Goal: Task Accomplishment & Management: Use online tool/utility

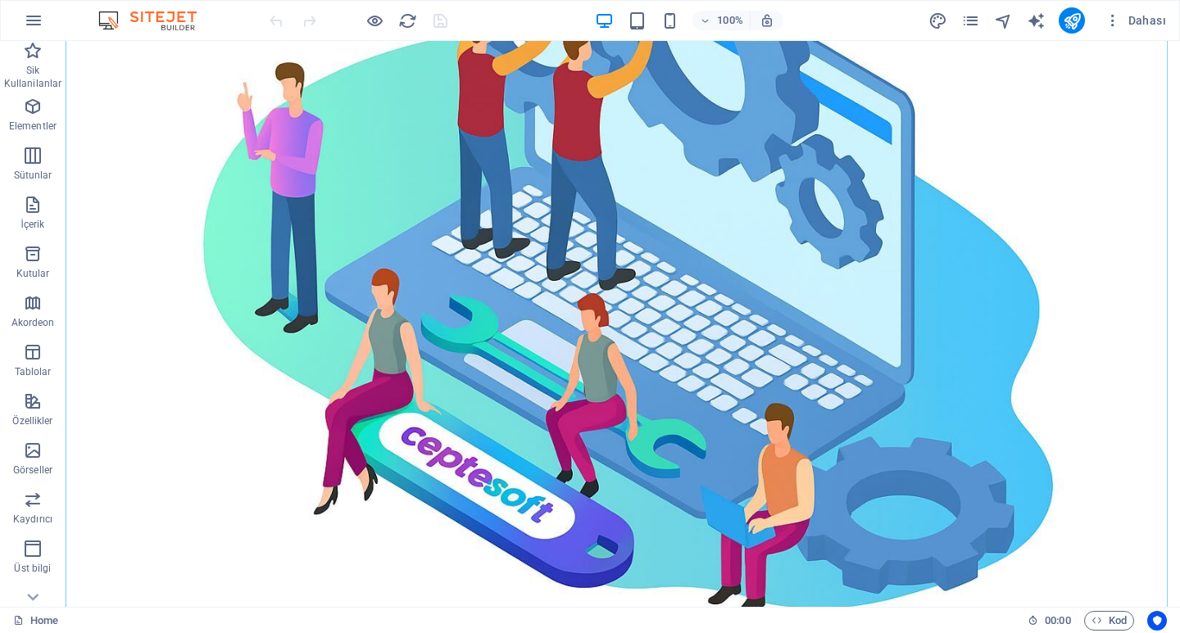
scroll to position [169, 0]
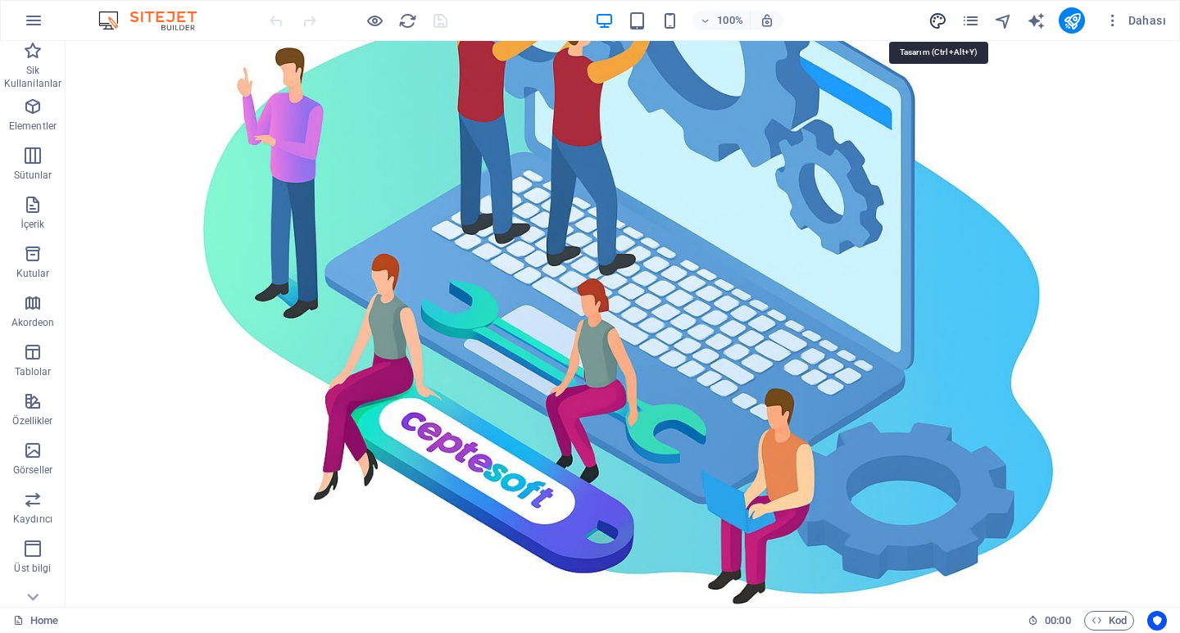
drag, startPoint x: 934, startPoint y: 17, endPoint x: 784, endPoint y: 293, distance: 313.6
click at [934, 17] on icon "design" at bounding box center [938, 20] width 19 height 19
select select "px"
select select "200"
select select "px"
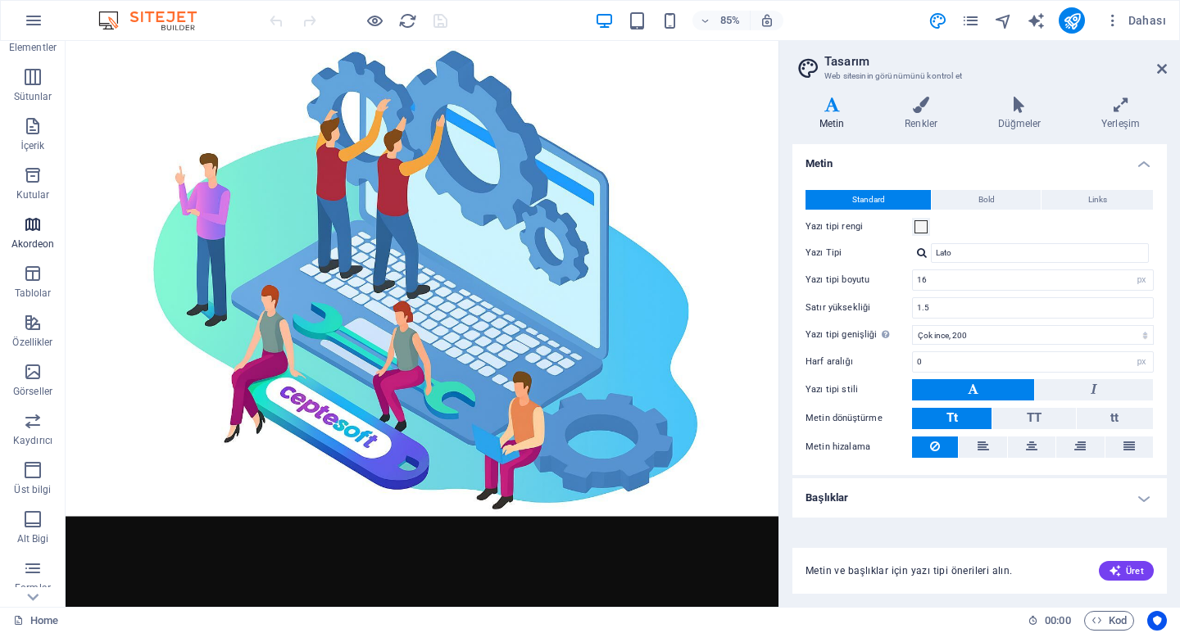
scroll to position [164, 0]
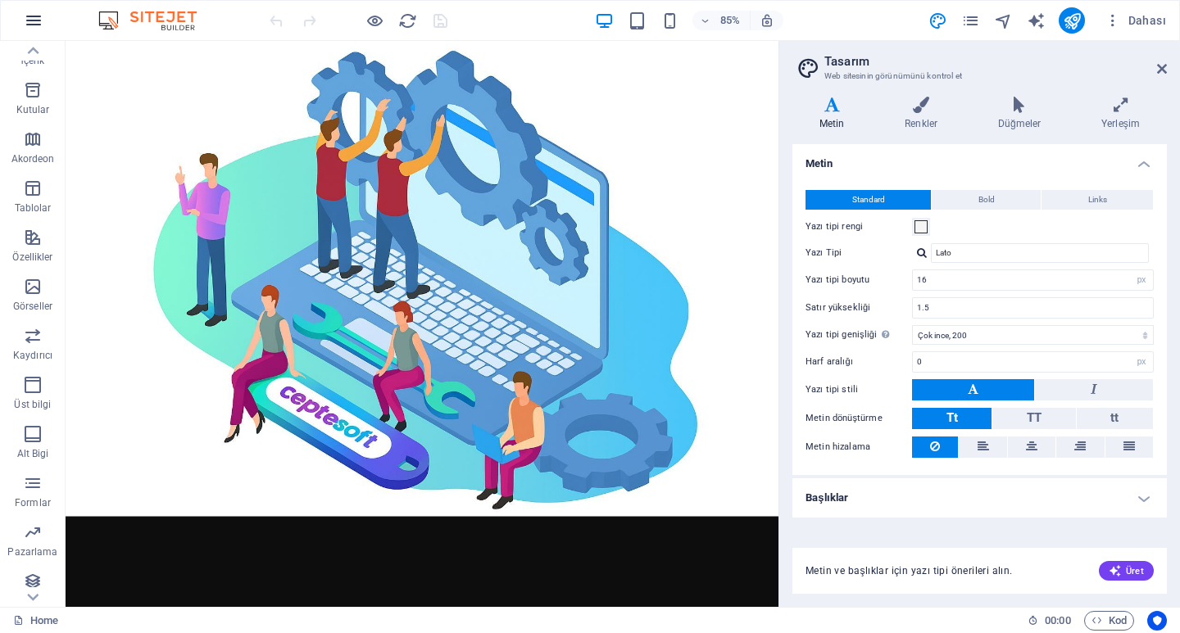
click at [39, 14] on icon "button" at bounding box center [34, 21] width 20 height 20
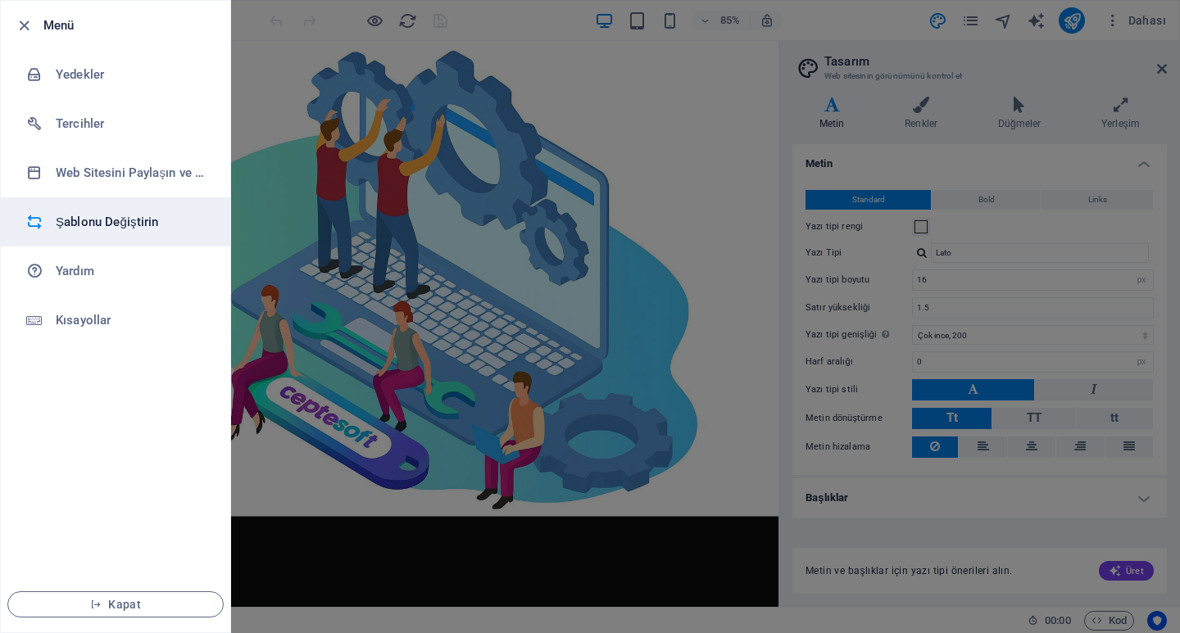
click at [92, 226] on h6 "Şablonu Değiştirin" at bounding box center [132, 222] width 152 height 20
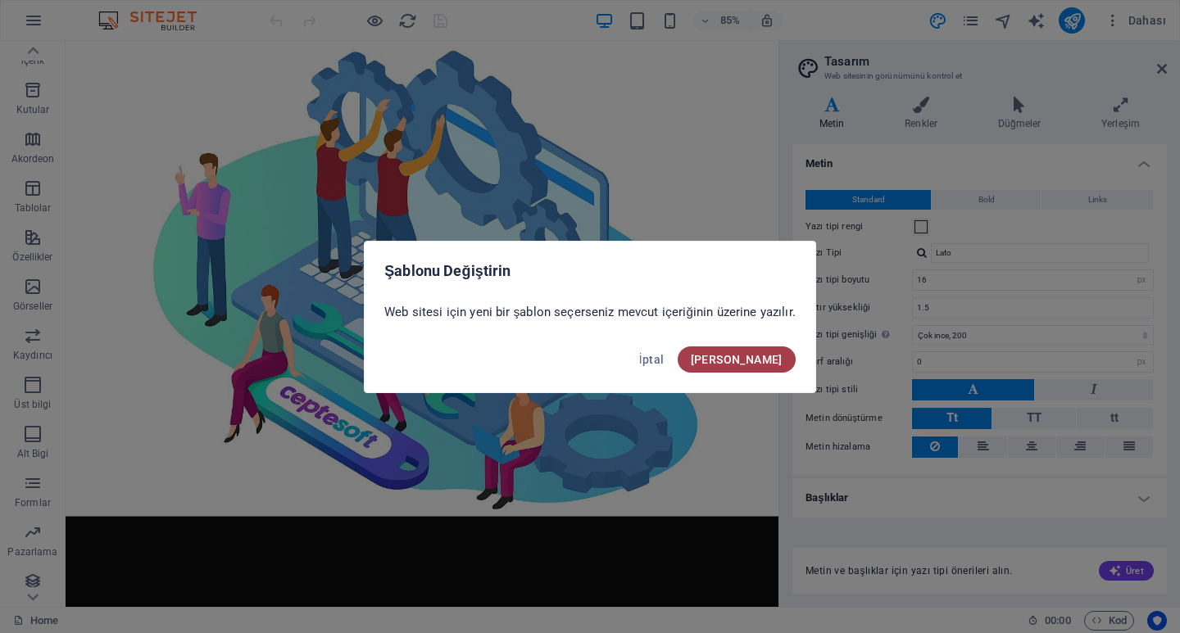
click at [756, 362] on span "[PERSON_NAME]" at bounding box center [737, 359] width 92 height 13
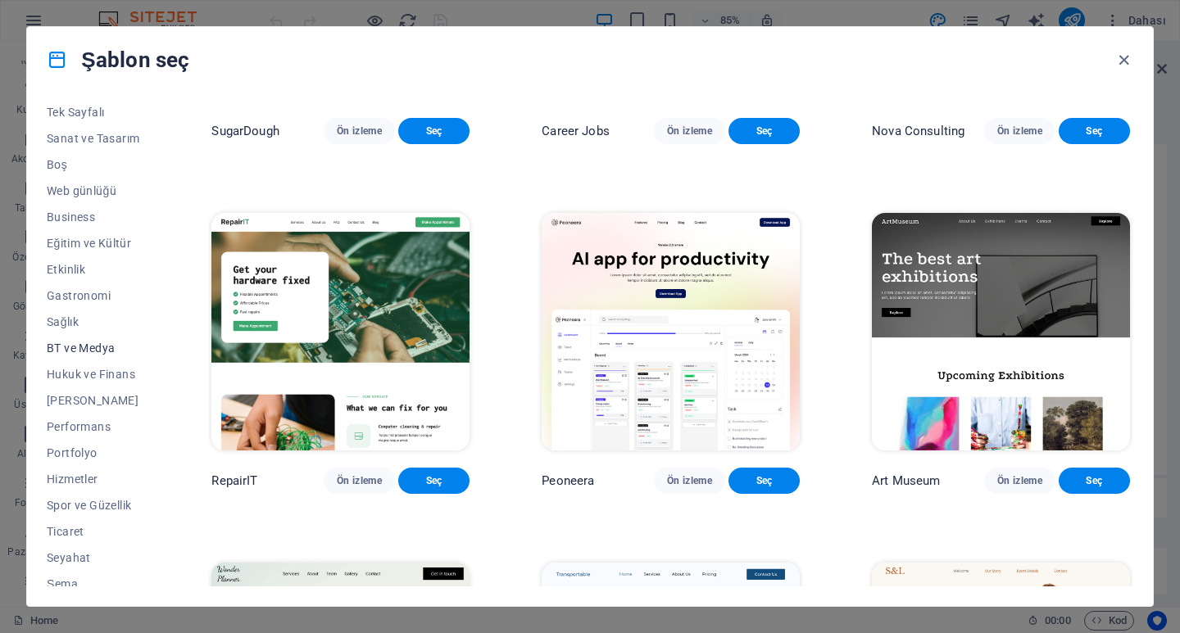
click at [98, 348] on span "BT ve Medya" at bounding box center [93, 348] width 93 height 13
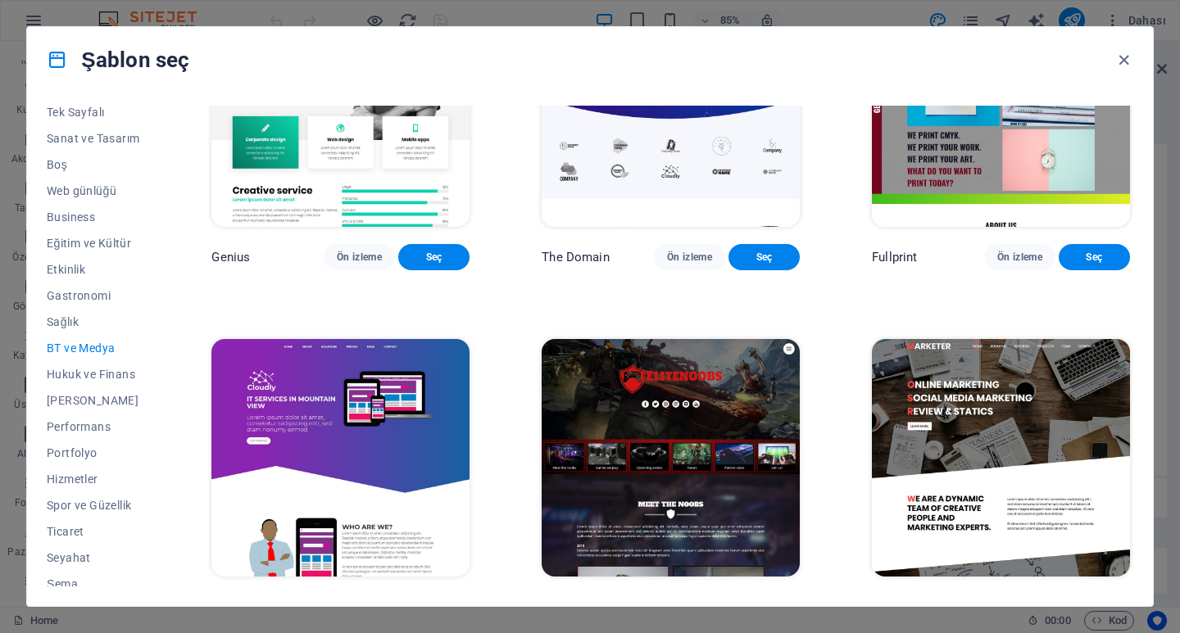
scroll to position [820, 0]
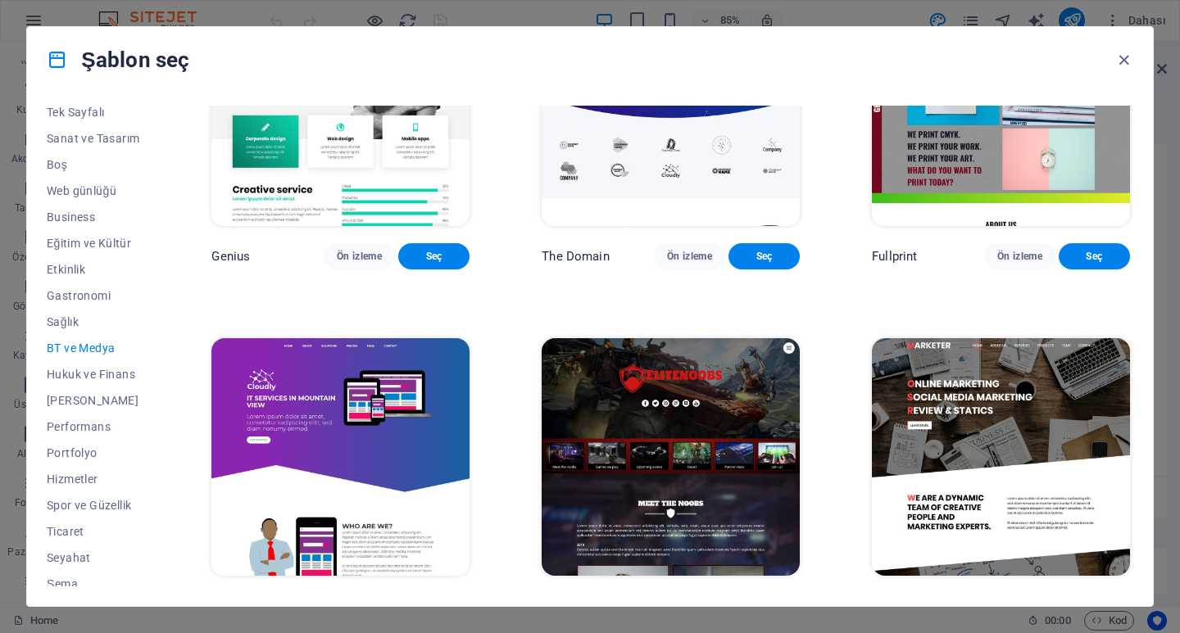
click at [367, 593] on button "Ön izleme" at bounding box center [359, 606] width 71 height 26
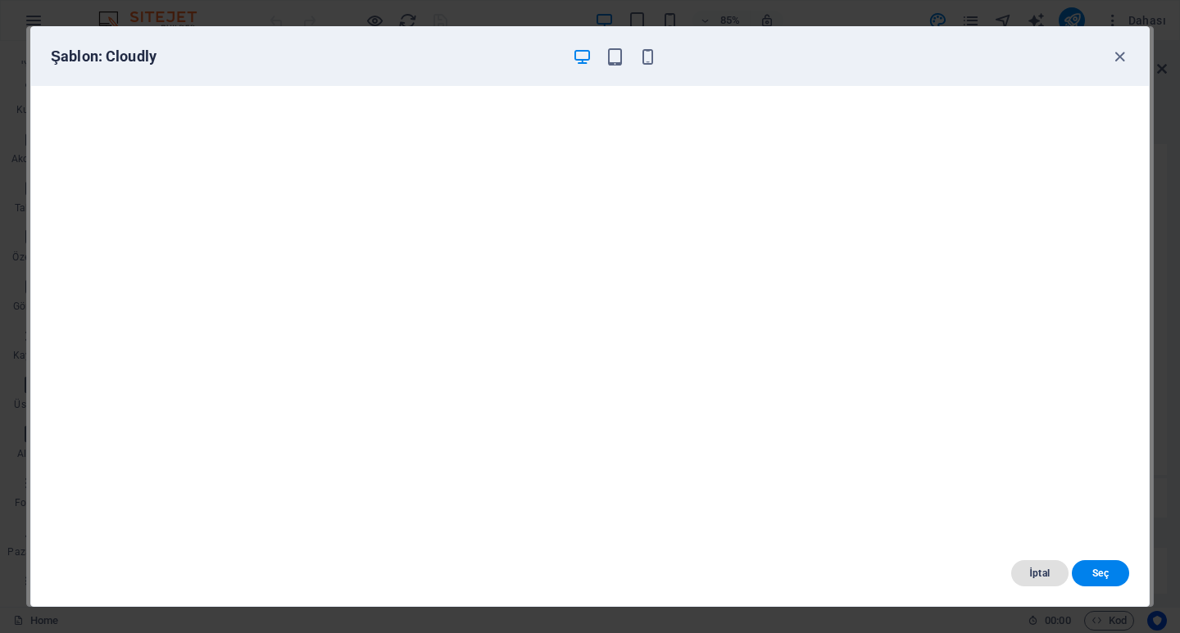
click at [1030, 581] on button "İptal" at bounding box center [1039, 574] width 57 height 26
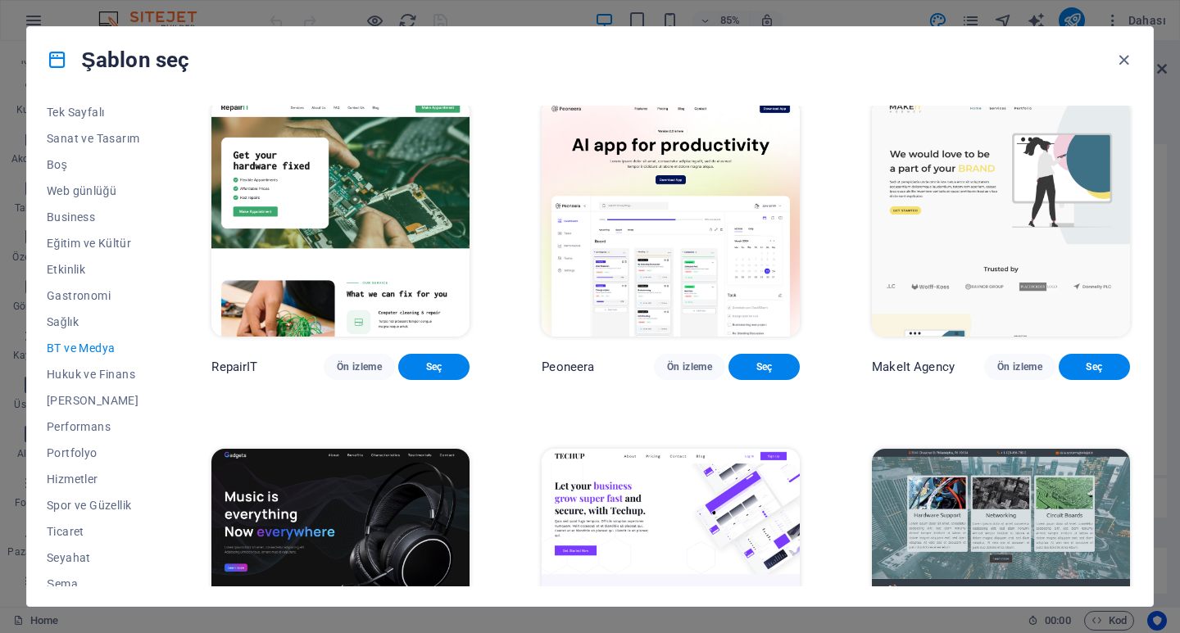
scroll to position [0, 0]
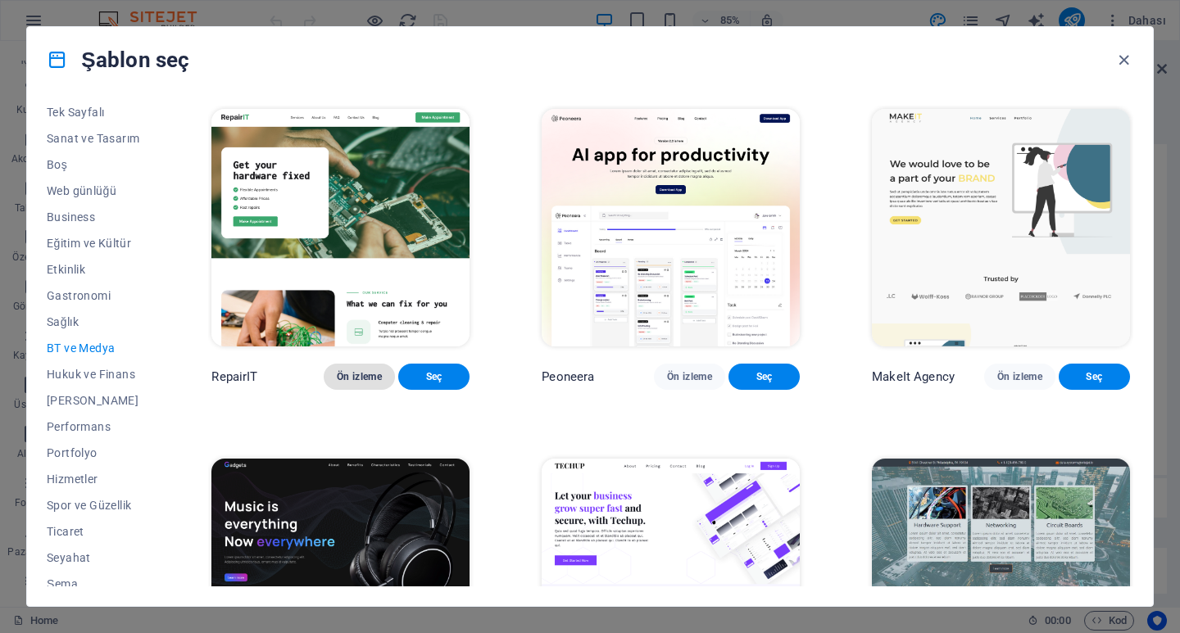
click at [378, 375] on span "Ön izleme" at bounding box center [359, 376] width 45 height 13
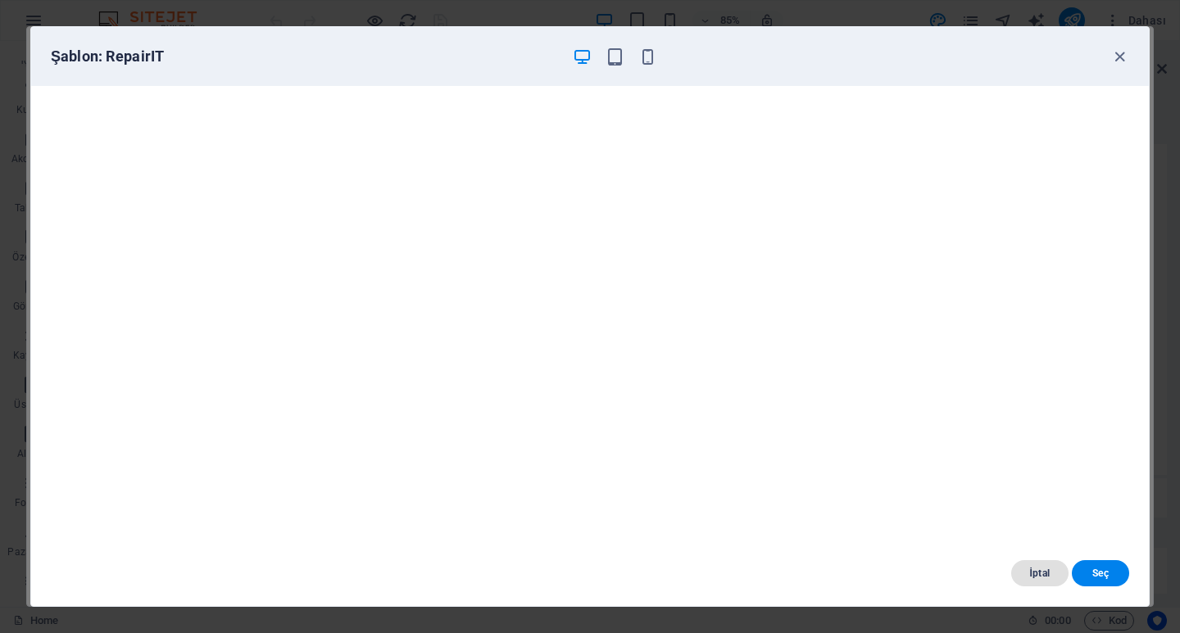
click at [1043, 570] on span "İptal" at bounding box center [1039, 573] width 31 height 13
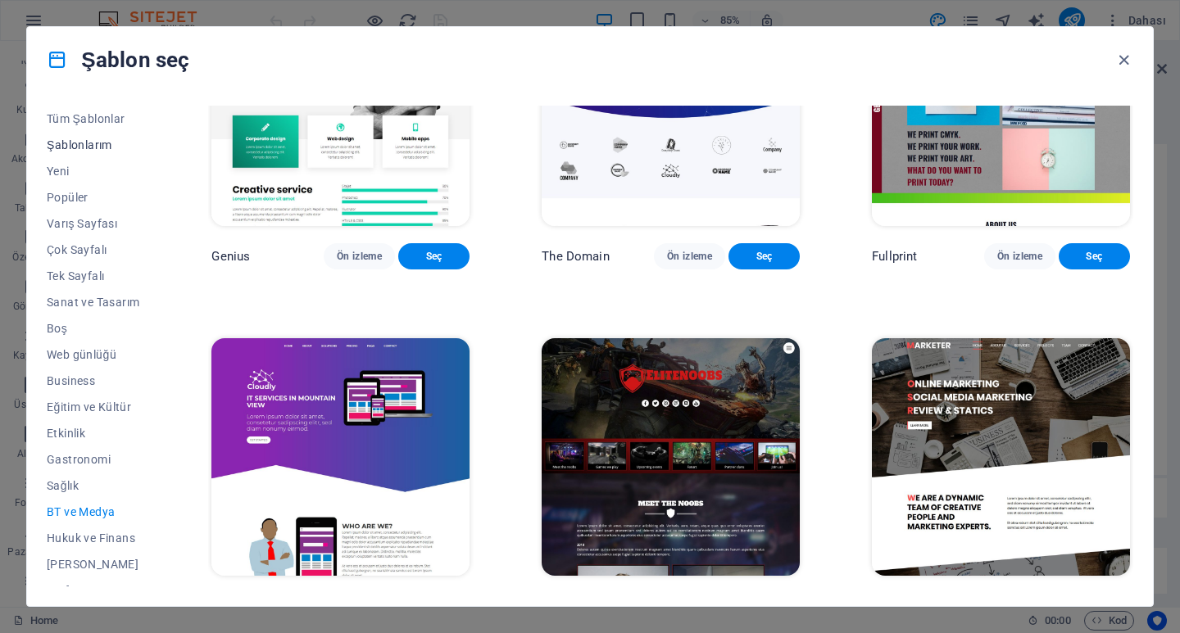
click at [113, 144] on span "Şablonlarım" at bounding box center [93, 145] width 93 height 13
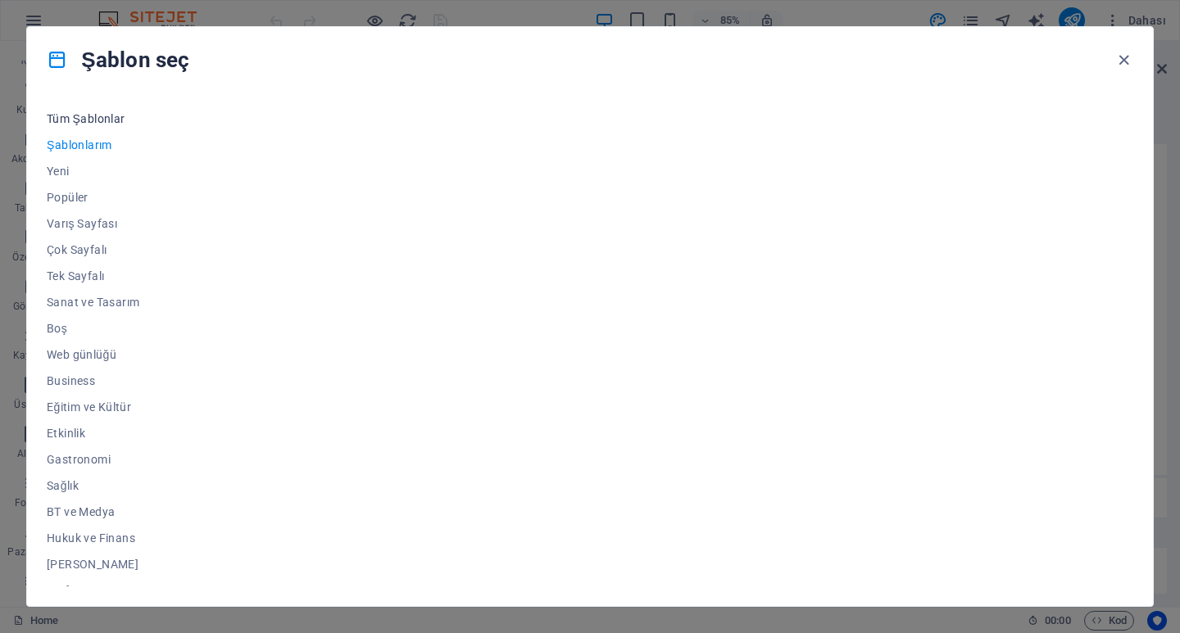
click at [96, 122] on span "Tüm Şablonlar" at bounding box center [93, 118] width 93 height 13
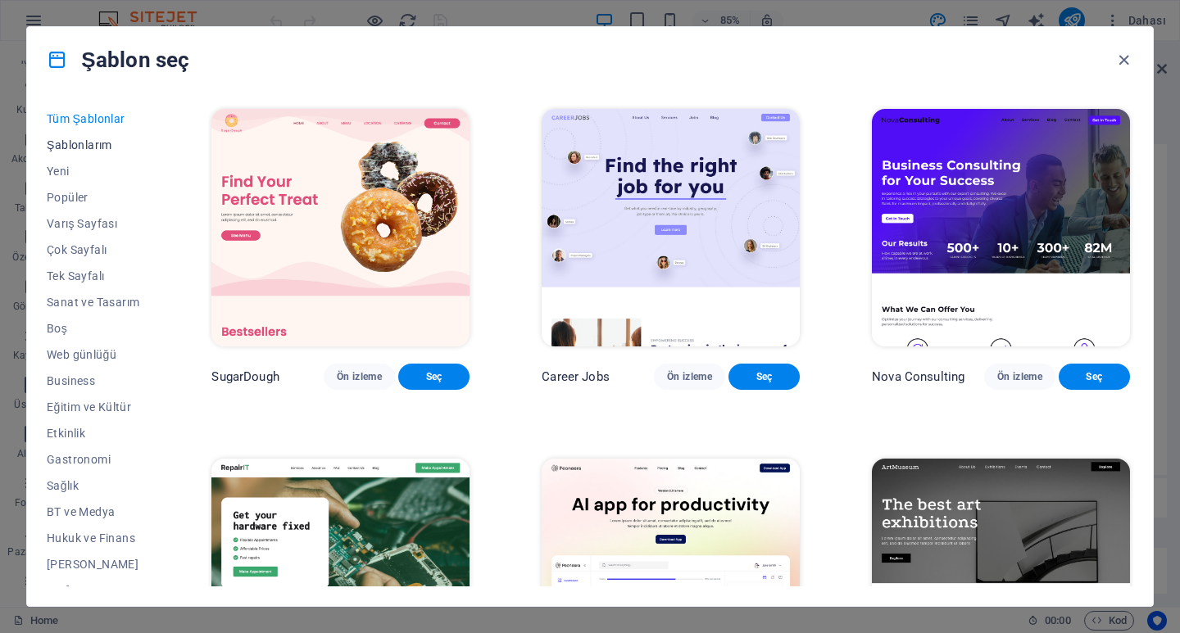
click at [96, 143] on span "Şablonlarım" at bounding box center [93, 145] width 93 height 13
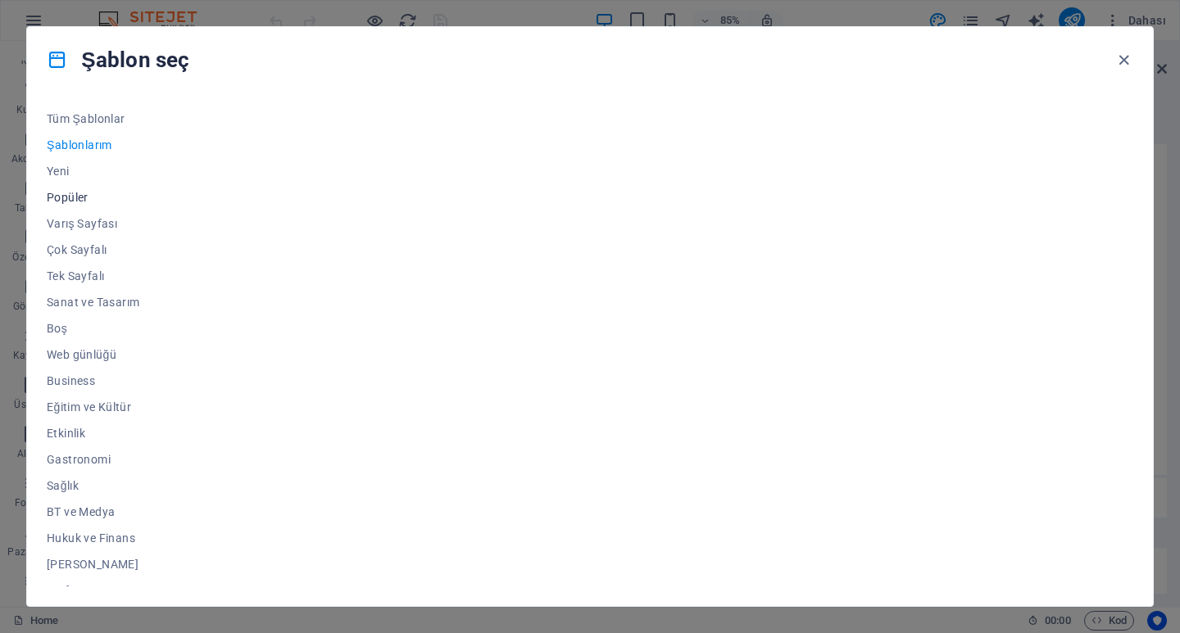
click at [68, 203] on span "Popüler" at bounding box center [93, 197] width 93 height 13
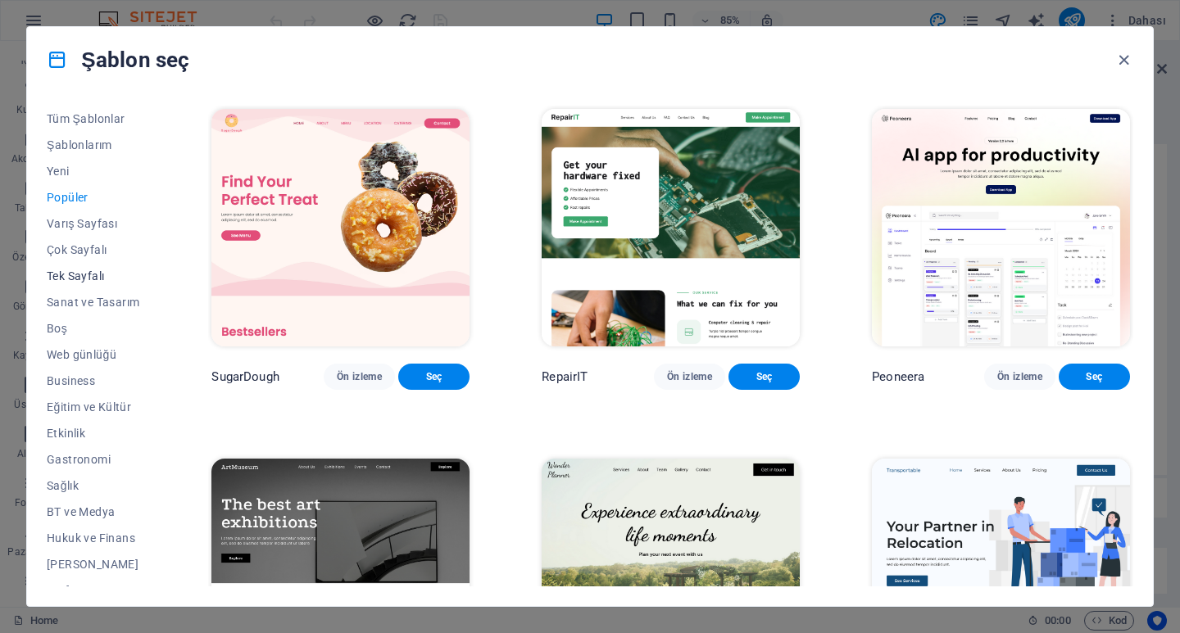
click at [89, 270] on span "Tek Sayfalı" at bounding box center [93, 276] width 93 height 13
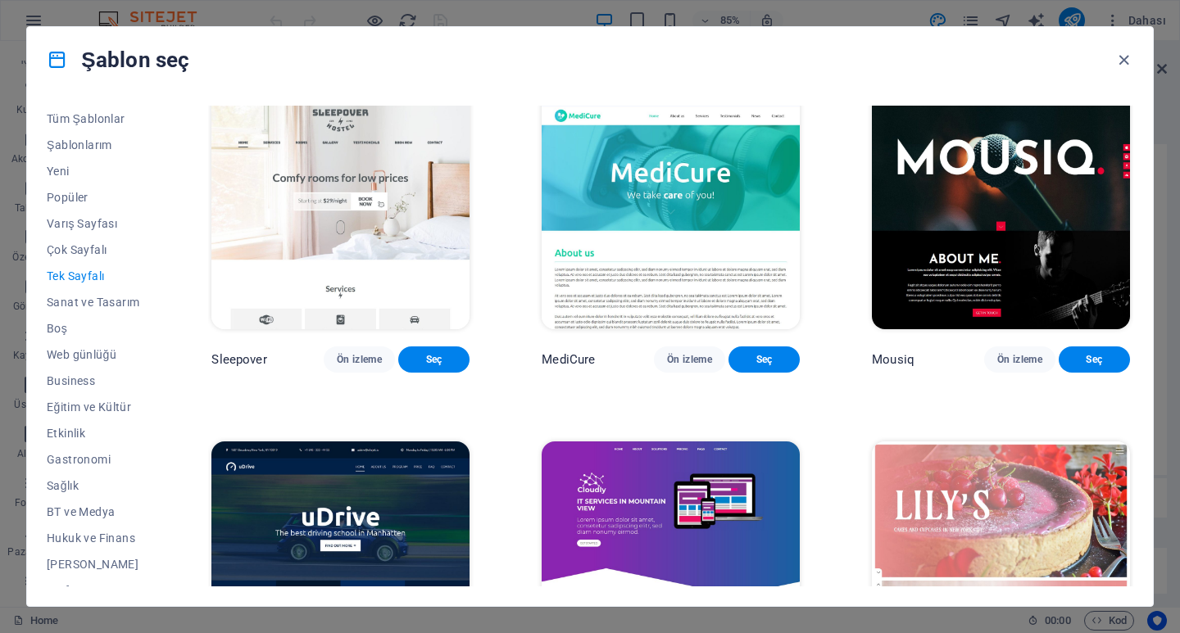
scroll to position [4999, 0]
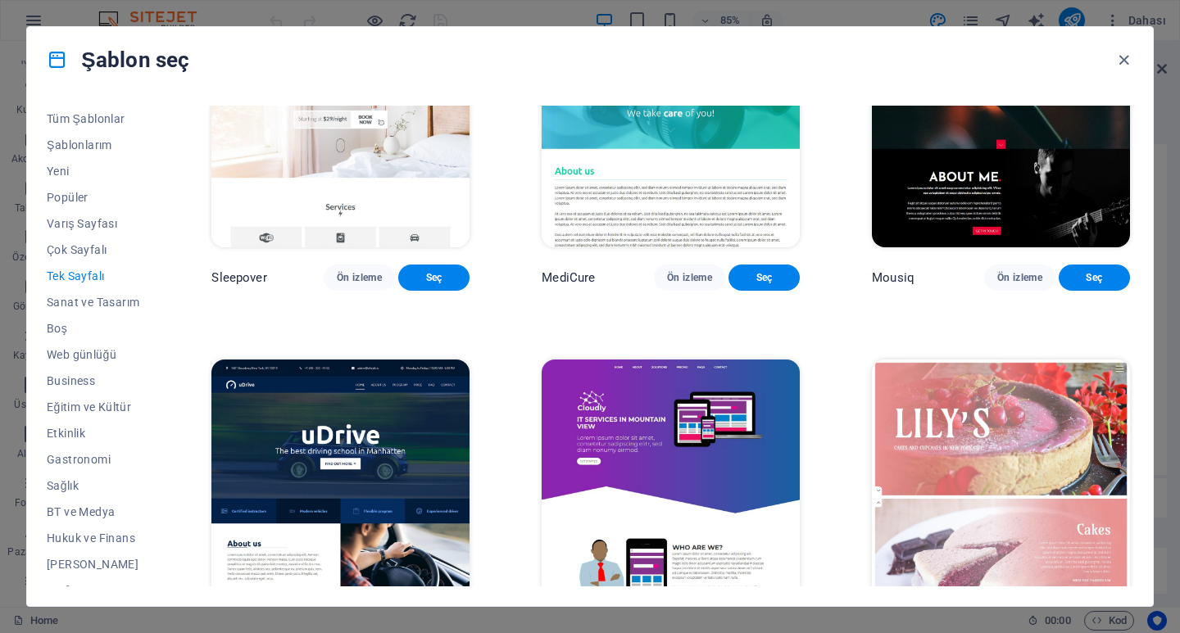
click at [704, 621] on span "Ön izleme" at bounding box center [689, 627] width 45 height 13
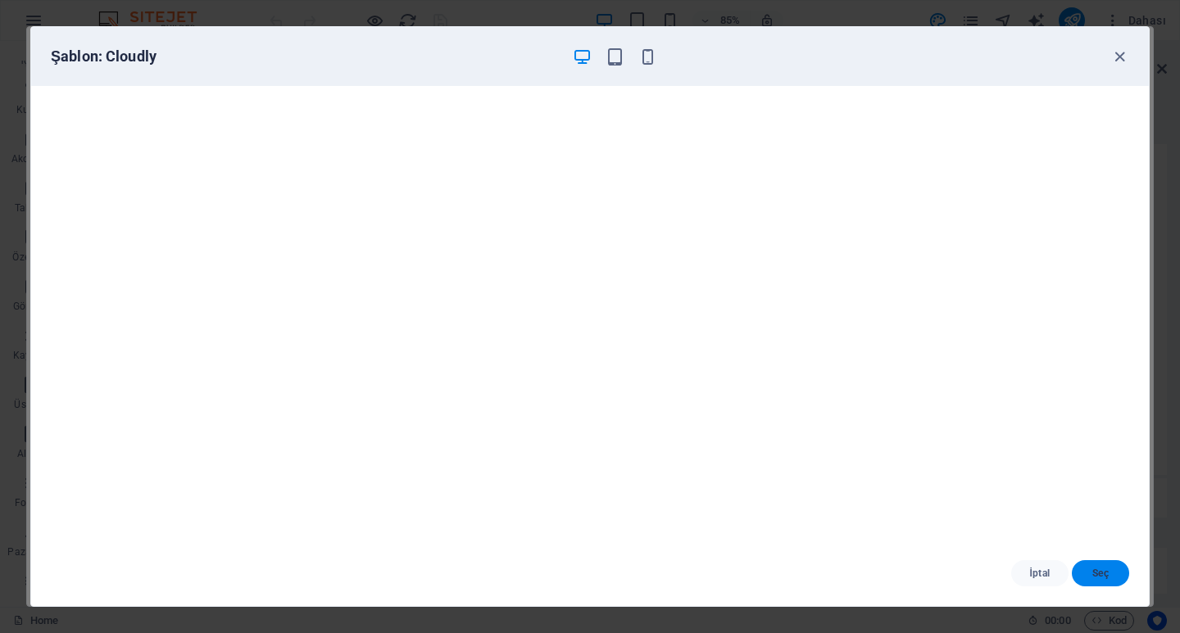
click at [1106, 574] on span "Seç" at bounding box center [1100, 573] width 31 height 13
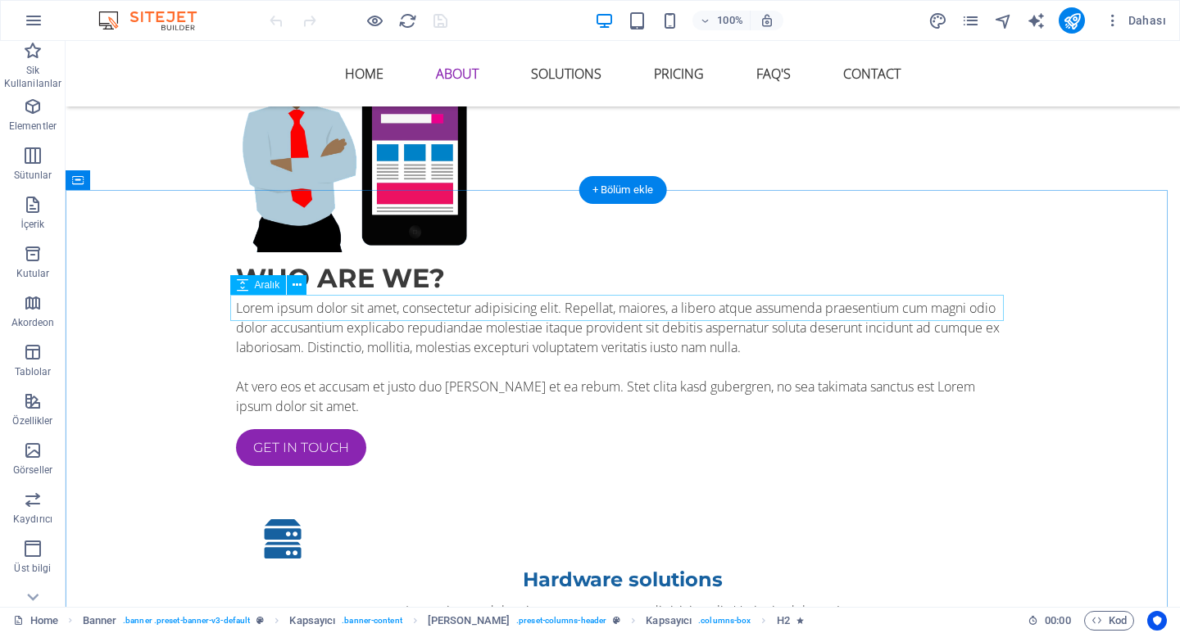
scroll to position [1393, 0]
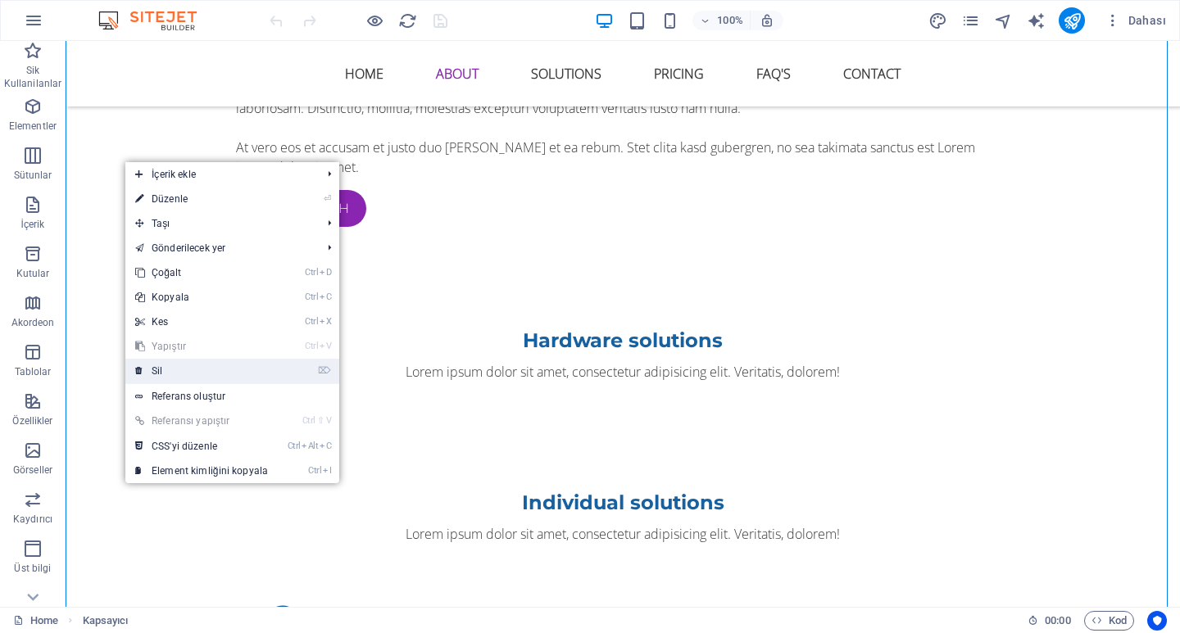
click at [184, 369] on link "⌦ Sil" at bounding box center [201, 371] width 152 height 25
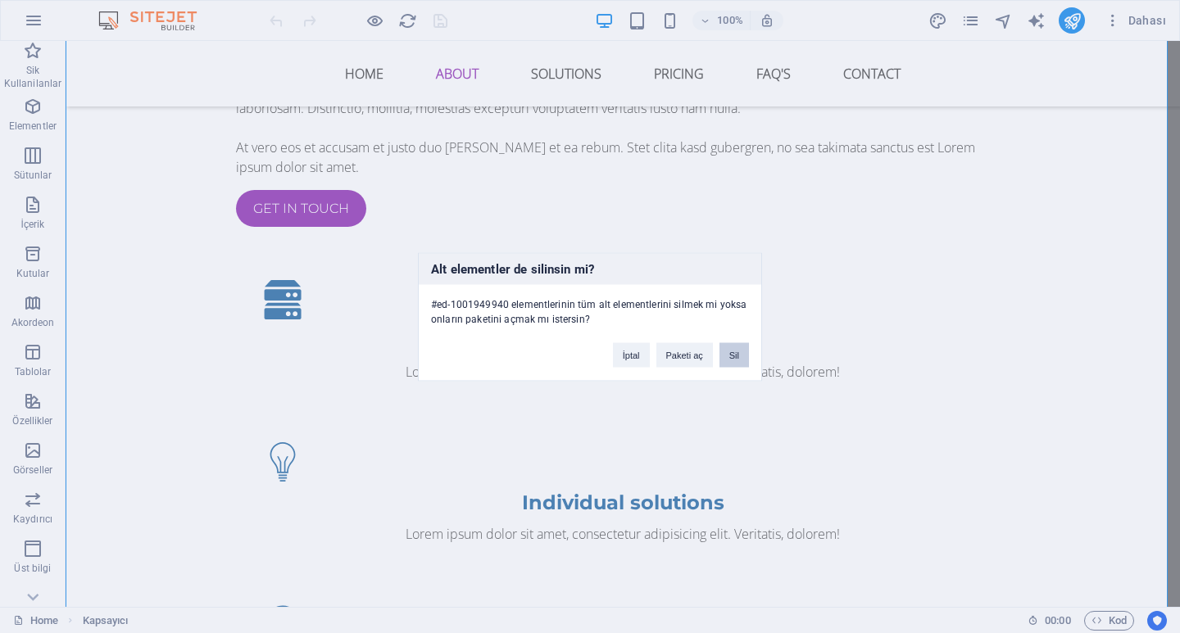
click at [741, 348] on button "Sil" at bounding box center [735, 355] width 30 height 25
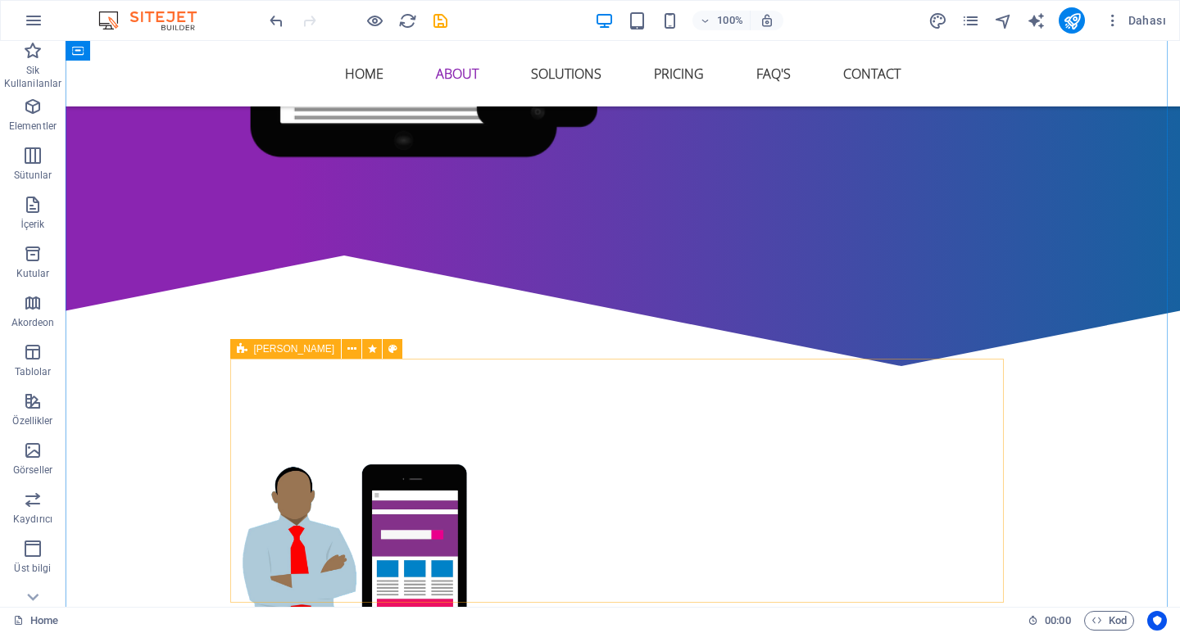
scroll to position [0, 0]
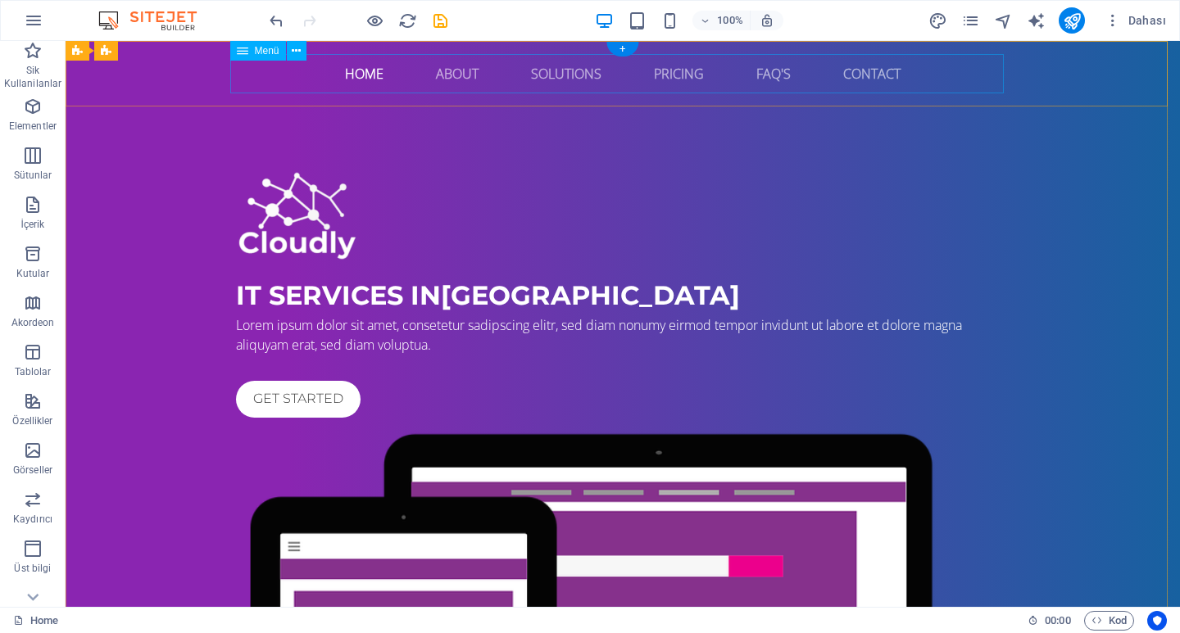
click at [360, 71] on nav "Home About Solutions Pricing FAQ's Contact" at bounding box center [623, 73] width 774 height 39
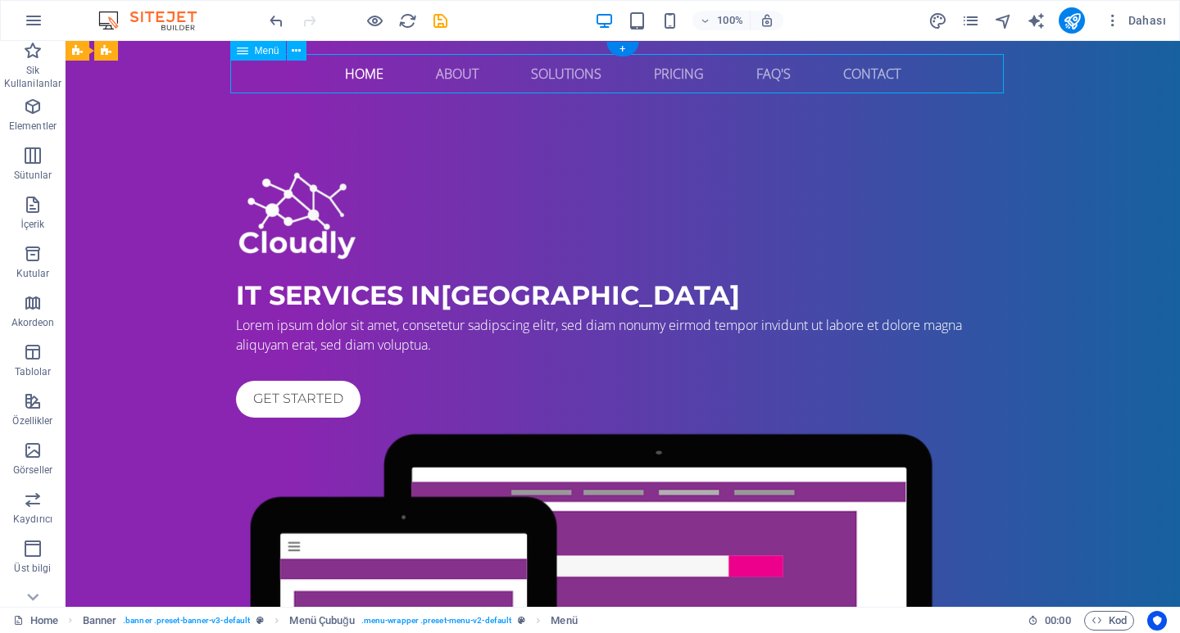
click at [360, 71] on nav "Home About Solutions Pricing FAQ's Contact" at bounding box center [623, 73] width 774 height 39
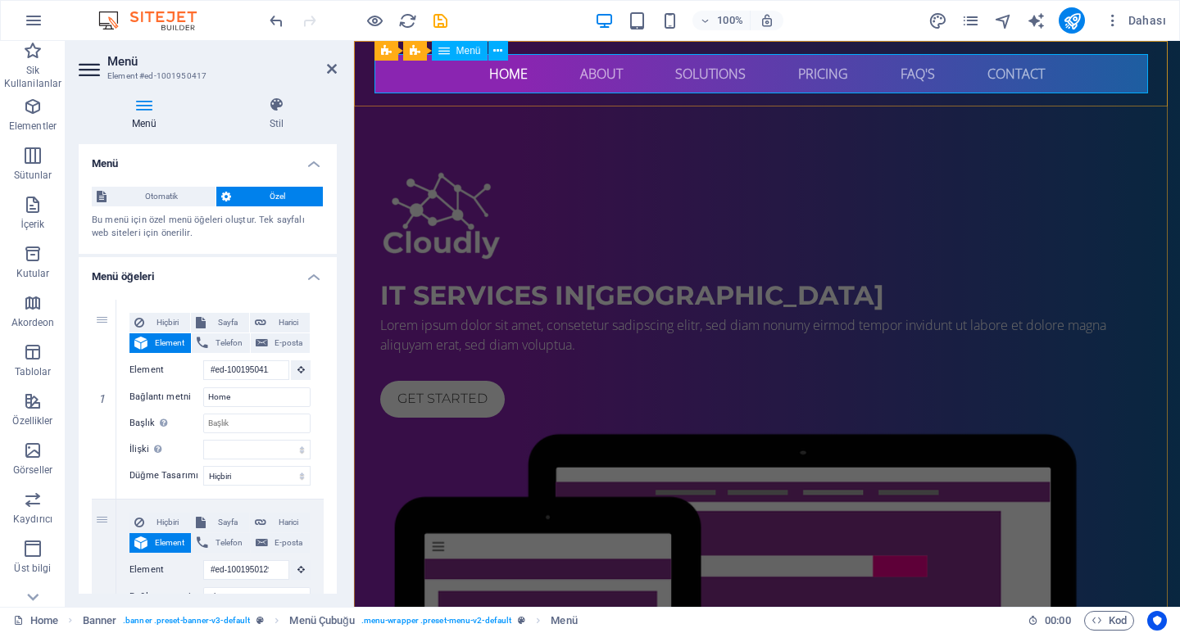
click at [510, 74] on nav "Home About Solutions Pricing FAQ's Contact" at bounding box center [767, 73] width 774 height 39
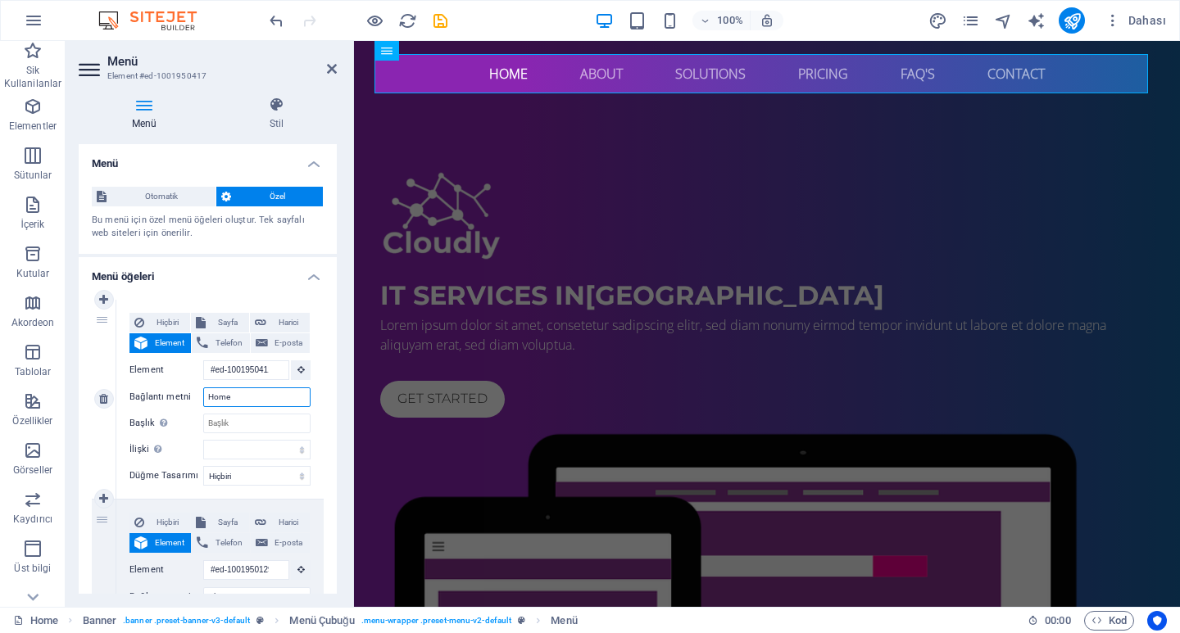
click at [230, 397] on input "Home" at bounding box center [256, 398] width 107 height 20
type input "a"
select select
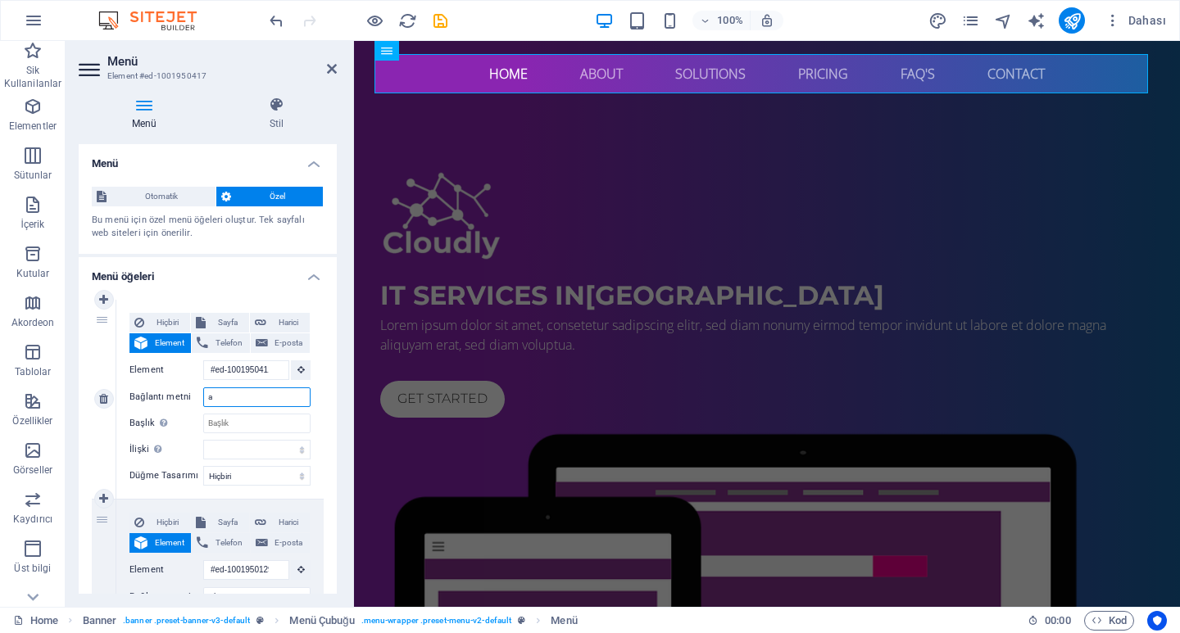
select select
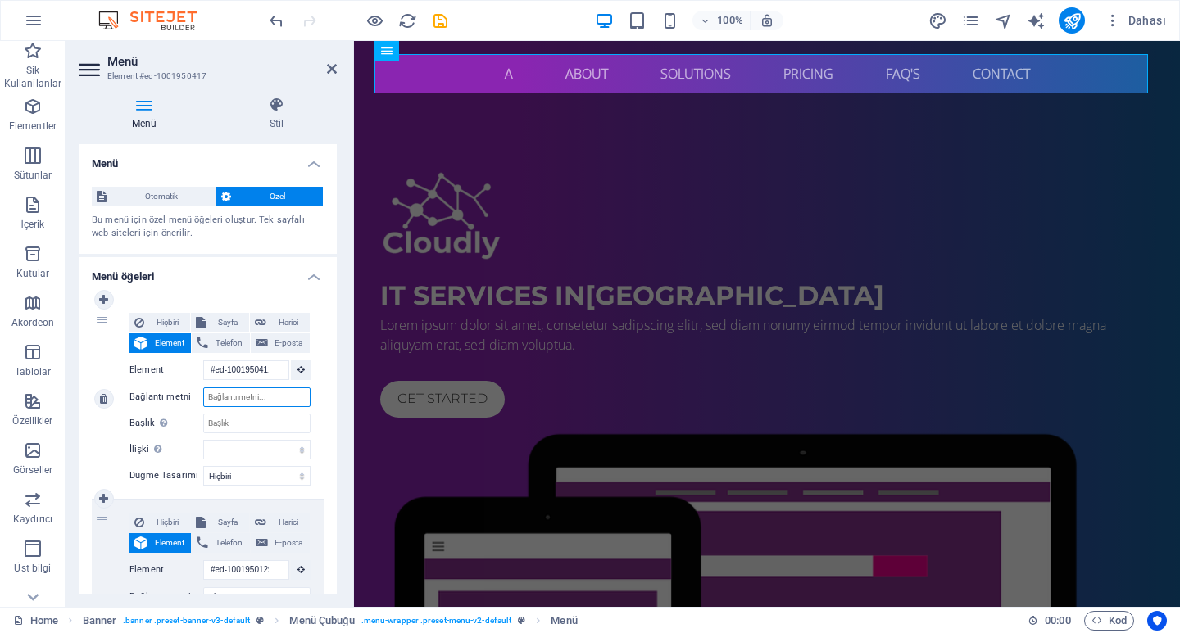
select select
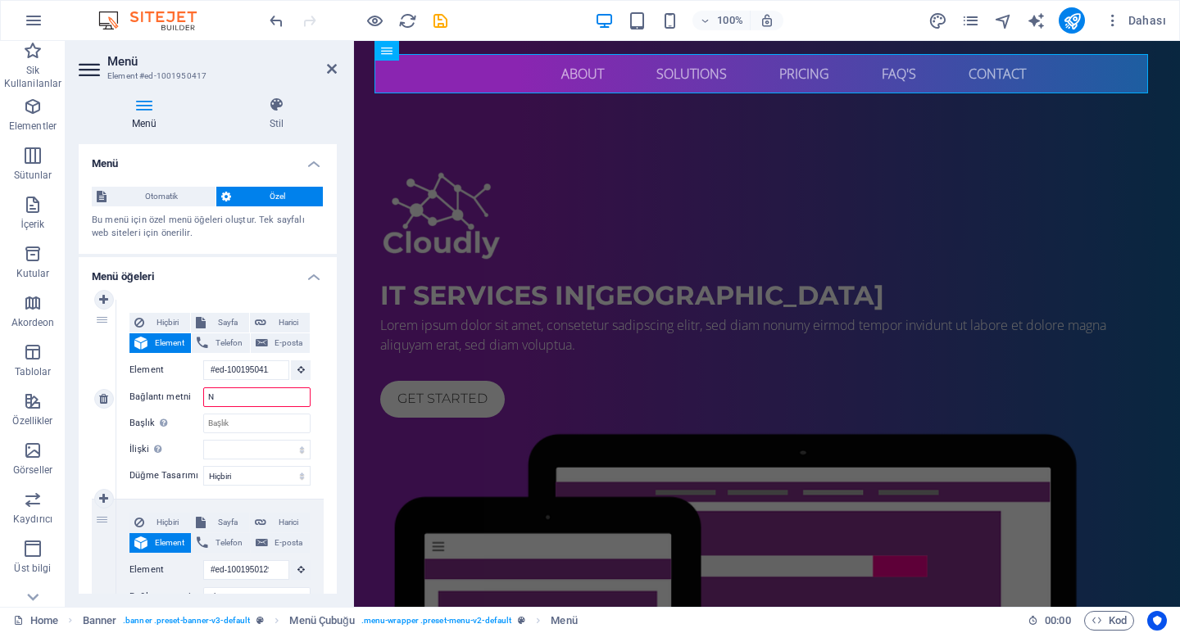
type input "NA"
select select
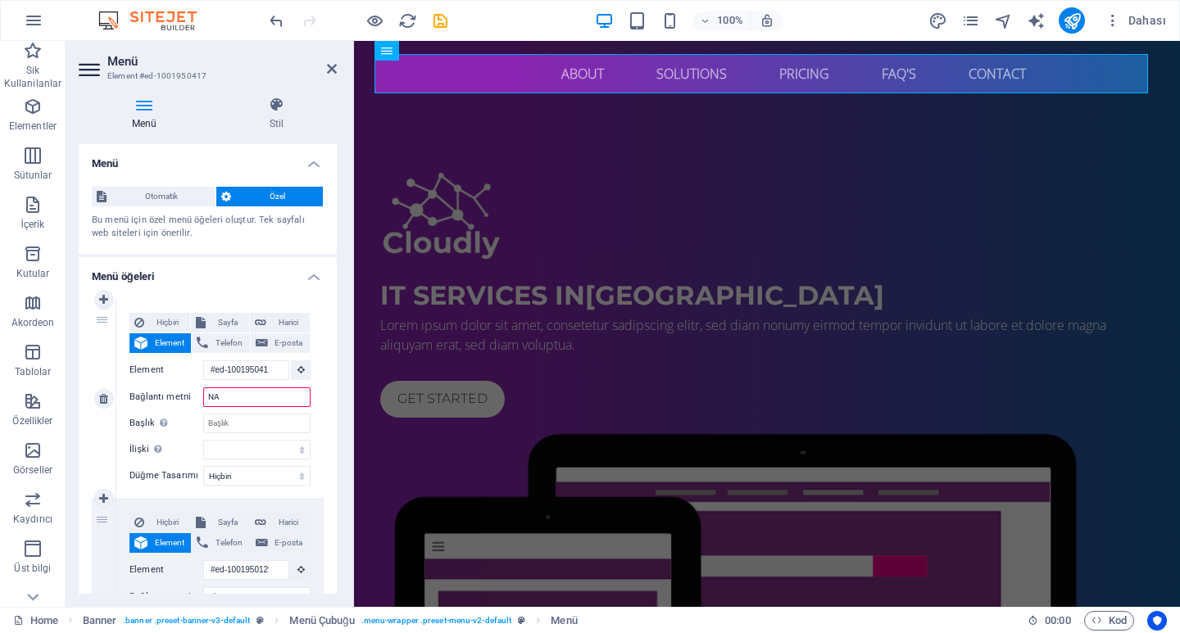
select select
type input "N"
type input "[PERSON_NAME]"
select select
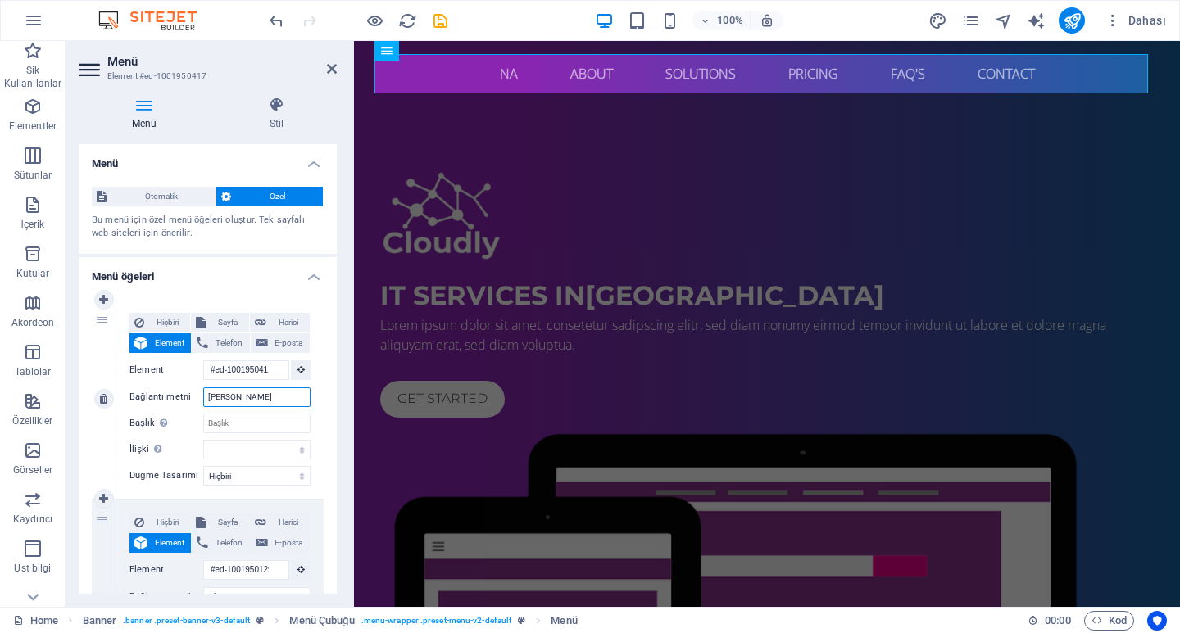
select select
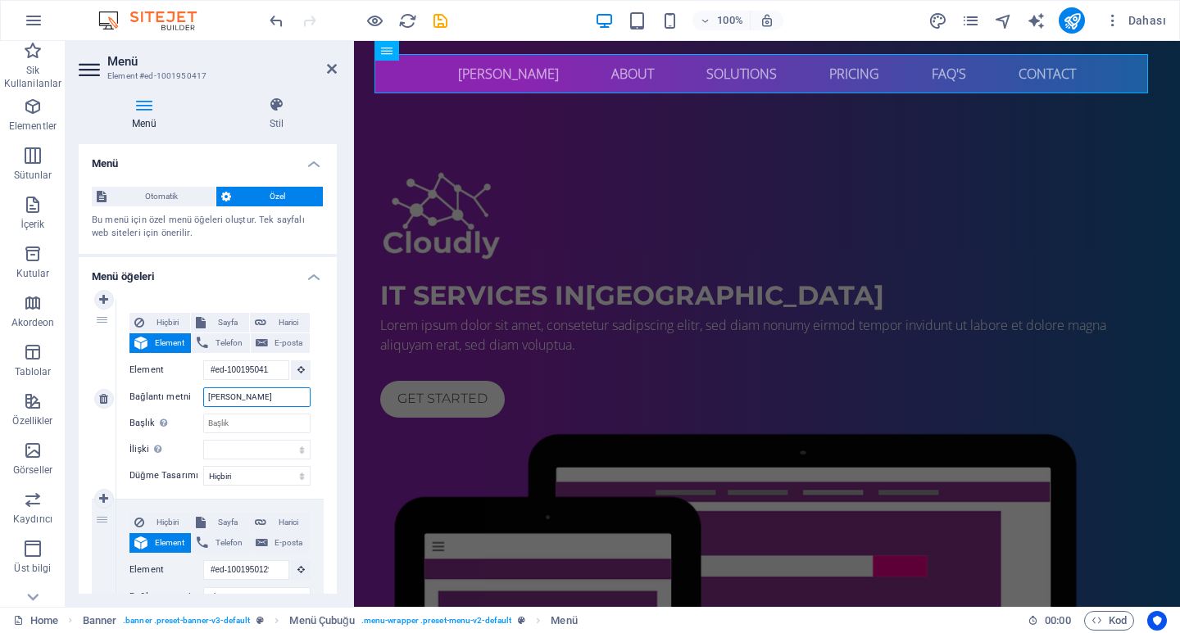
type input "[PERSON_NAME]"
select select
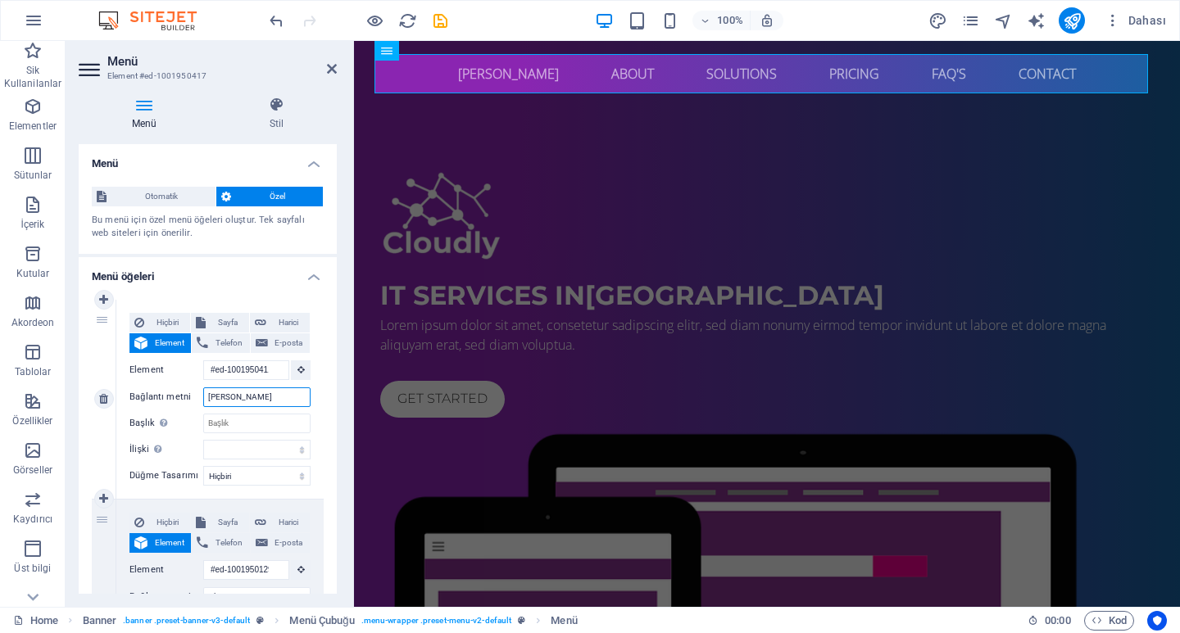
select select
type input "[PERSON_NAME]"
select select
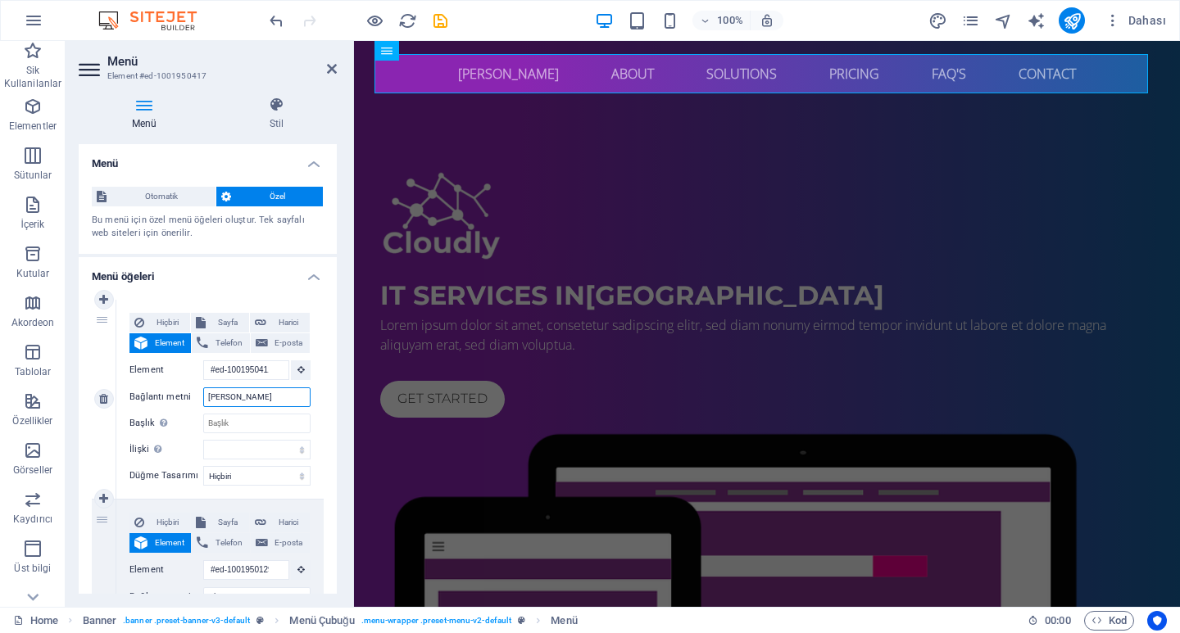
select select
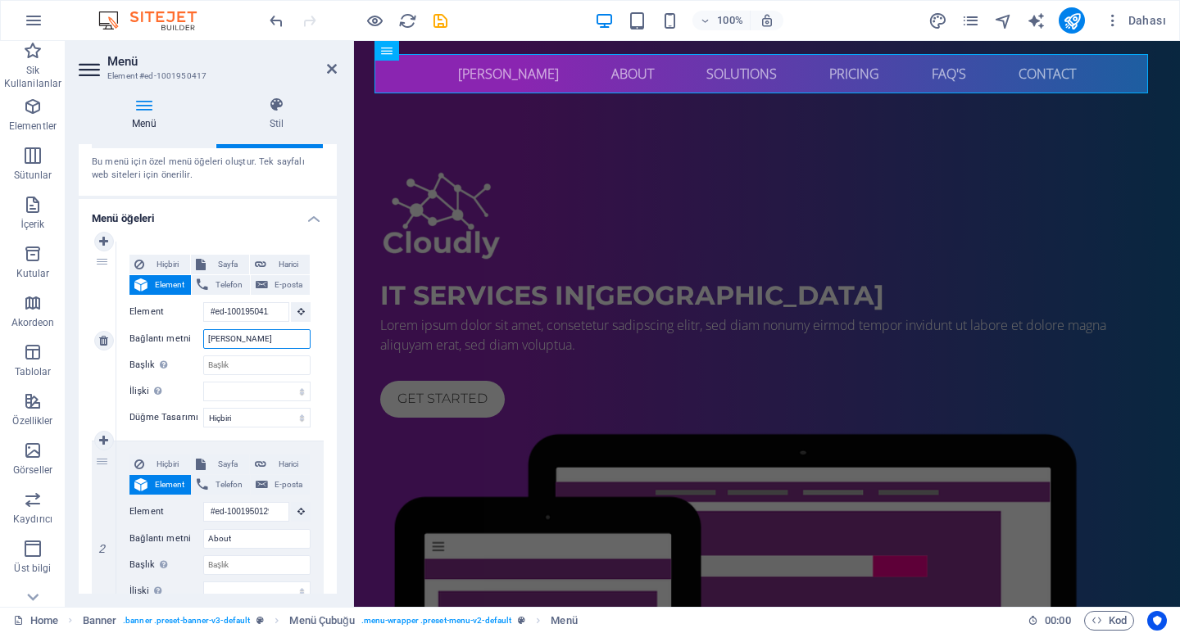
scroll to position [82, 0]
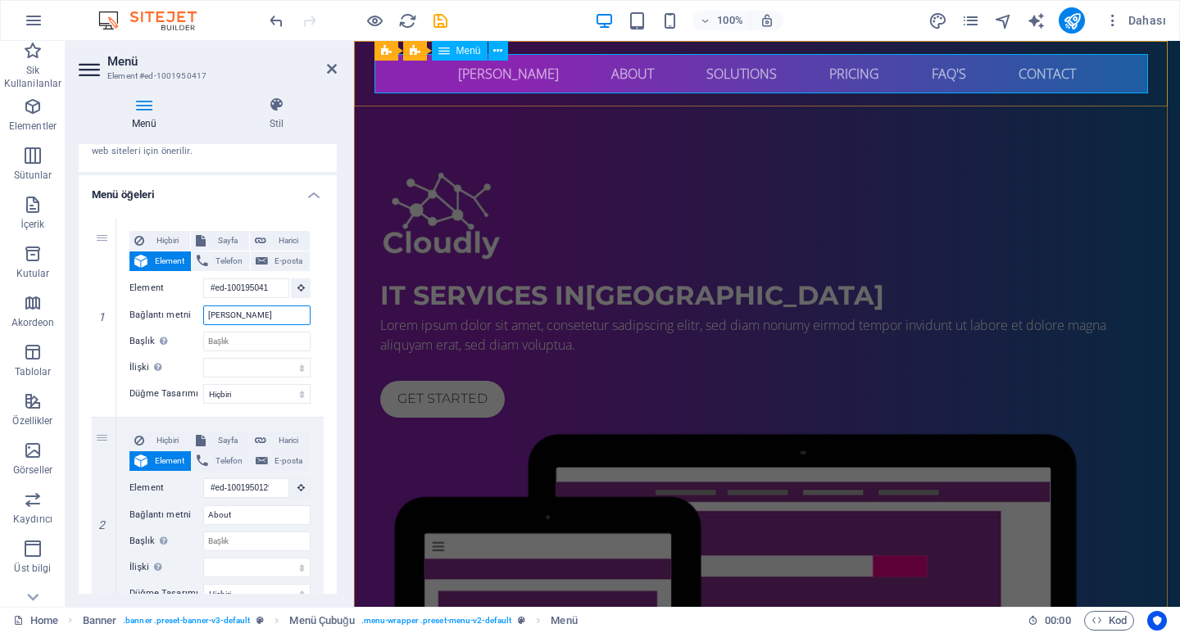
type input "[PERSON_NAME]"
click at [627, 74] on nav "ANA SAYFA About Solutions Pricing FAQ's Contact" at bounding box center [767, 73] width 774 height 39
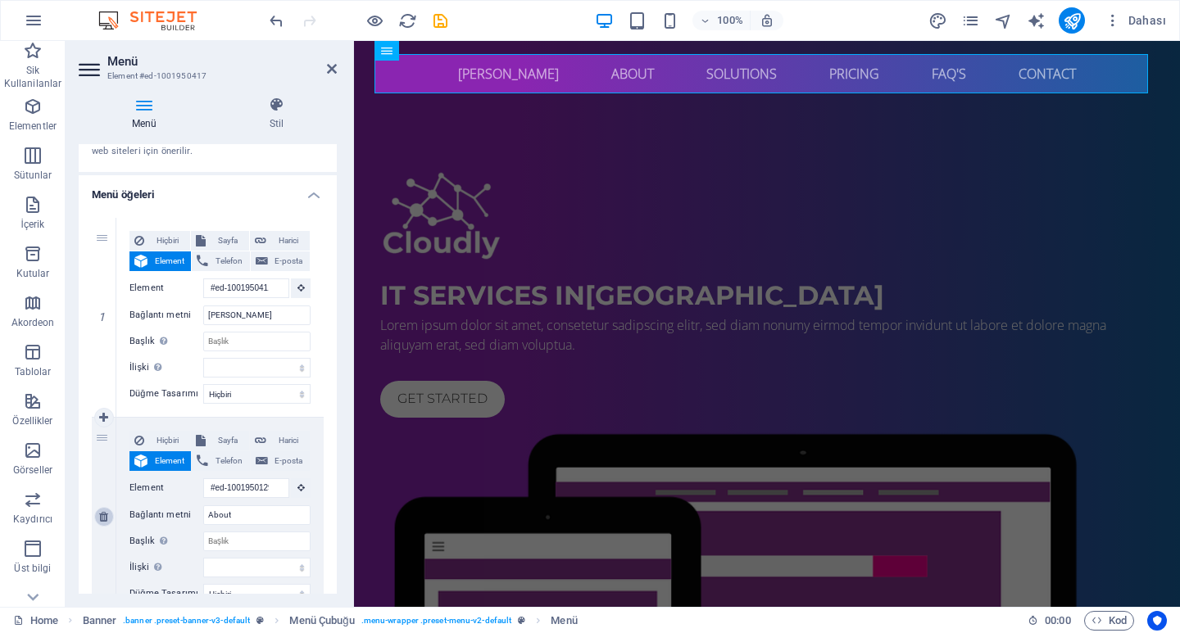
click at [104, 514] on icon at bounding box center [103, 516] width 9 height 11
select select
type input "#ed-1001949748"
type input "Solutions"
select select
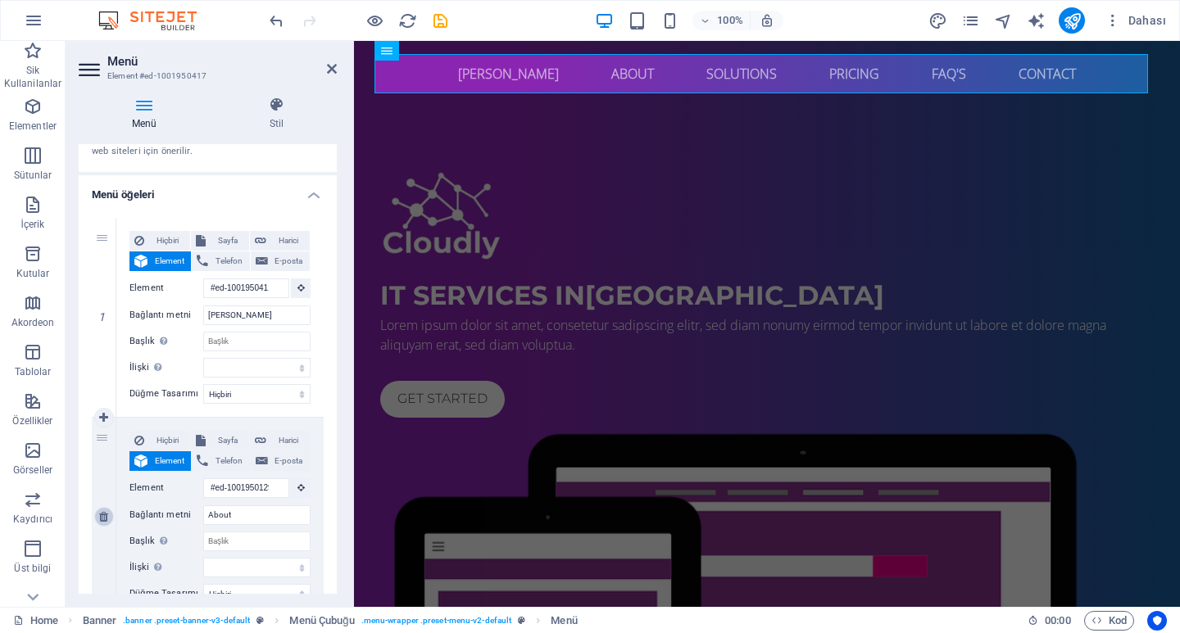
type input "#ed-1001949835"
type input "Pricing"
select select
type input "#ed-1001950042"
type input "FAQ's"
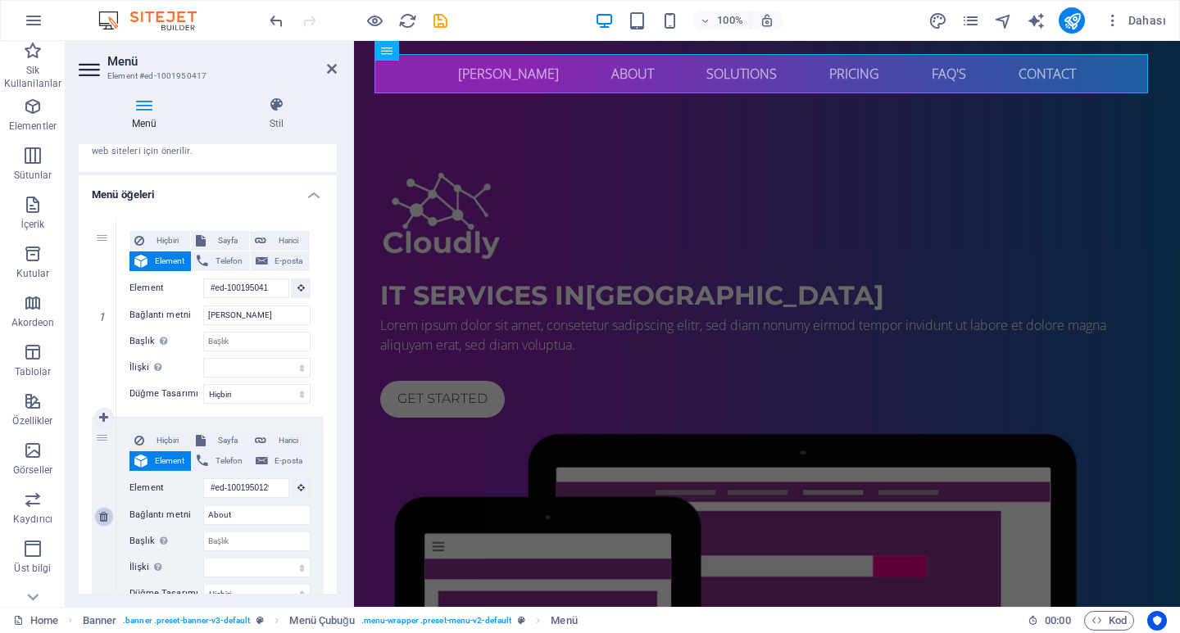
select select
type input "#ed-1001950309"
type input "Contact"
select select
click at [104, 514] on icon at bounding box center [103, 516] width 9 height 11
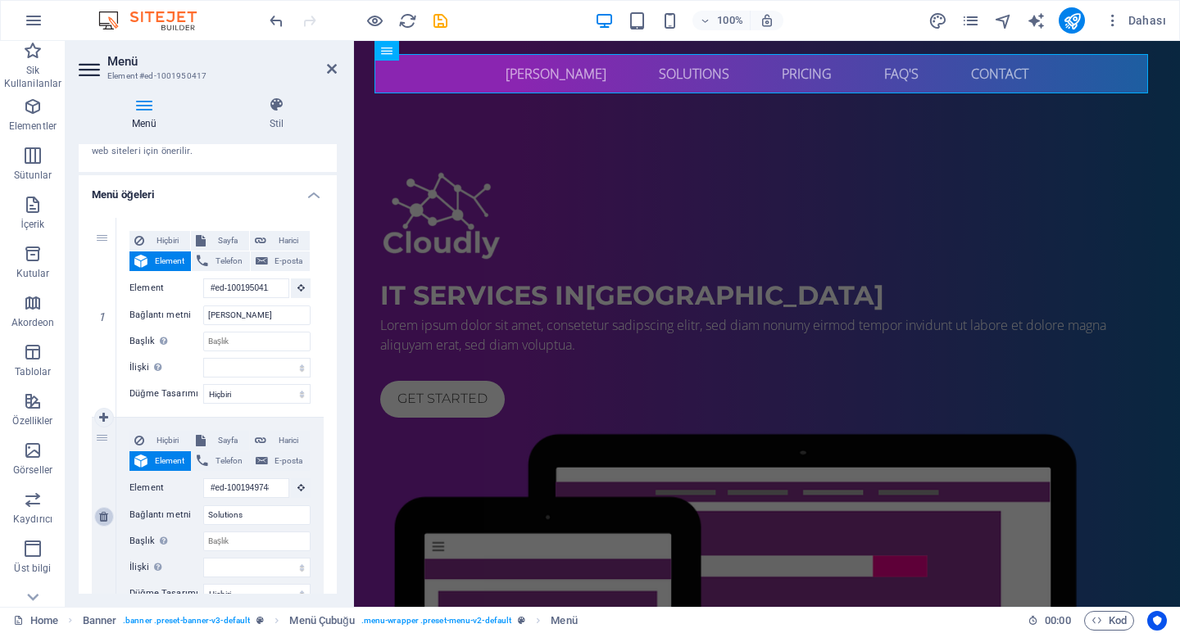
select select
type input "#ed-1001949835"
type input "Pricing"
select select
type input "#ed-1001950042"
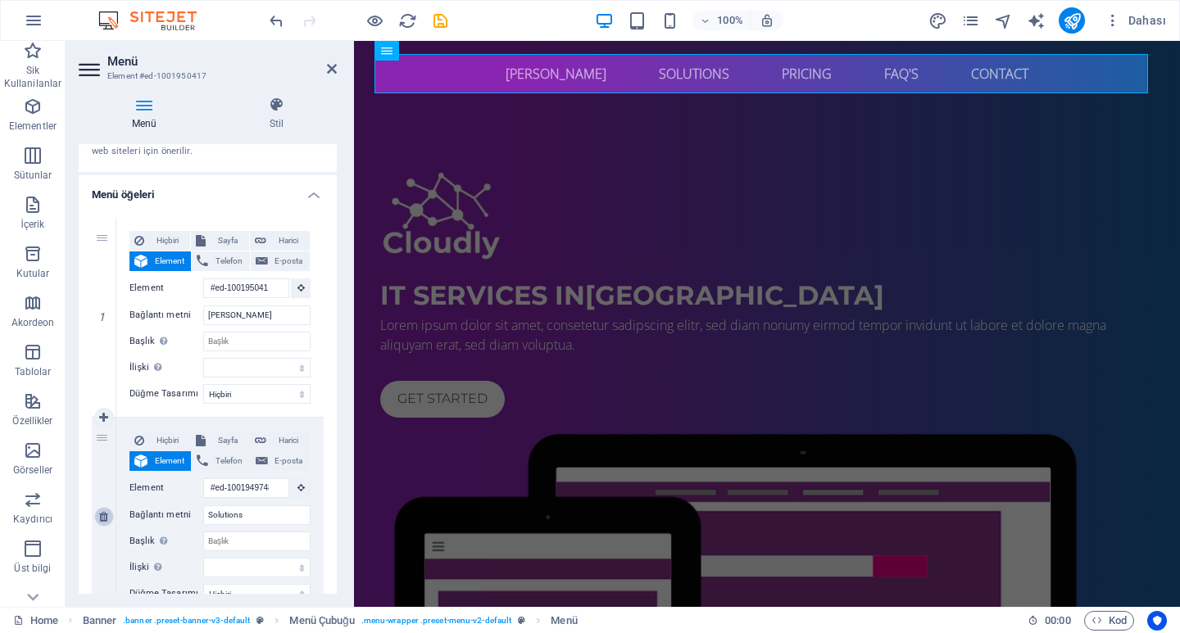
type input "FAQ's"
select select
type input "#ed-1001950309"
type input "Contact"
select select
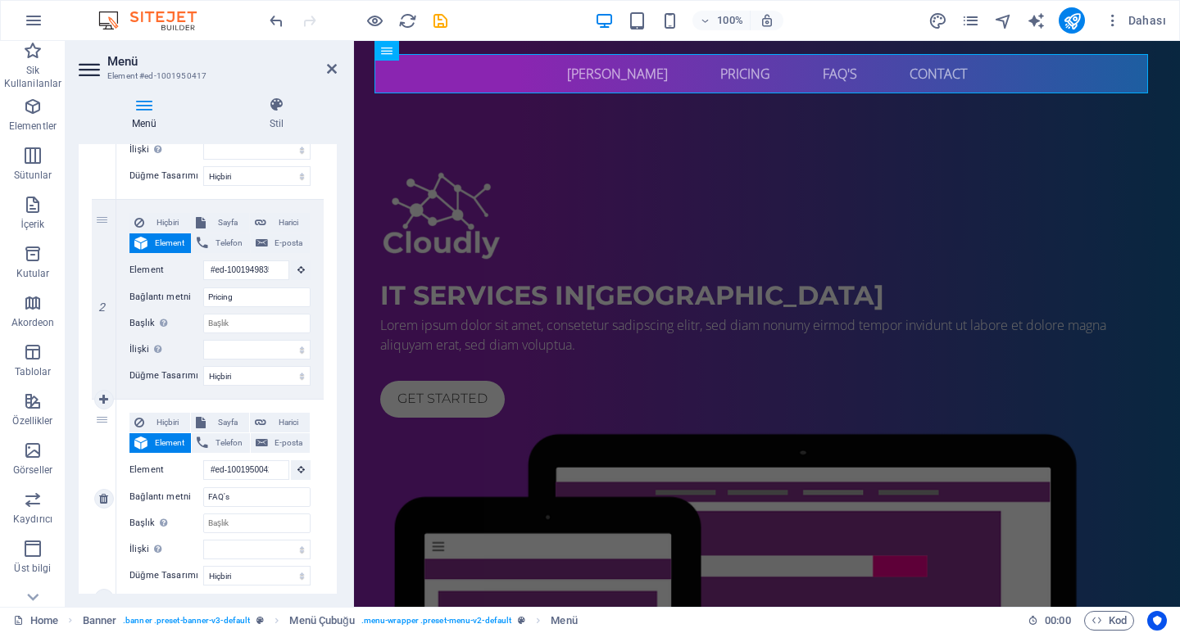
scroll to position [328, 0]
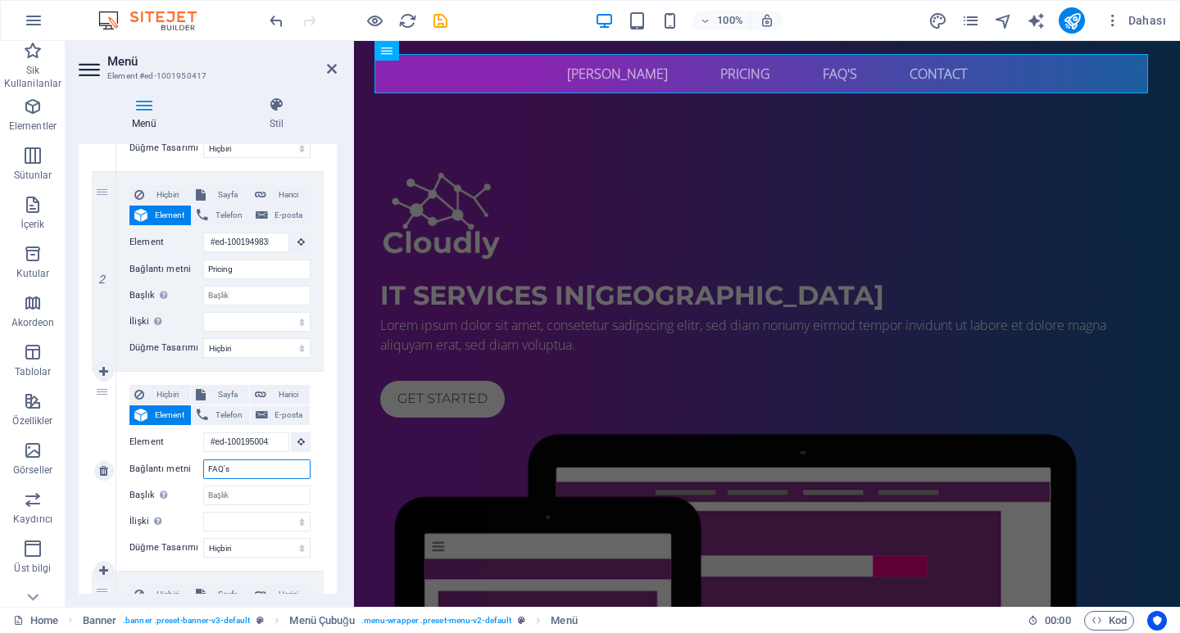
click at [243, 464] on input "FAQ's" at bounding box center [256, 470] width 107 height 20
type input "HAKKINDA"
select select
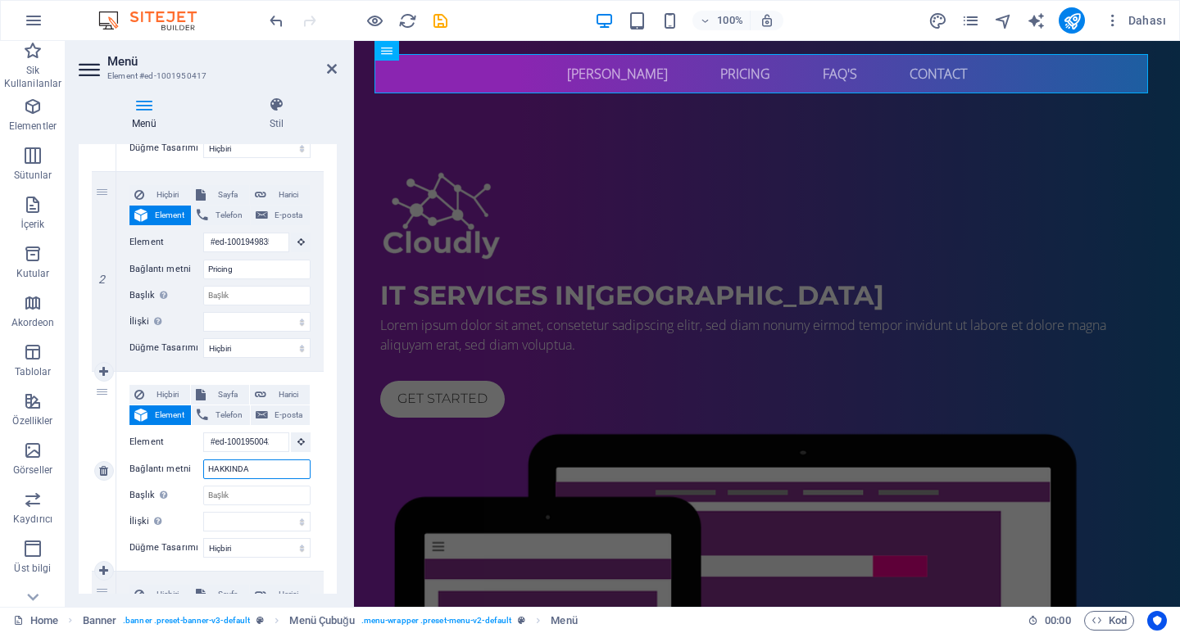
select select
type input "HAKKINDA"
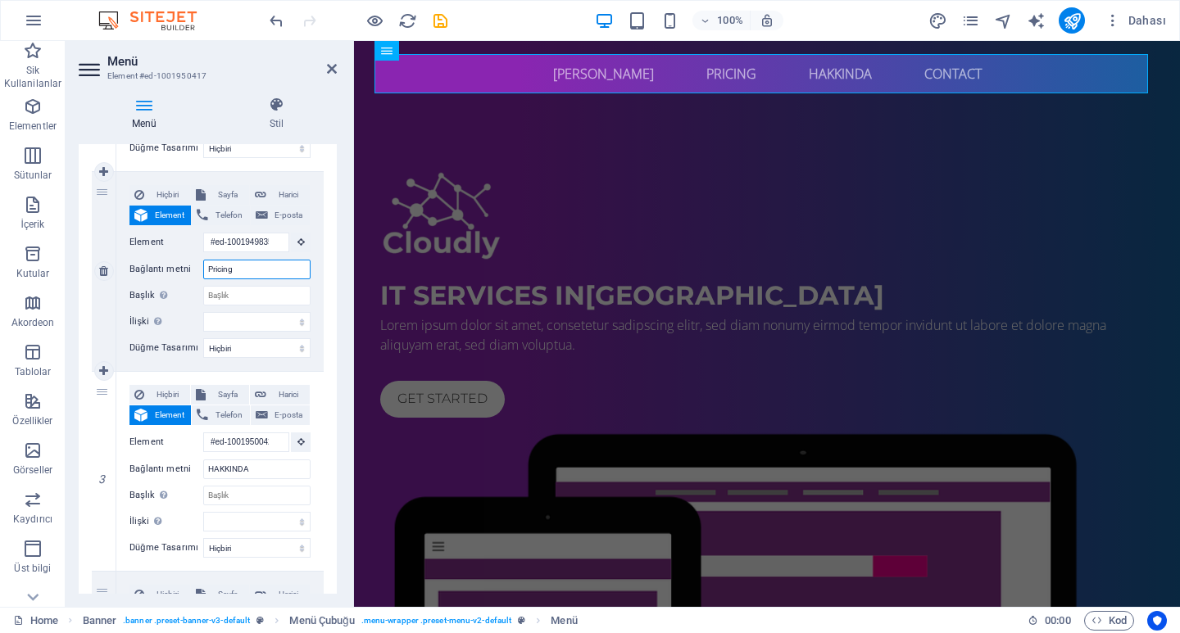
click at [234, 268] on input "Pricing" at bounding box center [256, 270] width 107 height 20
type input "ÜRÜ"
select select
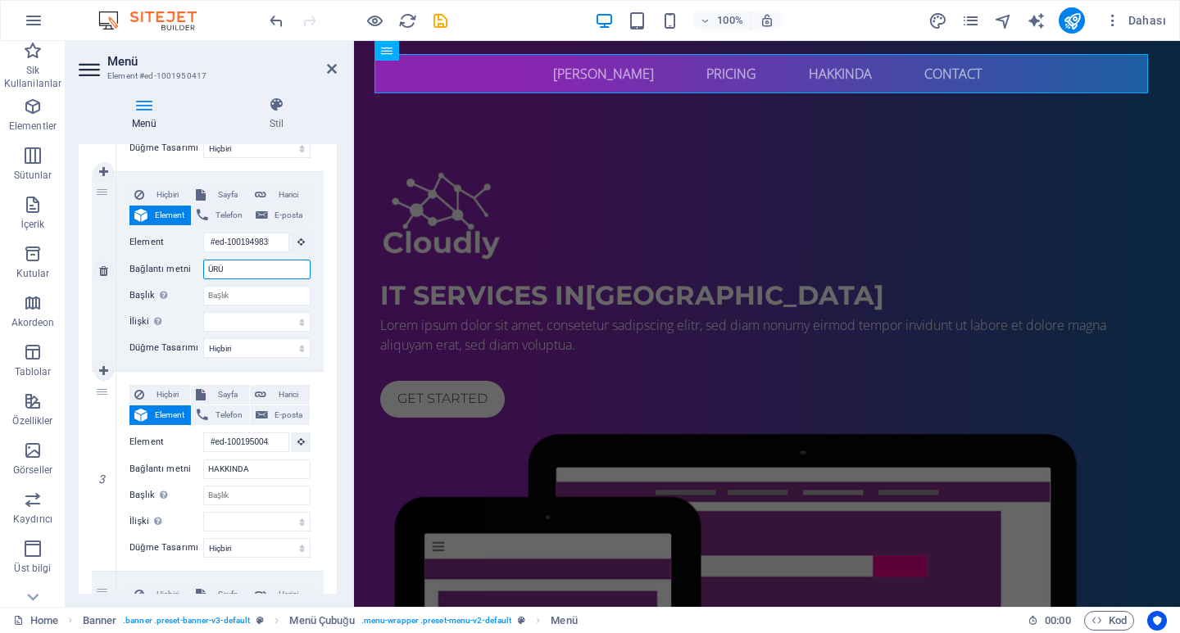
select select
type input "ÜRÜNLER"
select select
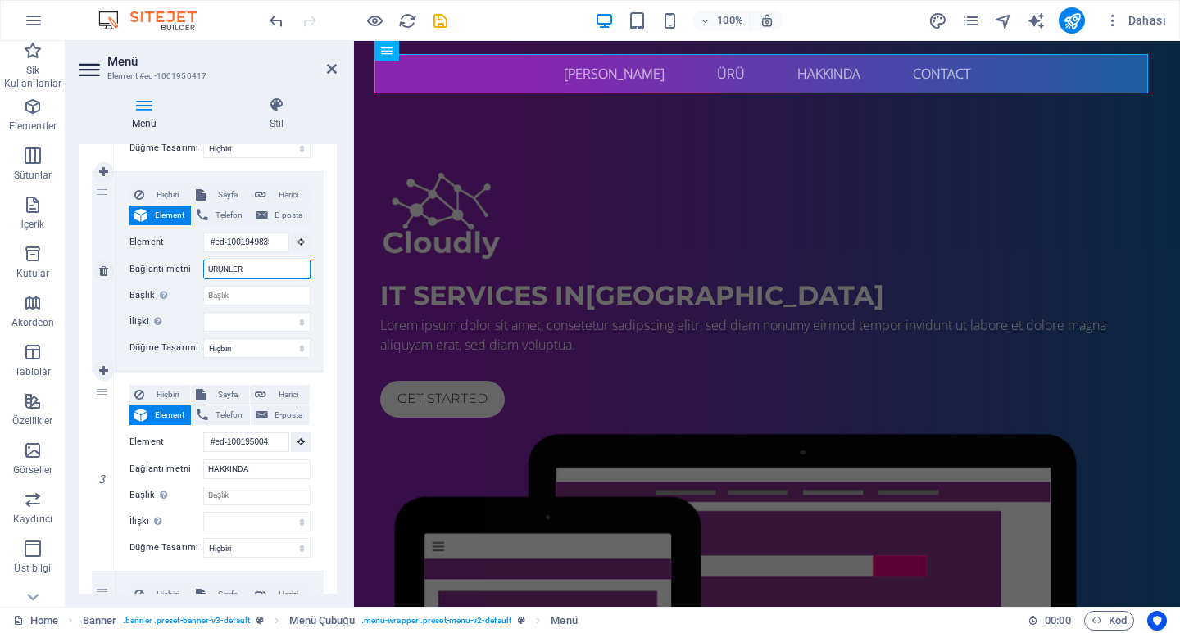
select select
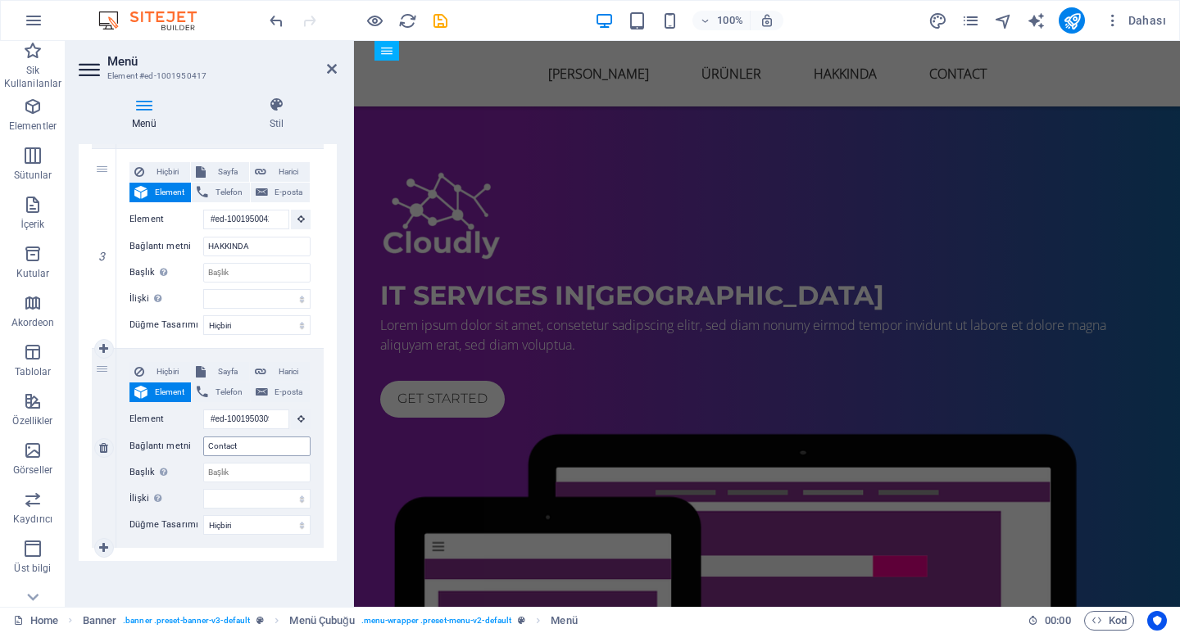
type input "ÜRÜNLER"
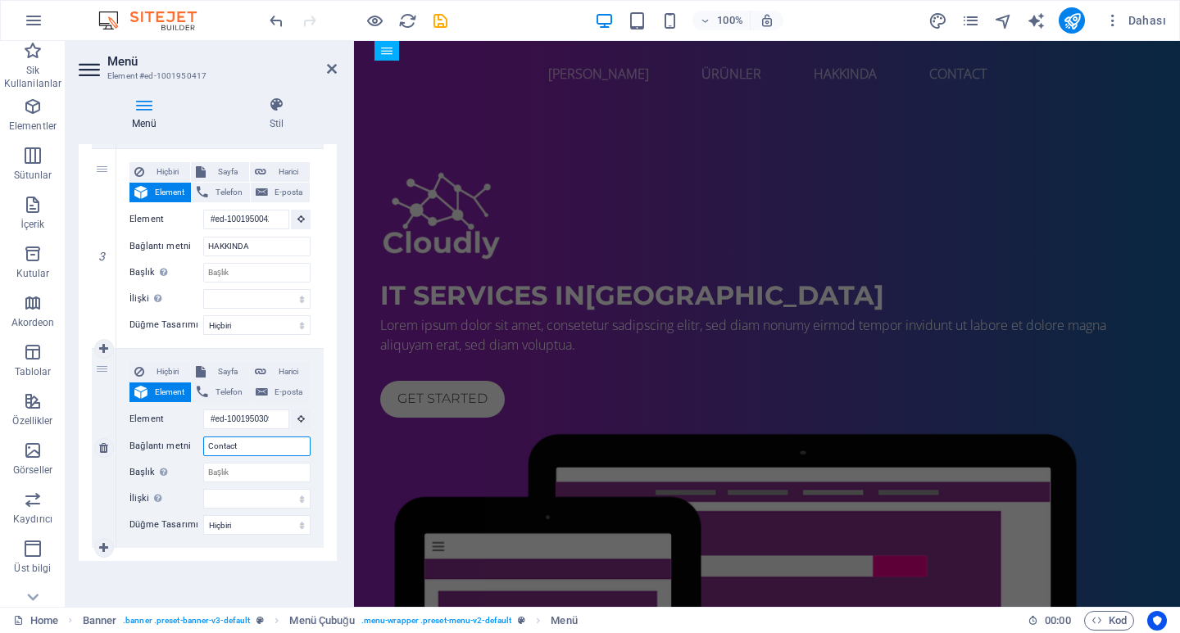
click at [225, 452] on input "Contact" at bounding box center [256, 447] width 107 height 20
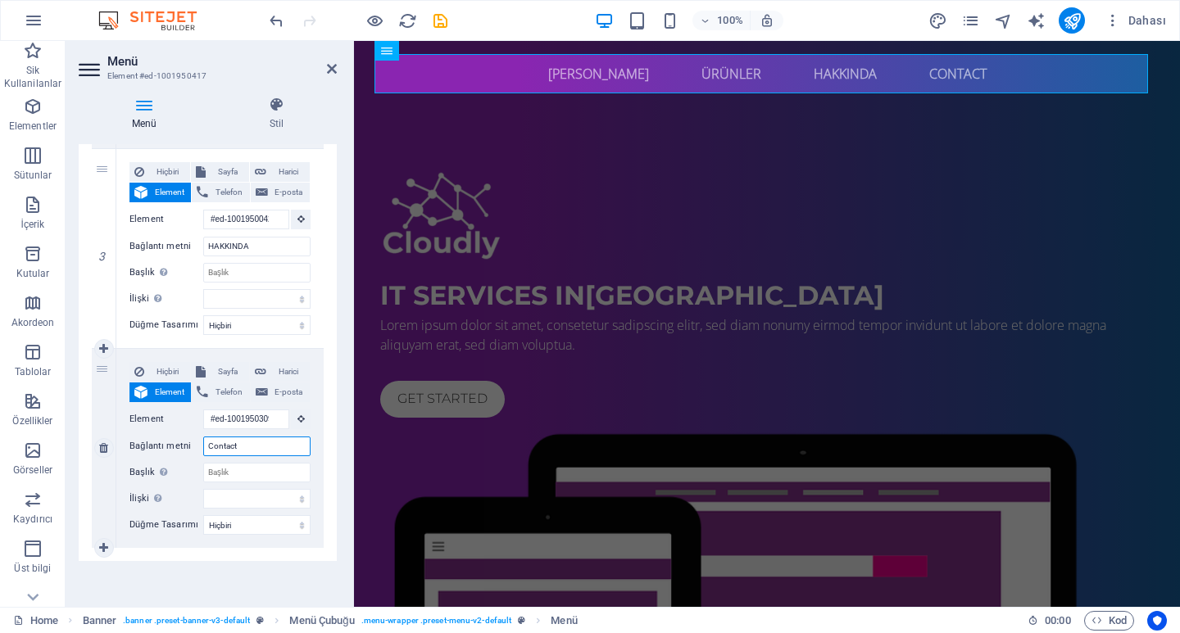
click at [225, 452] on input "Contact" at bounding box center [256, 447] width 107 height 20
type input "İLETİŞİM"
select select
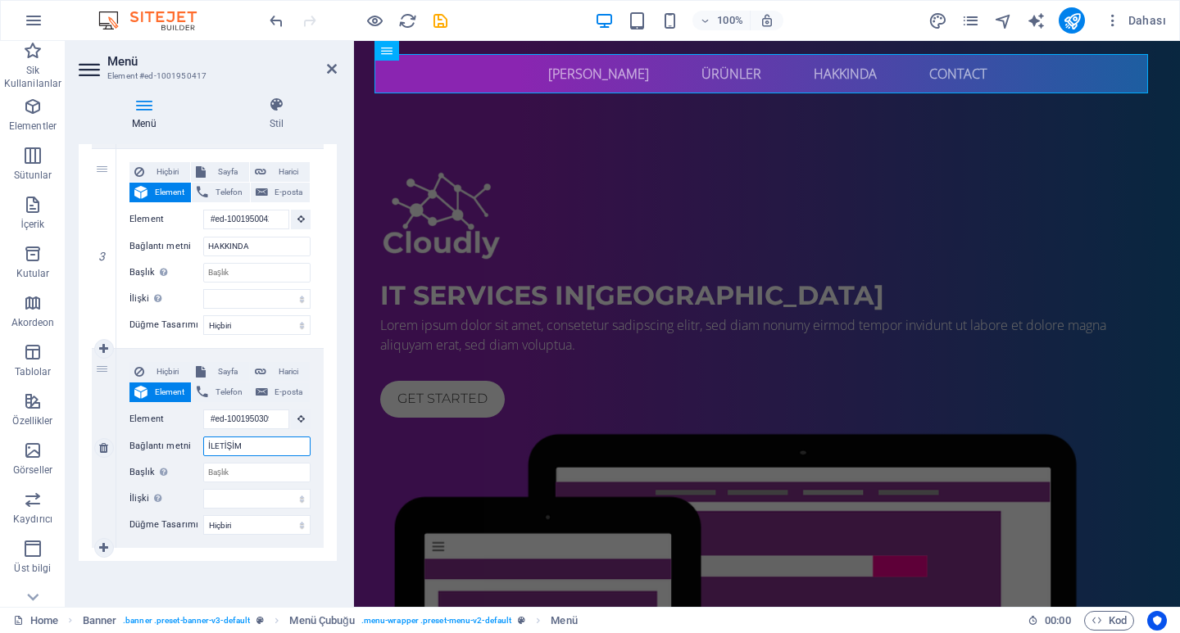
select select
type input "İLETİŞİM"
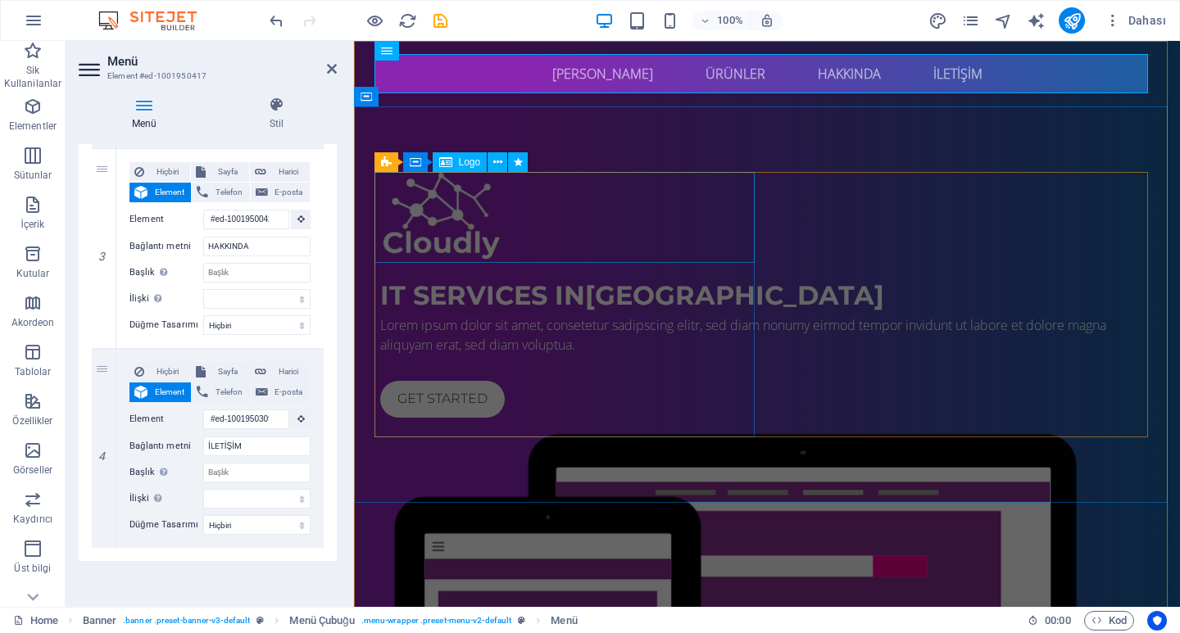
click at [530, 232] on div at bounding box center [767, 217] width 774 height 91
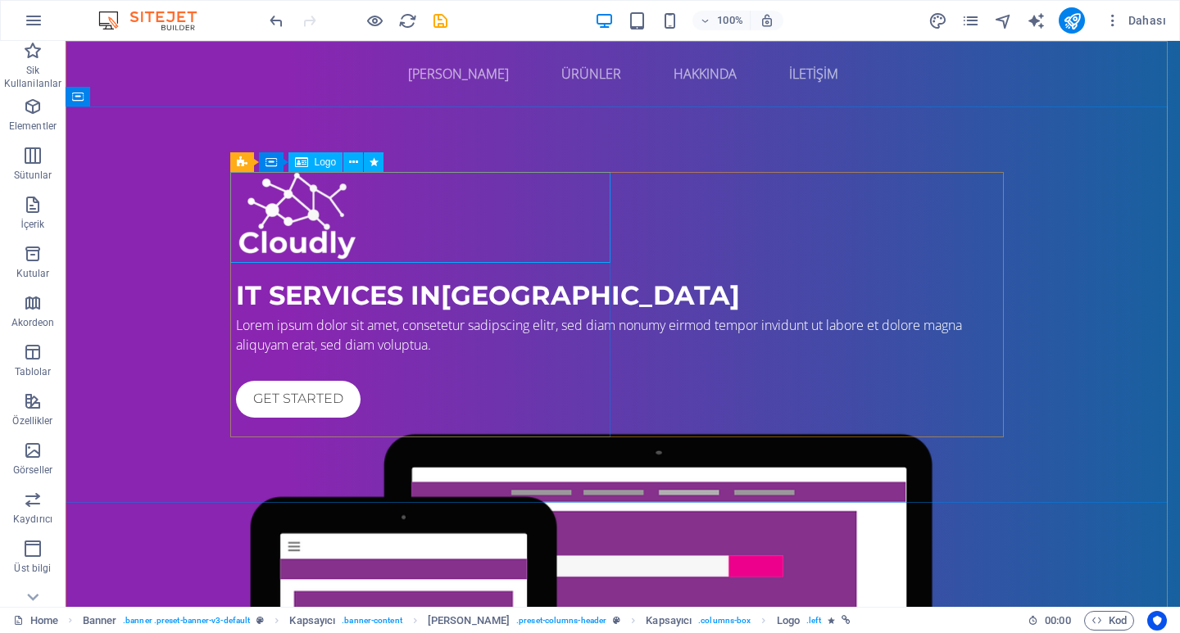
click at [316, 161] on span "Logo" at bounding box center [326, 162] width 22 height 10
click at [316, 162] on span "Logo" at bounding box center [326, 162] width 22 height 10
select select "px"
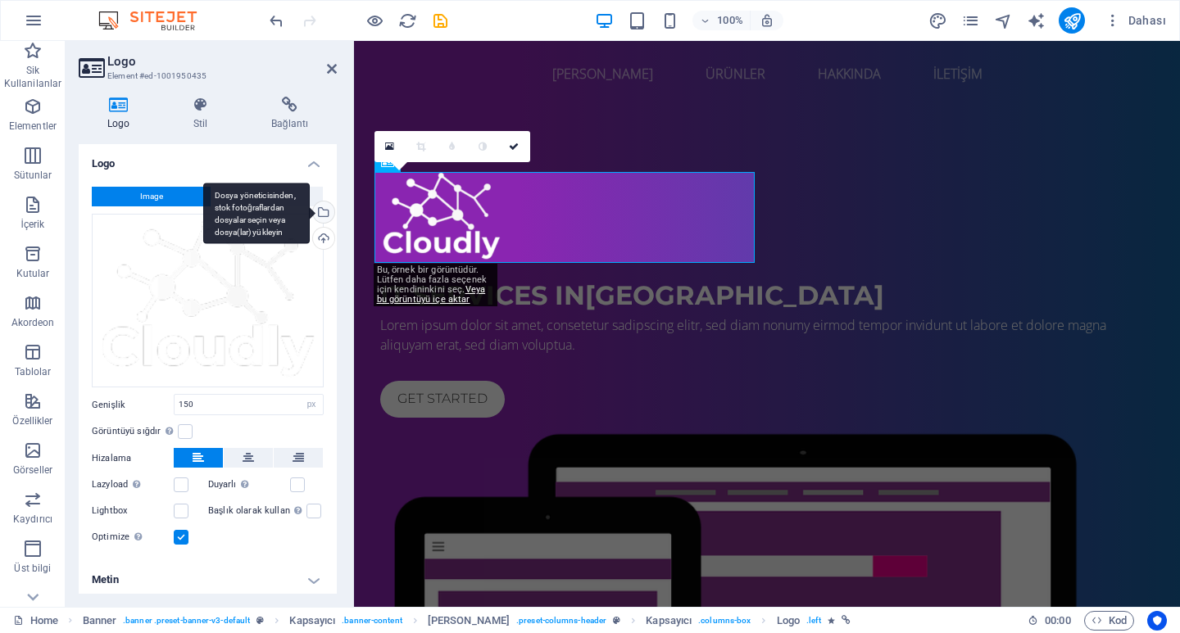
click at [319, 211] on div "Dosya yöneticisinden, stok fotoğraflardan dosyalar seçin veya dosya(lar) yükley…" at bounding box center [322, 214] width 25 height 25
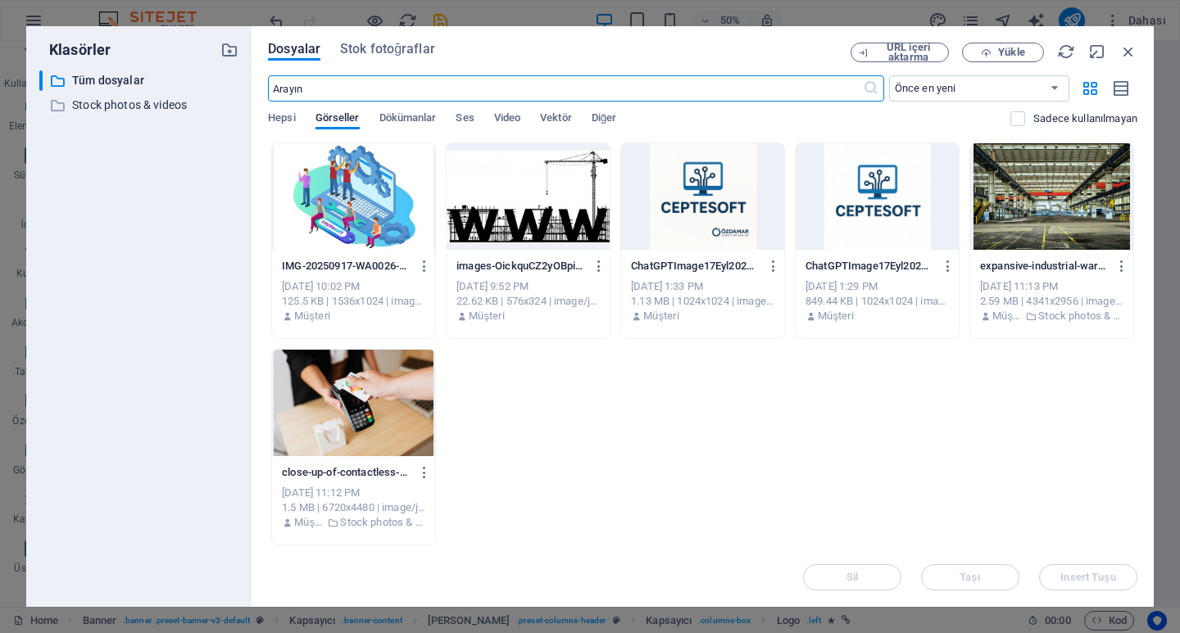
click at [715, 202] on div at bounding box center [702, 196] width 163 height 107
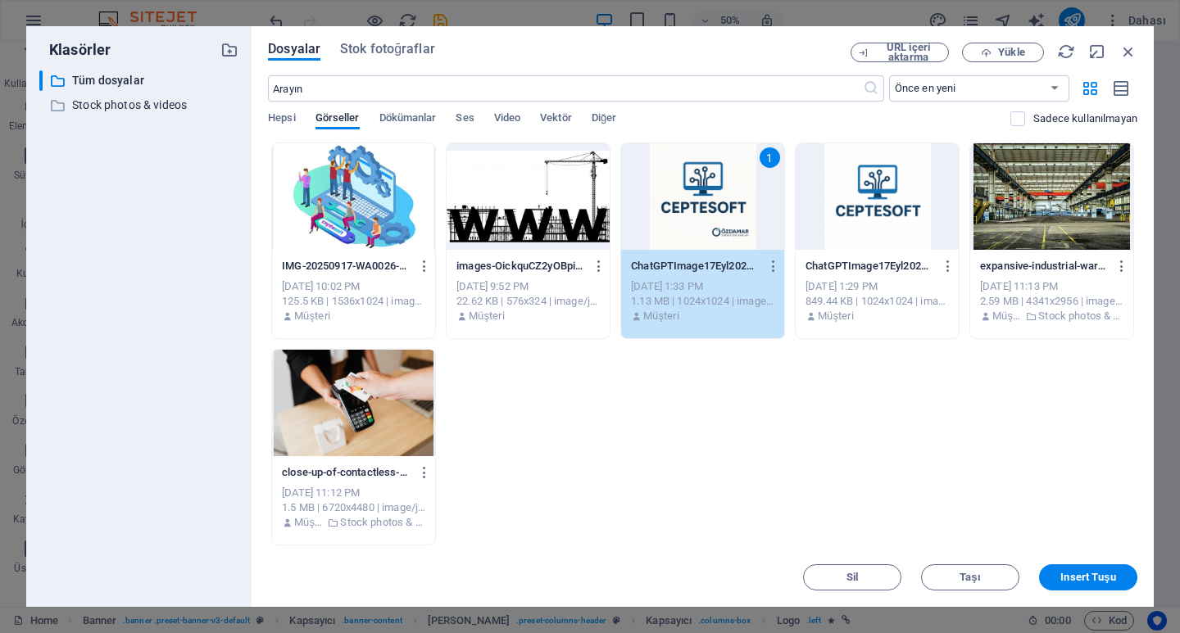
click at [715, 202] on div "1" at bounding box center [702, 196] width 163 height 107
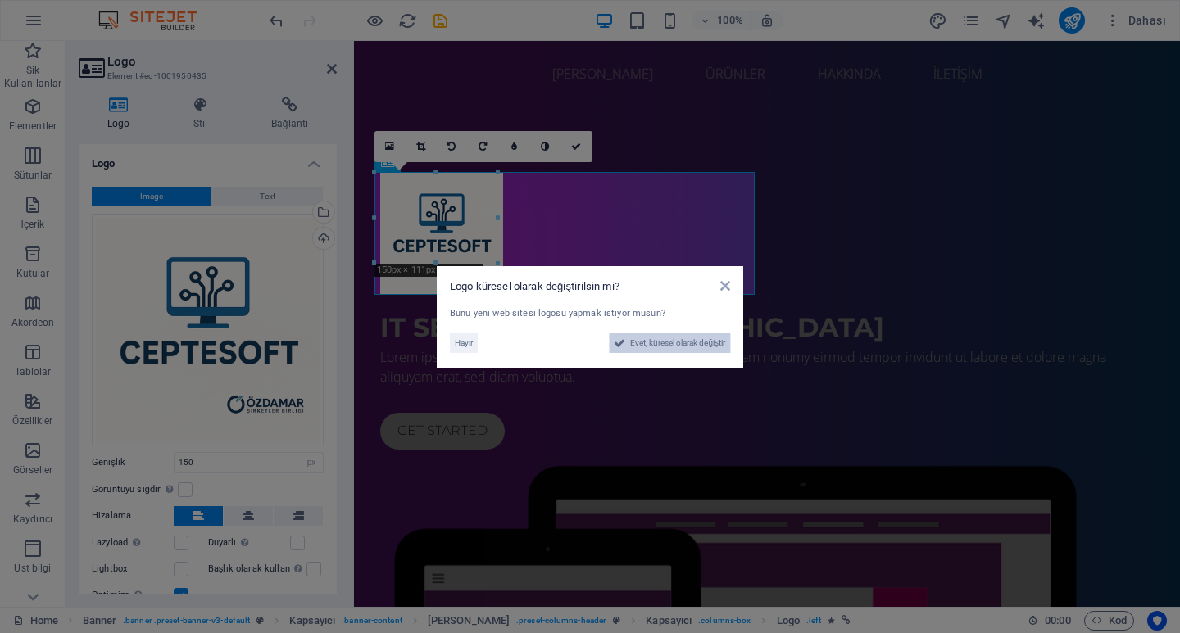
click at [670, 338] on span "Evet, küresel olarak değiştir" at bounding box center [677, 344] width 95 height 20
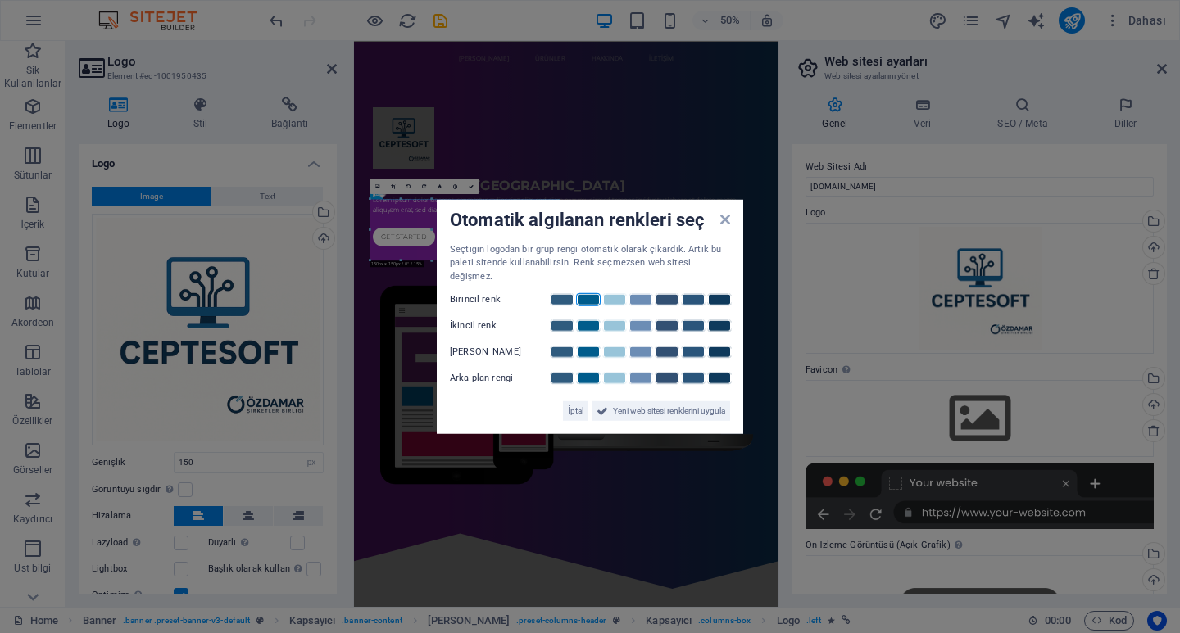
click at [587, 293] on link at bounding box center [588, 299] width 25 height 13
click at [617, 321] on link at bounding box center [614, 326] width 25 height 13
click at [589, 346] on link at bounding box center [588, 352] width 25 height 13
click at [620, 372] on link at bounding box center [614, 378] width 25 height 13
click at [613, 406] on span "Yeni web sitesi renklerini uygula" at bounding box center [669, 412] width 112 height 20
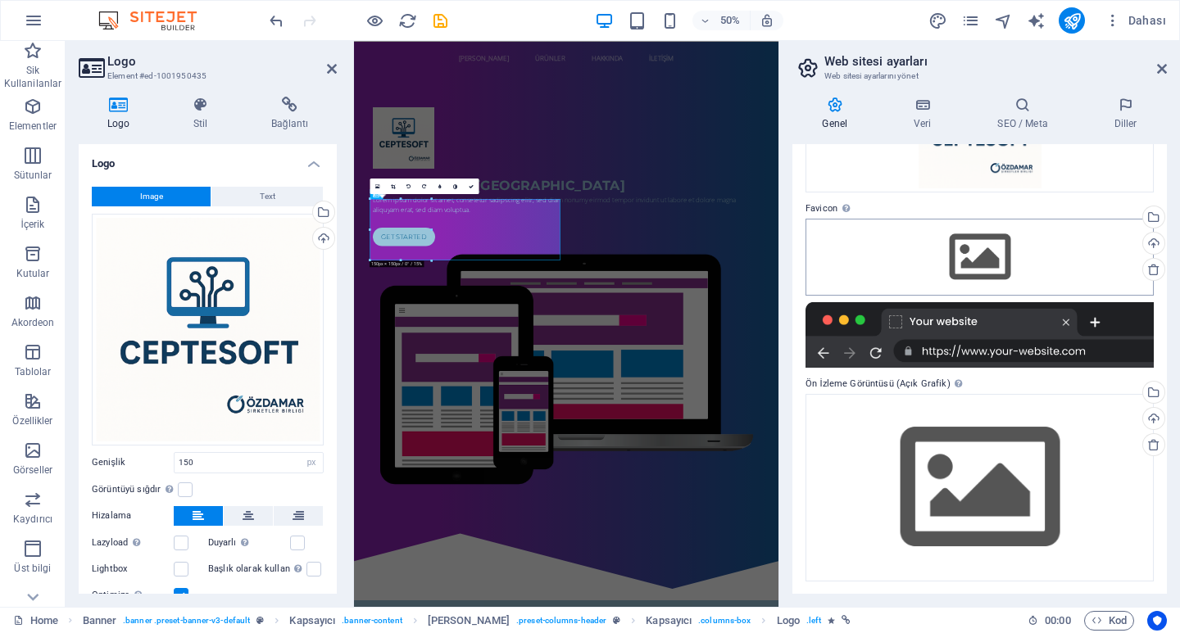
scroll to position [162, 0]
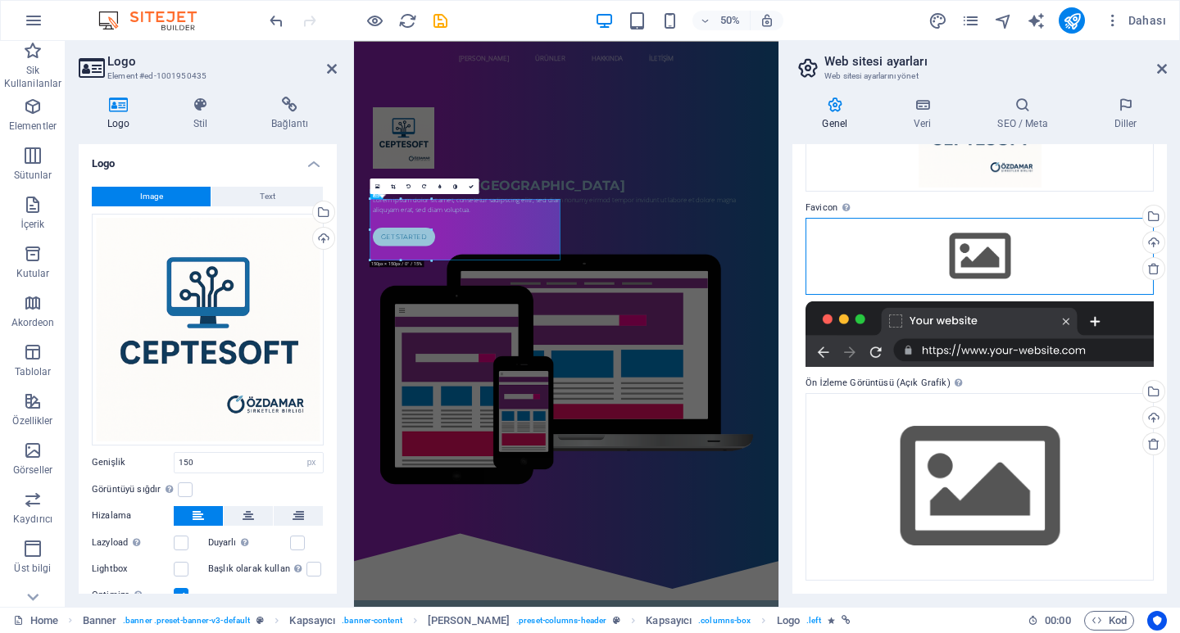
click at [941, 266] on div "Dosyaları buraya sürükleyin, dosyaları seçmek için tıklayın veya Dosyalardan ya…" at bounding box center [980, 256] width 348 height 77
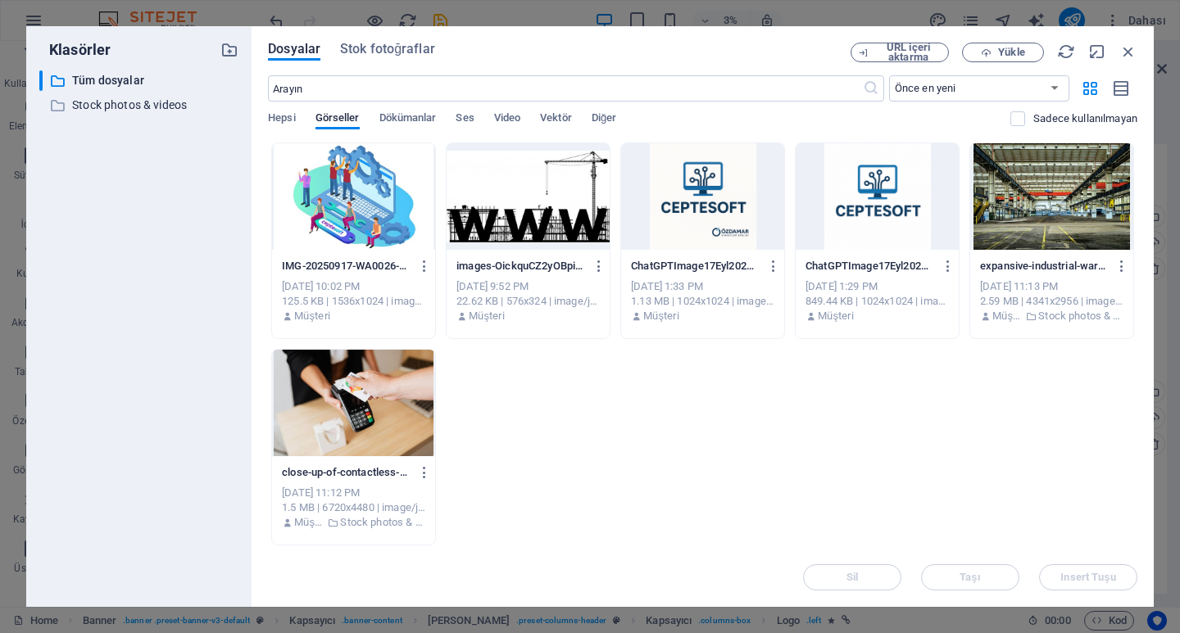
click at [698, 190] on div at bounding box center [702, 196] width 163 height 107
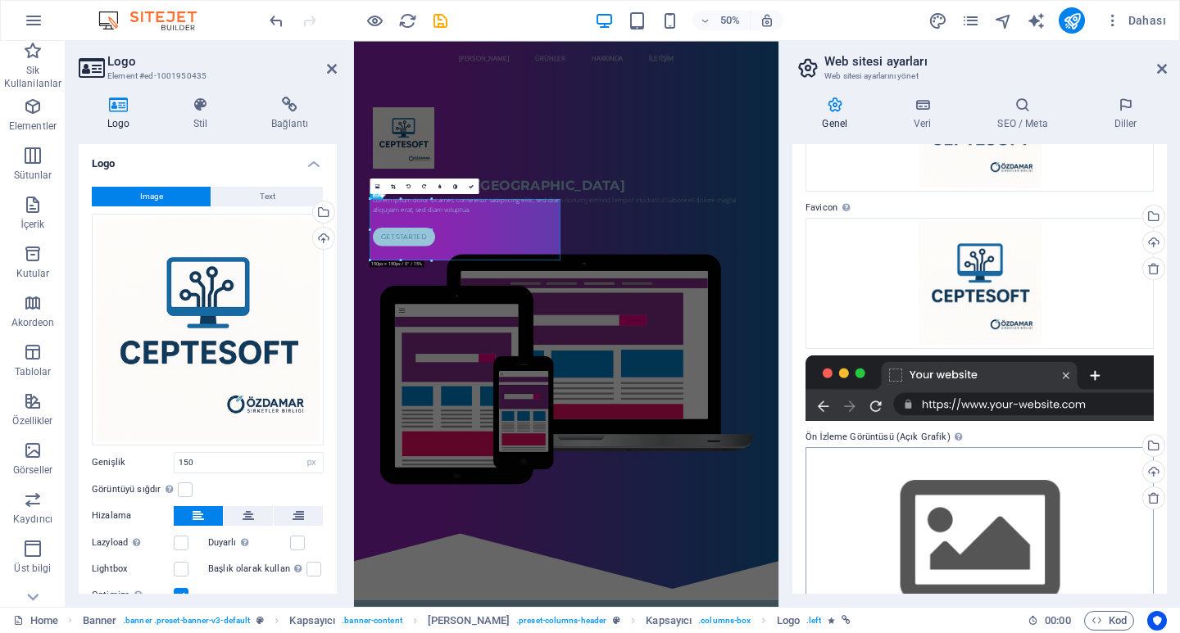
scroll to position [216, 0]
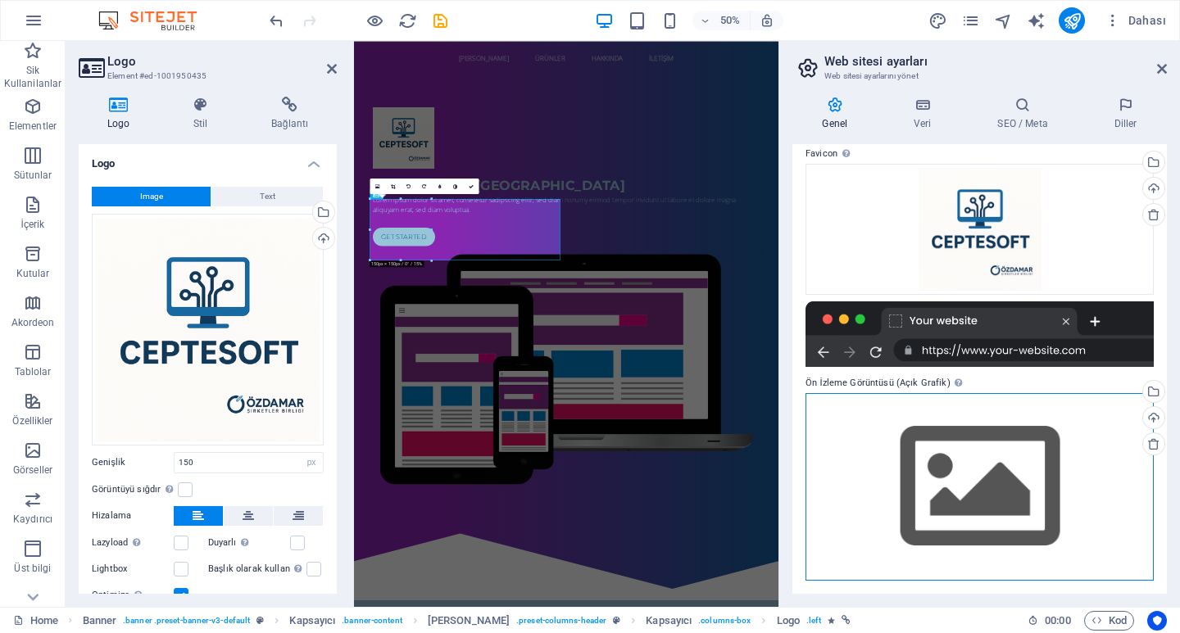
click at [978, 479] on div "Dosyaları buraya sürükleyin, dosyaları seçmek için tıklayın veya Dosyalardan ya…" at bounding box center [980, 487] width 348 height 188
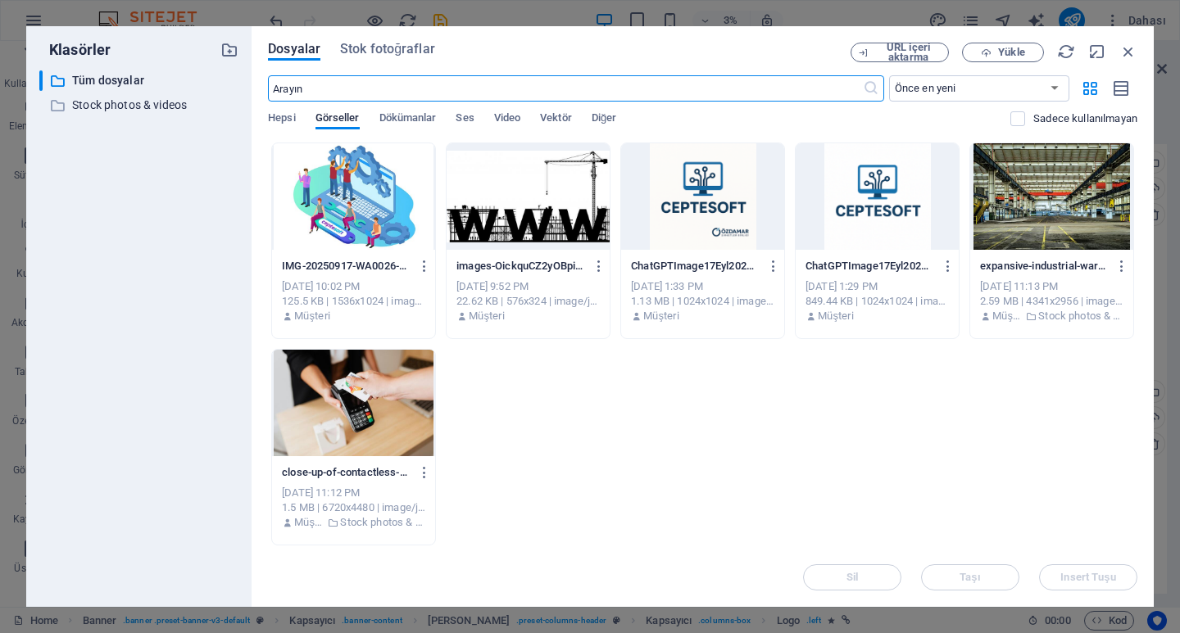
click at [677, 199] on div at bounding box center [702, 196] width 163 height 107
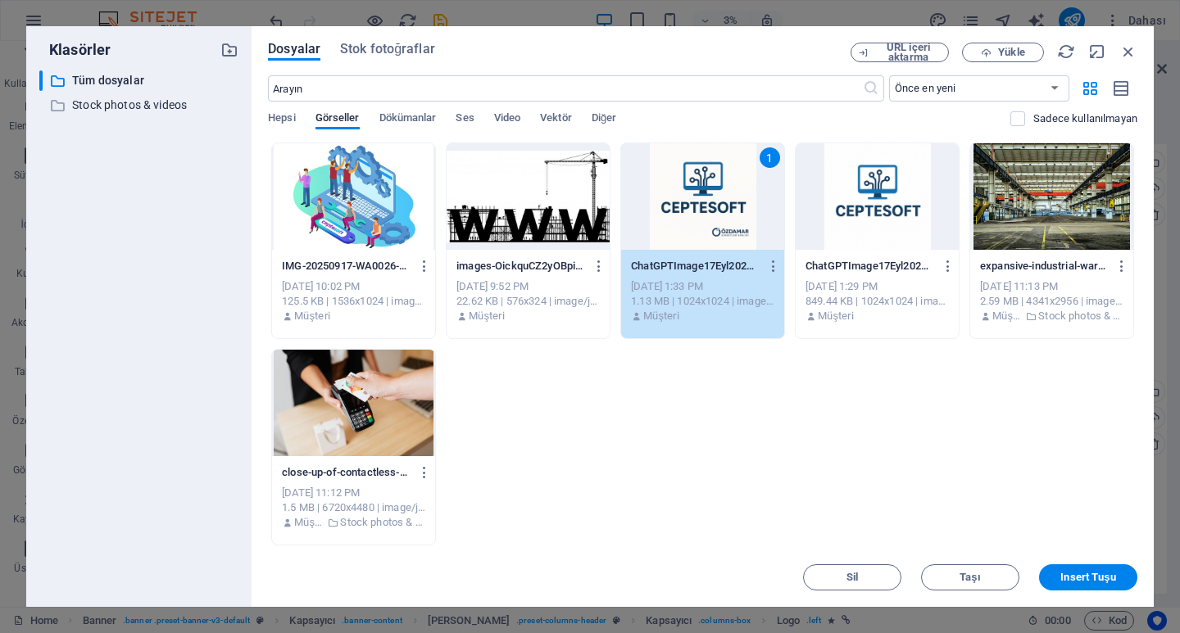
click at [677, 199] on div "1" at bounding box center [702, 196] width 163 height 107
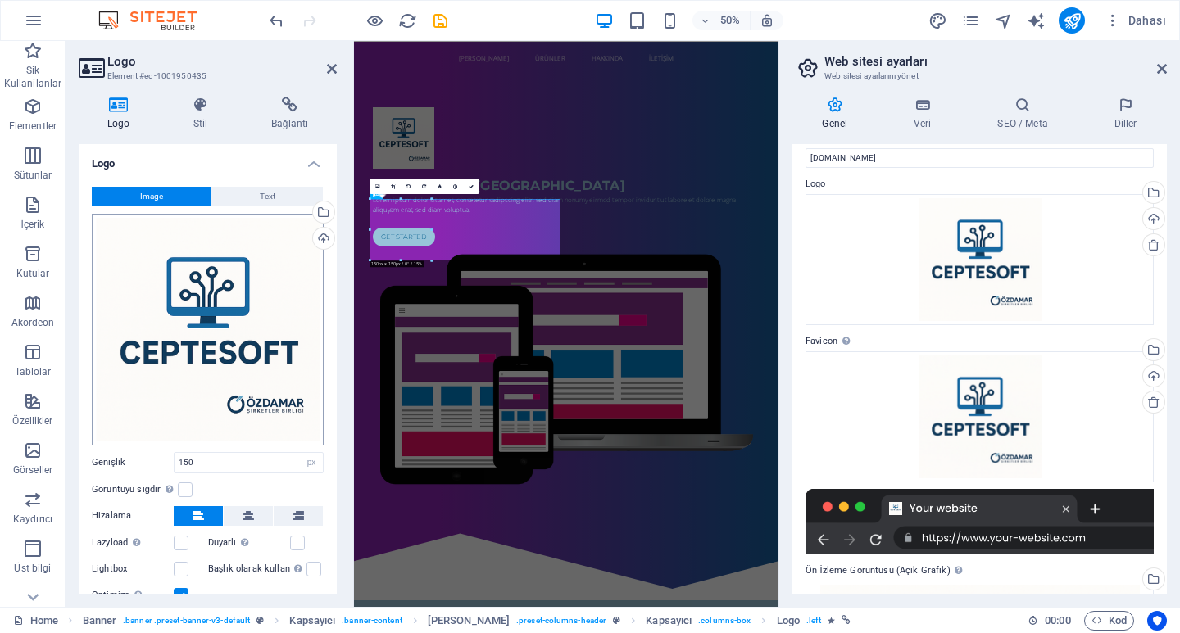
scroll to position [61, 0]
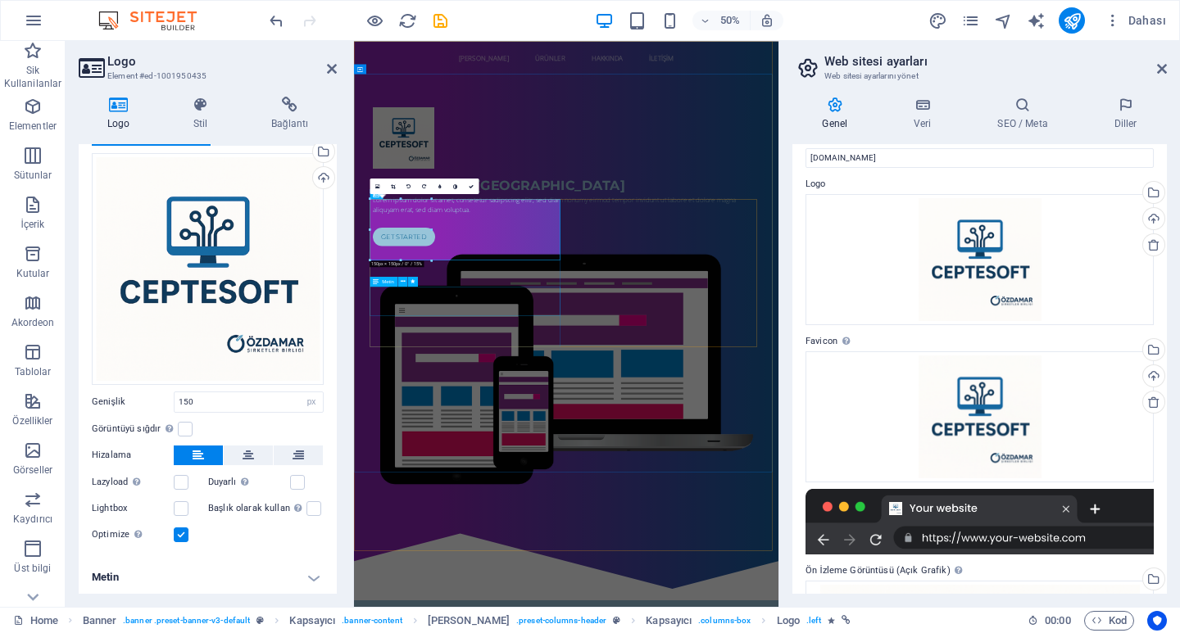
click at [564, 387] on div "Lorem ipsum dolor sit amet, consetetur sadipscing elitr, sed diam nonumy eirmod…" at bounding box center [779, 366] width 774 height 39
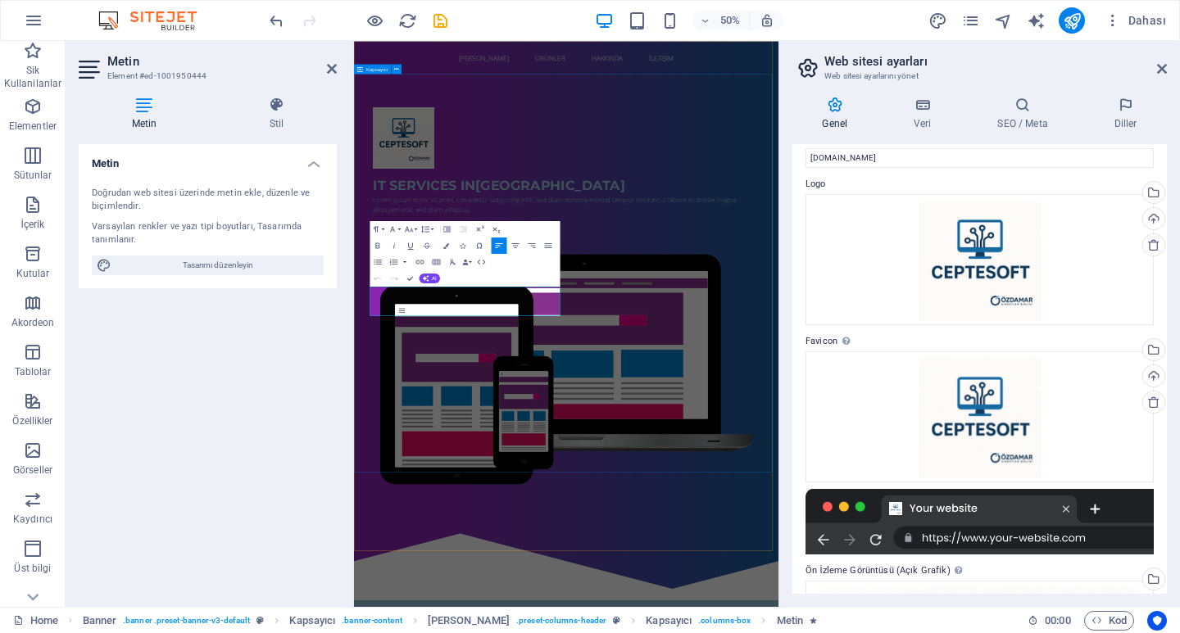
click at [675, 302] on div "IT Services in [GEOGRAPHIC_DATA] Lorem ipsum dolor sit amet, consetetur sadipsc…" at bounding box center [778, 554] width 849 height 895
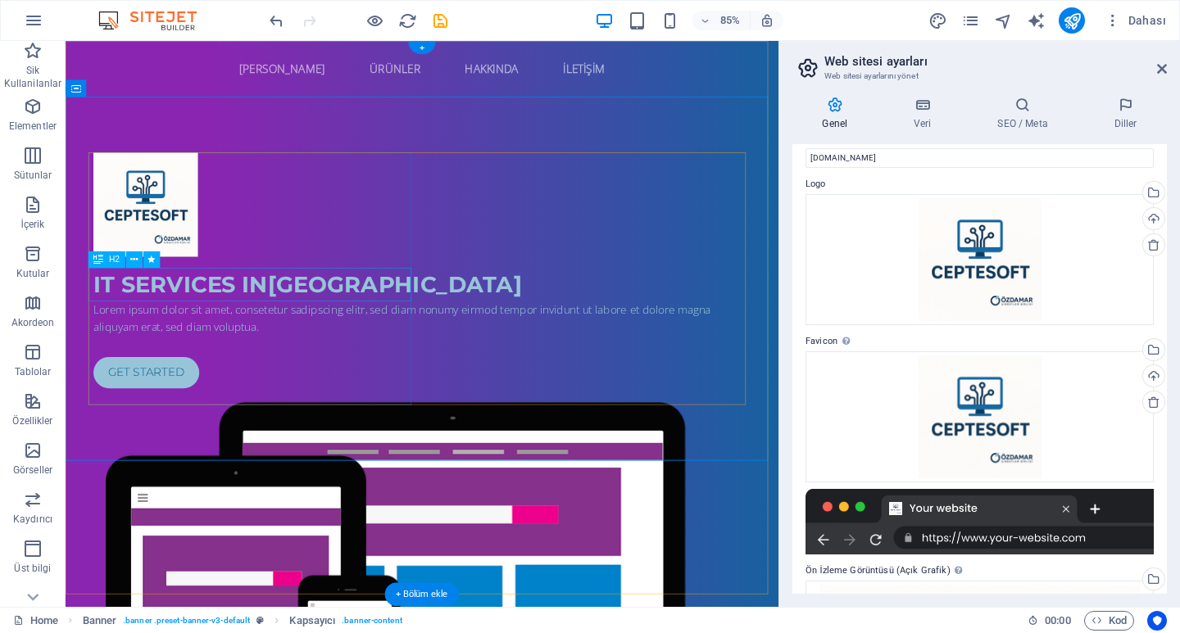
click at [303, 320] on div "IT Services in [GEOGRAPHIC_DATA]" at bounding box center [485, 327] width 774 height 39
drag, startPoint x: 303, startPoint y: 320, endPoint x: 334, endPoint y: 320, distance: 30.3
click at [303, 320] on div "IT Services in [GEOGRAPHIC_DATA]" at bounding box center [485, 327] width 774 height 39
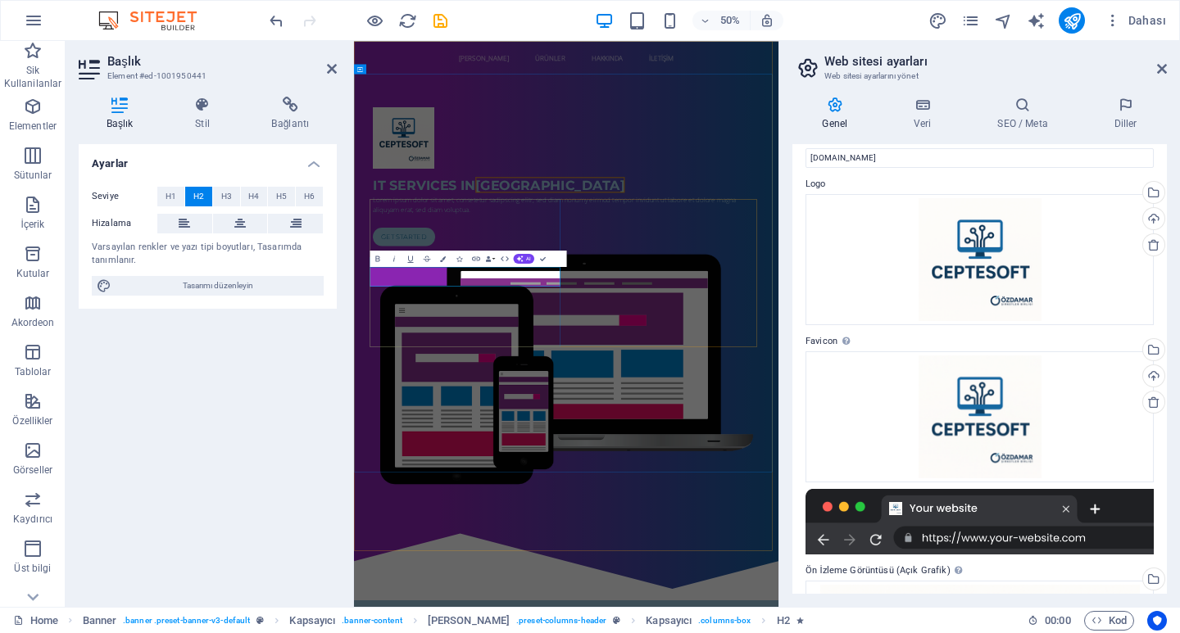
click at [505, 343] on span "IT Services in [GEOGRAPHIC_DATA]" at bounding box center [644, 327] width 504 height 32
drag, startPoint x: 752, startPoint y: 508, endPoint x: 346, endPoint y: 477, distance: 407.7
drag, startPoint x: 623, startPoint y: 528, endPoint x: 565, endPoint y: 526, distance: 57.4
click at [565, 343] on span "IT Services in [GEOGRAPHIC_DATA]" at bounding box center [644, 327] width 504 height 32
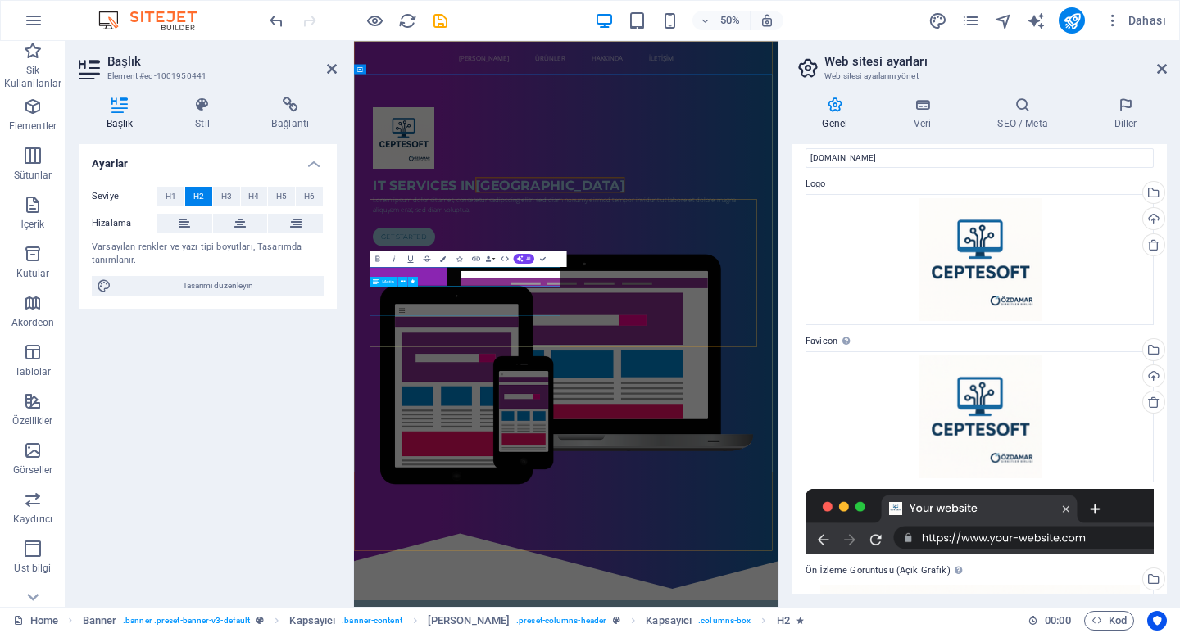
click at [565, 387] on div "Lorem ipsum dolor sit amet, consetetur sadipscing elitr, sed diam nonumy eirmod…" at bounding box center [779, 366] width 774 height 39
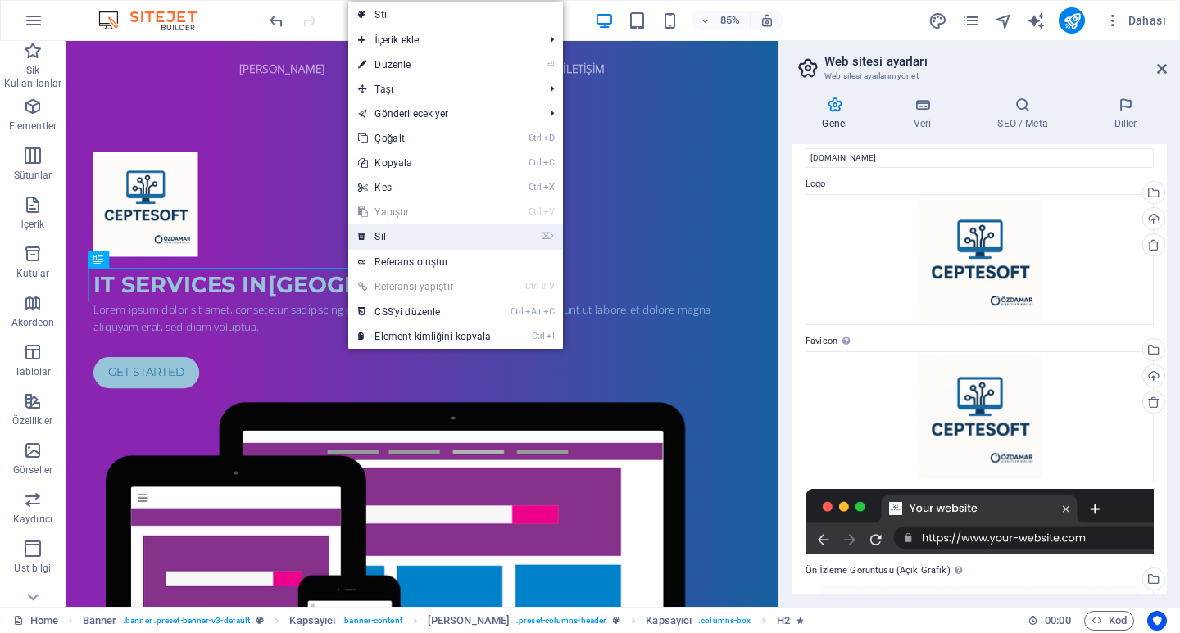
click at [377, 236] on link "⌦ Sil" at bounding box center [424, 237] width 152 height 25
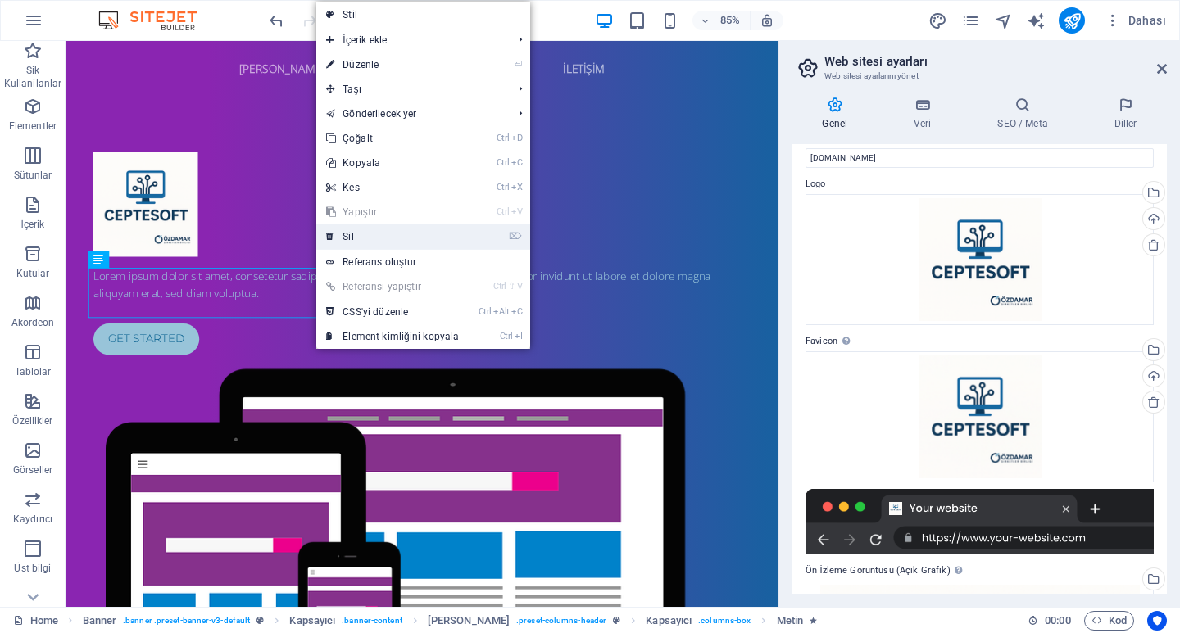
click at [345, 239] on link "⌦ Sil" at bounding box center [392, 237] width 152 height 25
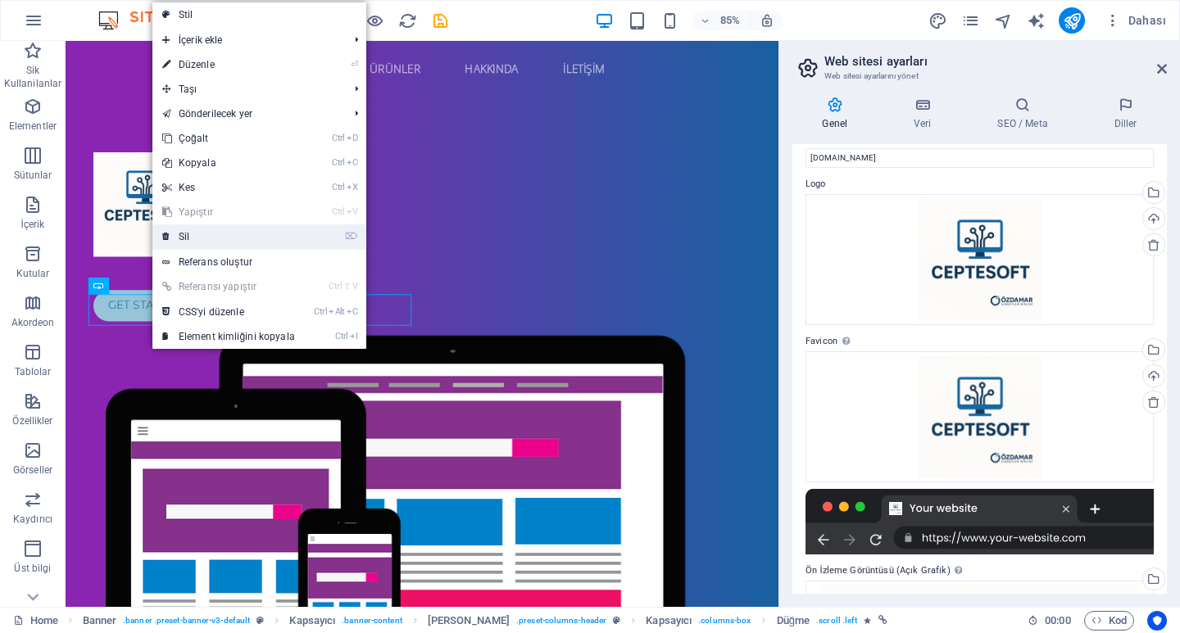
click at [194, 238] on link "⌦ Sil" at bounding box center [228, 237] width 152 height 25
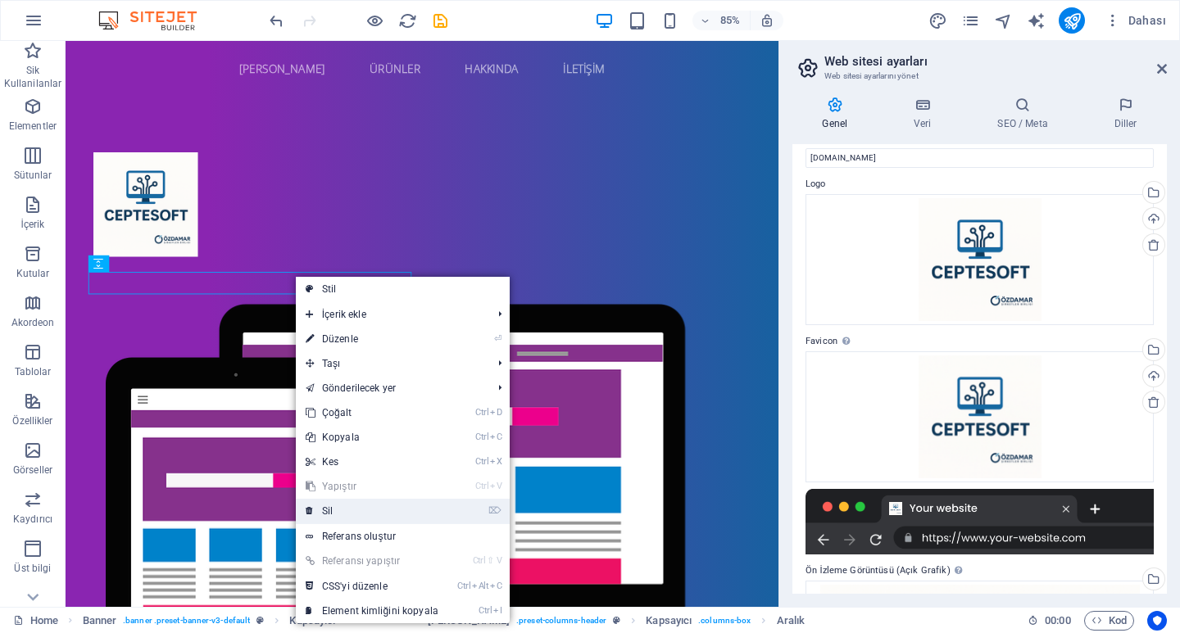
click at [337, 503] on link "⌦ Sil" at bounding box center [372, 511] width 152 height 25
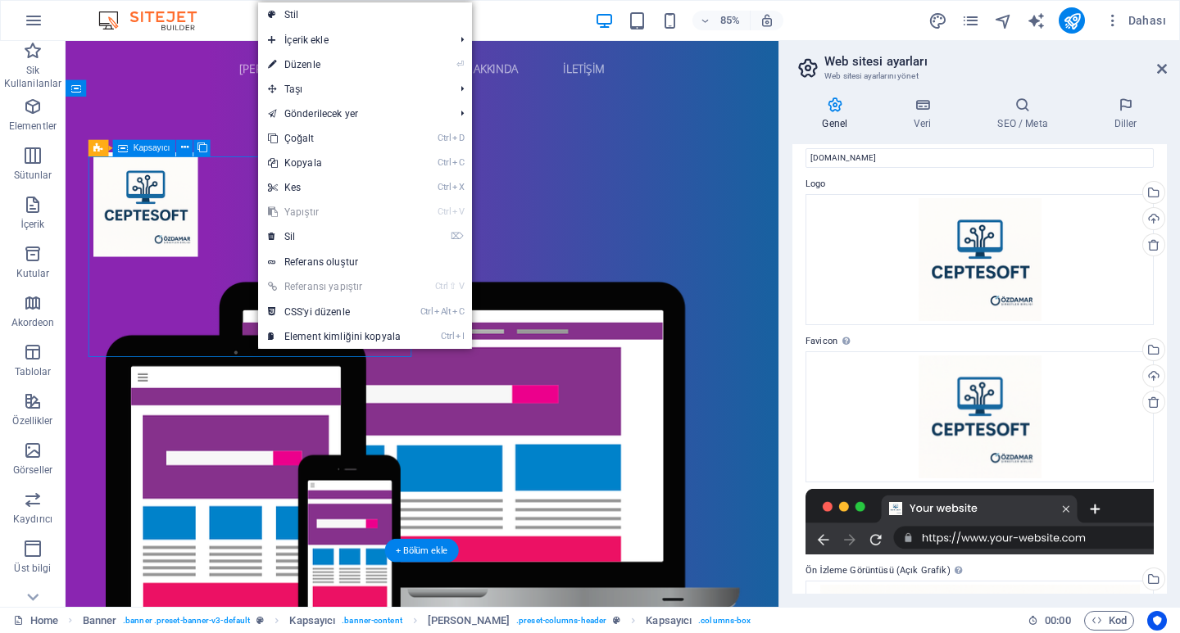
click at [220, 308] on div at bounding box center [485, 240] width 774 height 136
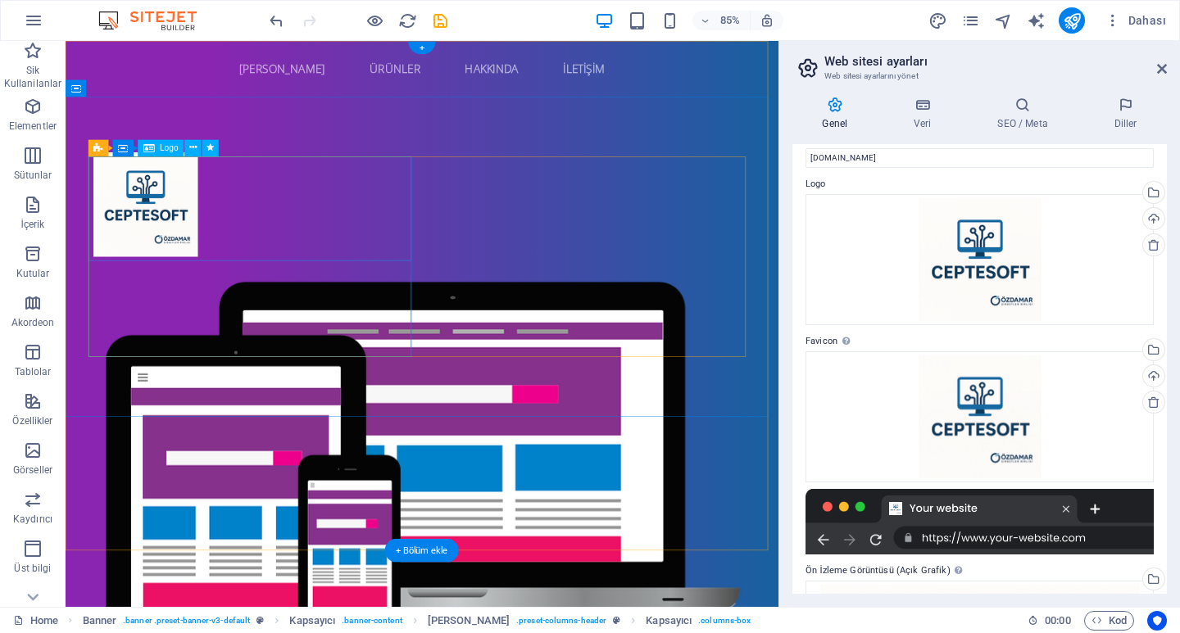
click at [172, 257] on div at bounding box center [485, 233] width 774 height 123
click at [209, 257] on div at bounding box center [485, 233] width 774 height 123
click at [209, 258] on div at bounding box center [485, 233] width 774 height 123
select select "px"
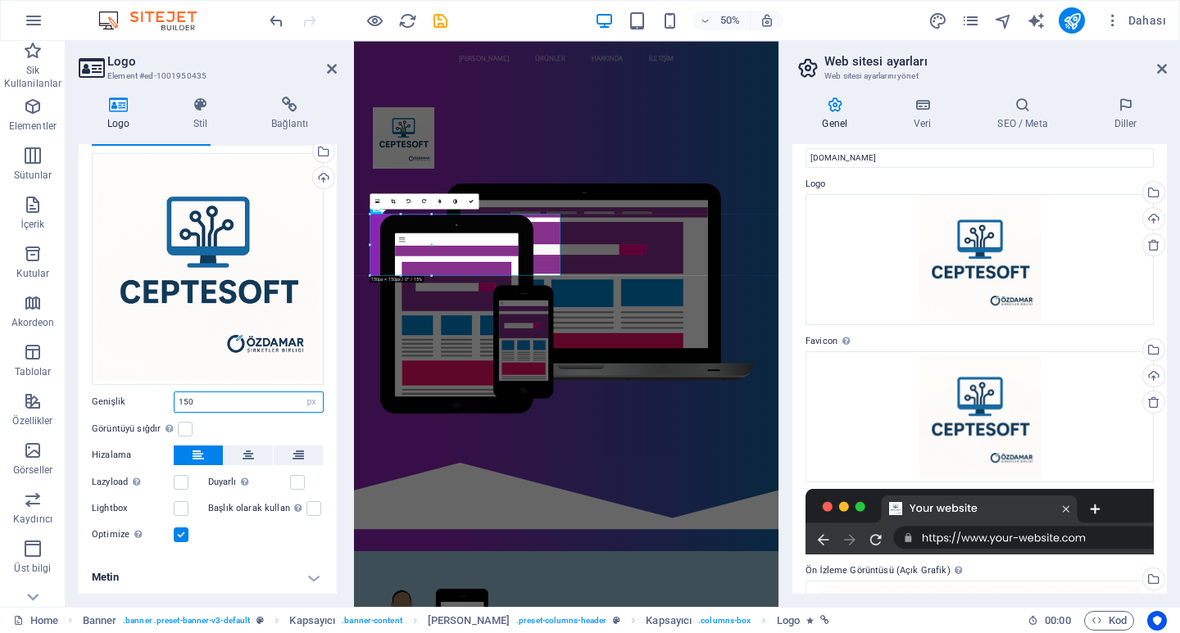
click at [236, 398] on input "150" at bounding box center [249, 403] width 148 height 20
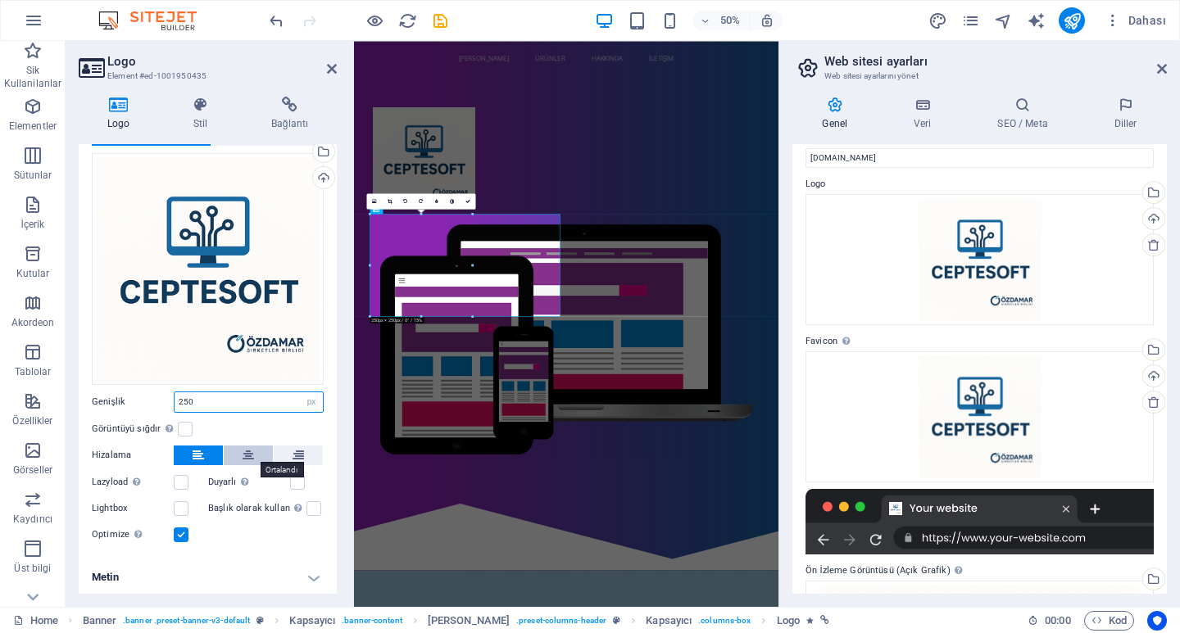
type input "250"
click at [252, 450] on icon at bounding box center [248, 456] width 11 height 20
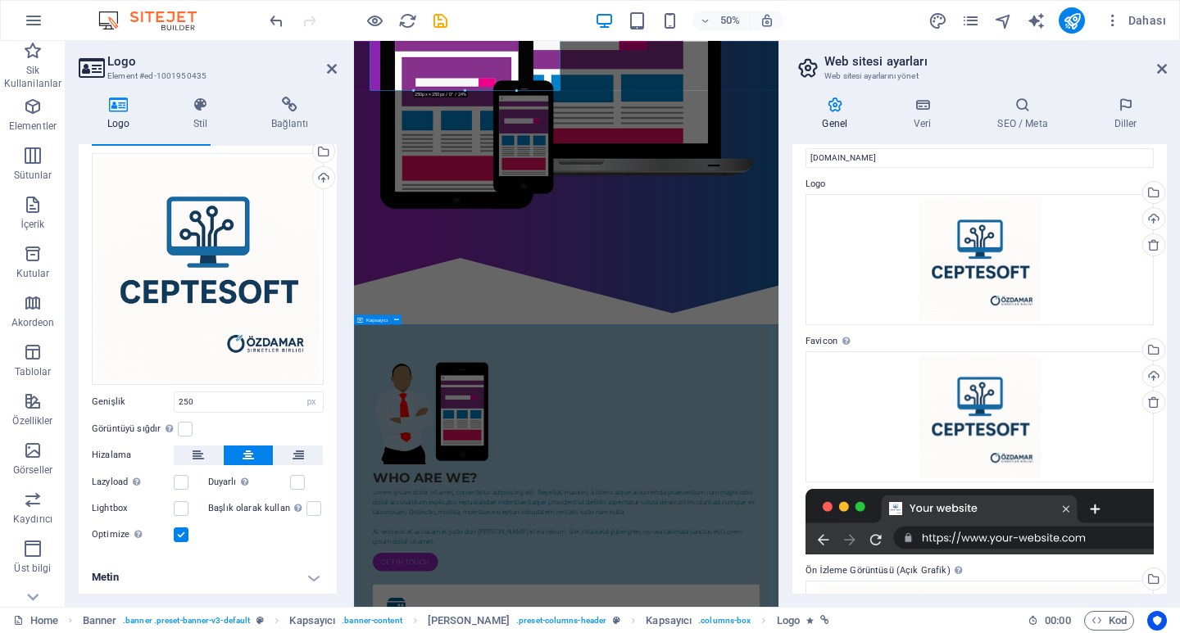
scroll to position [492, 0]
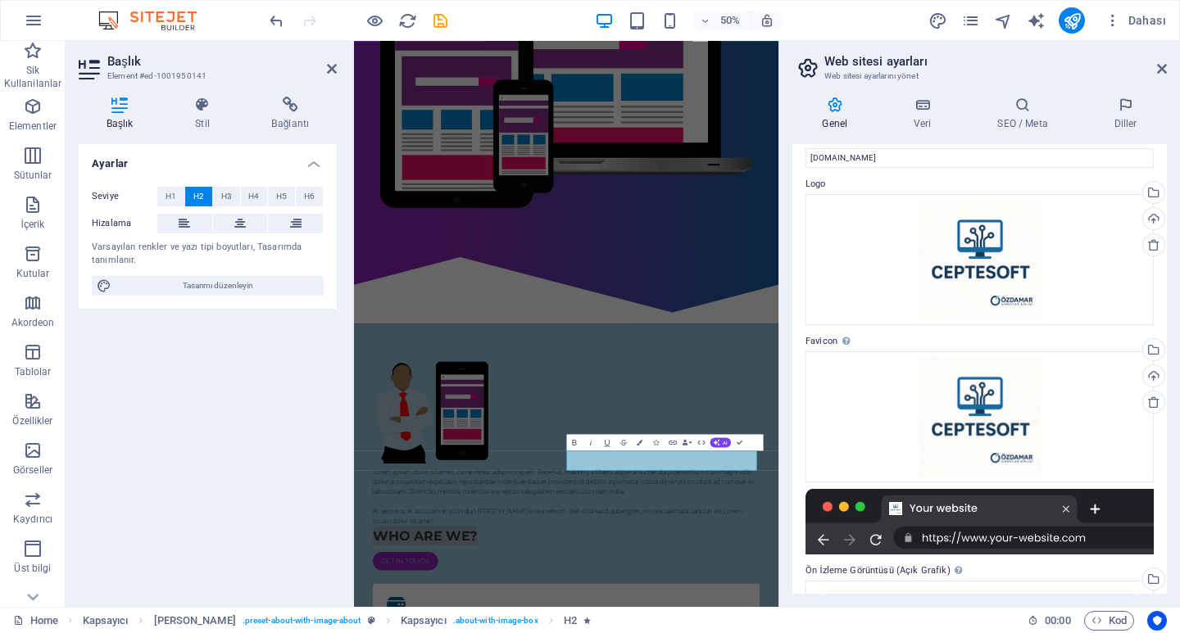
click at [813, 67] on icon at bounding box center [808, 68] width 25 height 23
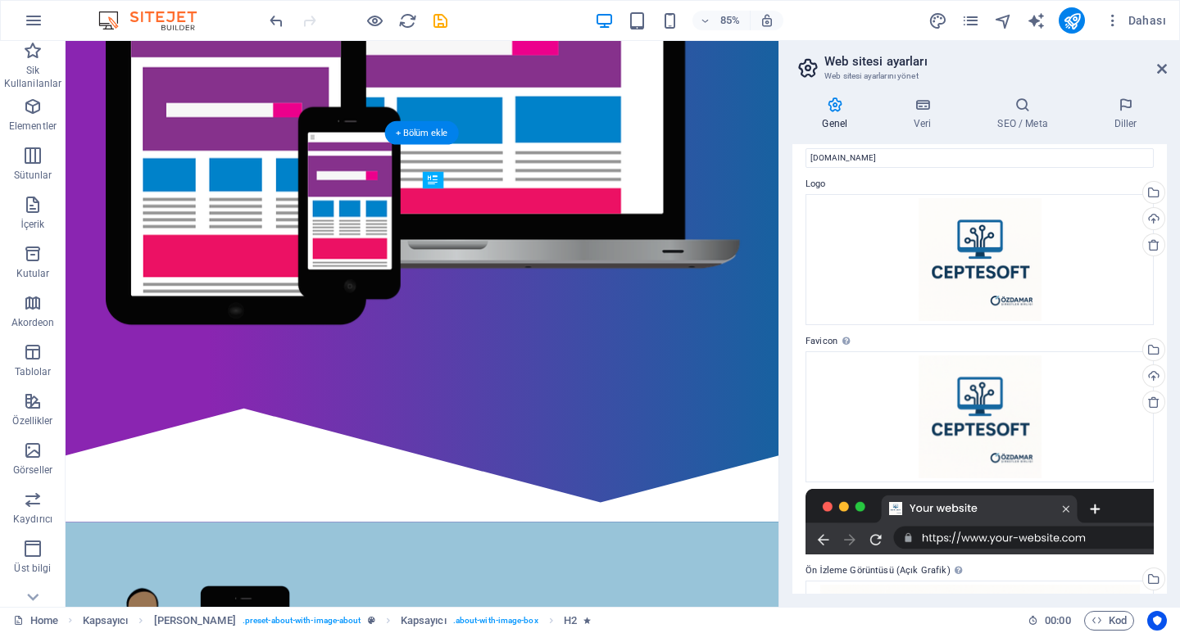
drag, startPoint x: 683, startPoint y: 475, endPoint x: 671, endPoint y: 334, distance: 141.5
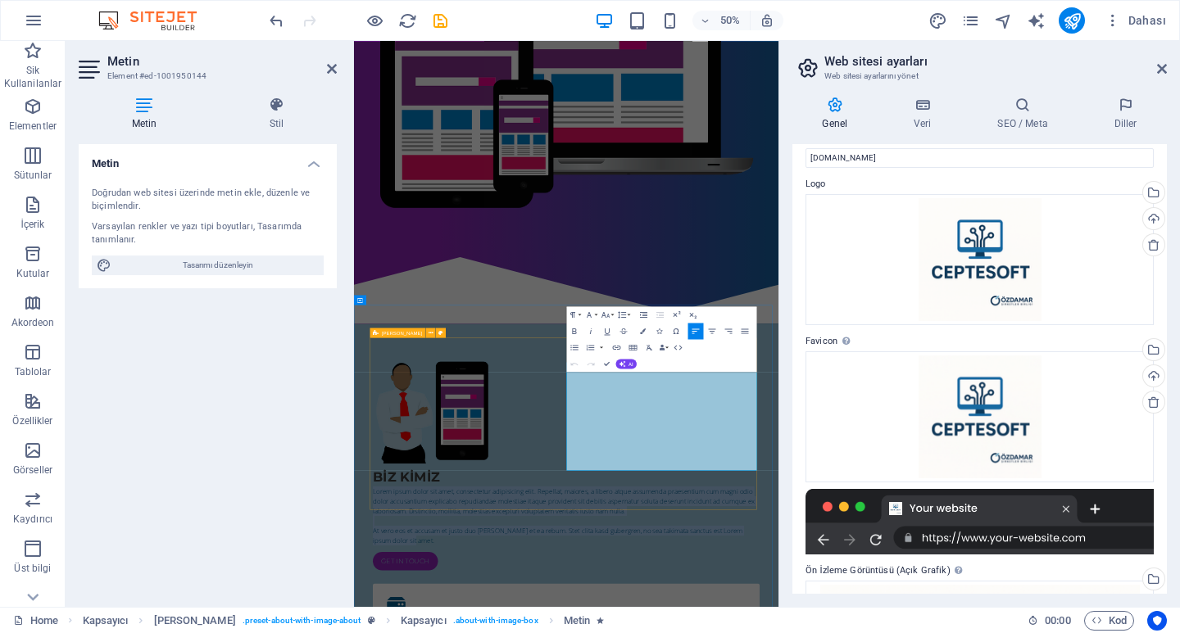
drag, startPoint x: 929, startPoint y: 890, endPoint x: 777, endPoint y: 713, distance: 233.6
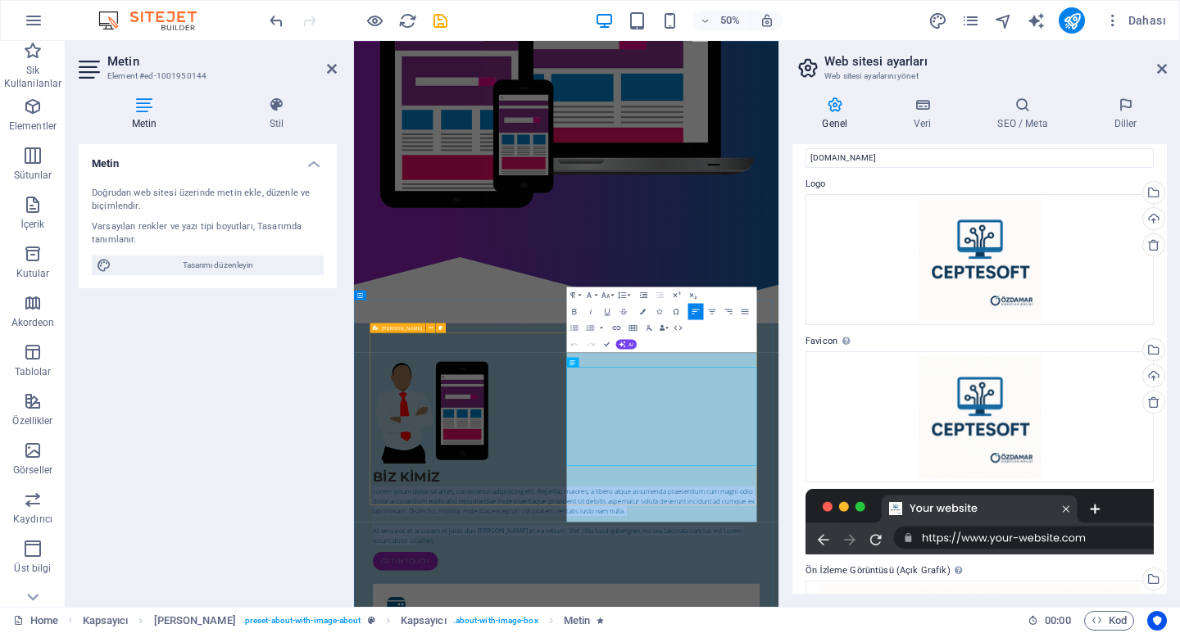
scroll to position [502, 0]
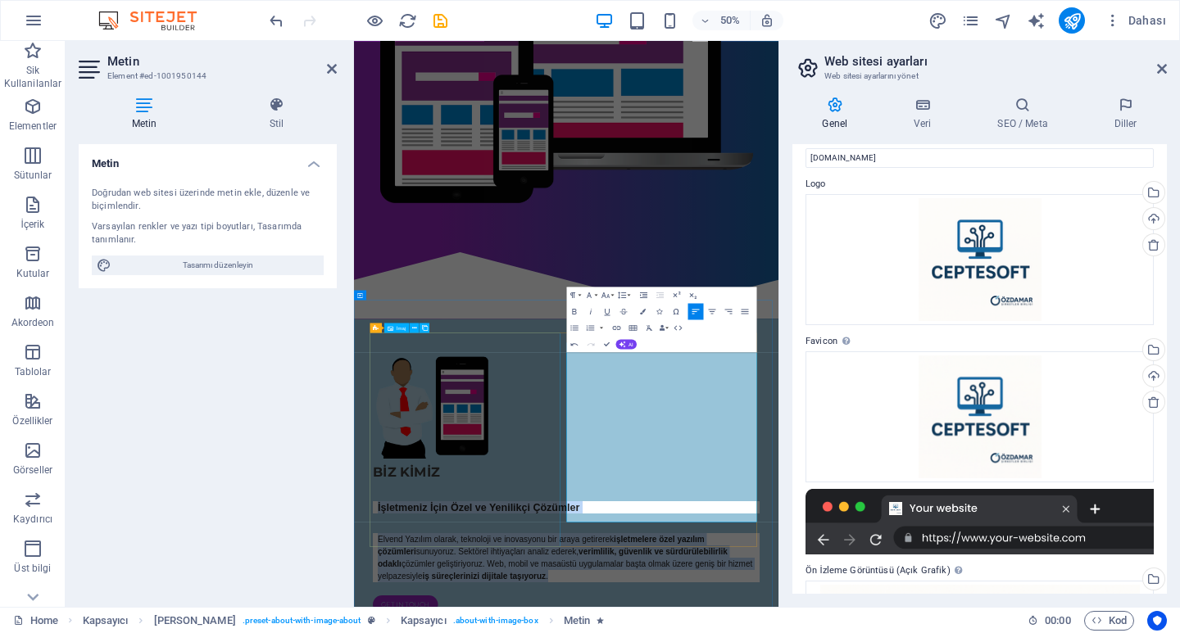
drag, startPoint x: 908, startPoint y: 977, endPoint x: 738, endPoint y: 657, distance: 362.2
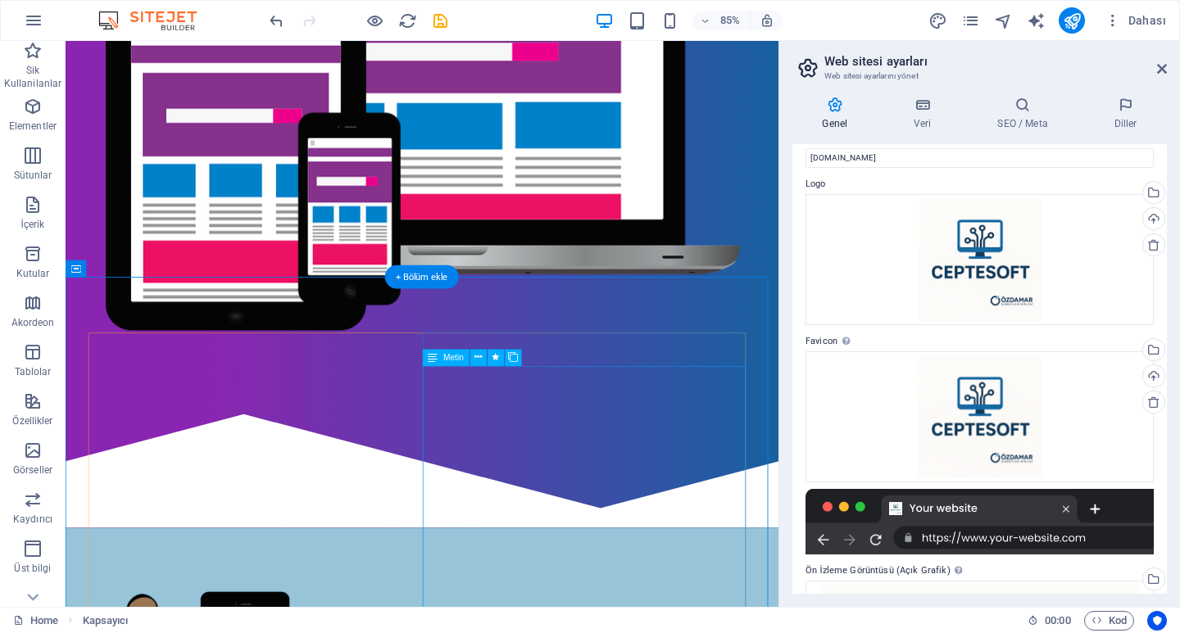
scroll to position [492, 0]
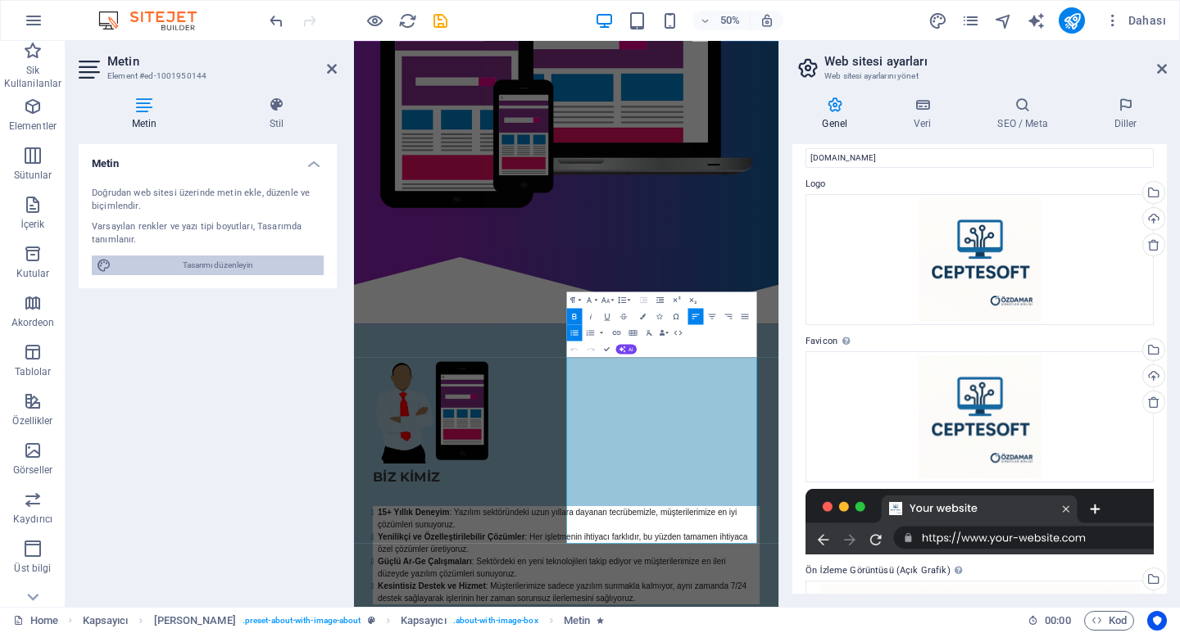
click at [250, 275] on span "Tasarımı düzenleyin" at bounding box center [217, 266] width 202 height 20
select select "px"
select select "400"
select select "px"
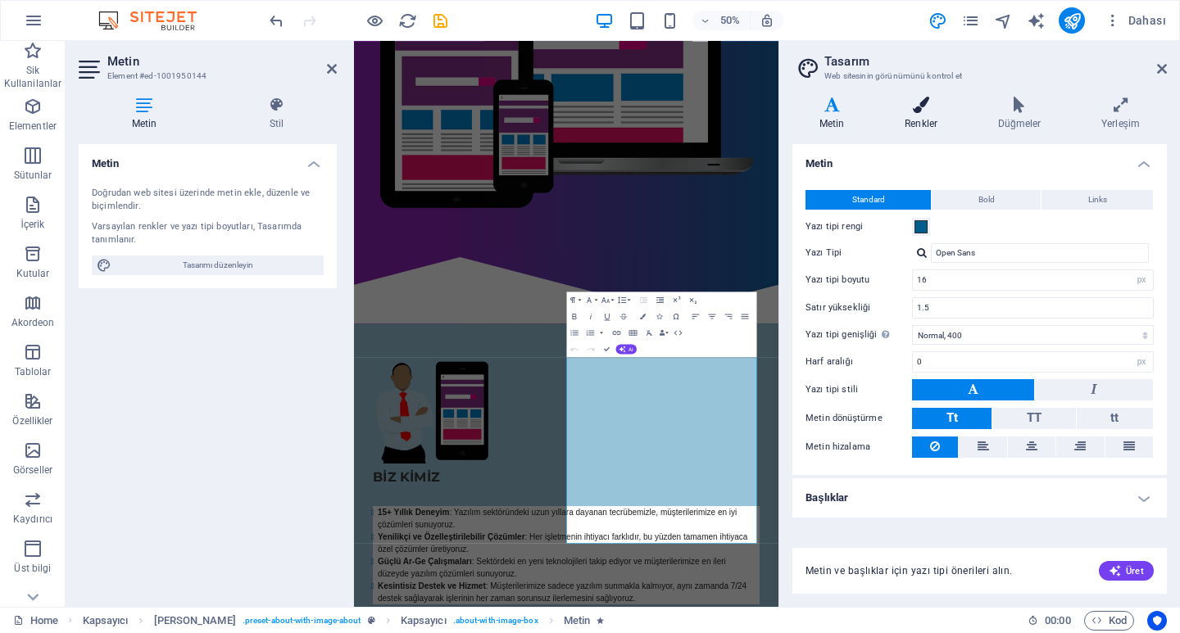
click at [884, 105] on icon at bounding box center [921, 105] width 87 height 16
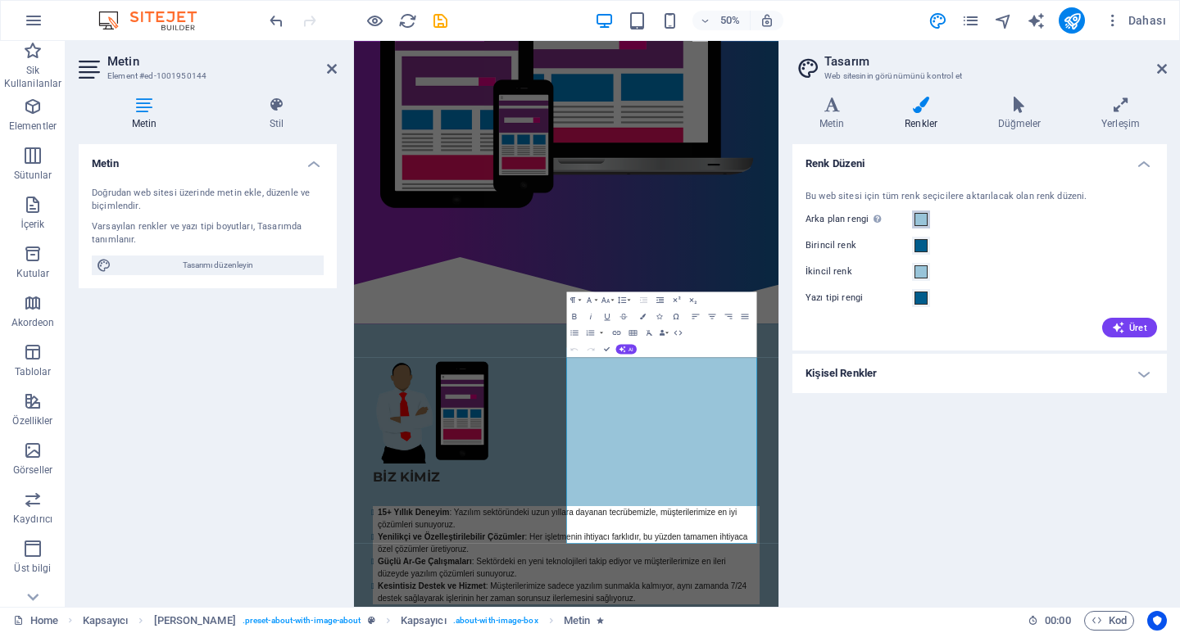
click at [919, 214] on span at bounding box center [921, 219] width 13 height 13
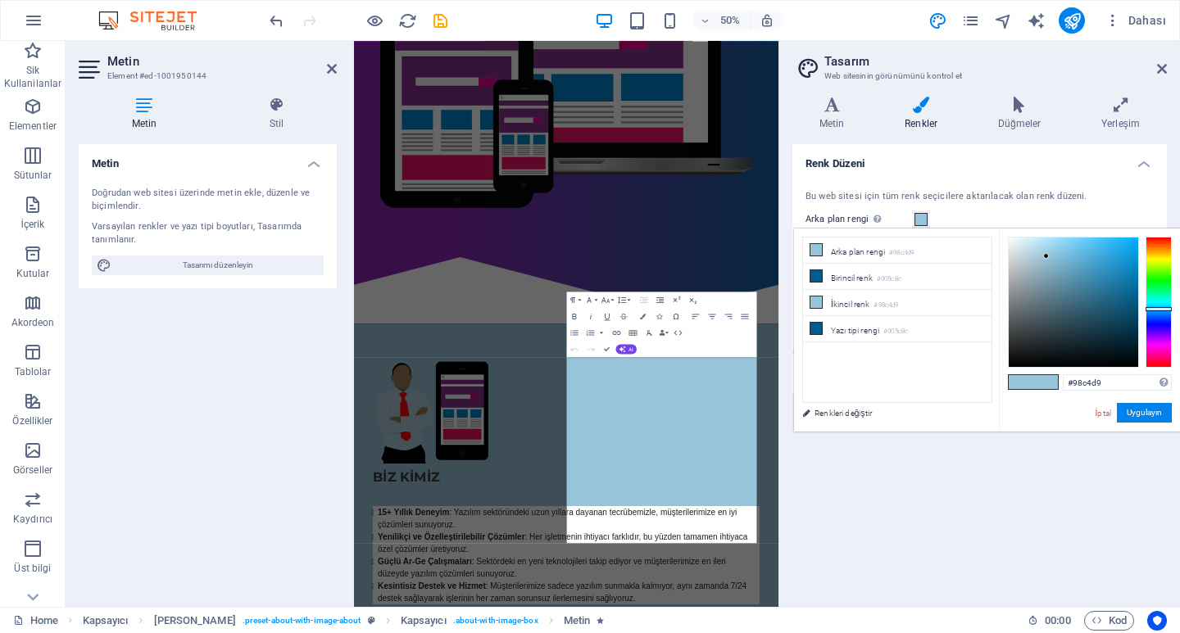
type input "#9ec8dc"
click at [1044, 255] on div at bounding box center [1046, 256] width 6 height 6
click at [1000, 207] on div "Bu web sitesi için tüm renk seçicilere aktarılacak olan renk düzeni. Arka plan …" at bounding box center [979, 263] width 381 height 178
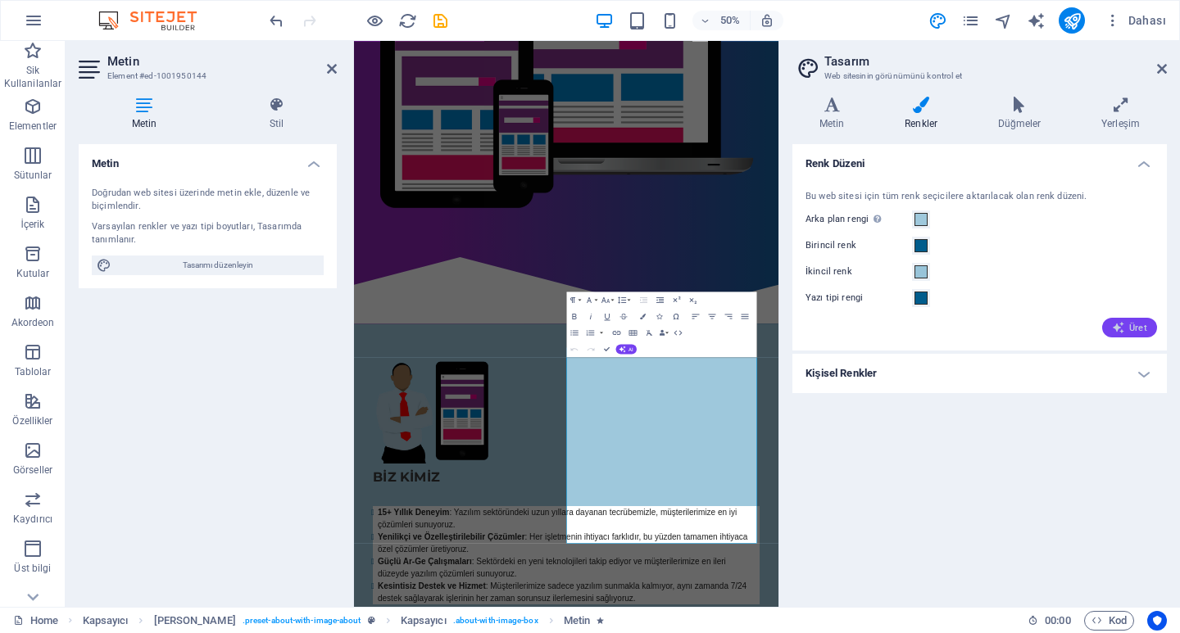
click at [1118, 330] on icon "button" at bounding box center [1118, 327] width 13 height 13
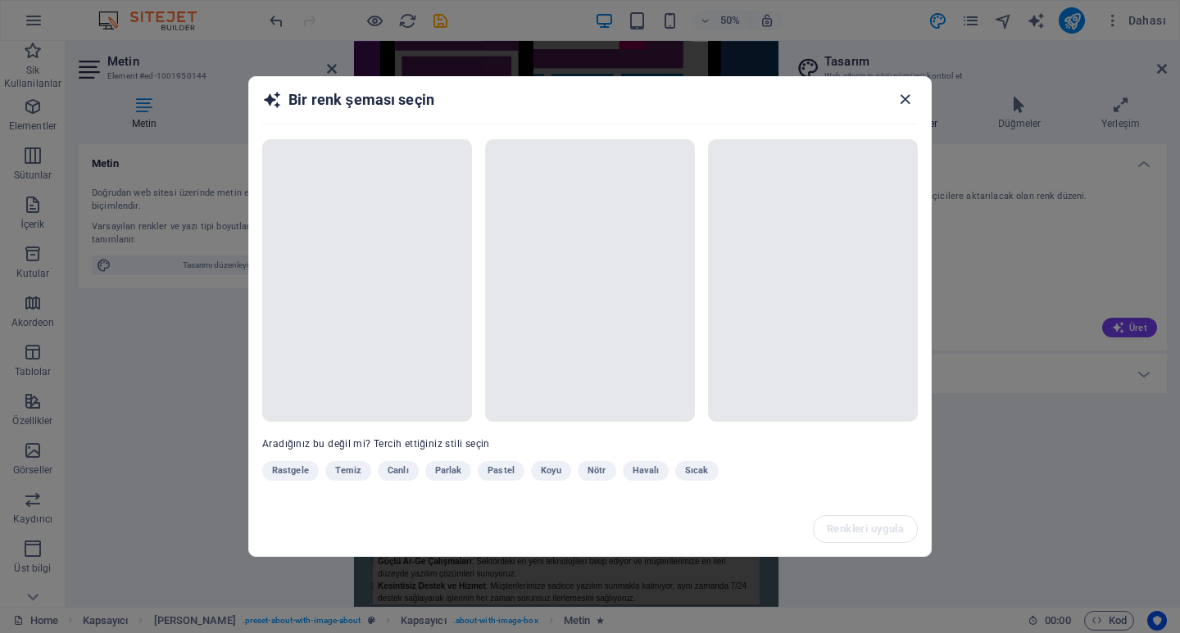
click at [906, 104] on icon "button" at bounding box center [905, 99] width 19 height 19
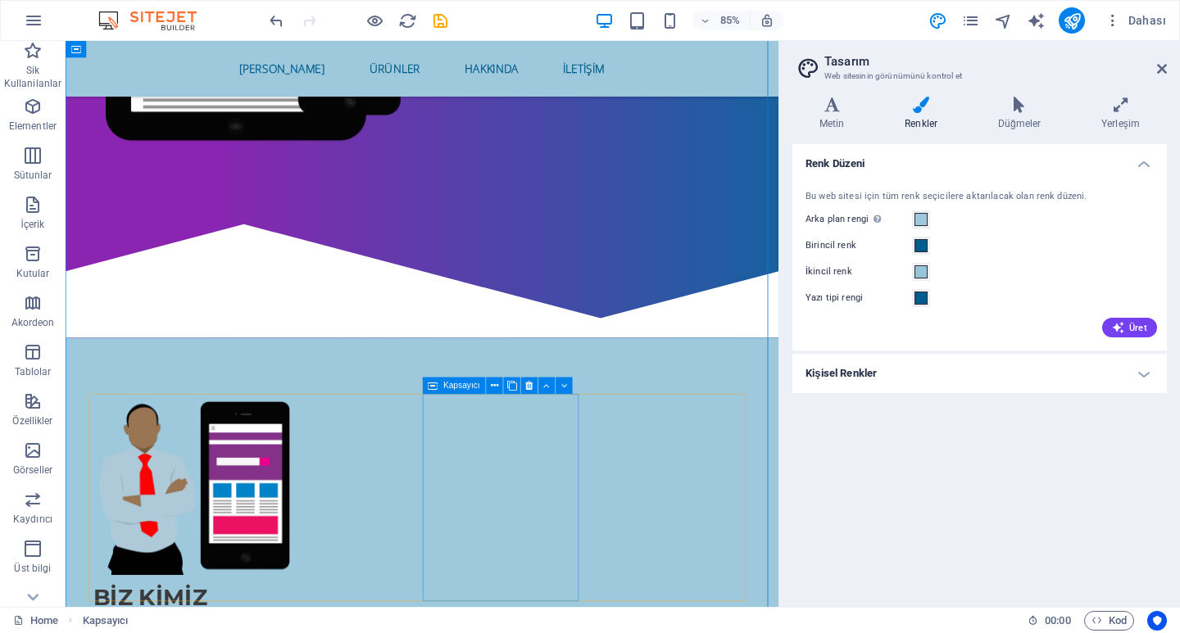
scroll to position [738, 0]
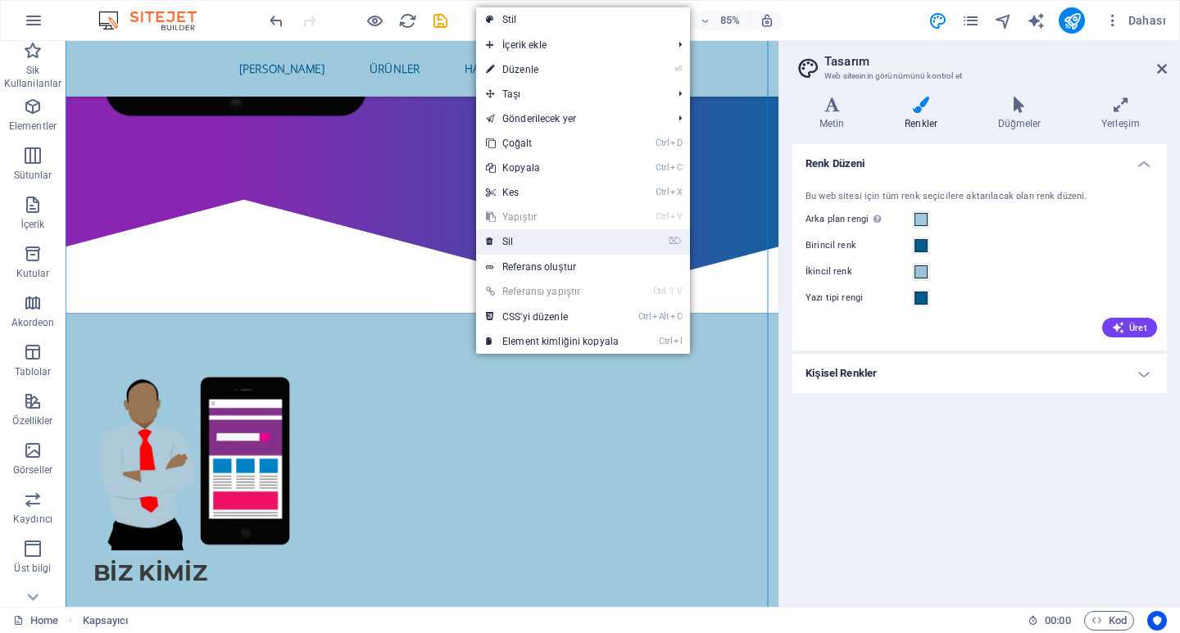
click at [512, 238] on link "⌦ Sil" at bounding box center [552, 241] width 152 height 25
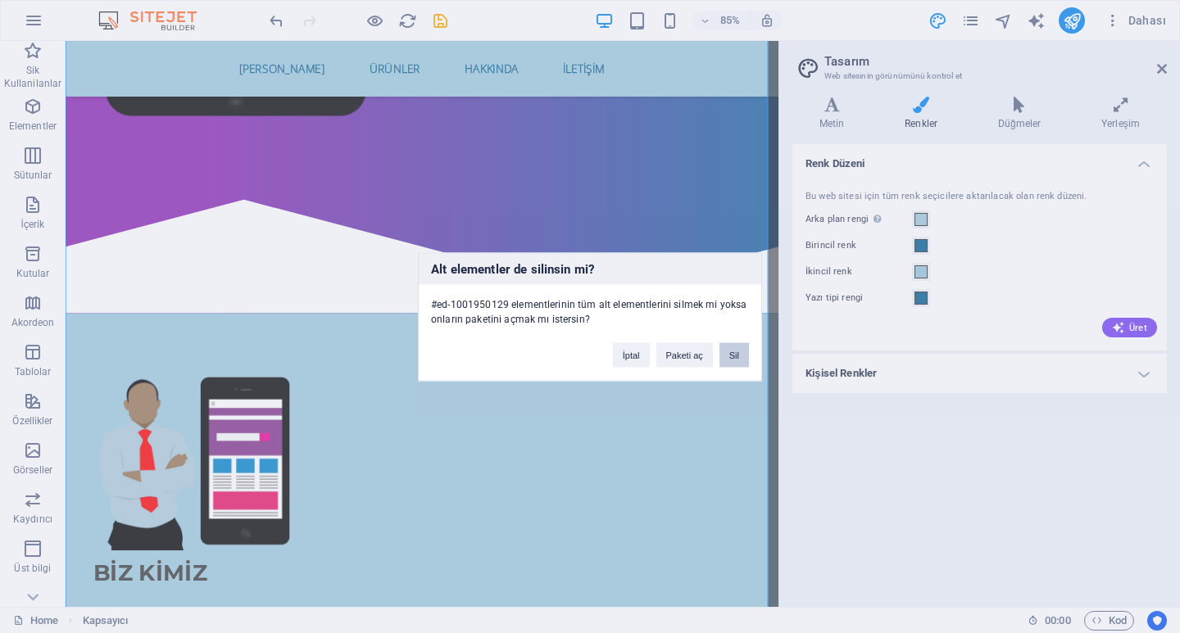
click at [746, 351] on button "Sil" at bounding box center [735, 355] width 30 height 25
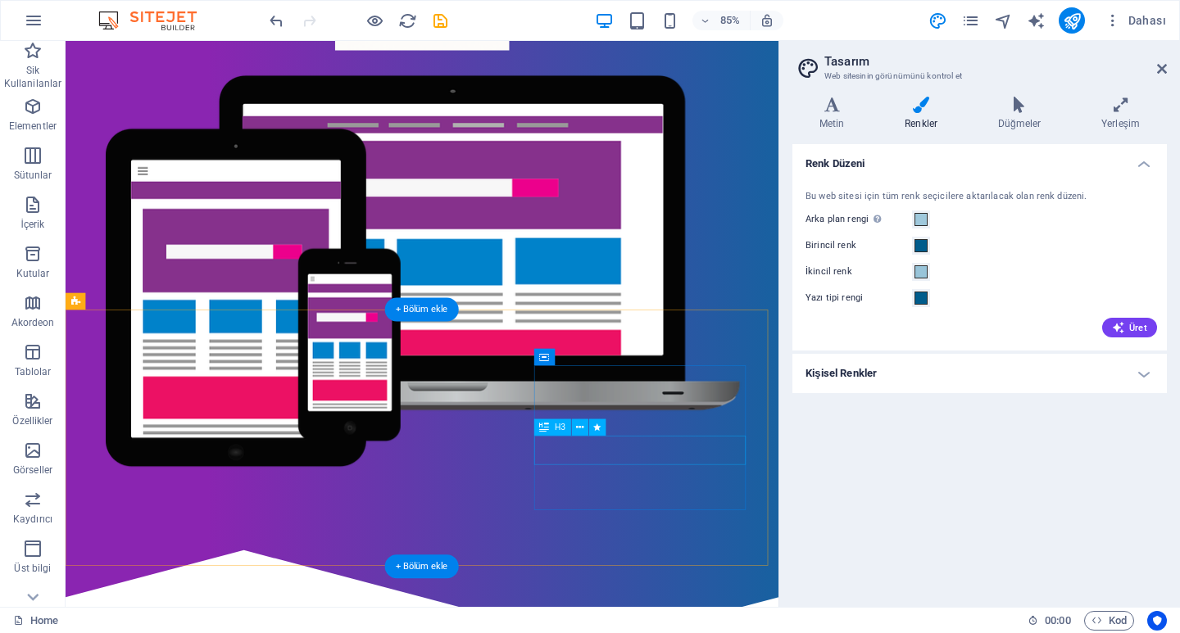
scroll to position [328, 0]
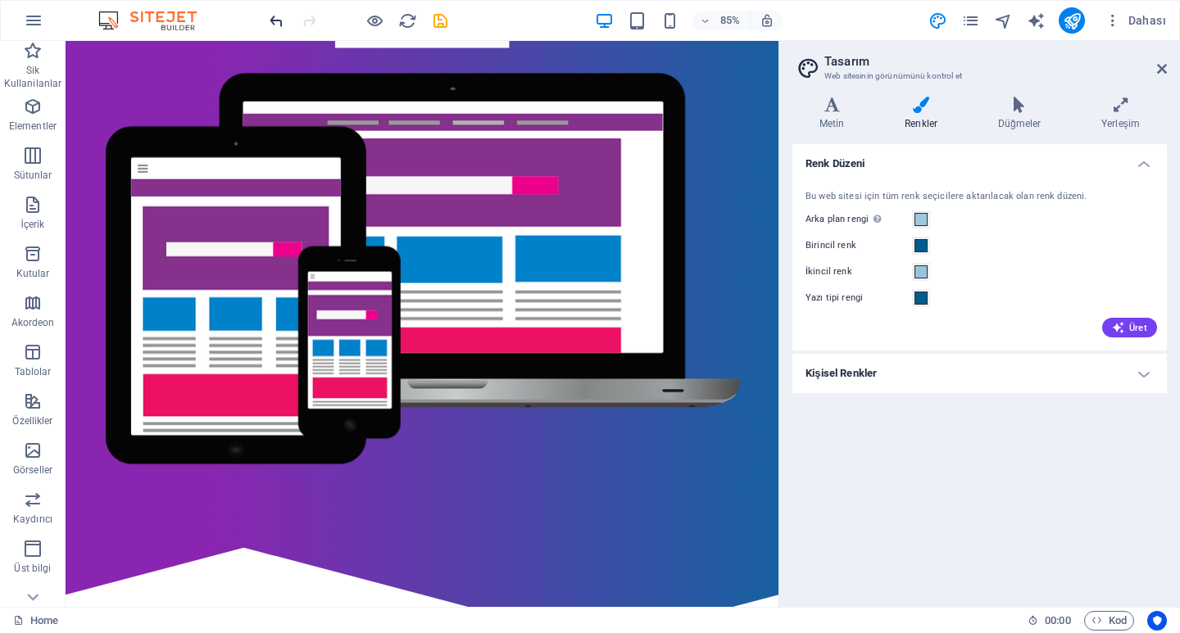
click at [267, 21] on icon "undo" at bounding box center [276, 20] width 19 height 19
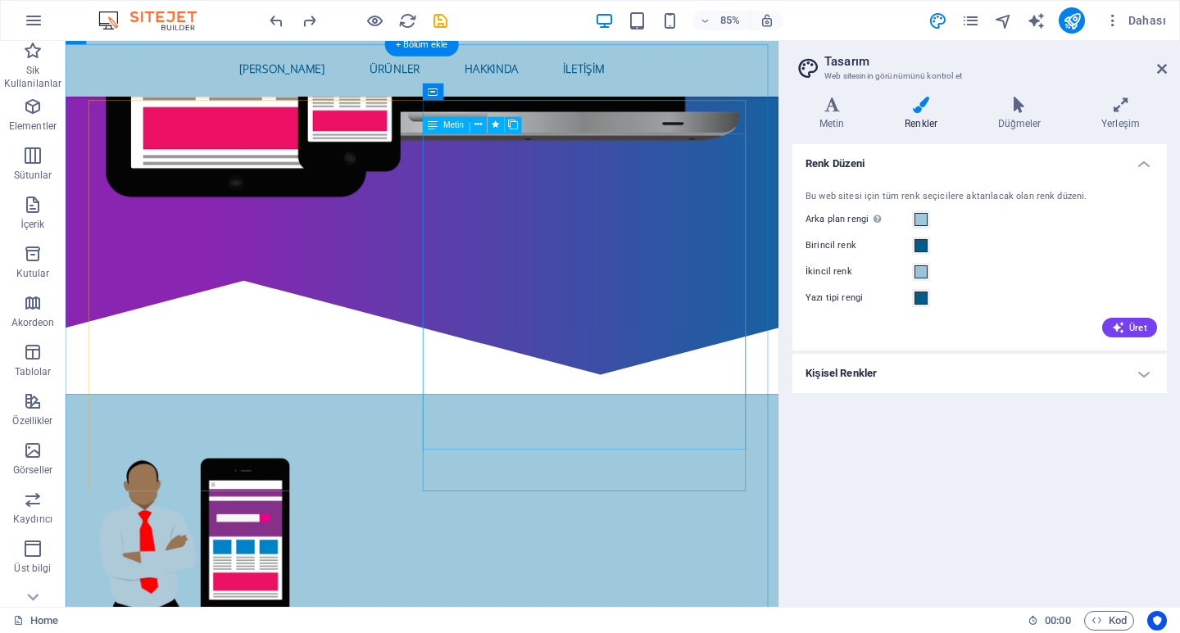
scroll to position [656, 0]
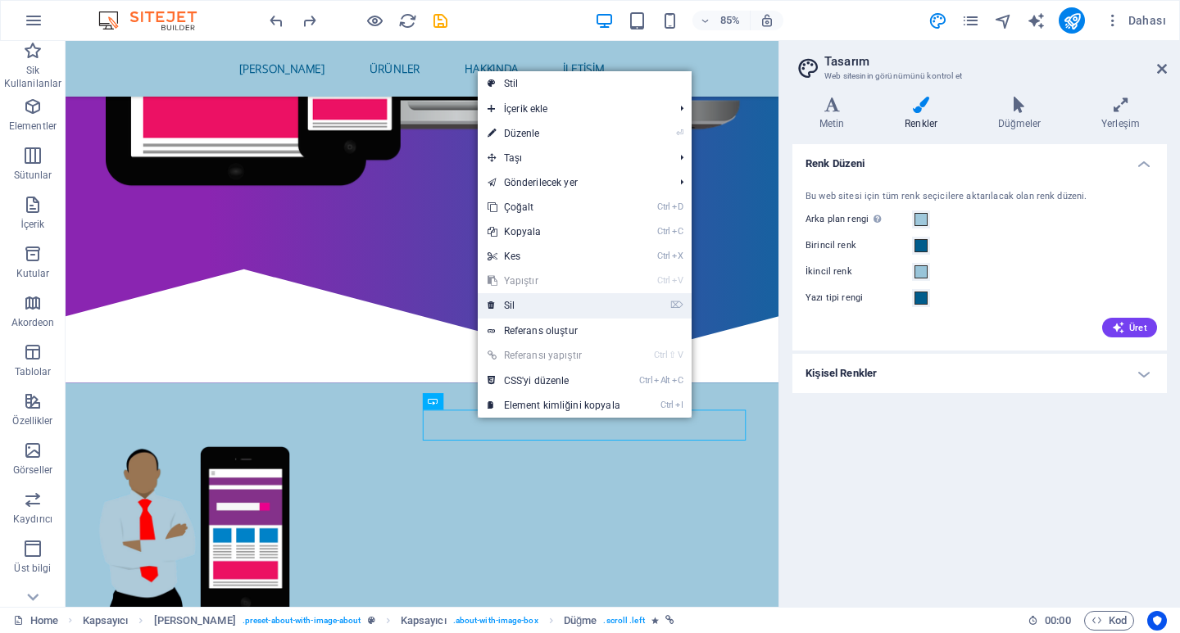
click at [511, 304] on link "⌦ Sil" at bounding box center [554, 305] width 152 height 25
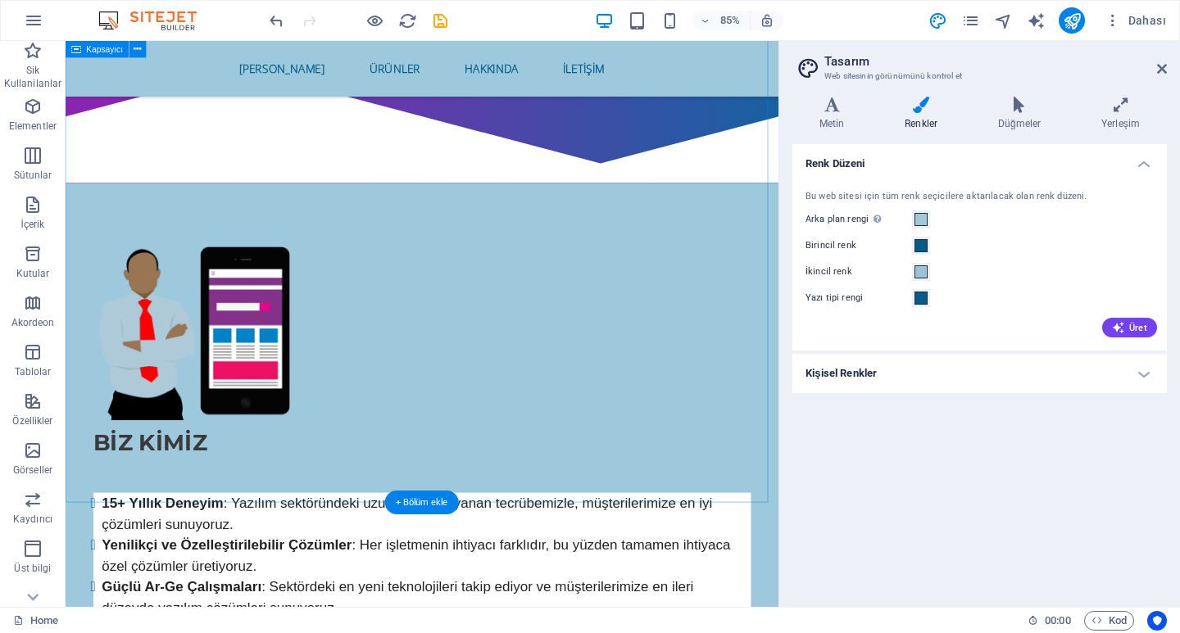
scroll to position [901, 0]
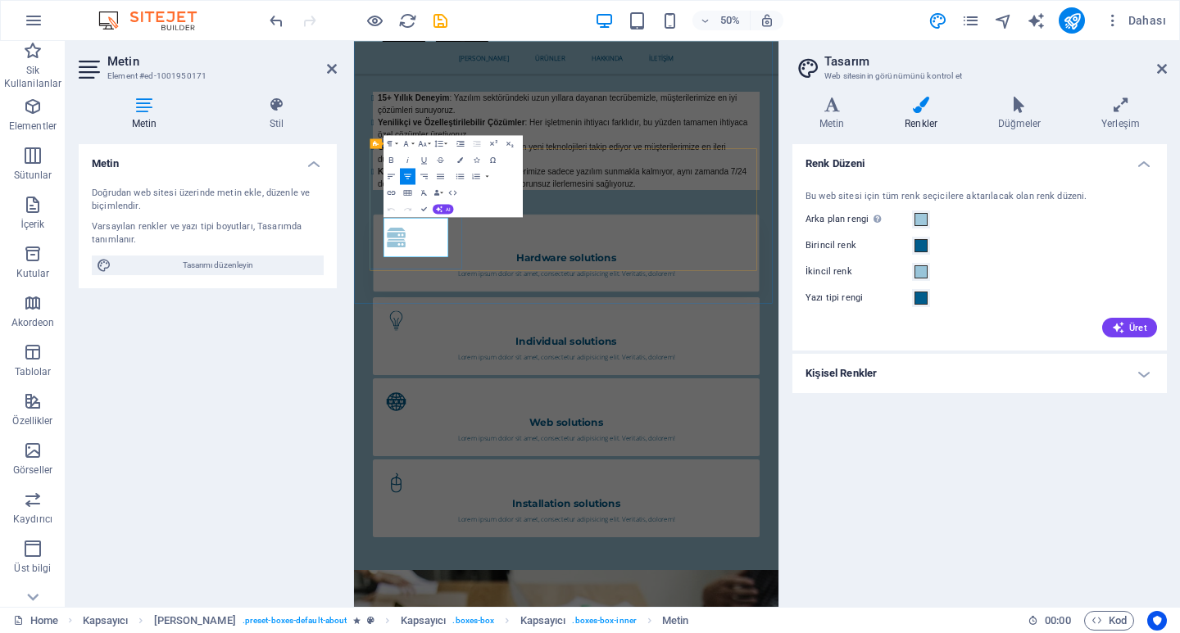
click at [510, 493] on div "Hardware solutions Lorem ipsum dolor sit amet, consectetur adipisicing elit. Ve…" at bounding box center [779, 466] width 774 height 156
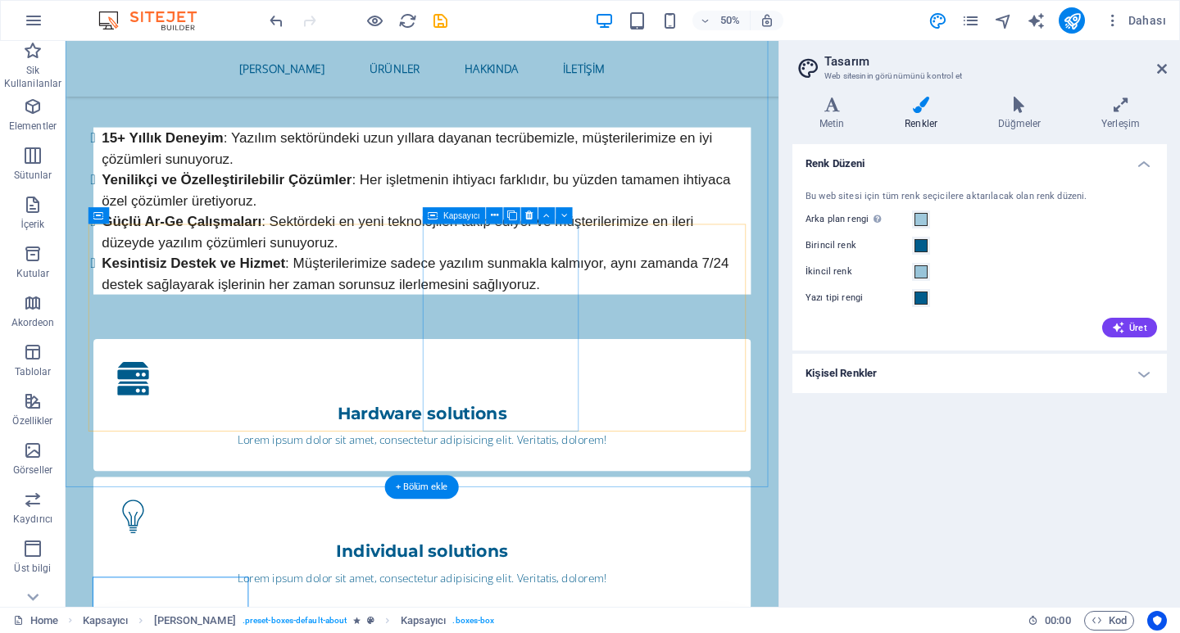
scroll to position [901, 0]
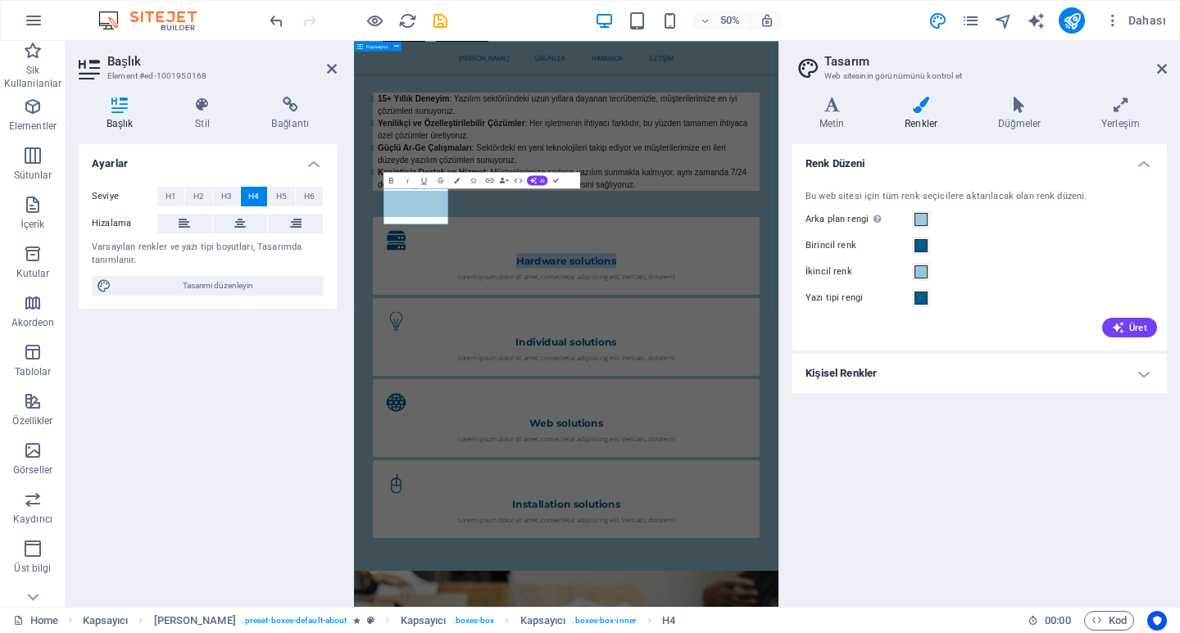
scroll to position [1306, 0]
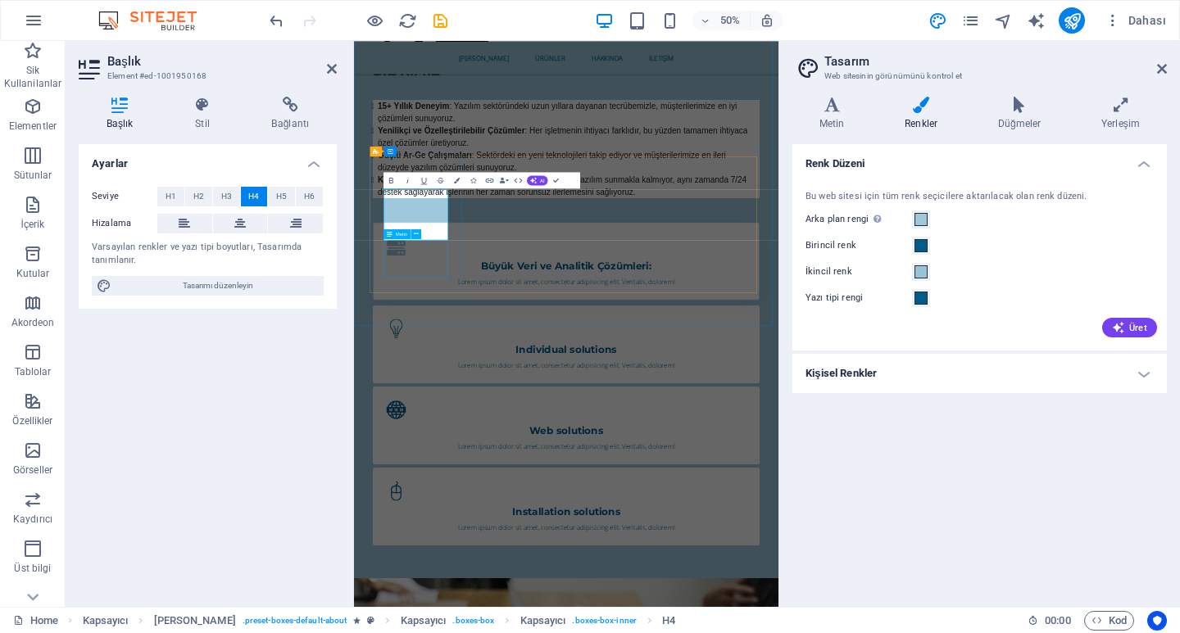
click at [467, 512] on div "Lorem ipsum dolor sit amet, consectetur adipisicing elit. Veritatis, dolorem!" at bounding box center [779, 522] width 720 height 20
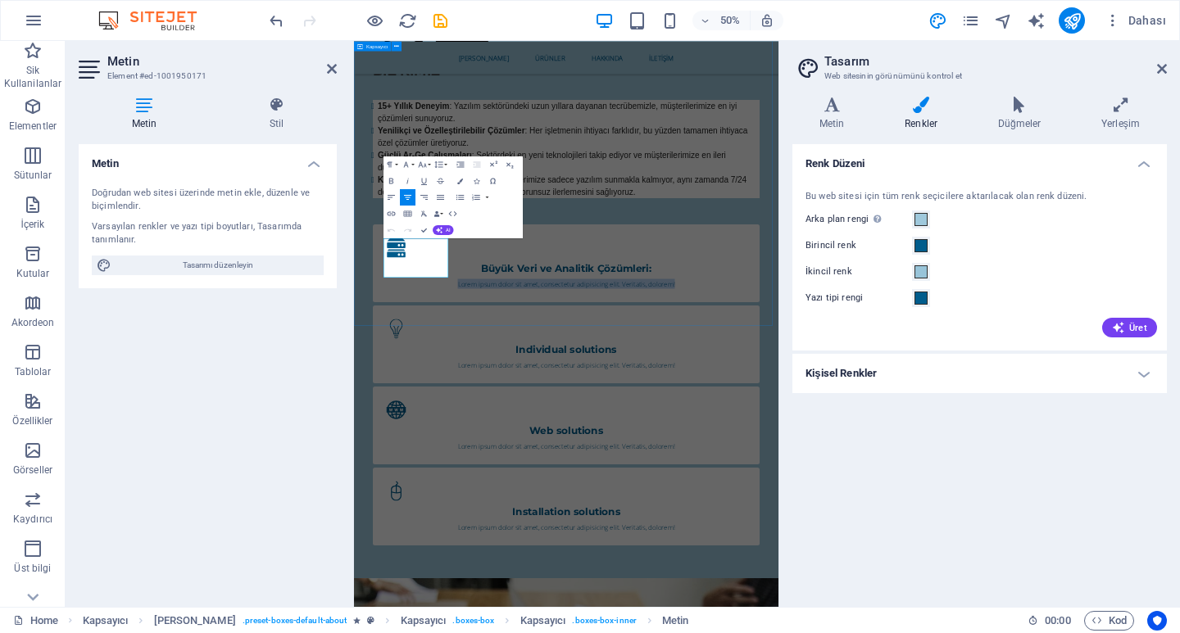
drag, startPoint x: 531, startPoint y: 508, endPoint x: 375, endPoint y: 446, distance: 167.7
click at [375, 446] on div "BİZ KİMİZ 15+ Yıllık Deneyim : Yazılım sektöründeki uzun yıllara dayanan tecrüb…" at bounding box center [778, 454] width 849 height 1322
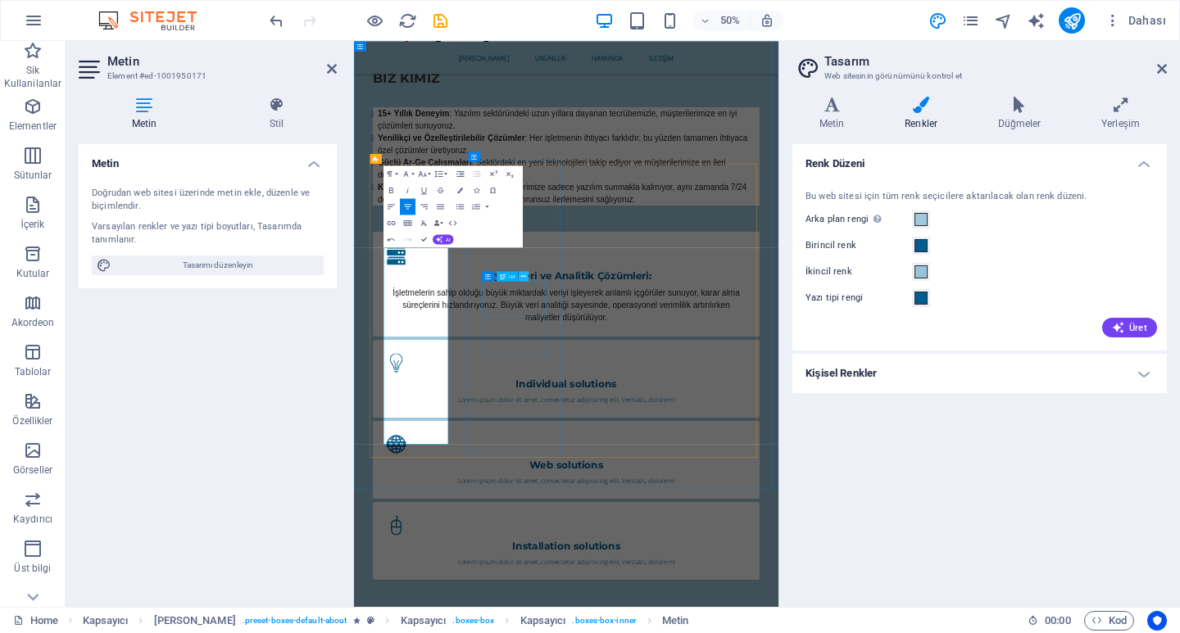
click at [520, 280] on button at bounding box center [524, 276] width 10 height 10
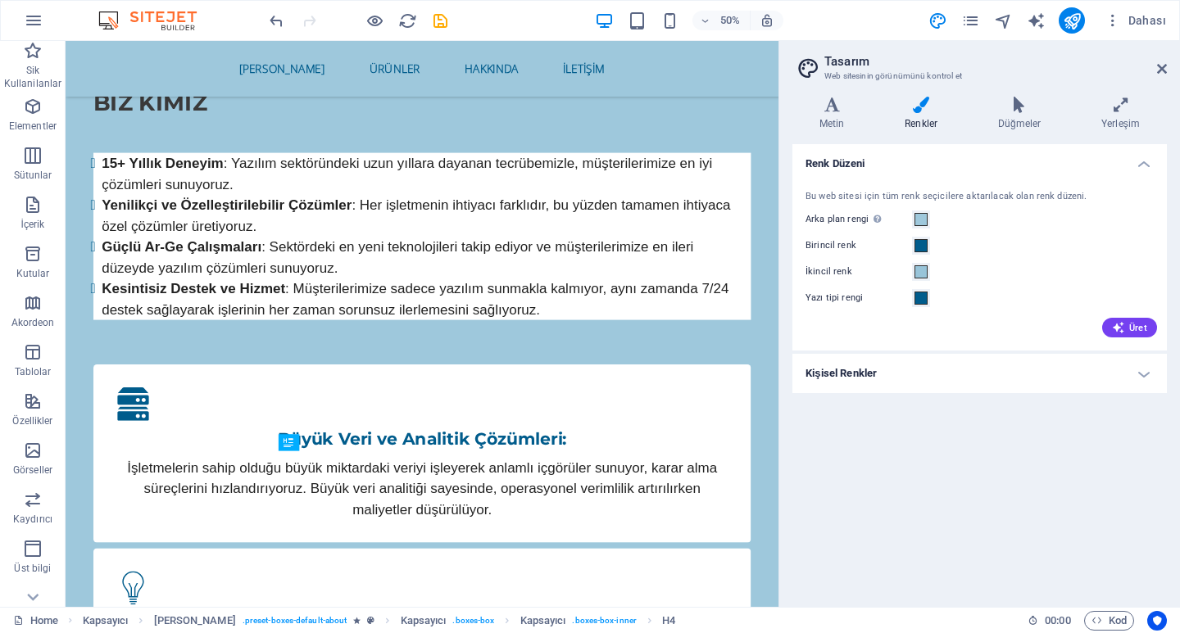
scroll to position [871, 0]
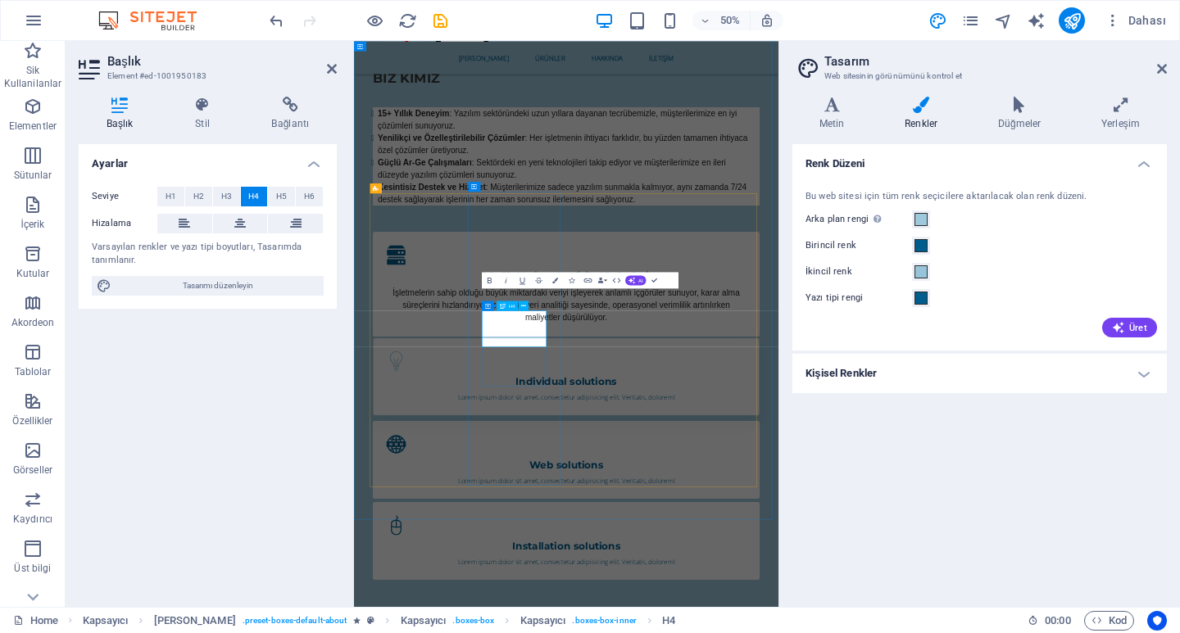
scroll to position [1232, 0]
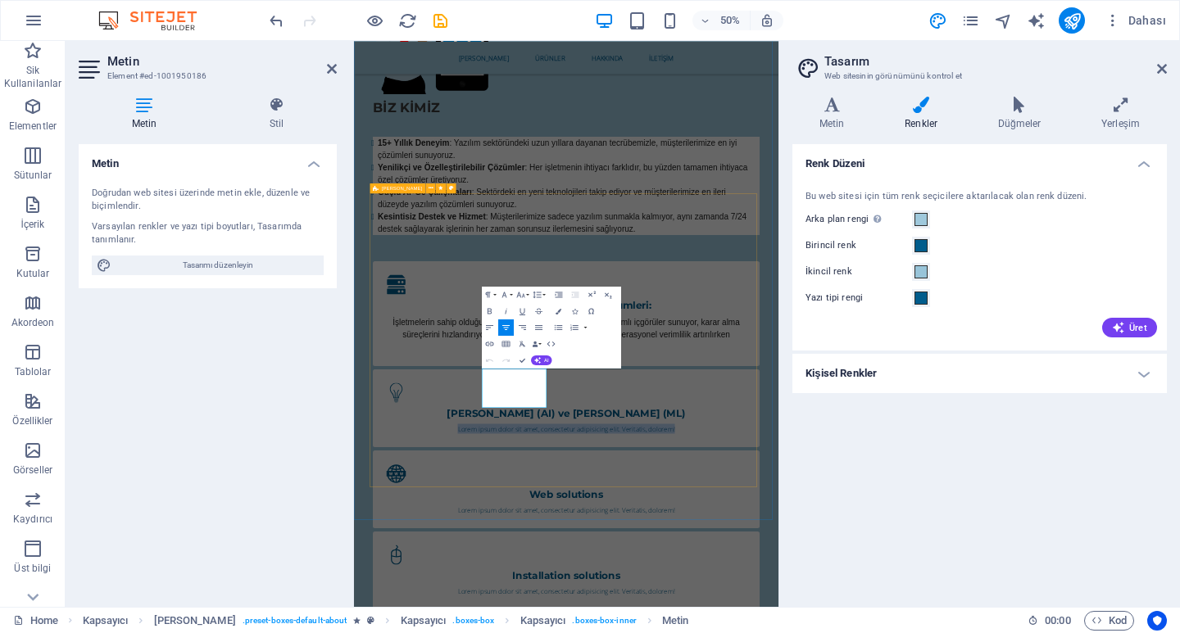
drag, startPoint x: 729, startPoint y: 770, endPoint x: 572, endPoint y: 700, distance: 172.4
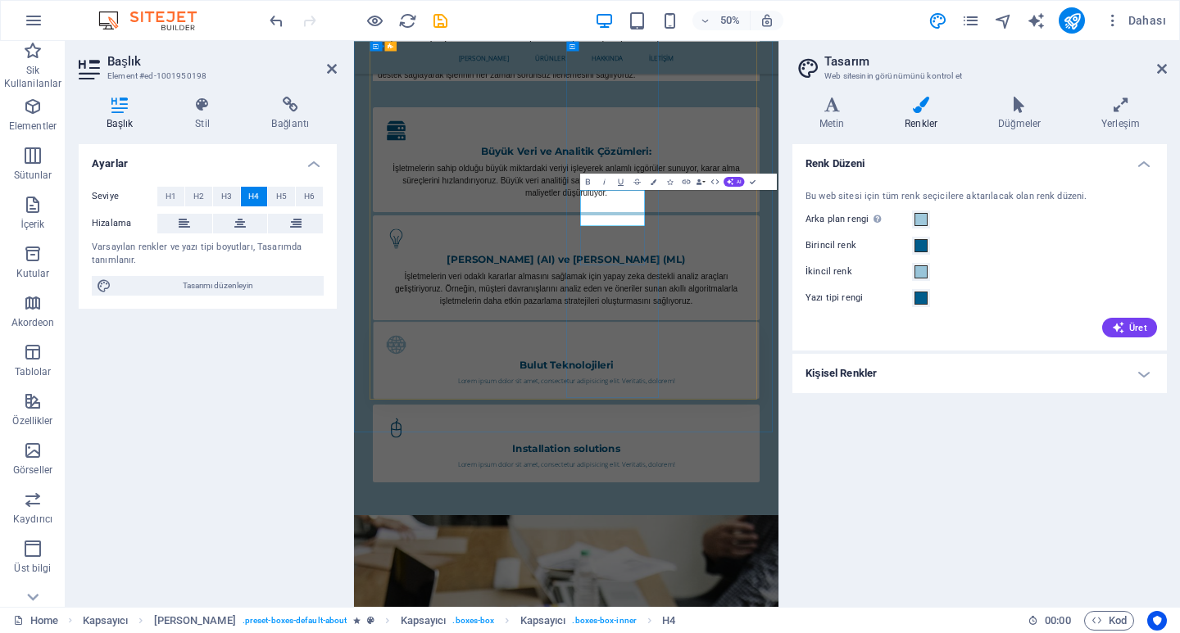
scroll to position [1525, 0]
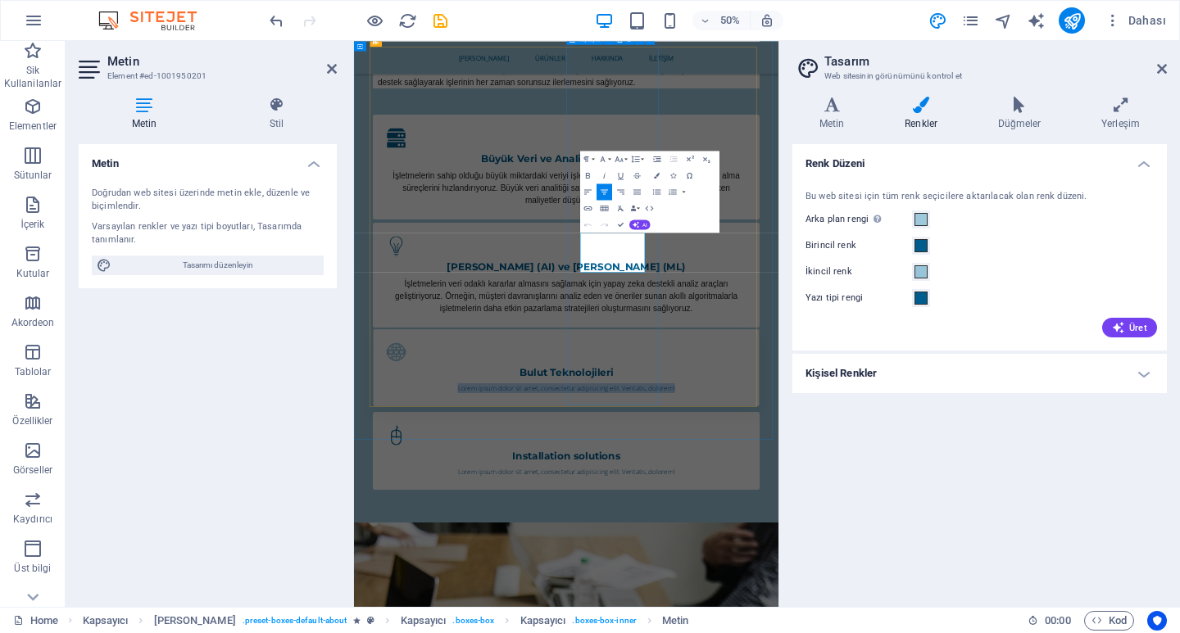
drag, startPoint x: 926, startPoint y: 490, endPoint x: 785, endPoint y: 433, distance: 152.2
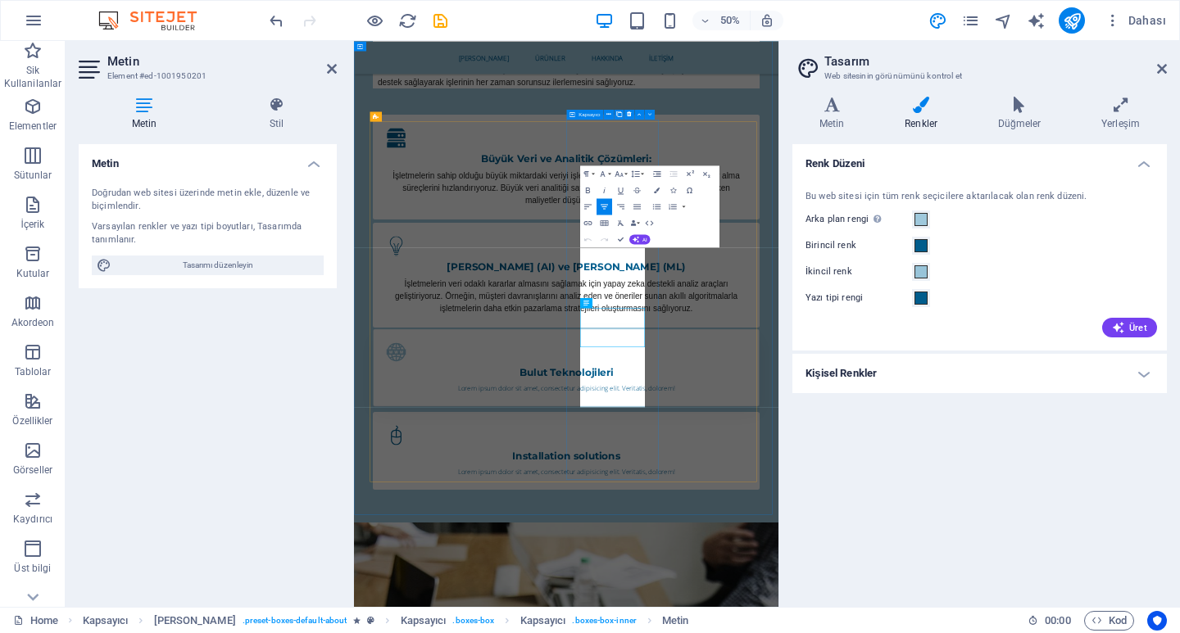
scroll to position [1375, 0]
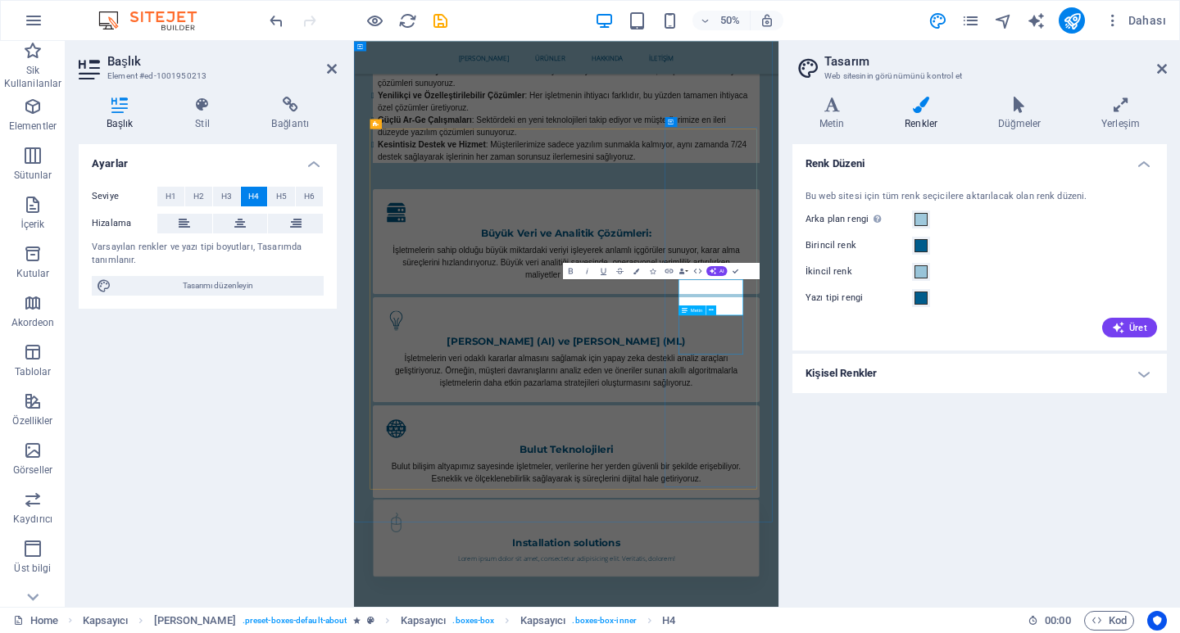
scroll to position [1360, 0]
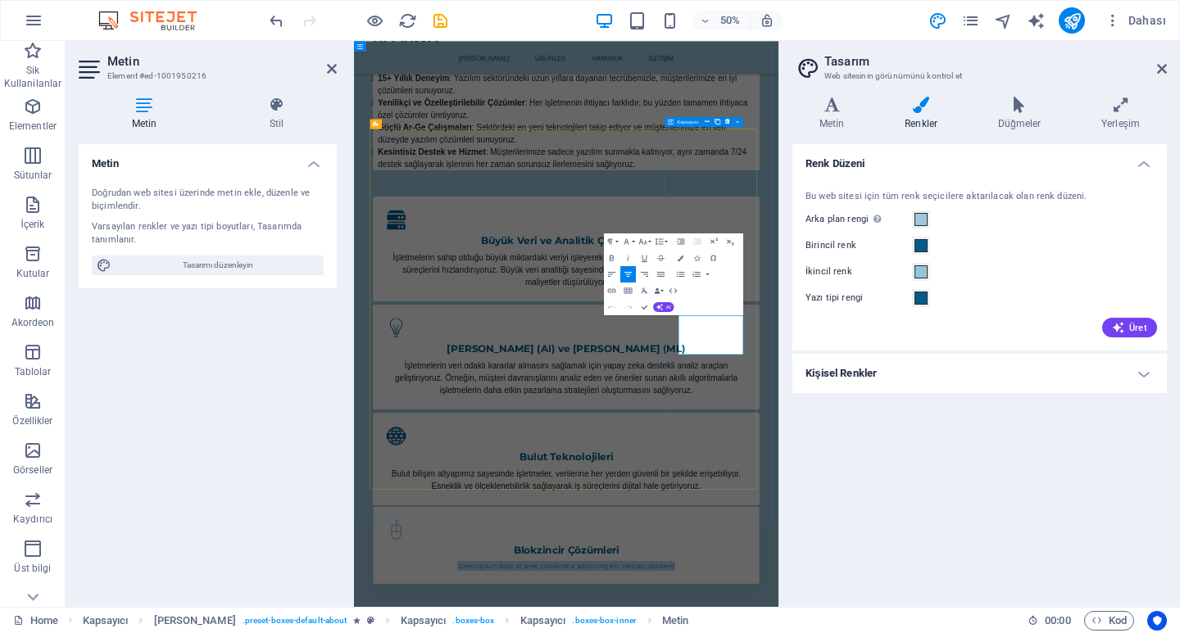
drag, startPoint x: 1128, startPoint y: 662, endPoint x: 983, endPoint y: 605, distance: 155.2
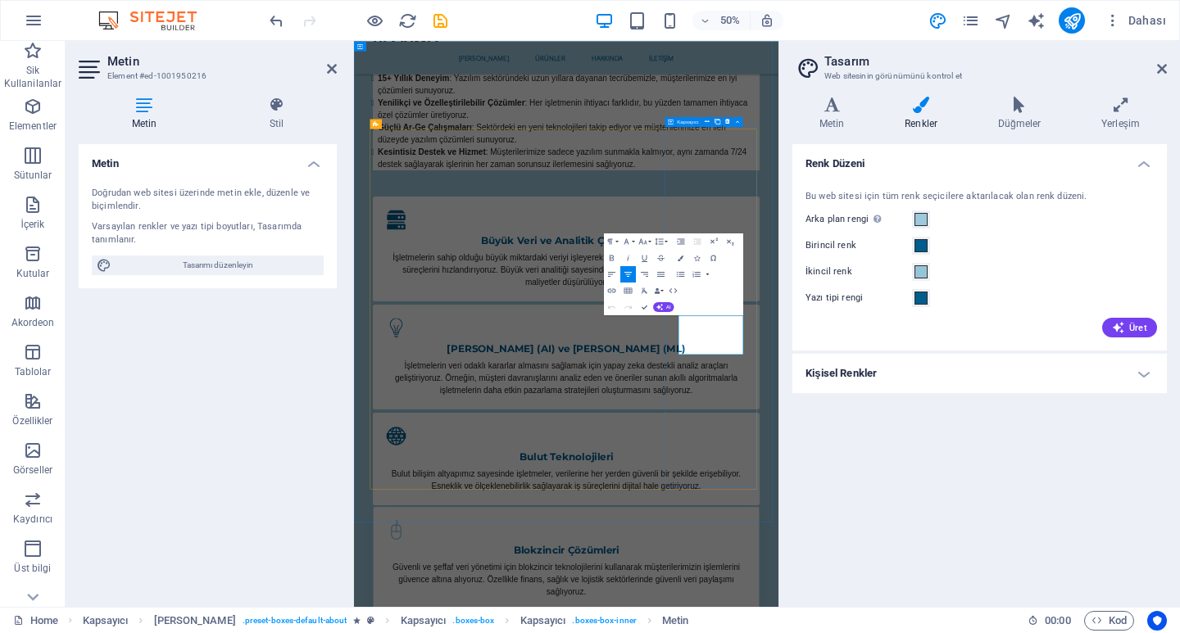
scroll to position [1186, 0]
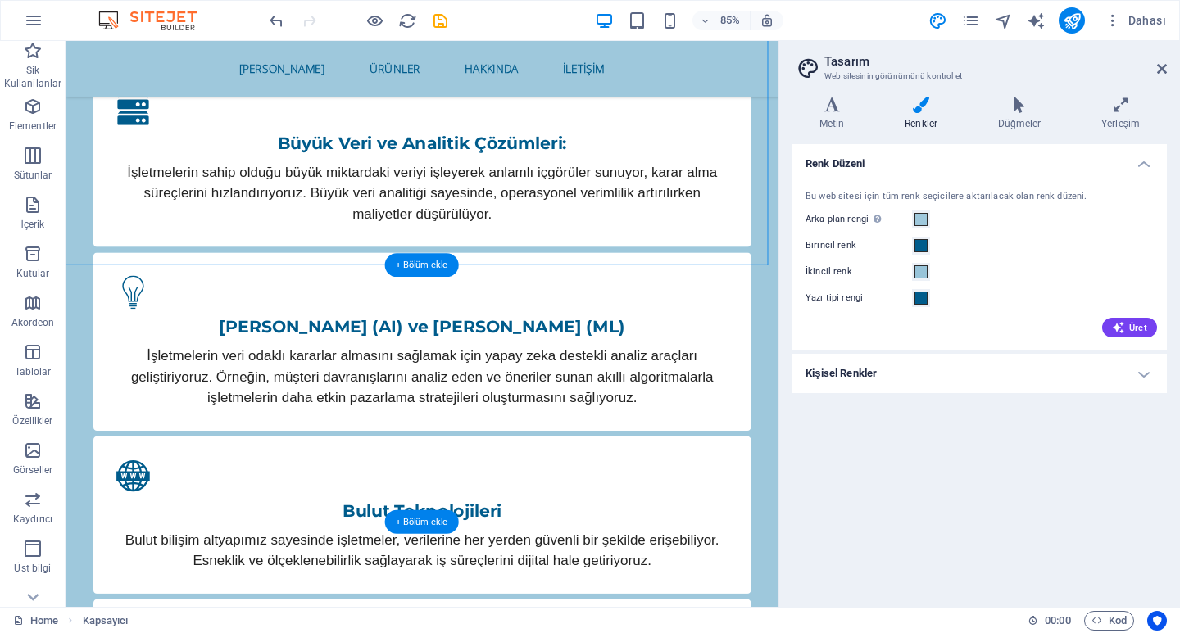
scroll to position [1678, 0]
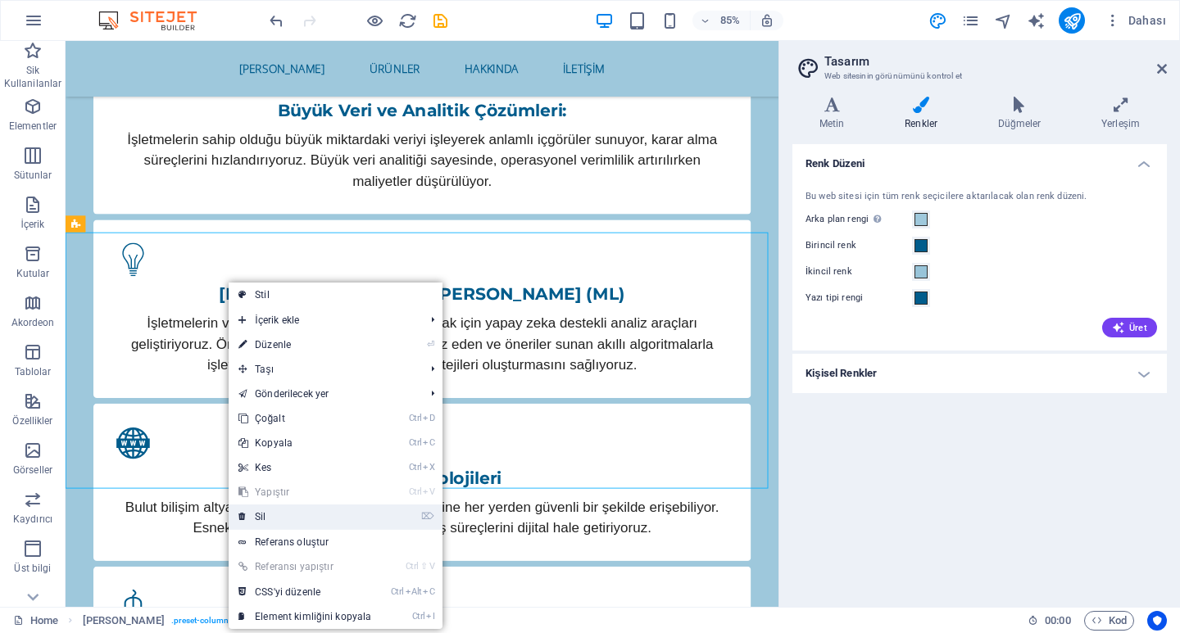
click at [270, 521] on link "⌦ Sil" at bounding box center [305, 517] width 152 height 25
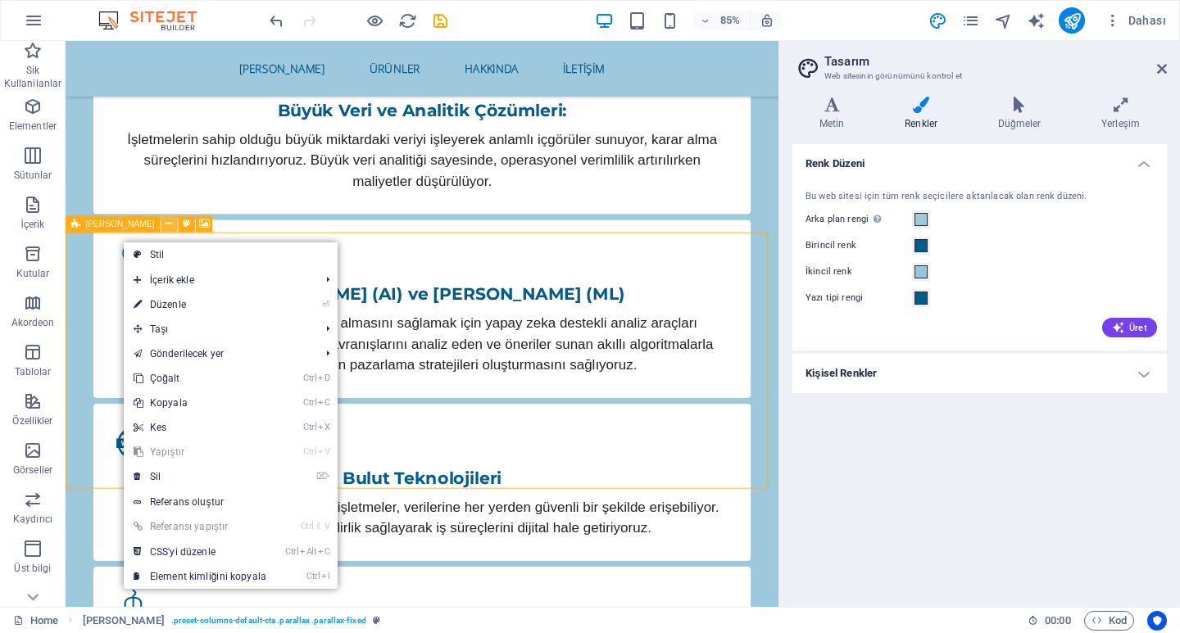
click at [166, 229] on icon at bounding box center [169, 223] width 7 height 15
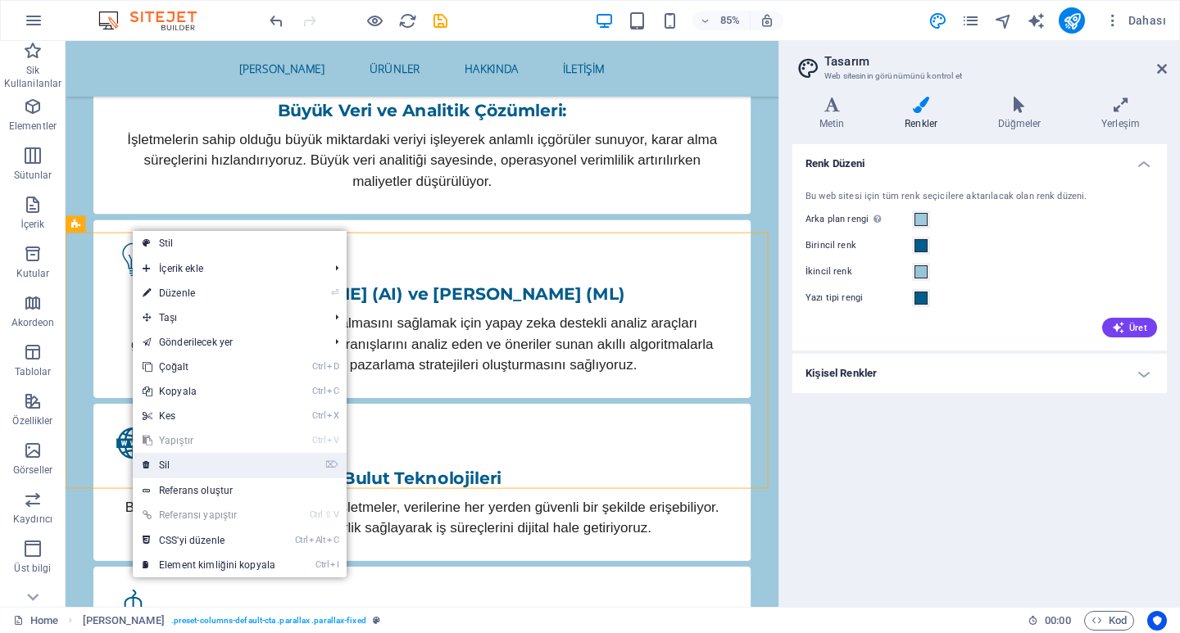
click at [183, 459] on link "⌦ Sil" at bounding box center [209, 465] width 152 height 25
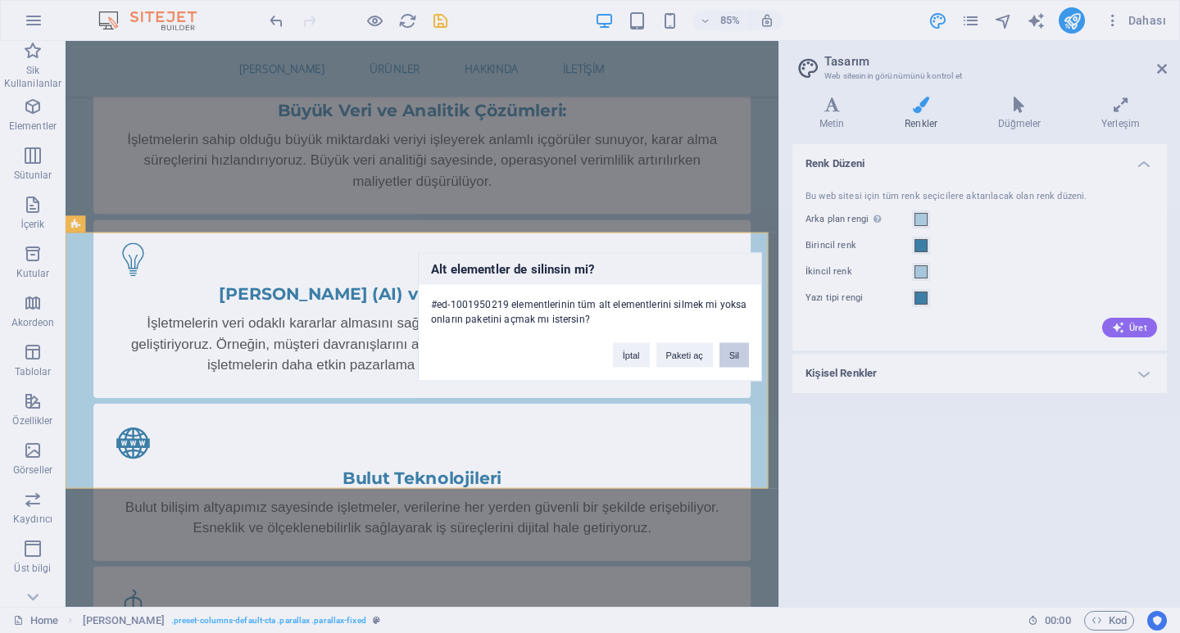
click at [733, 352] on button "Sil" at bounding box center [735, 355] width 30 height 25
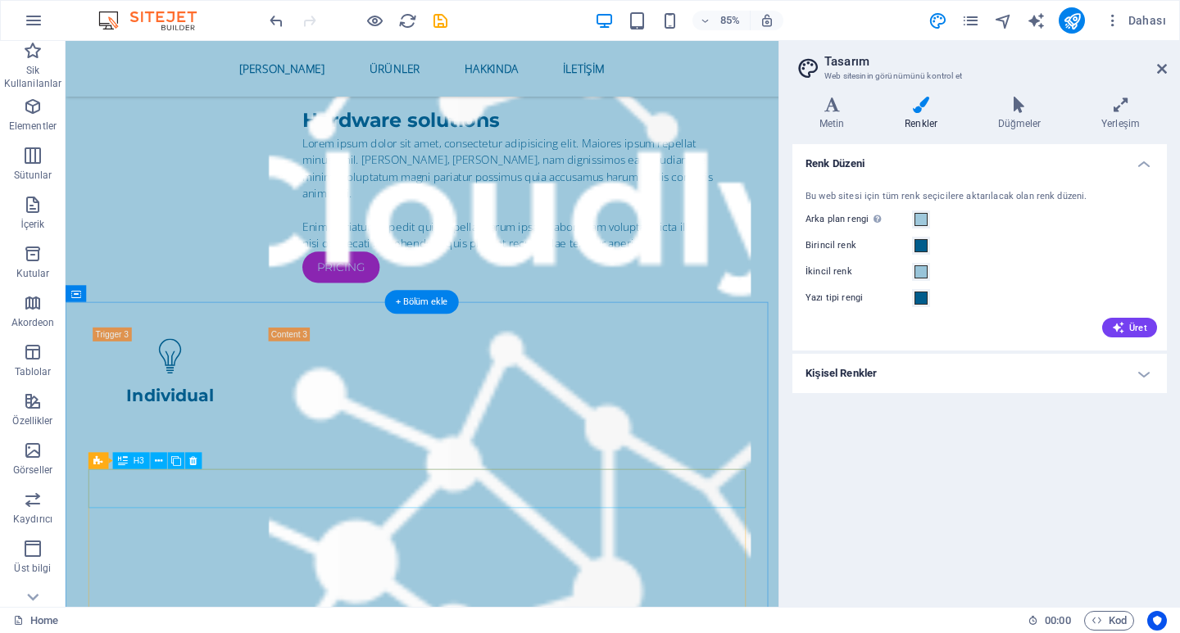
scroll to position [3726, 0]
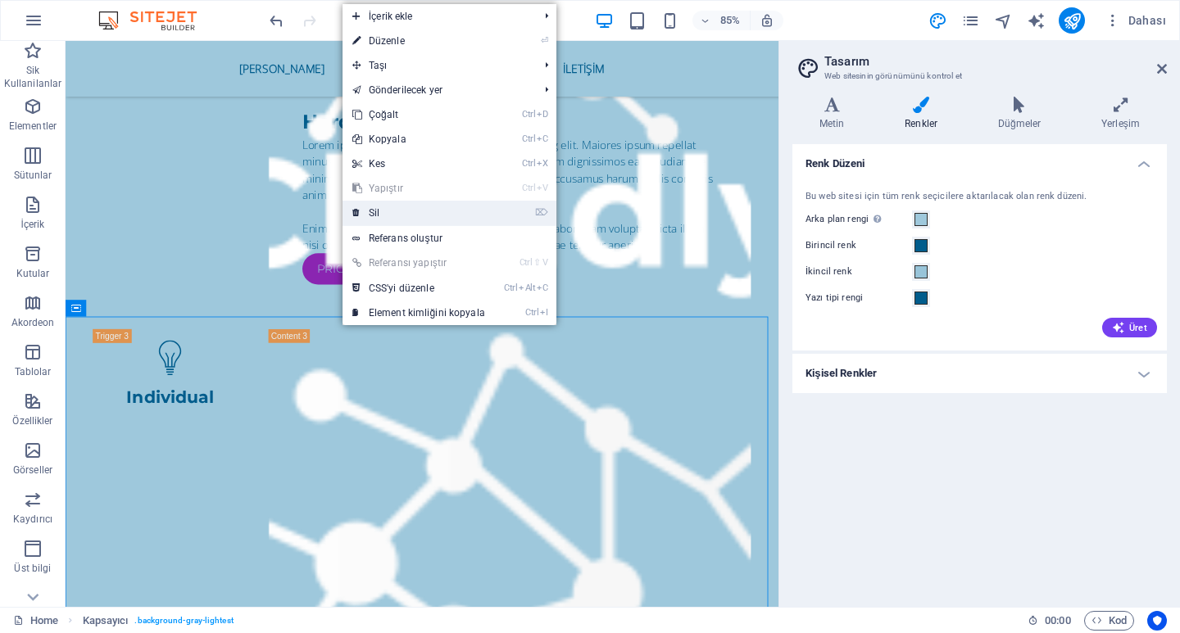
click at [395, 210] on link "⌦ Sil" at bounding box center [419, 213] width 152 height 25
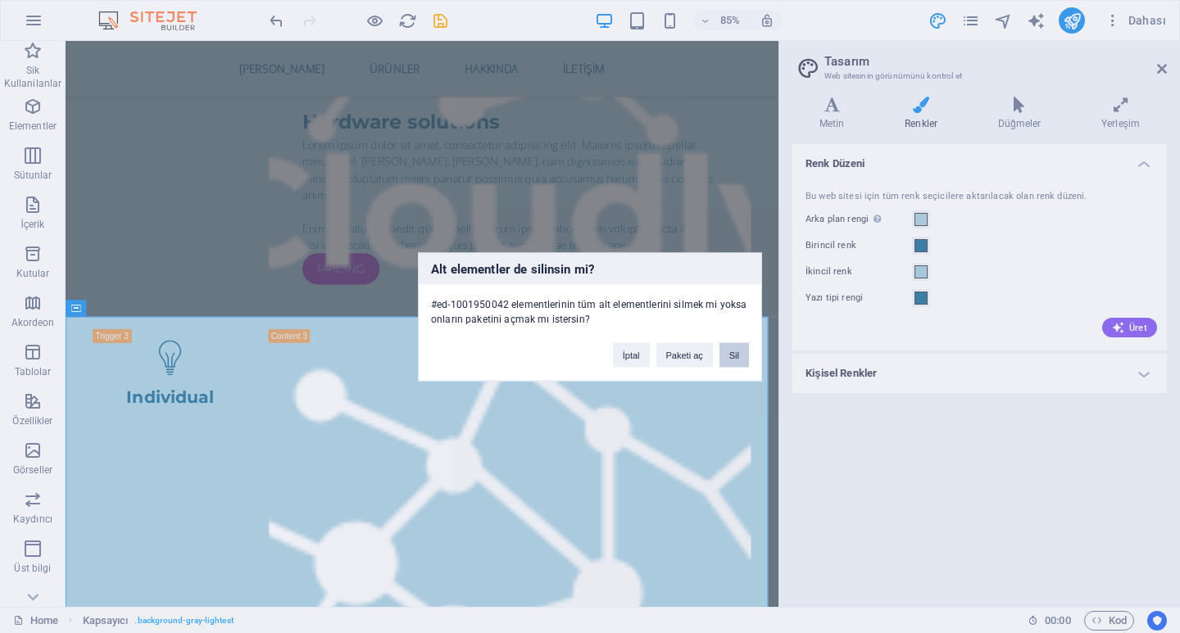
click at [738, 358] on button "Sil" at bounding box center [735, 355] width 30 height 25
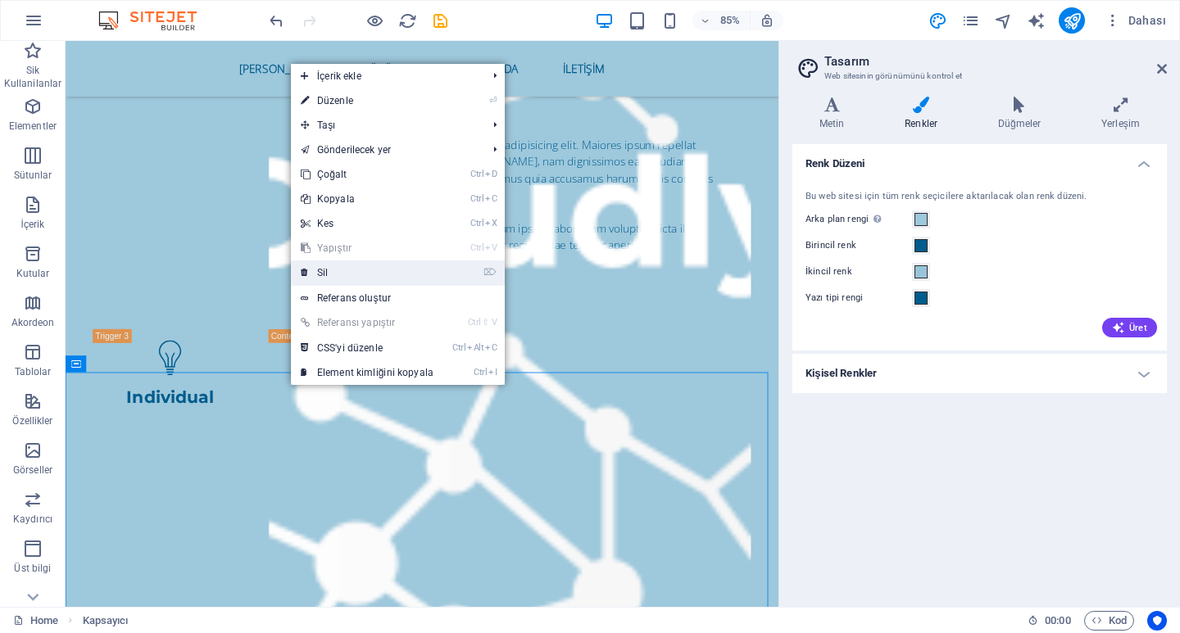
click at [380, 273] on link "⌦ Sil" at bounding box center [367, 273] width 152 height 25
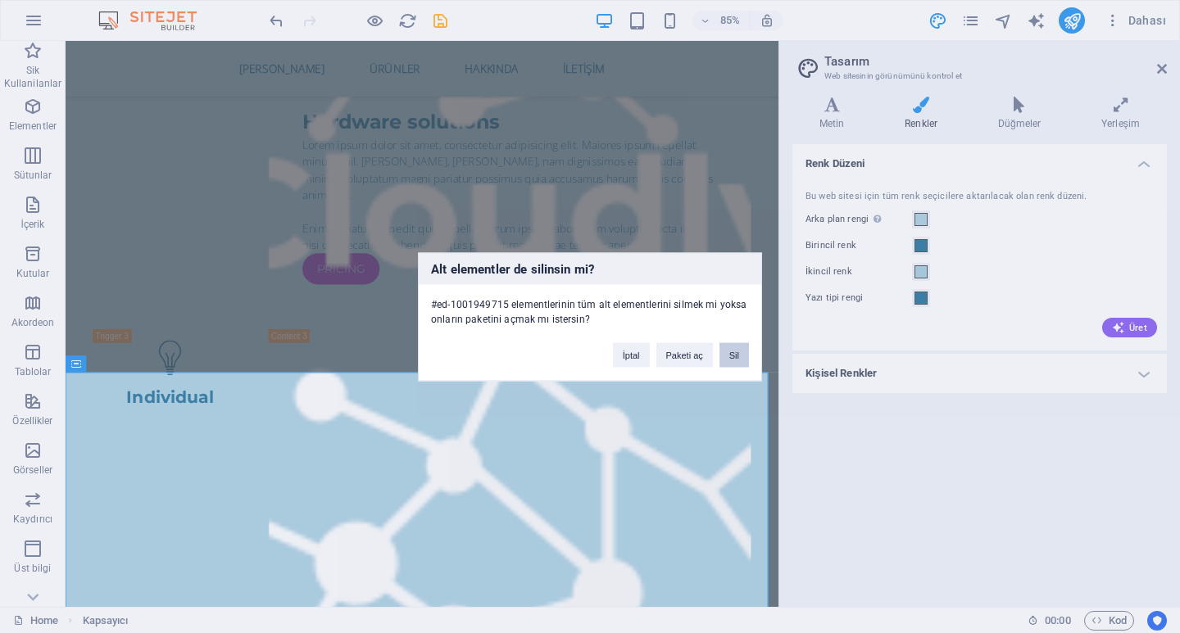
click at [735, 360] on button "Sil" at bounding box center [735, 355] width 30 height 25
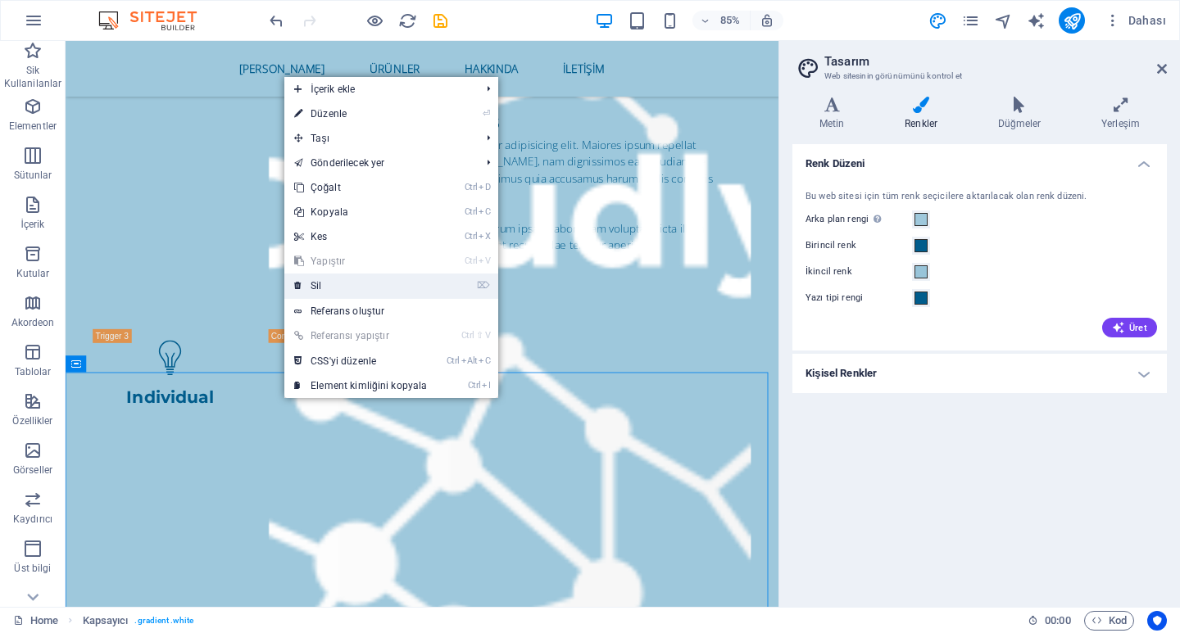
click at [322, 293] on link "⌦ Sil" at bounding box center [360, 286] width 152 height 25
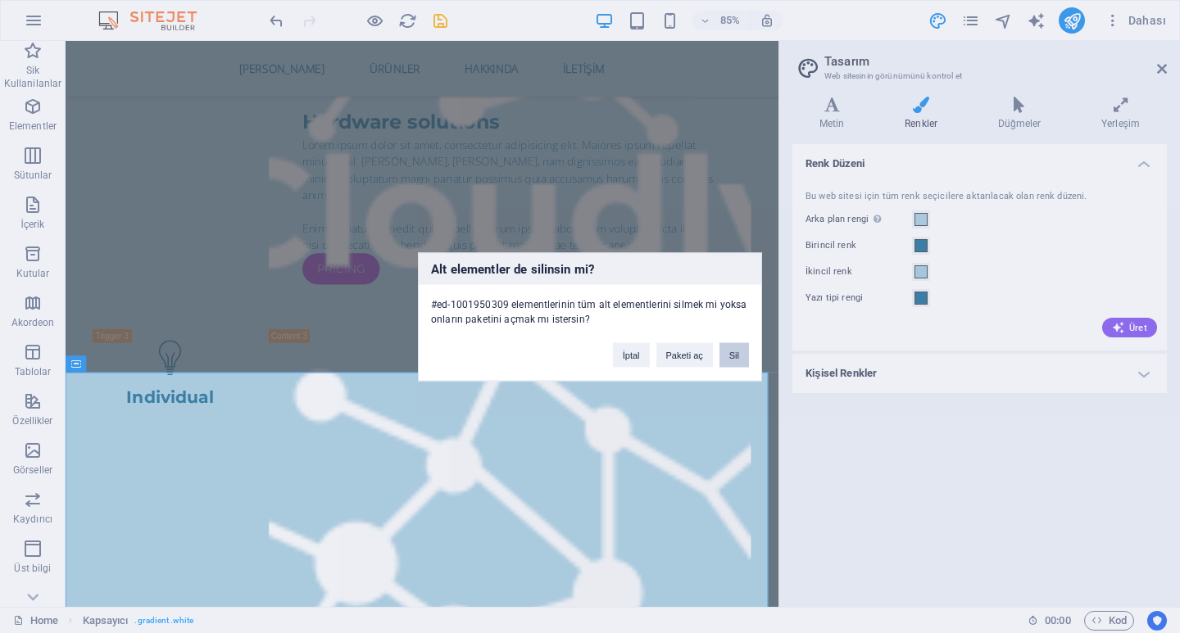
click at [742, 356] on button "Sil" at bounding box center [735, 355] width 30 height 25
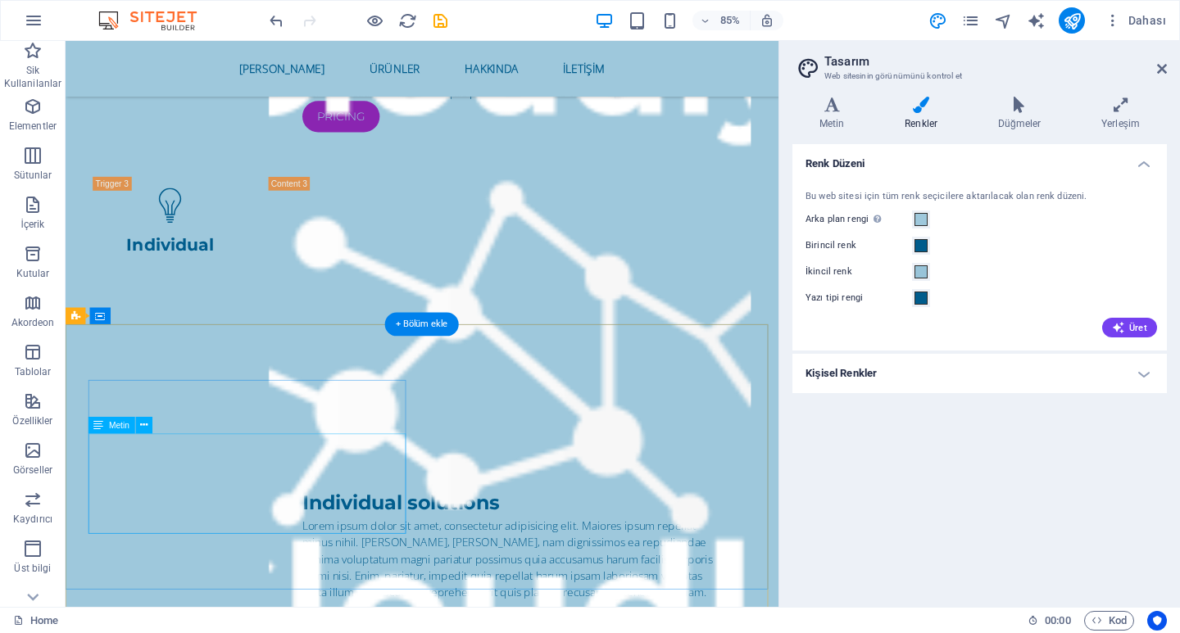
scroll to position [3940, 0]
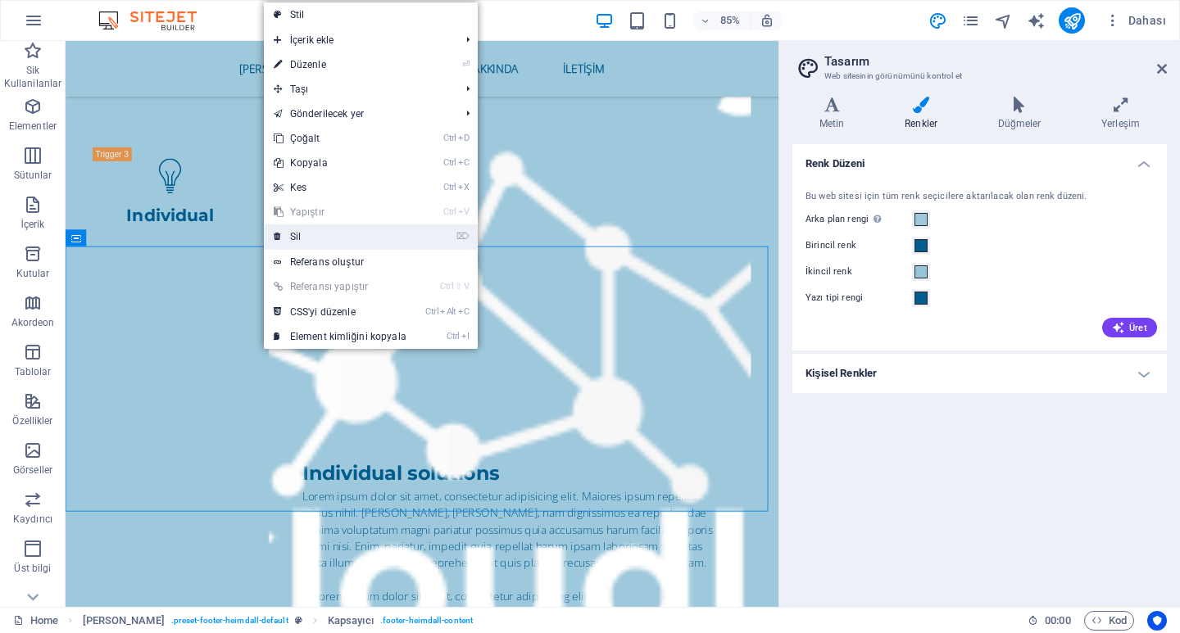
click at [304, 235] on link "⌦ Sil" at bounding box center [340, 237] width 152 height 25
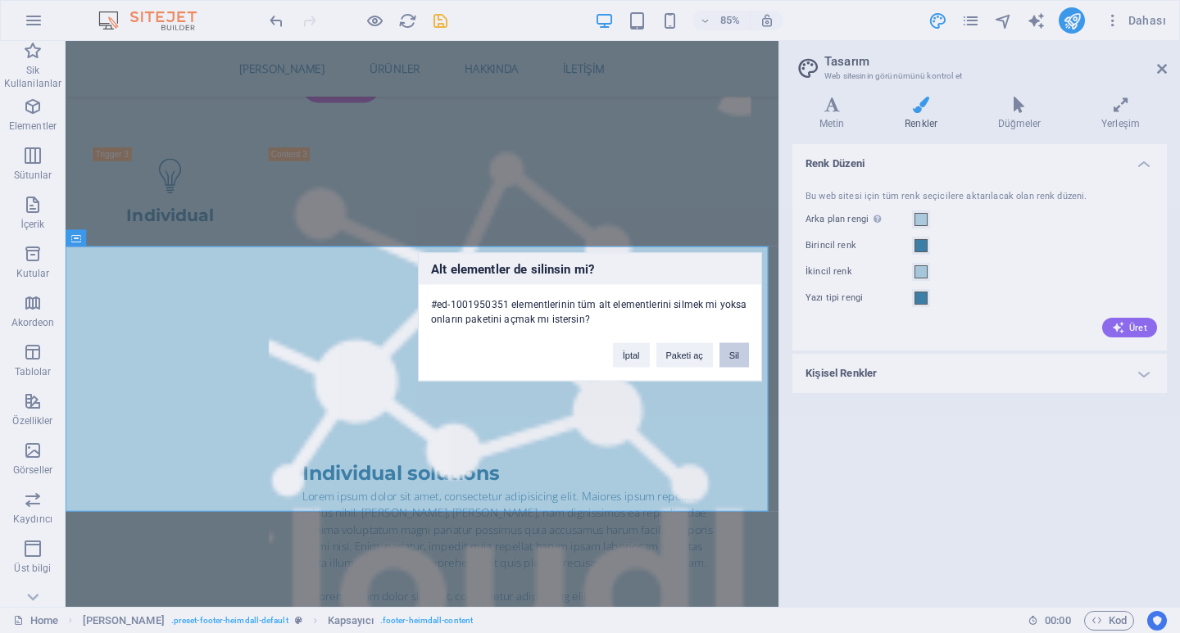
click at [724, 355] on button "Sil" at bounding box center [735, 355] width 30 height 25
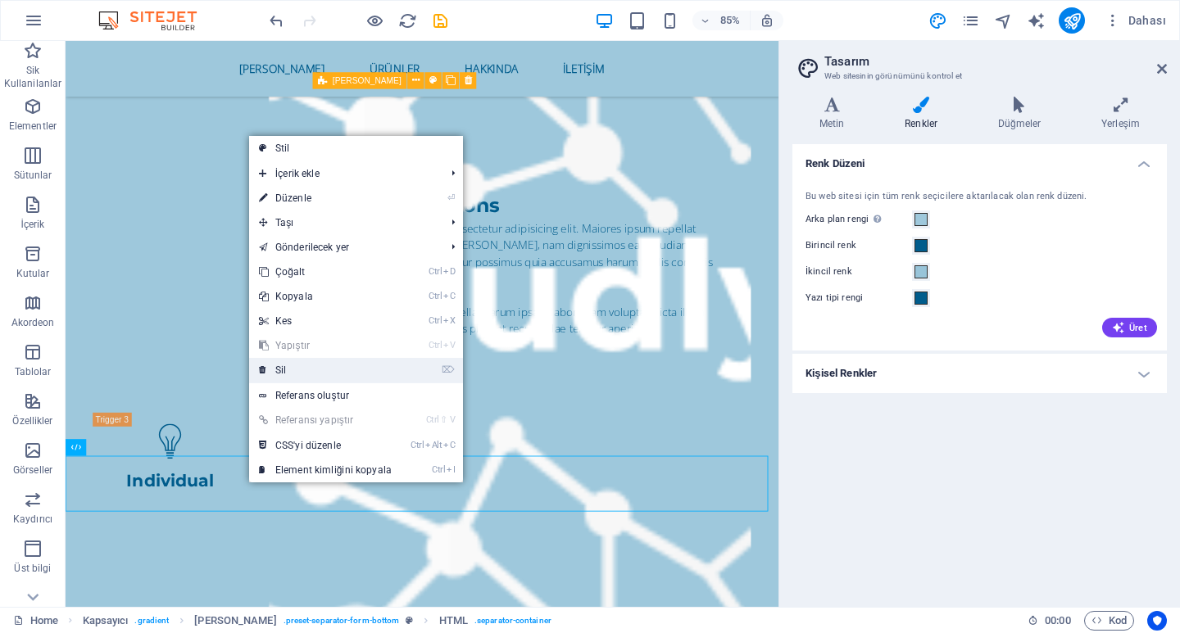
click at [313, 367] on link "⌦ Sil" at bounding box center [325, 370] width 152 height 25
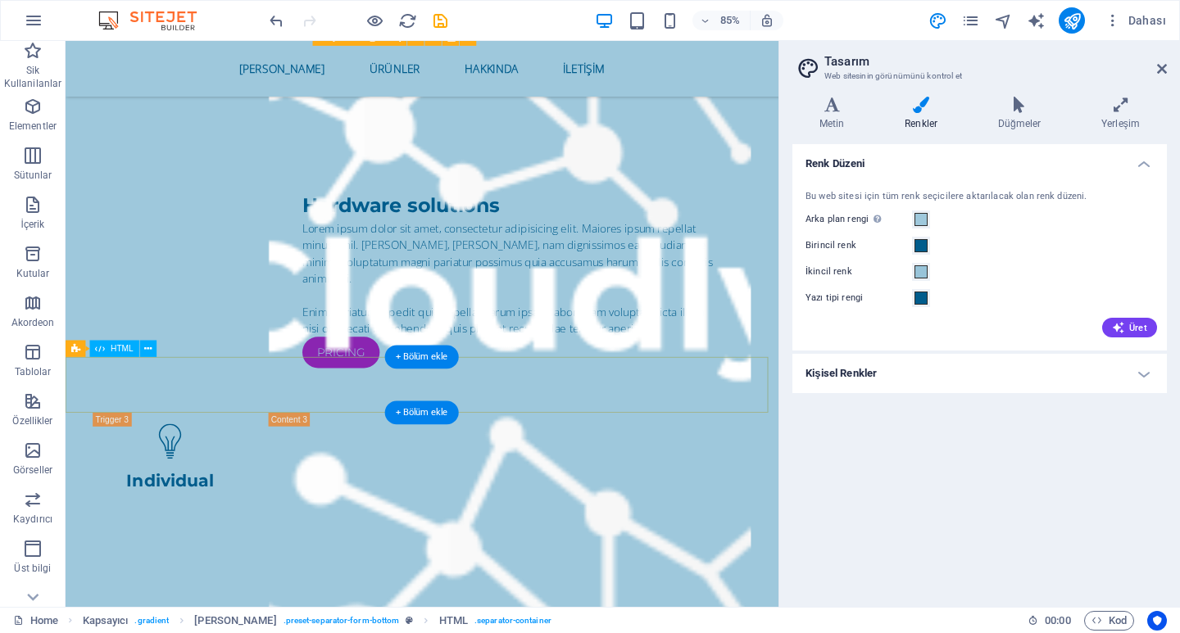
scroll to position [3679, 0]
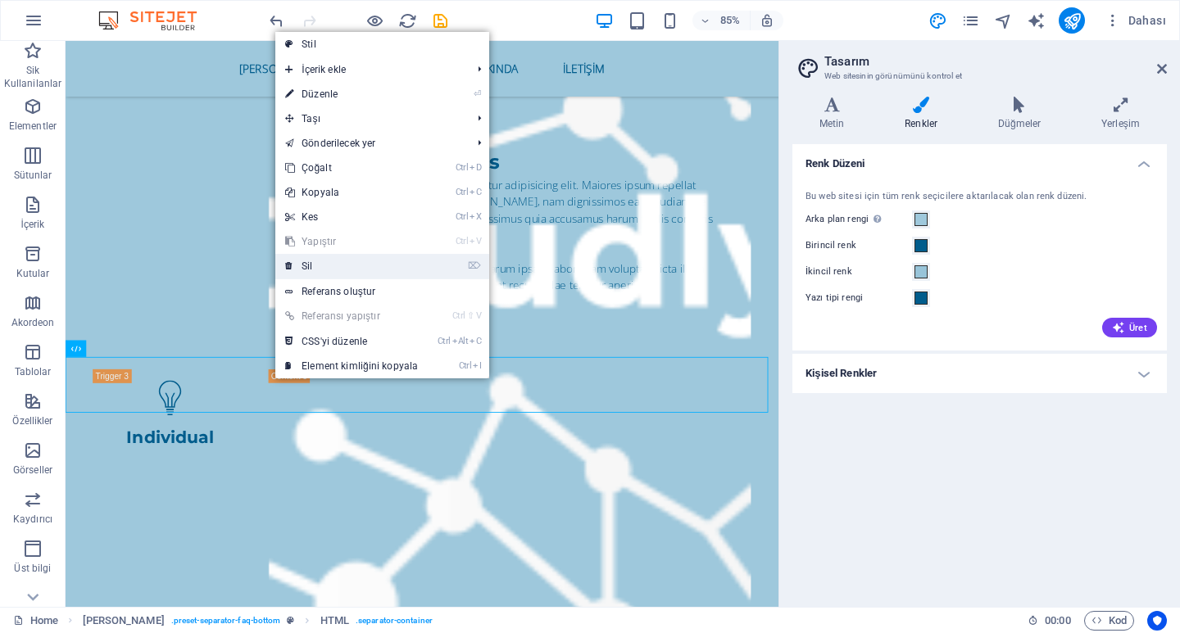
click at [320, 266] on link "⌦ Sil" at bounding box center [351, 266] width 152 height 25
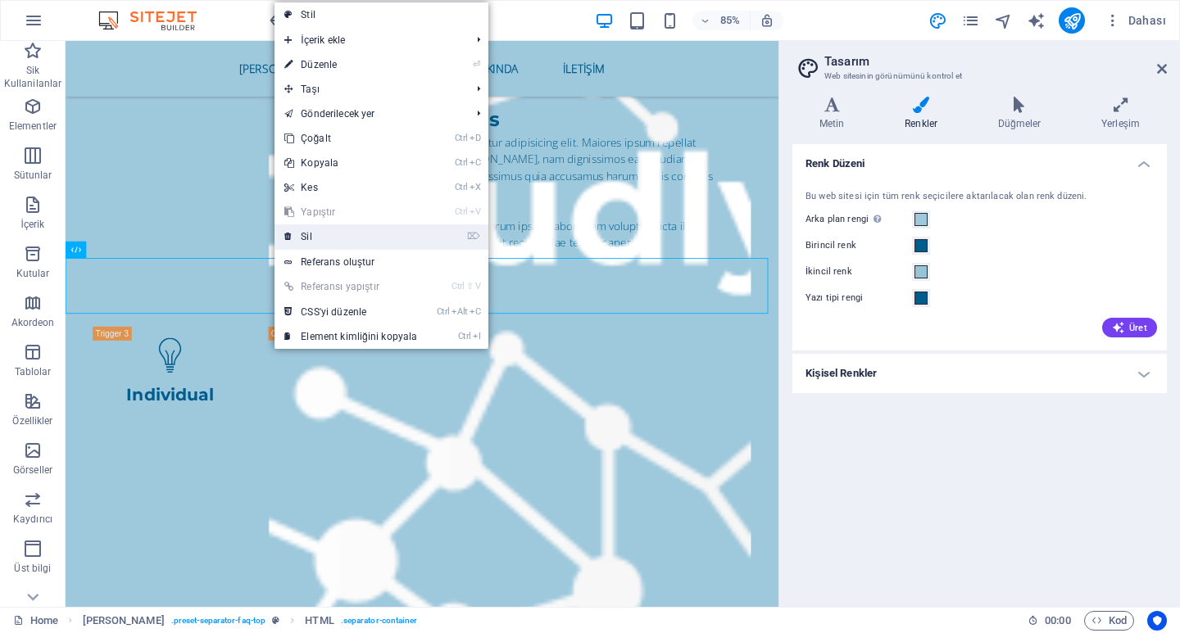
click at [302, 239] on link "⌦ Sil" at bounding box center [351, 237] width 152 height 25
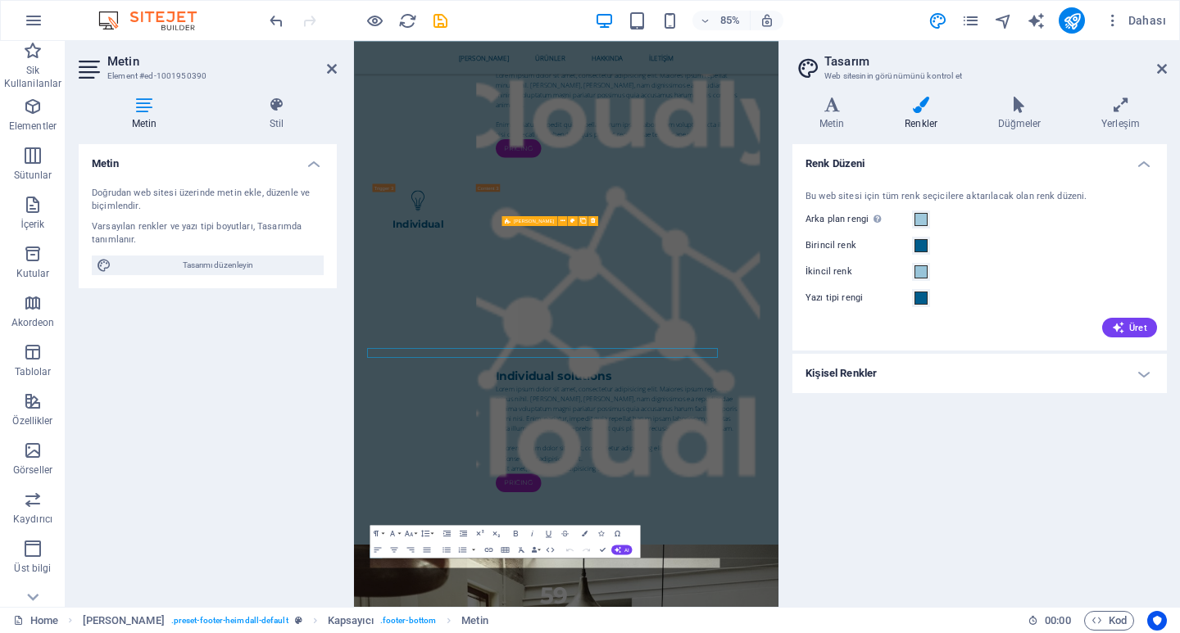
scroll to position [3735, 0]
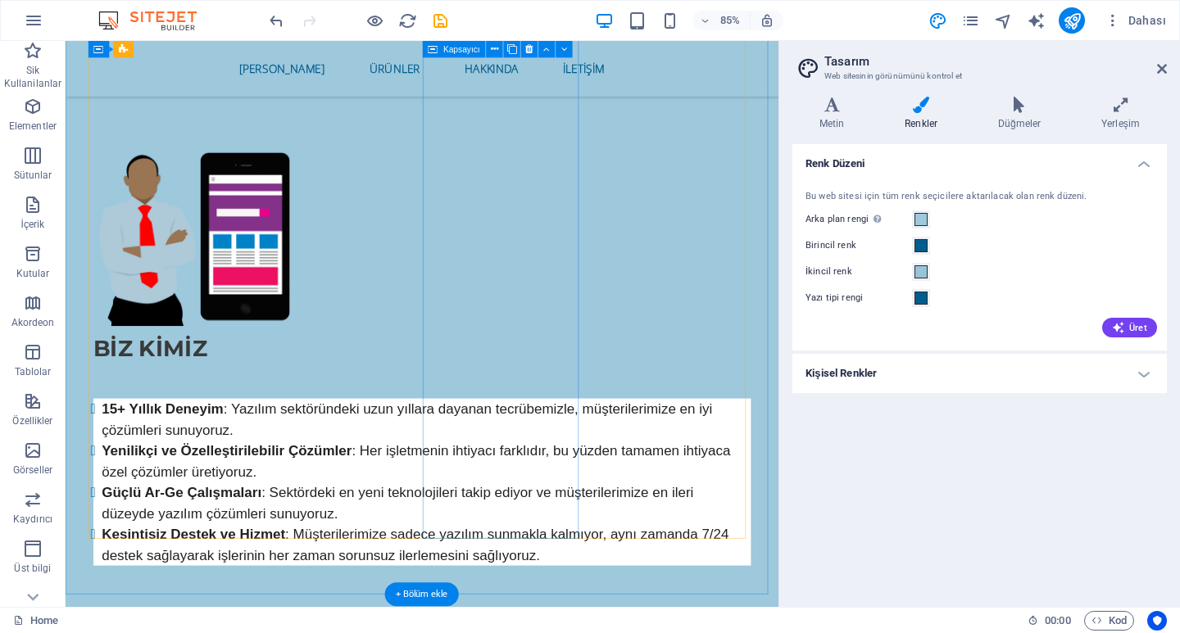
scroll to position [830, 0]
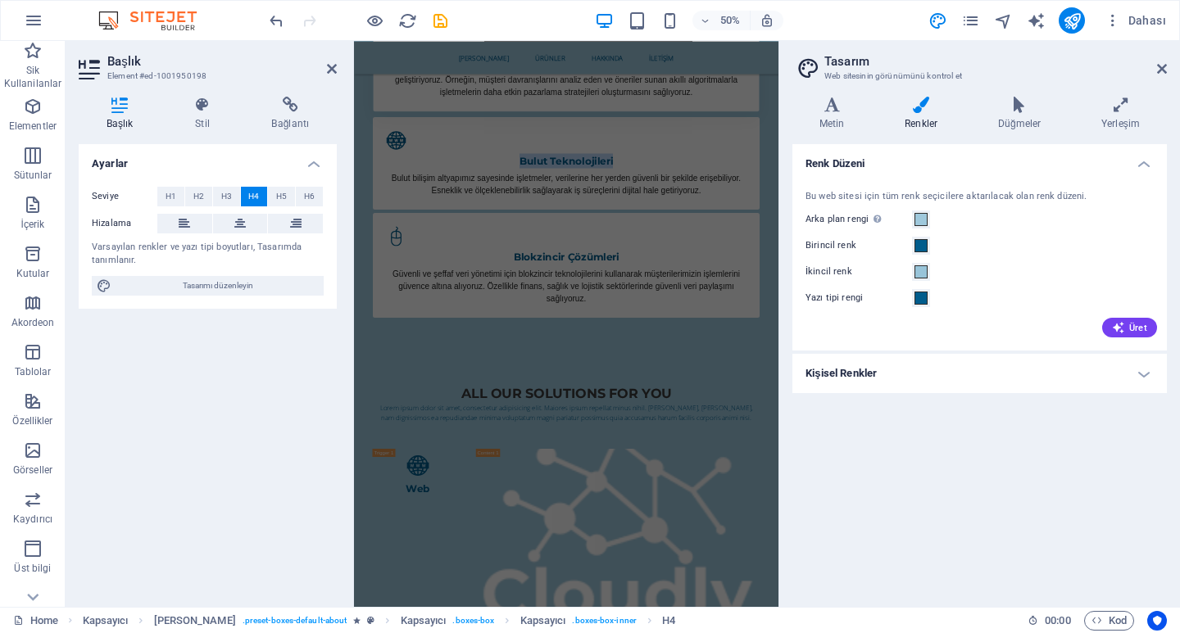
scroll to position [2069, 0]
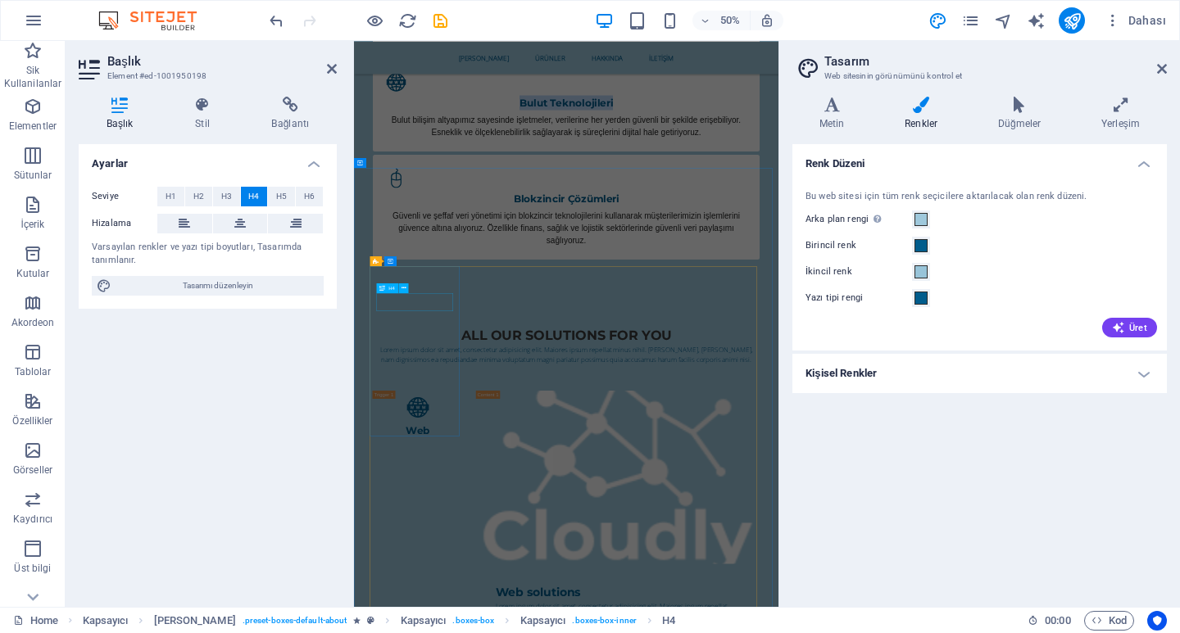
drag, startPoint x: 479, startPoint y: 570, endPoint x: 765, endPoint y: 352, distance: 360.8
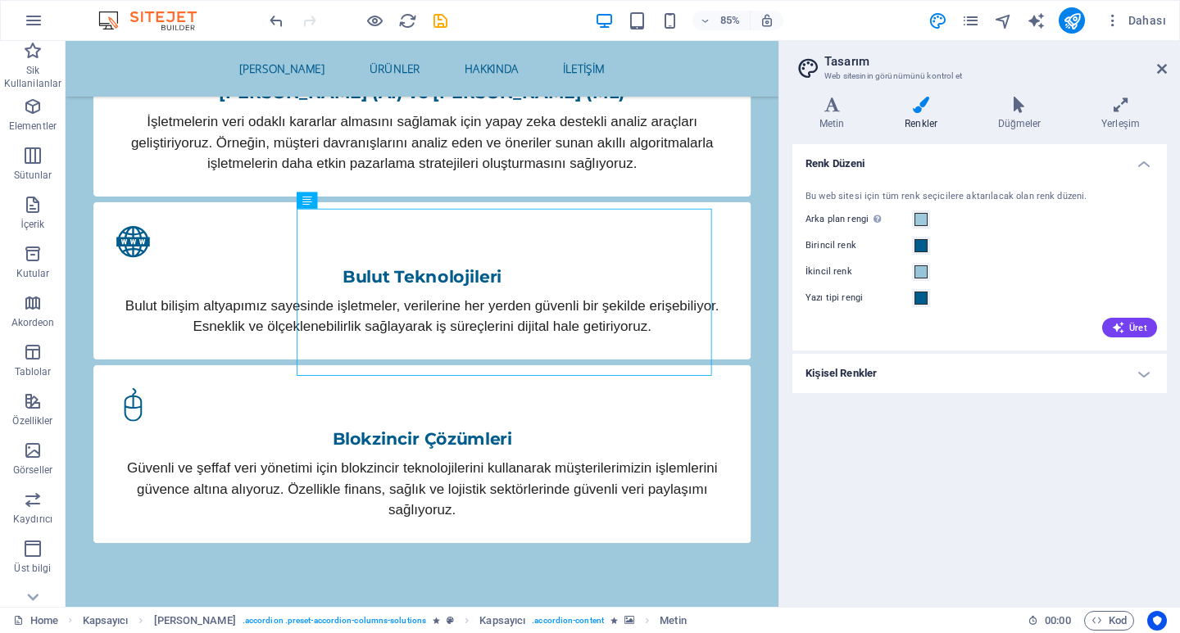
scroll to position [1978, 0]
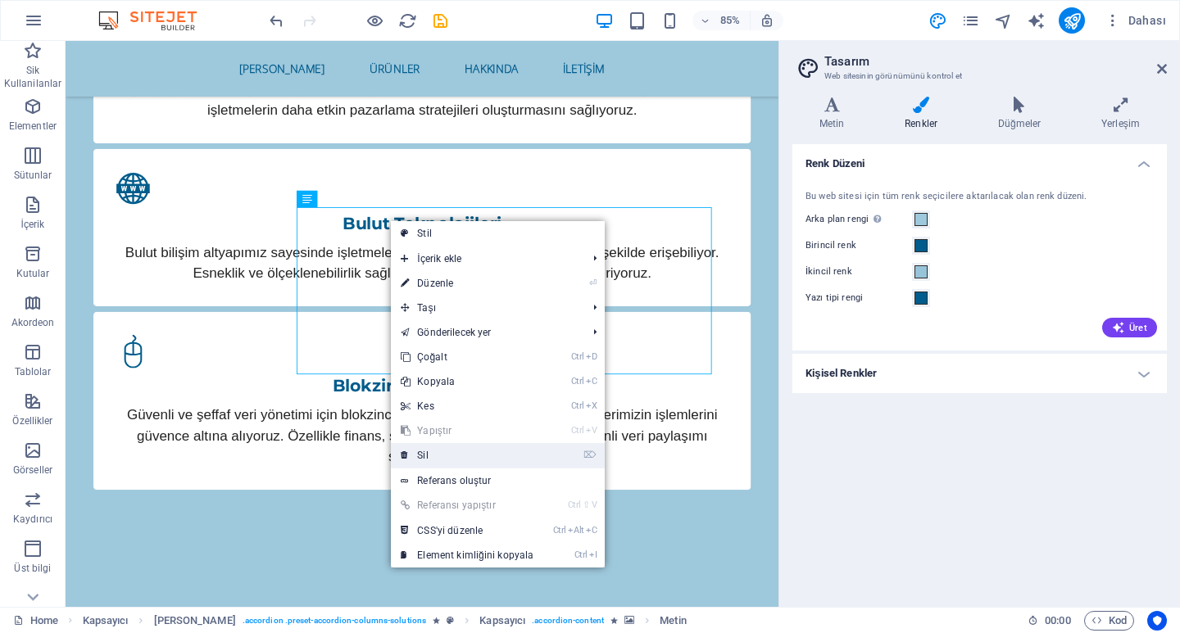
click at [461, 455] on link "⌦ Sil" at bounding box center [467, 455] width 152 height 25
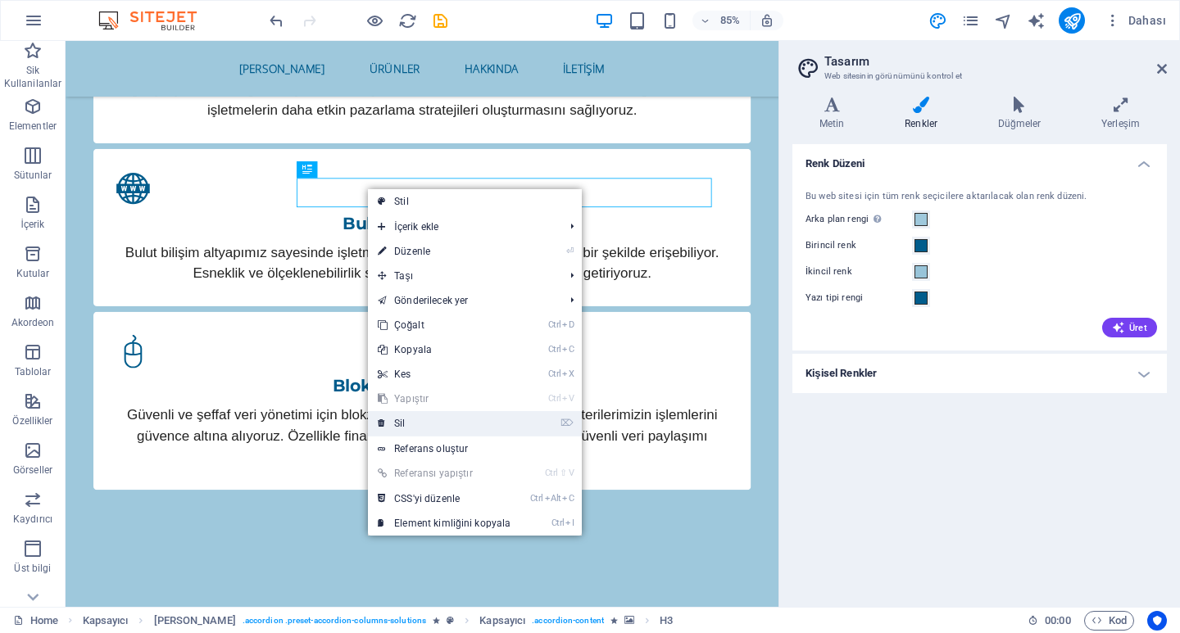
click at [425, 421] on link "⌦ Sil" at bounding box center [444, 423] width 152 height 25
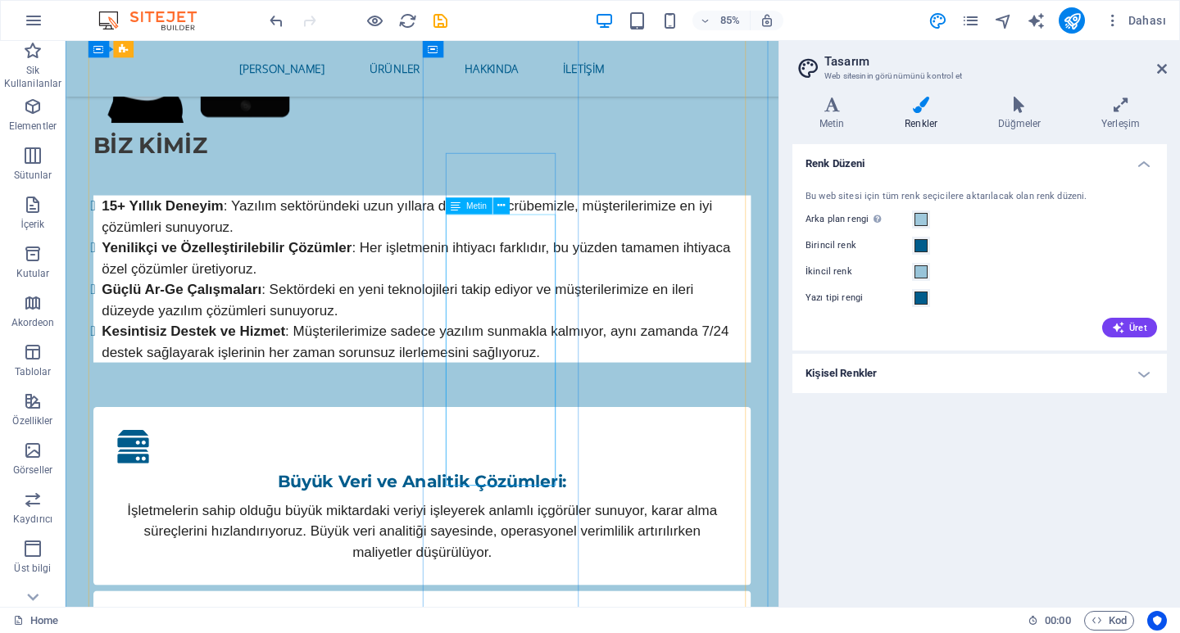
scroll to position [1076, 0]
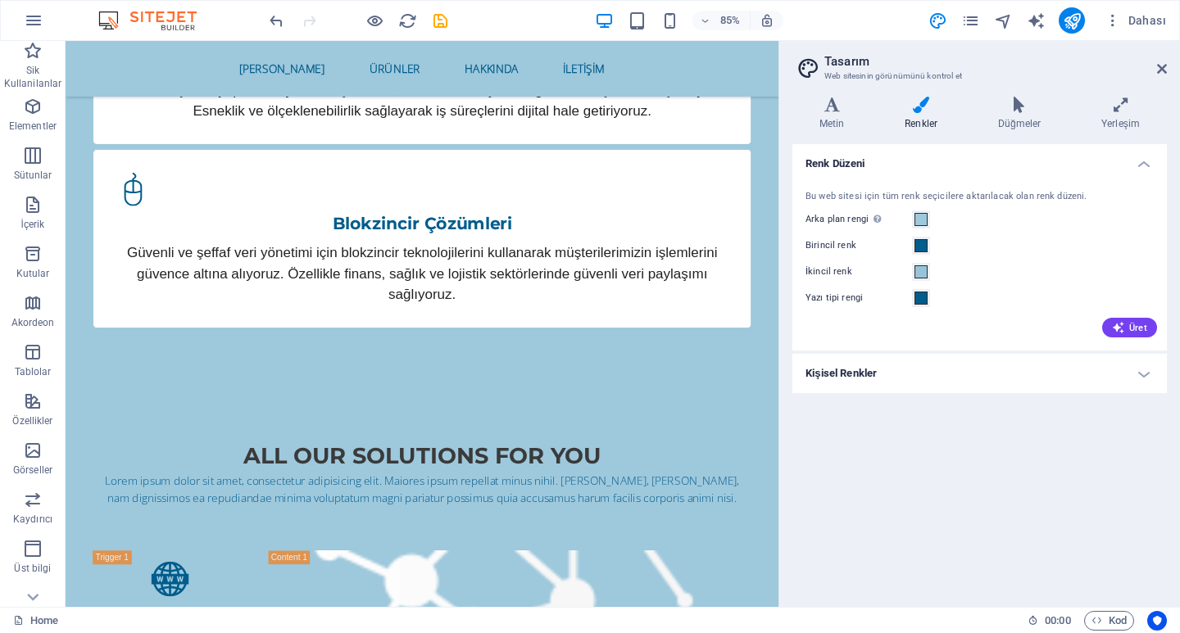
scroll to position [2305, 0]
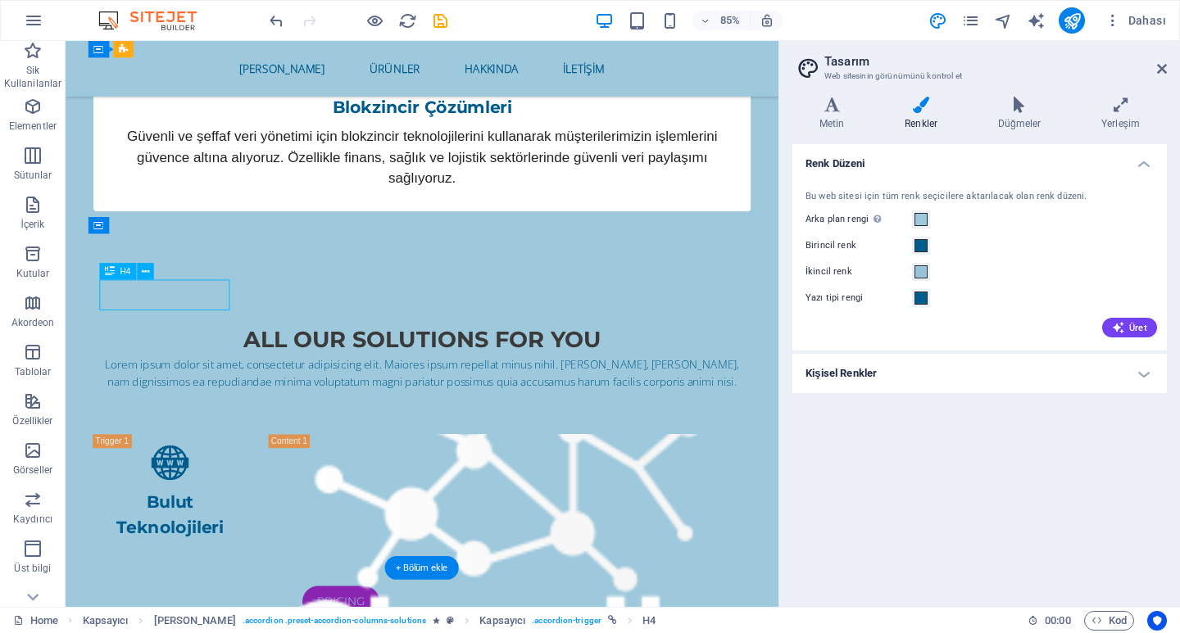
scroll to position [2725, 0]
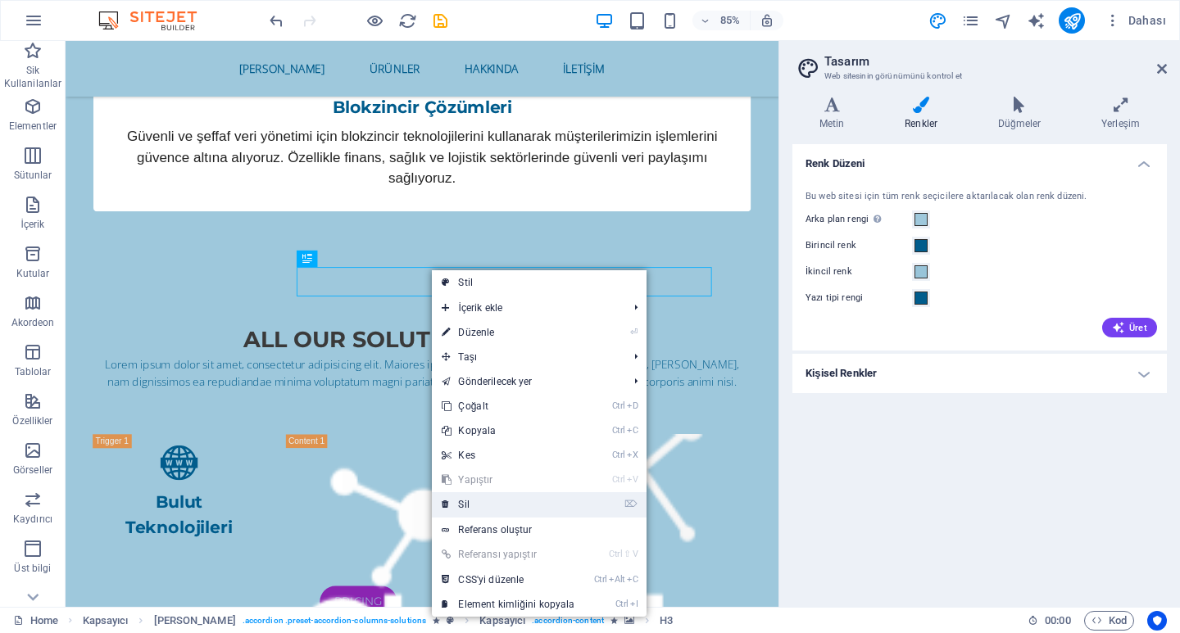
drag, startPoint x: 456, startPoint y: 501, endPoint x: 460, endPoint y: 540, distance: 39.5
click at [456, 501] on link "⌦ Sil" at bounding box center [508, 505] width 152 height 25
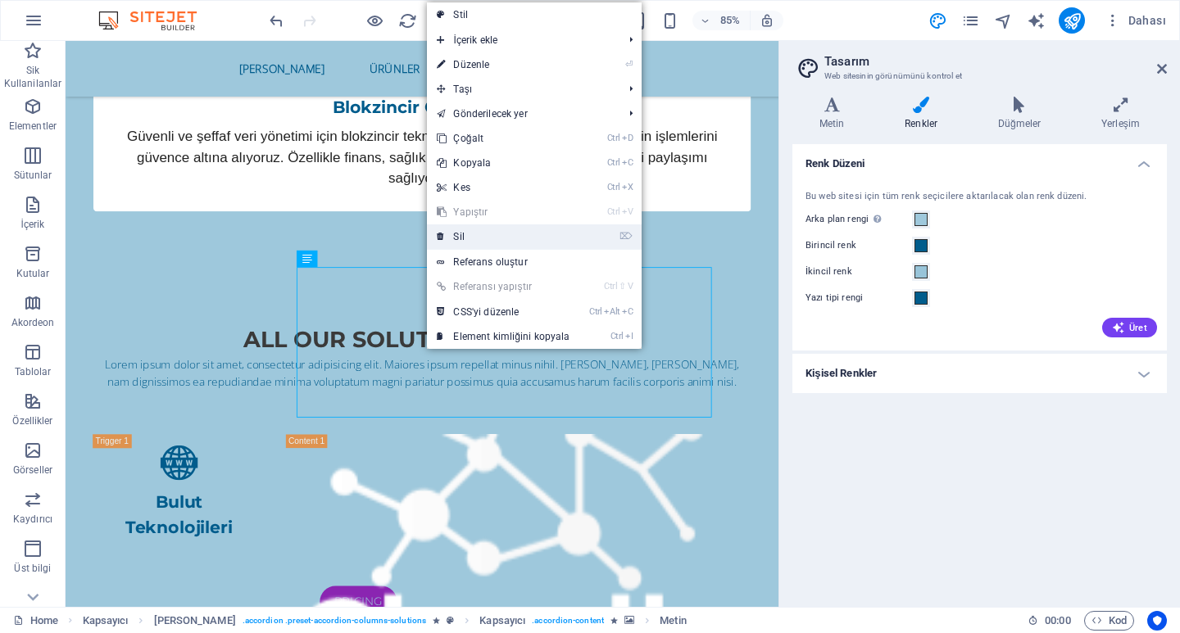
click at [472, 234] on link "⌦ Sil" at bounding box center [503, 237] width 152 height 25
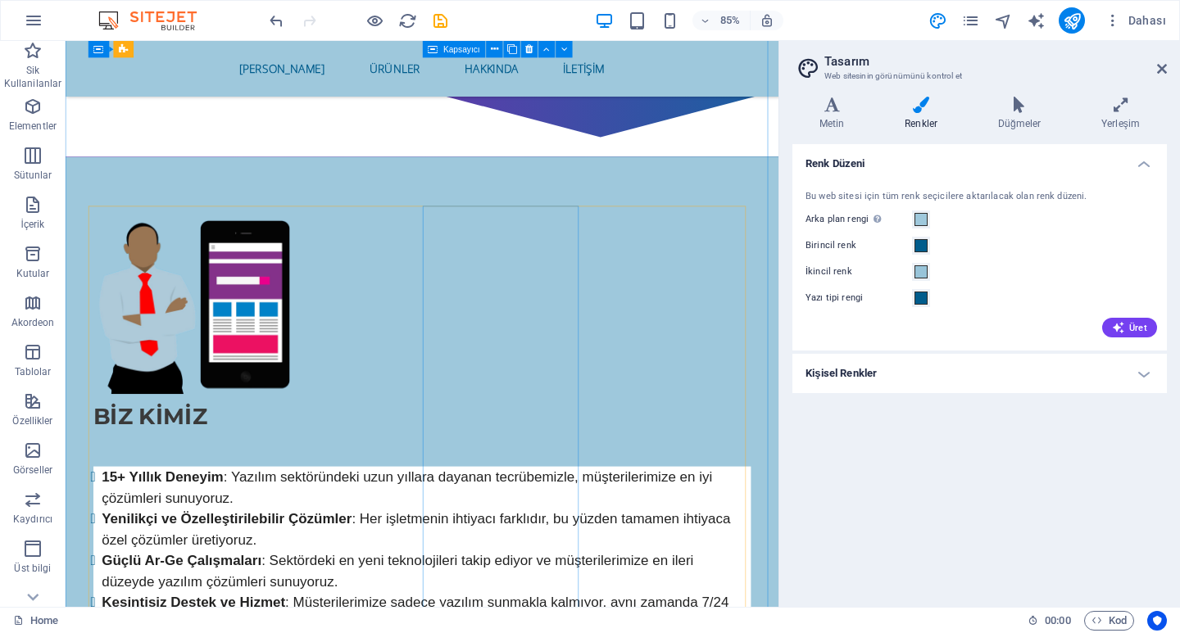
scroll to position [912, 0]
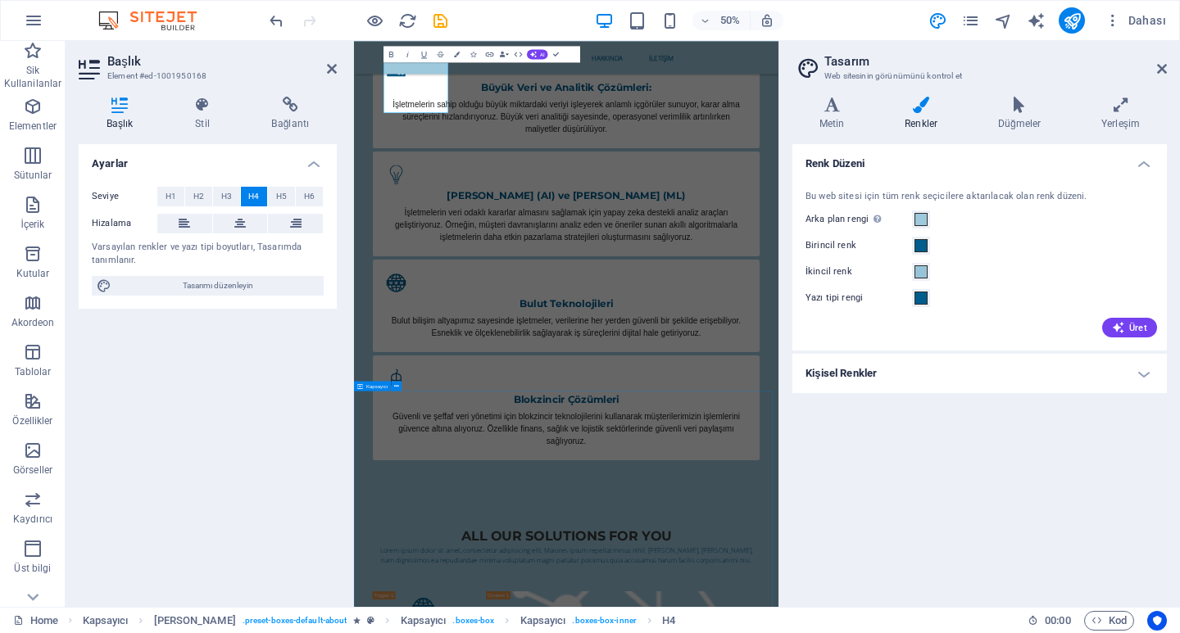
scroll to position [1905, 0]
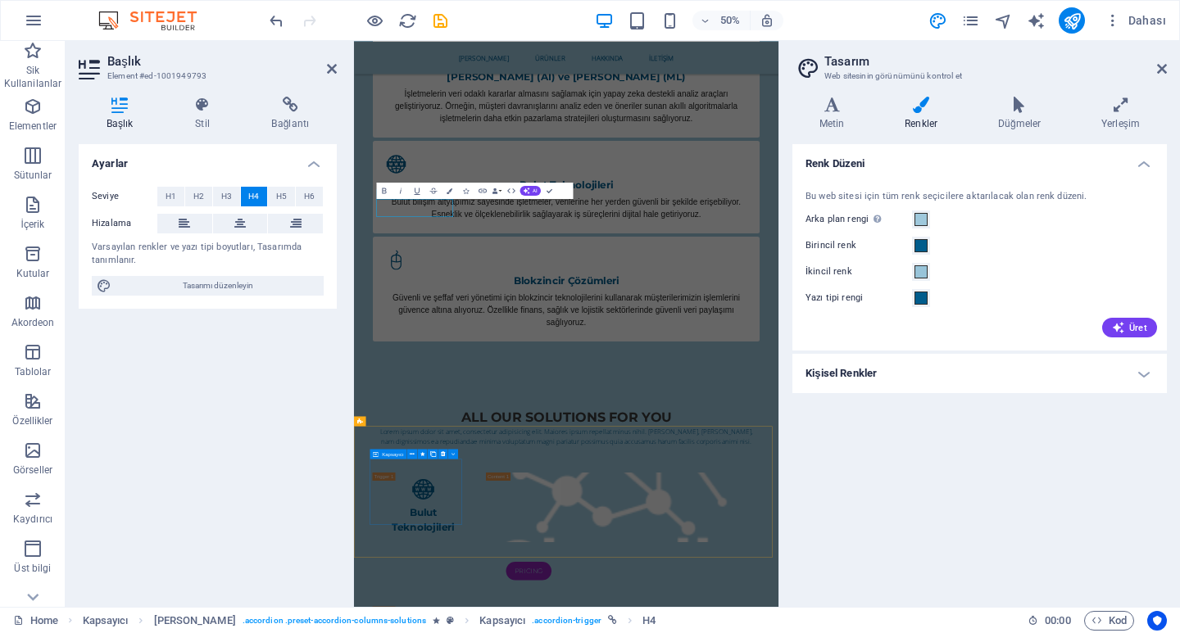
scroll to position [2410, 0]
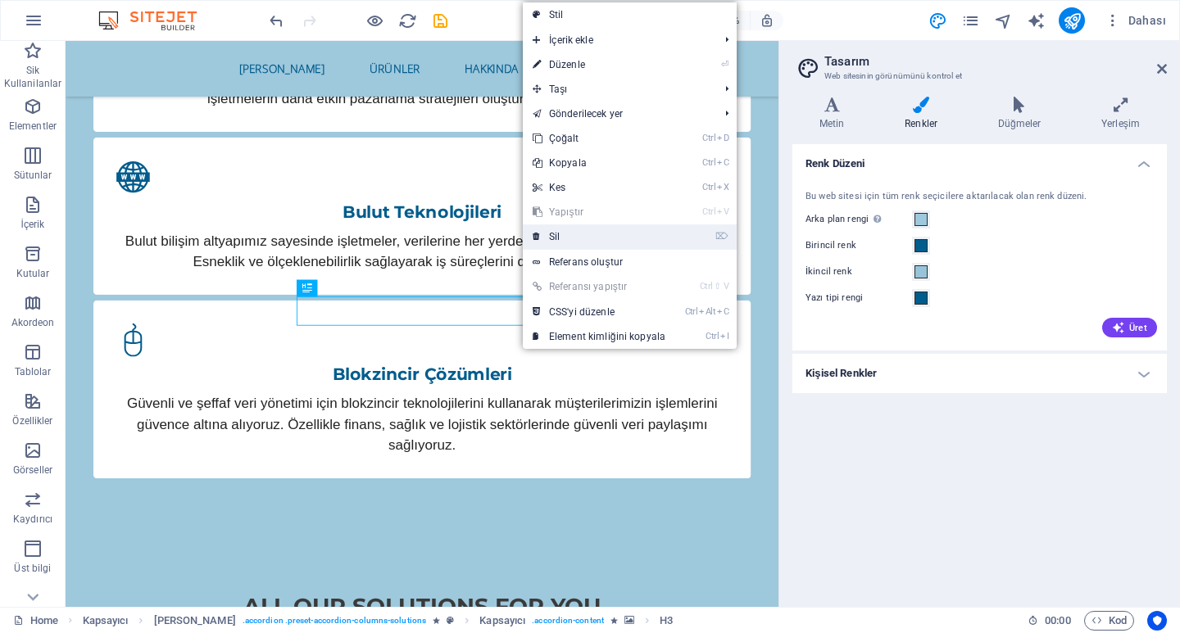
click at [557, 236] on link "⌦ Sil" at bounding box center [599, 237] width 152 height 25
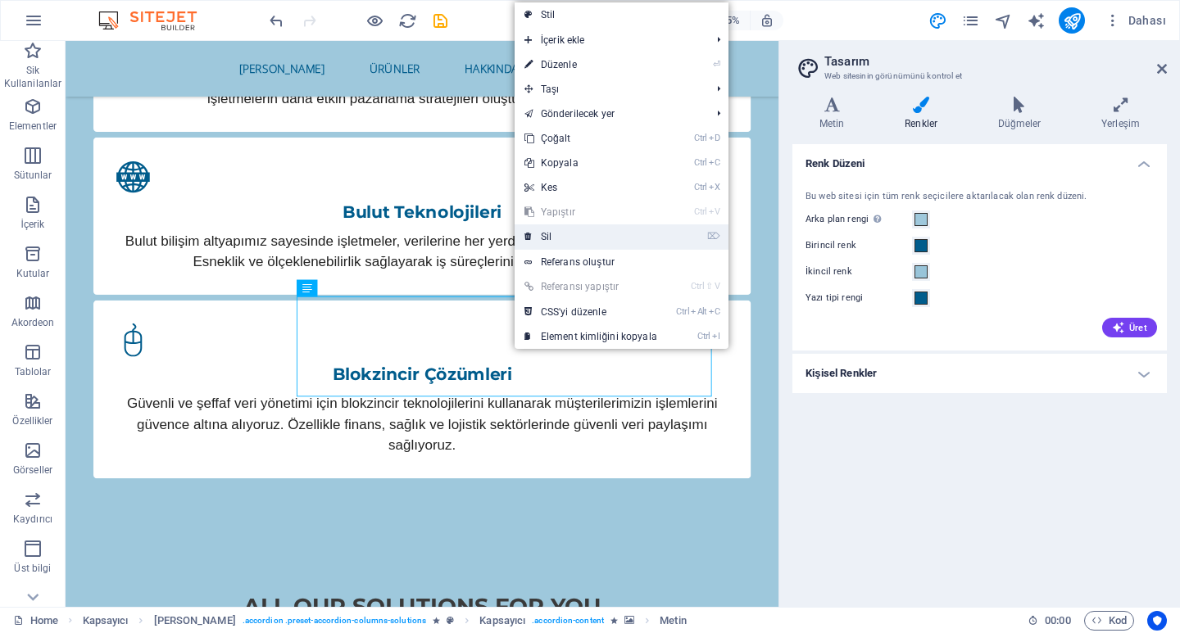
click at [556, 229] on link "⌦ Sil" at bounding box center [591, 237] width 152 height 25
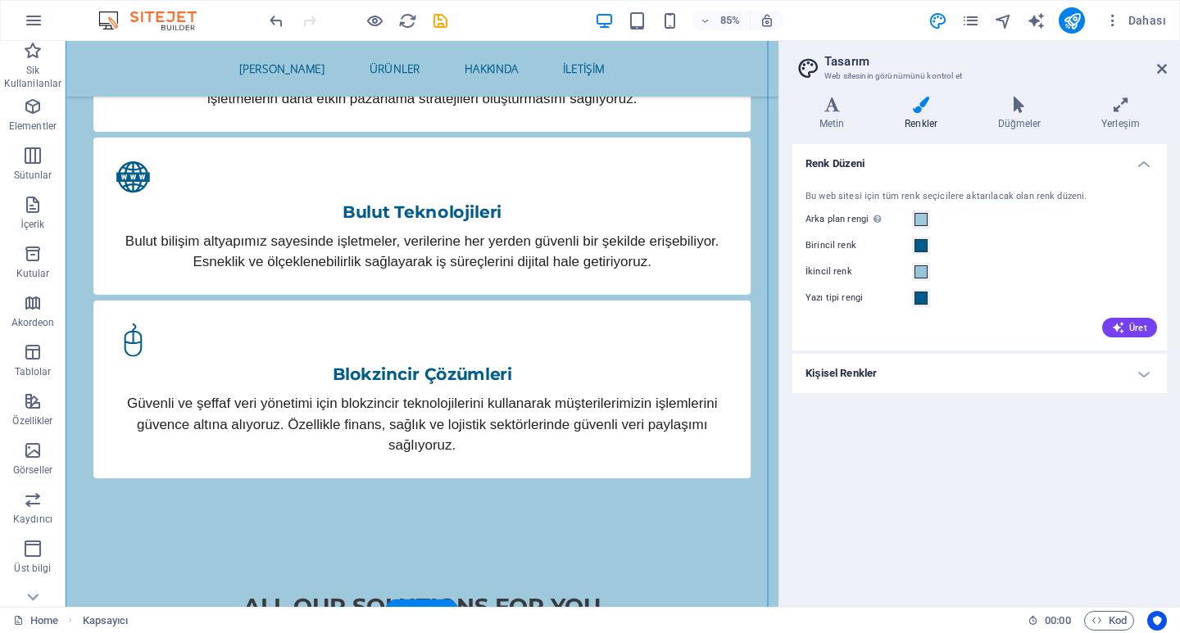
drag, startPoint x: 375, startPoint y: 355, endPoint x: 539, endPoint y: 362, distance: 164.9
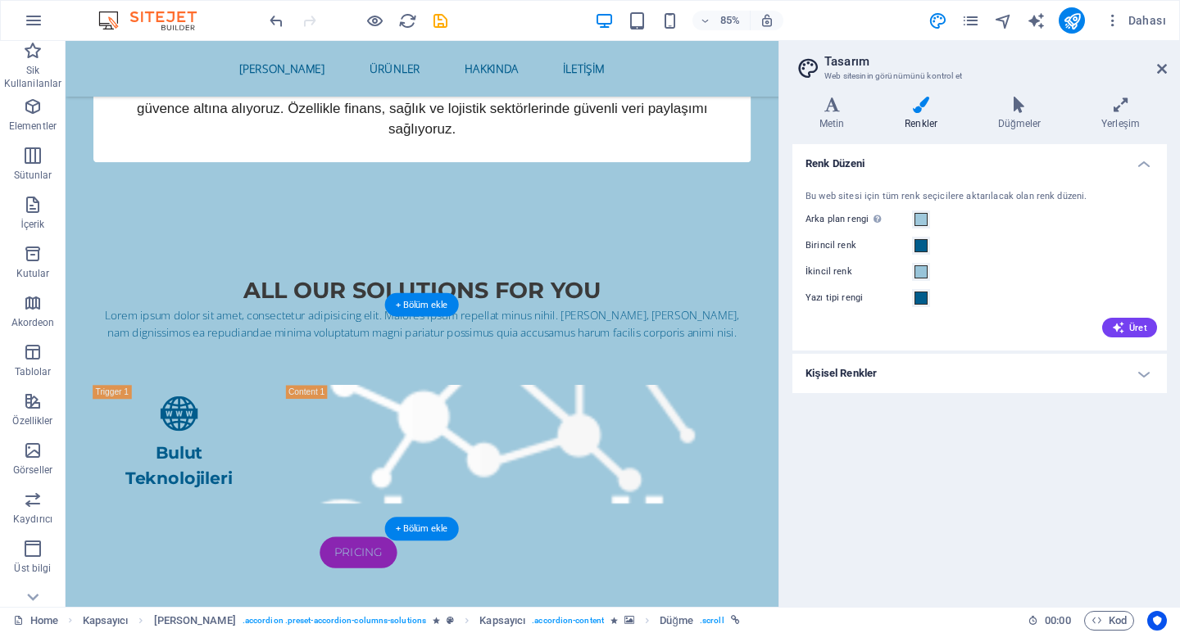
scroll to position [2400, 0]
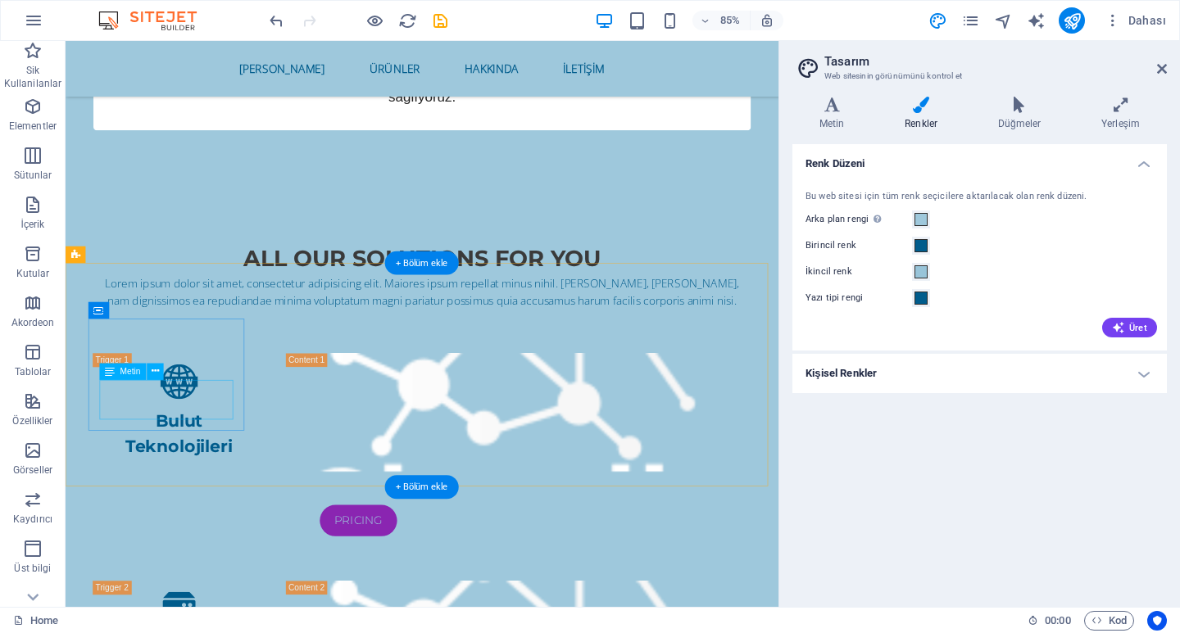
drag, startPoint x: 237, startPoint y: 448, endPoint x: 188, endPoint y: 471, distance: 53.5
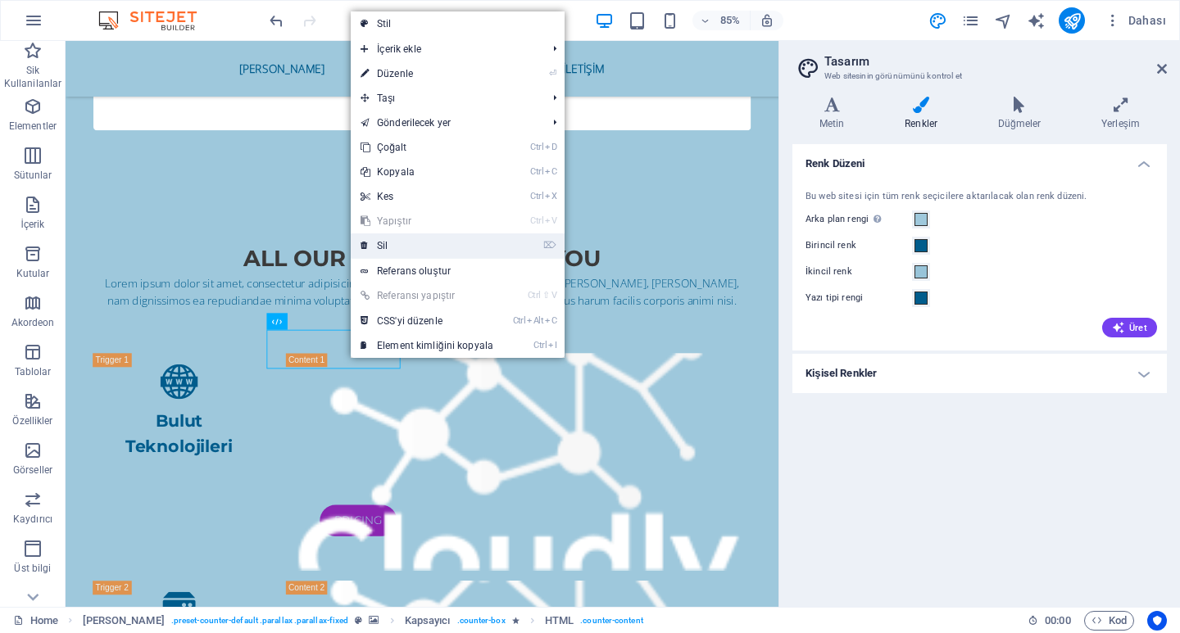
click at [396, 243] on link "⌦ Sil" at bounding box center [427, 246] width 152 height 25
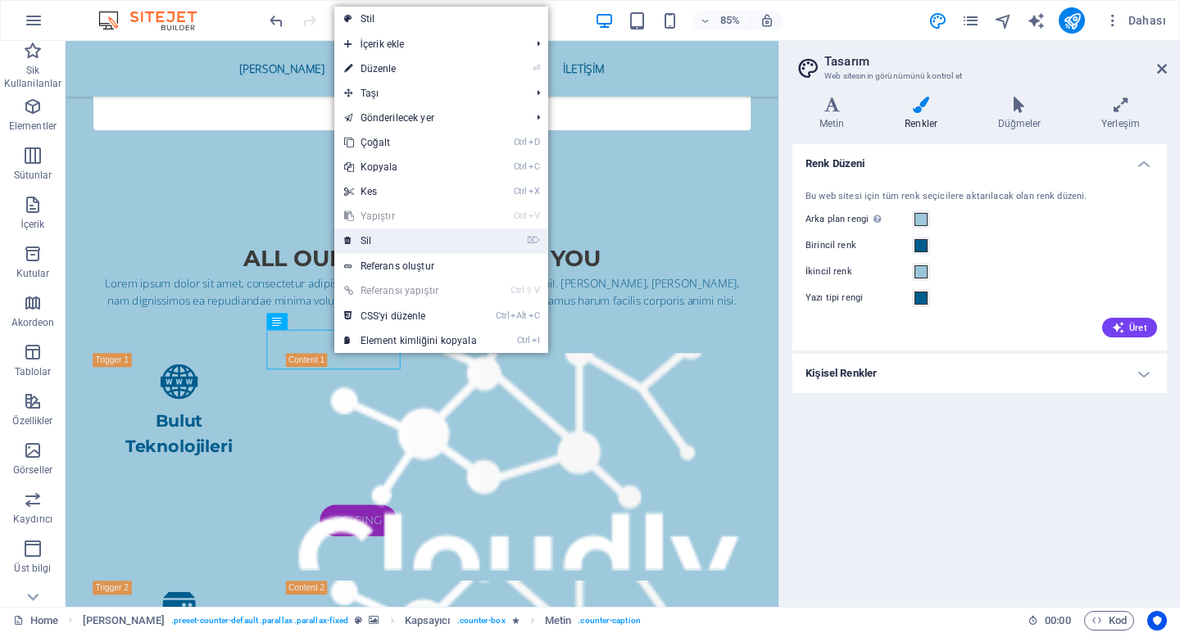
click at [385, 238] on link "⌦ Sil" at bounding box center [410, 241] width 152 height 25
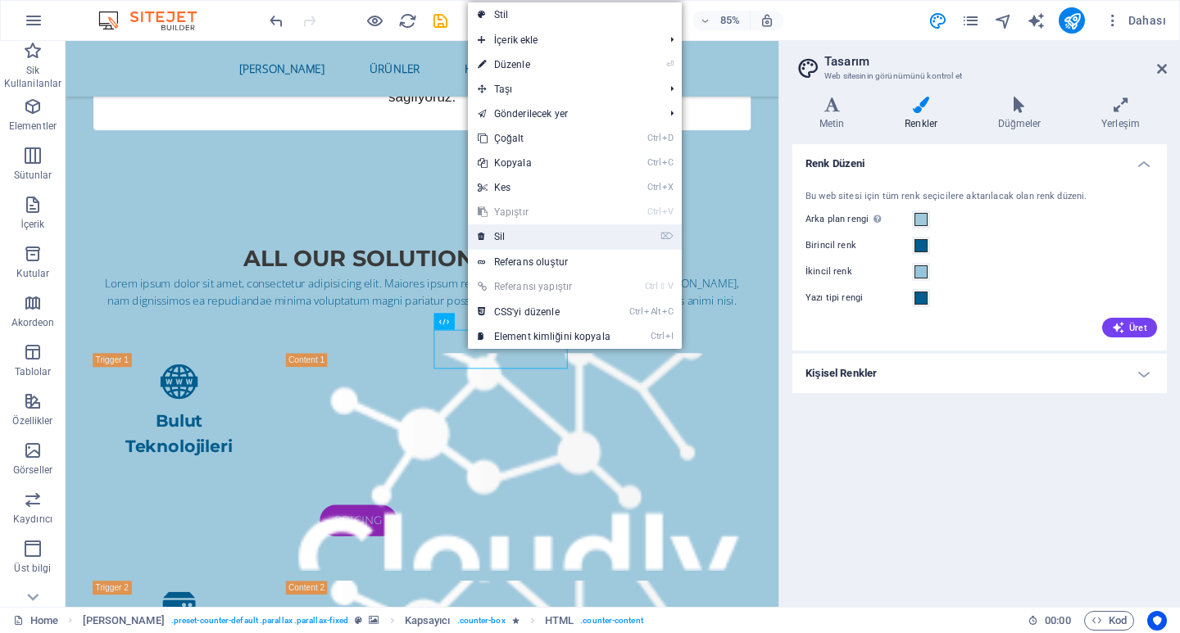
click at [524, 238] on link "⌦ Sil" at bounding box center [544, 237] width 152 height 25
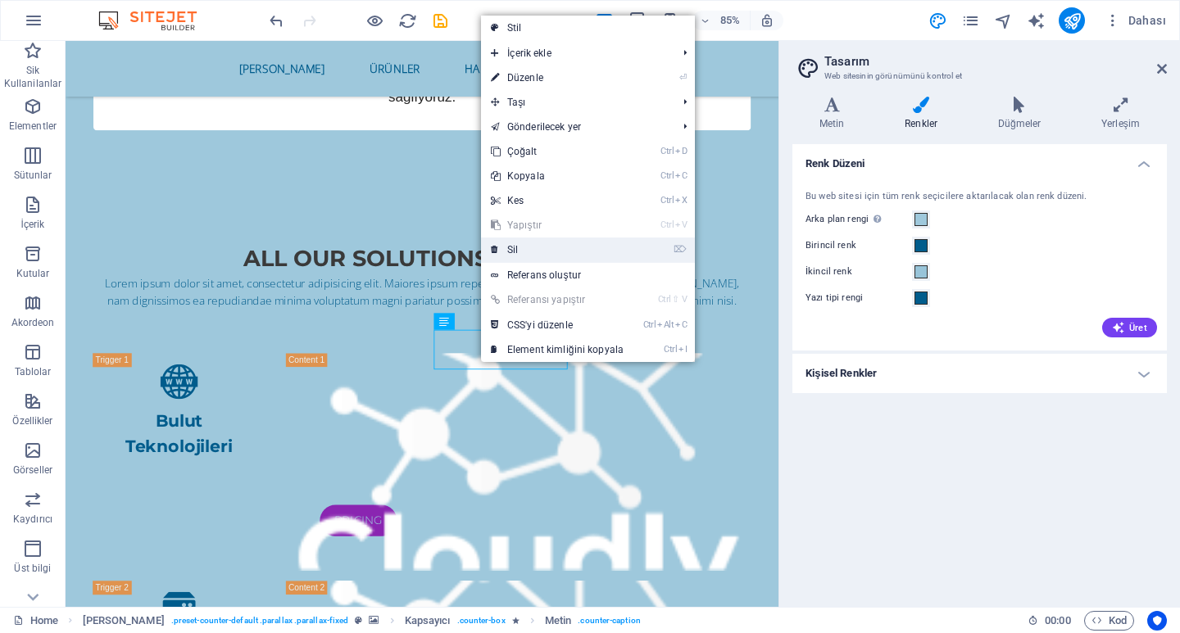
click at [543, 247] on link "⌦ Sil" at bounding box center [557, 250] width 152 height 25
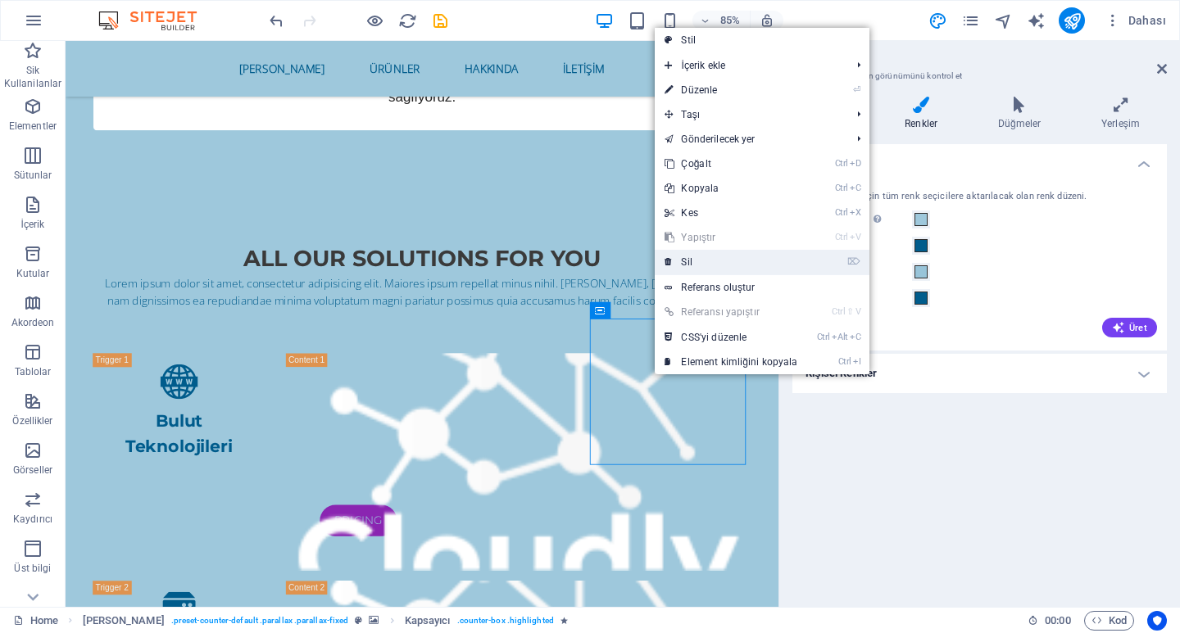
click at [687, 260] on link "⌦ Sil" at bounding box center [731, 262] width 152 height 25
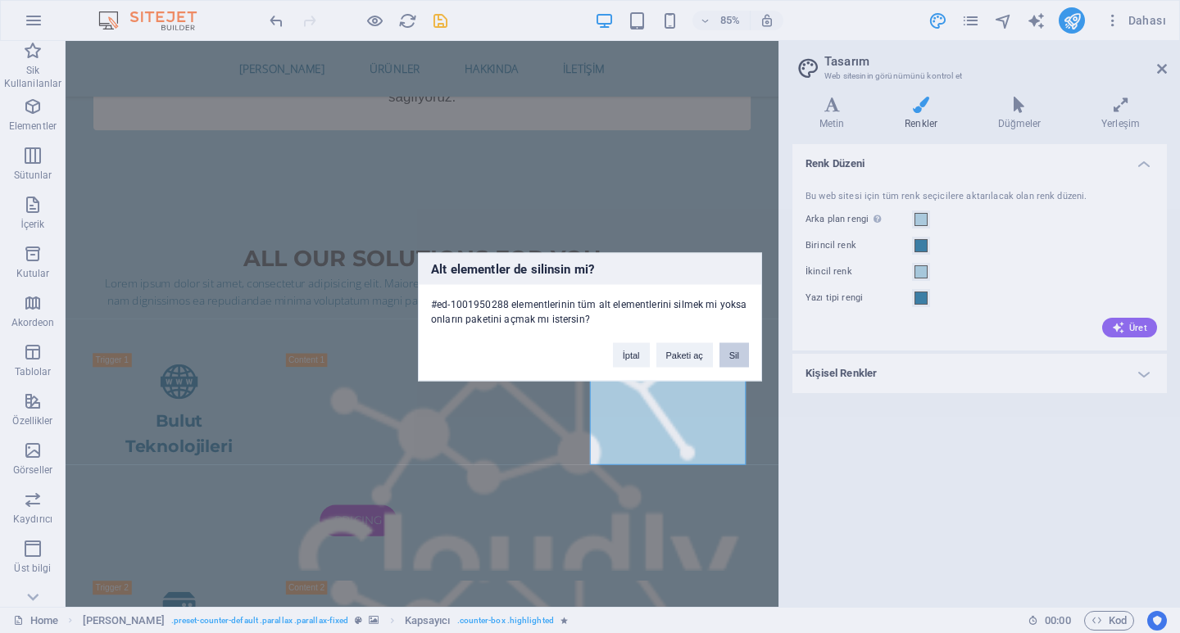
click at [729, 355] on button "Sil" at bounding box center [735, 355] width 30 height 25
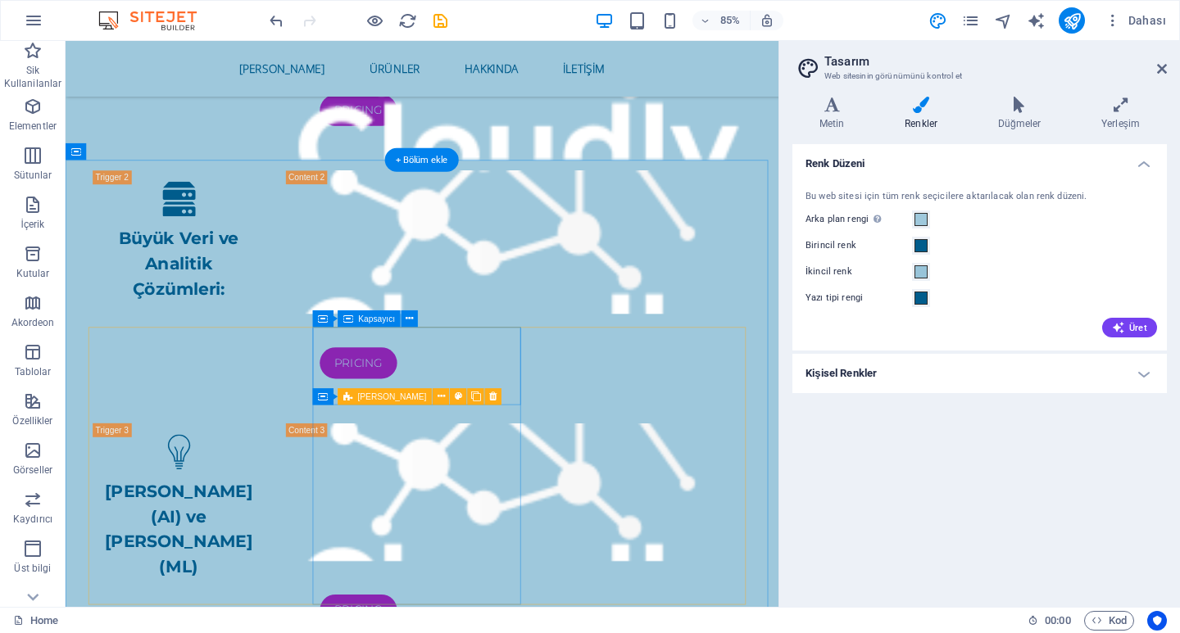
scroll to position [3056, 0]
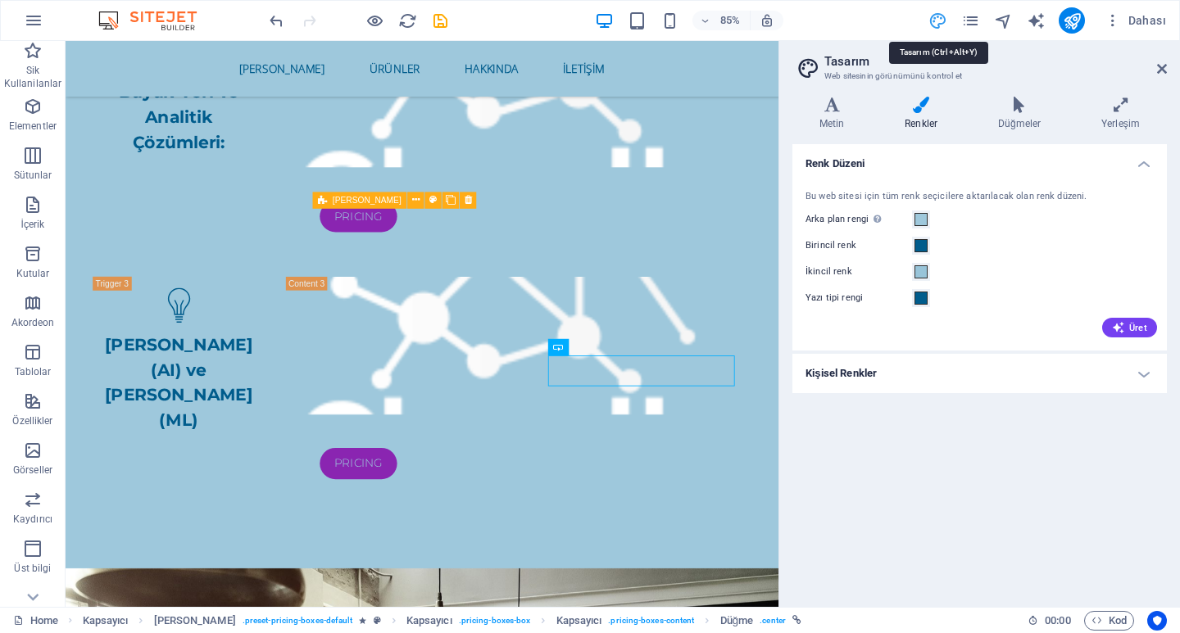
click at [943, 20] on icon "design" at bounding box center [938, 20] width 19 height 19
click at [970, 24] on icon "pages" at bounding box center [970, 20] width 19 height 19
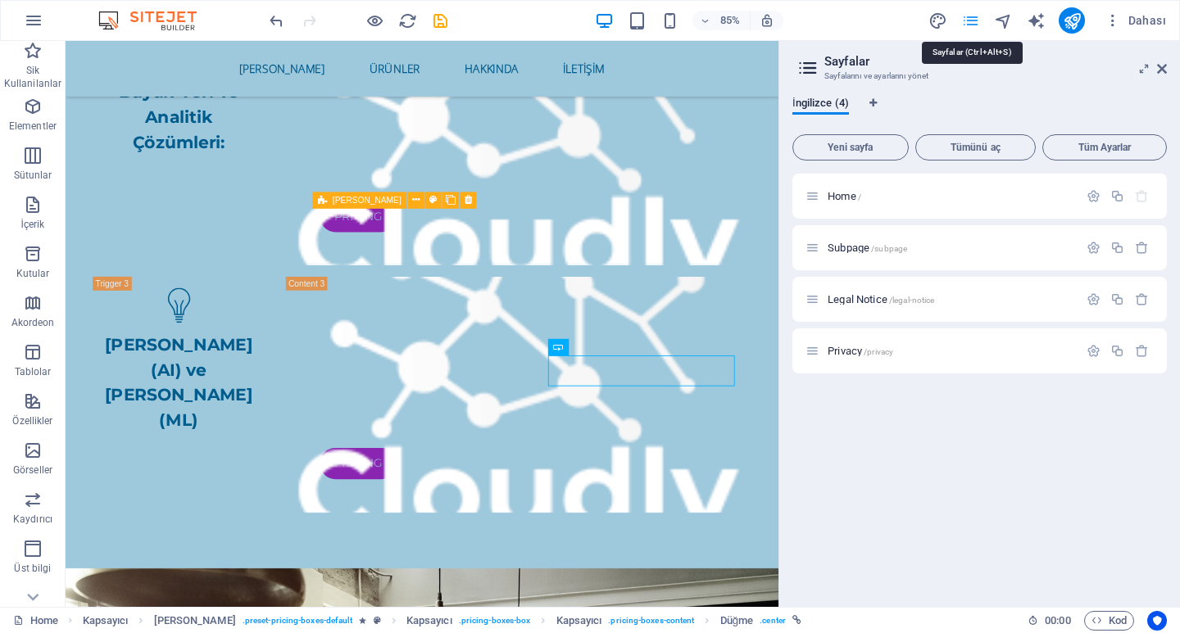
click at [970, 24] on icon "pages" at bounding box center [970, 20] width 19 height 19
click at [51, 62] on span "Sik Kullanilanlar" at bounding box center [33, 67] width 66 height 52
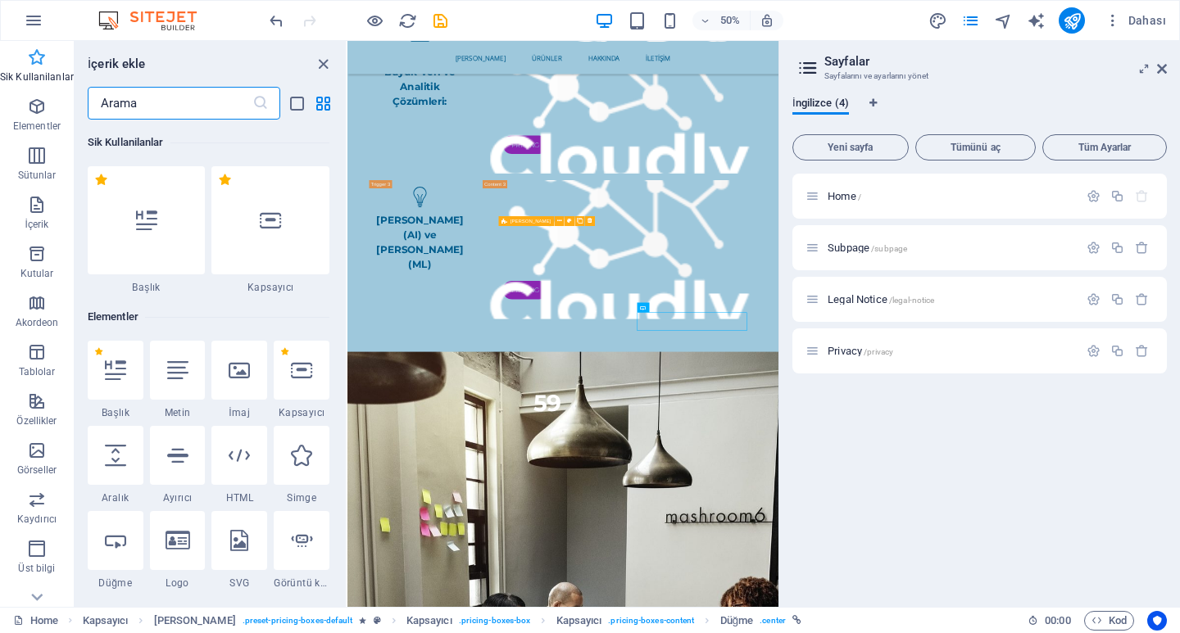
scroll to position [3304, 0]
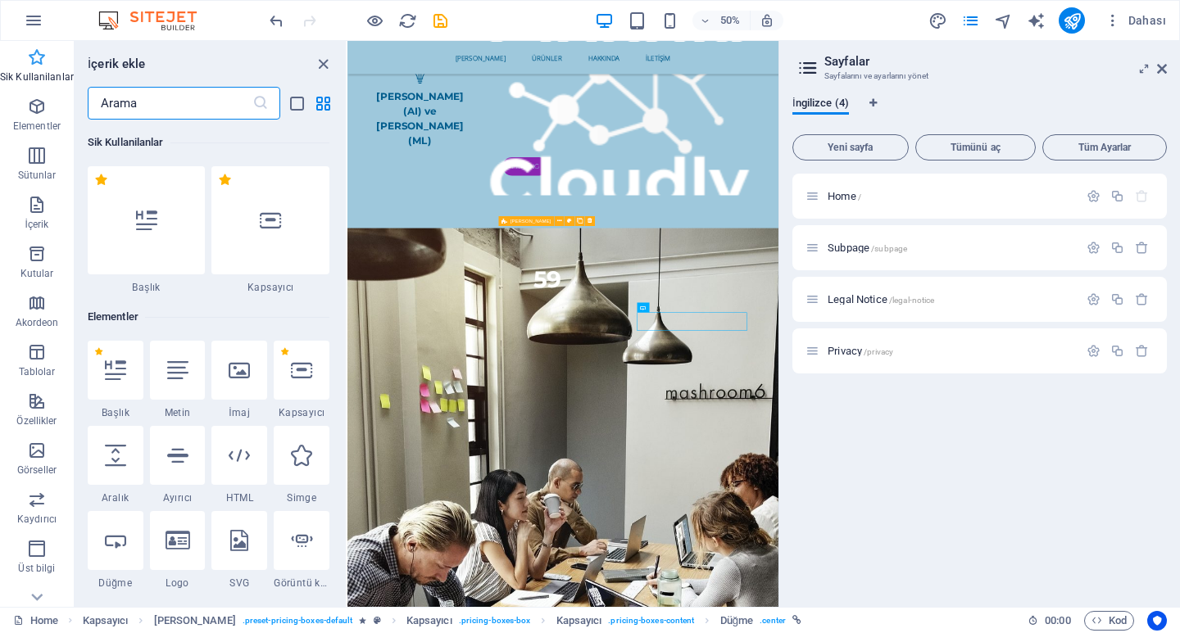
click at [48, 63] on span "Sik Kullanilanlar" at bounding box center [37, 67] width 74 height 39
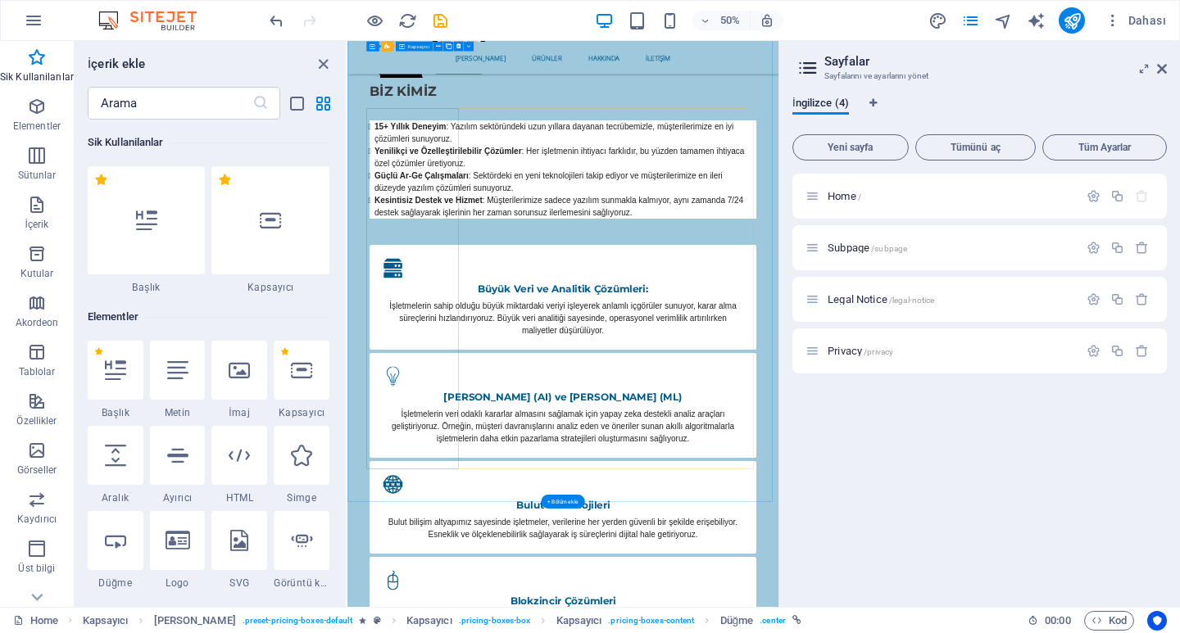
scroll to position [1255, 0]
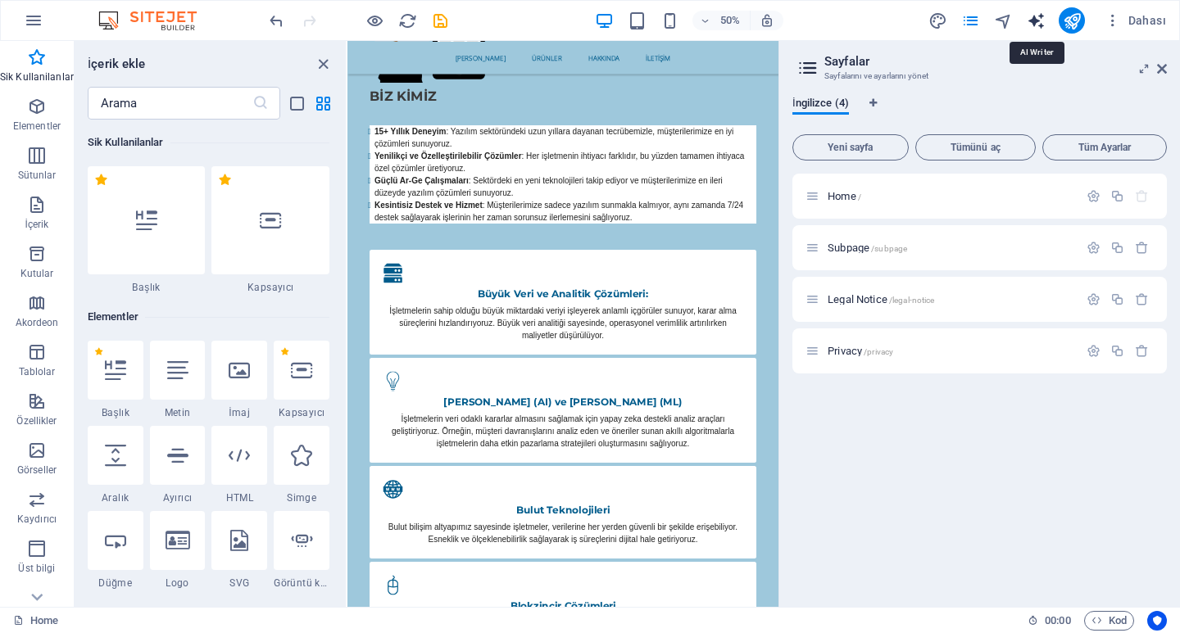
click at [1035, 22] on icon "text_generator" at bounding box center [1036, 20] width 19 height 19
select select "English"
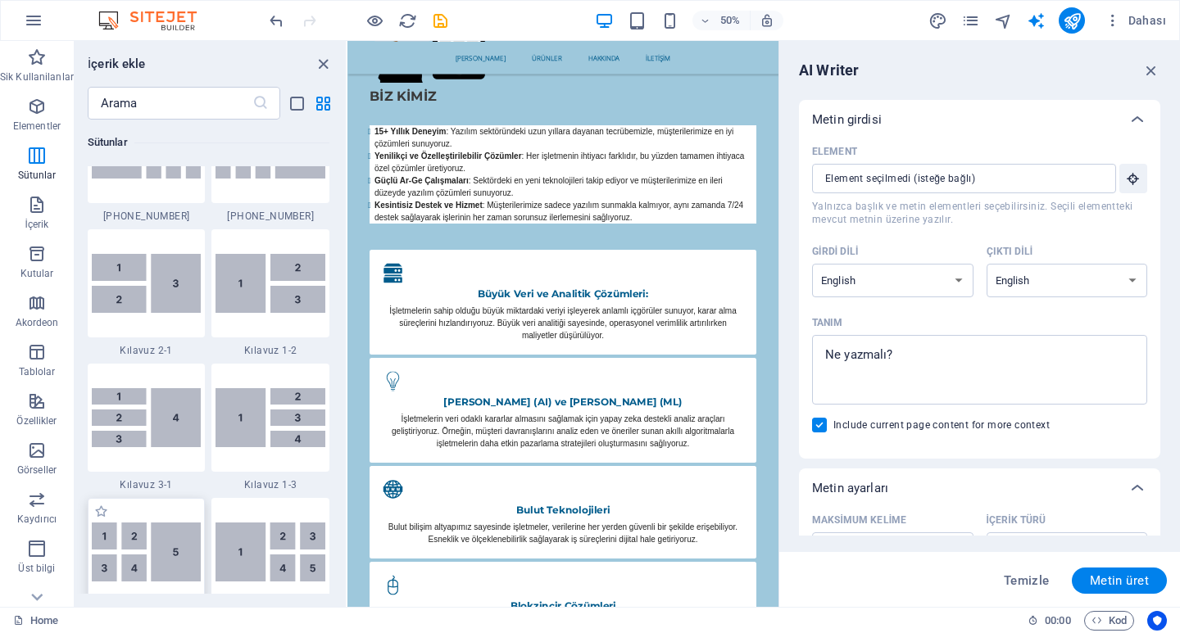
scroll to position [2049, 0]
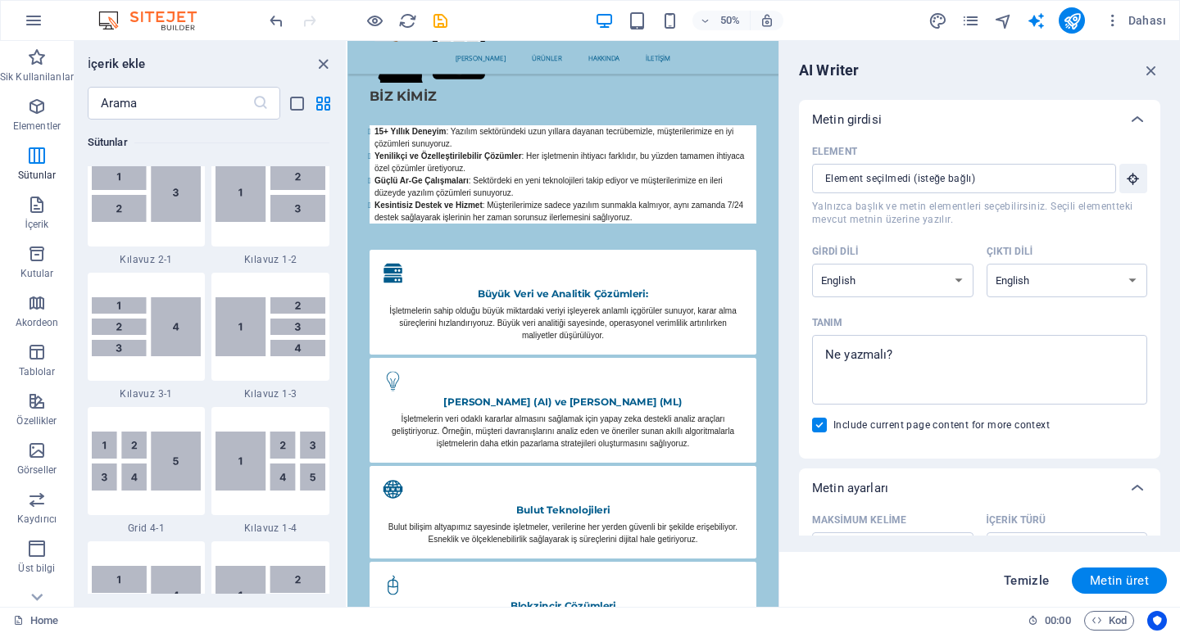
click at [1038, 588] on span "Temizle" at bounding box center [1027, 580] width 46 height 13
type textarea "x"
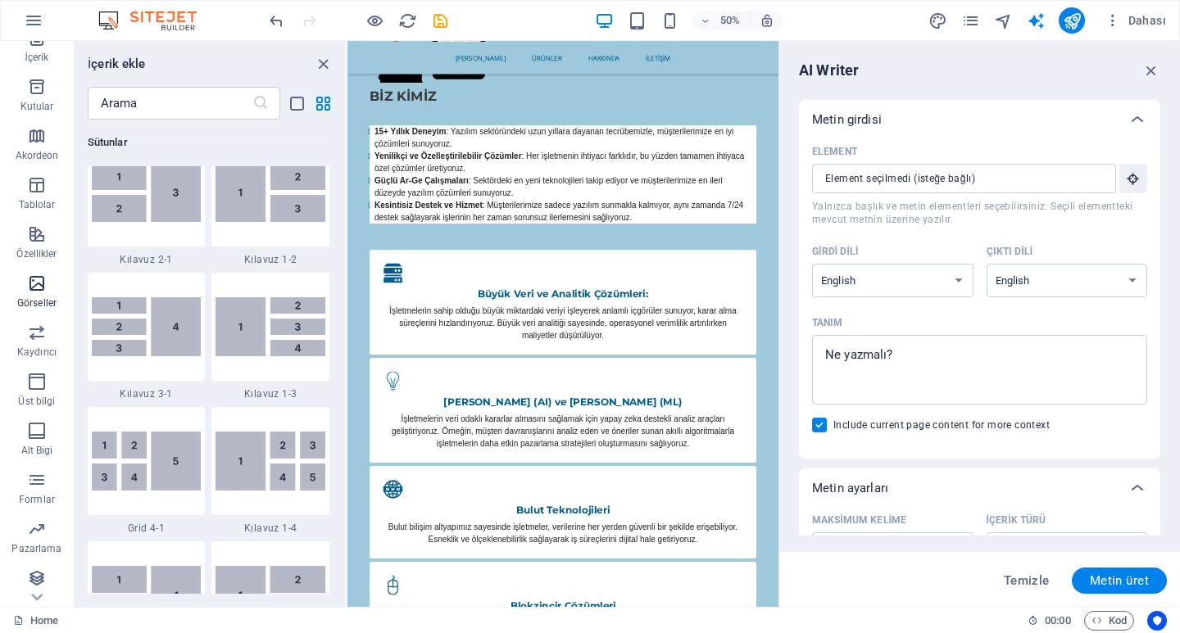
scroll to position [171, 0]
click at [44, 7] on button "button" at bounding box center [33, 20] width 39 height 39
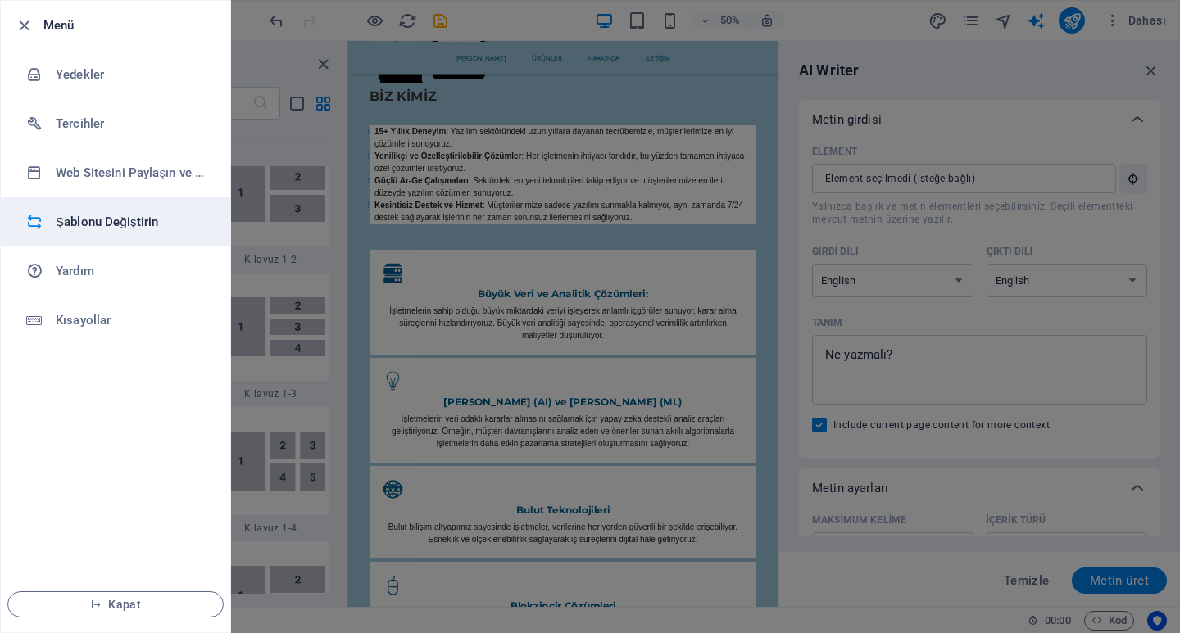
click at [78, 227] on h6 "Şablonu Değiştirin" at bounding box center [132, 222] width 152 height 20
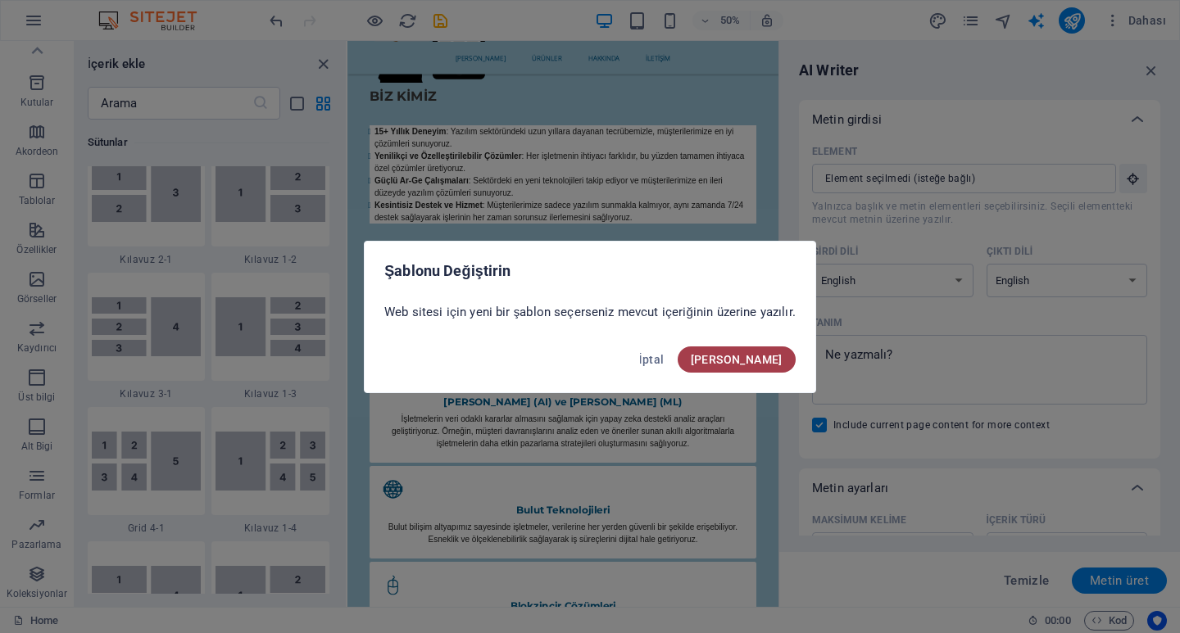
click at [779, 356] on span "[PERSON_NAME]" at bounding box center [737, 359] width 92 height 13
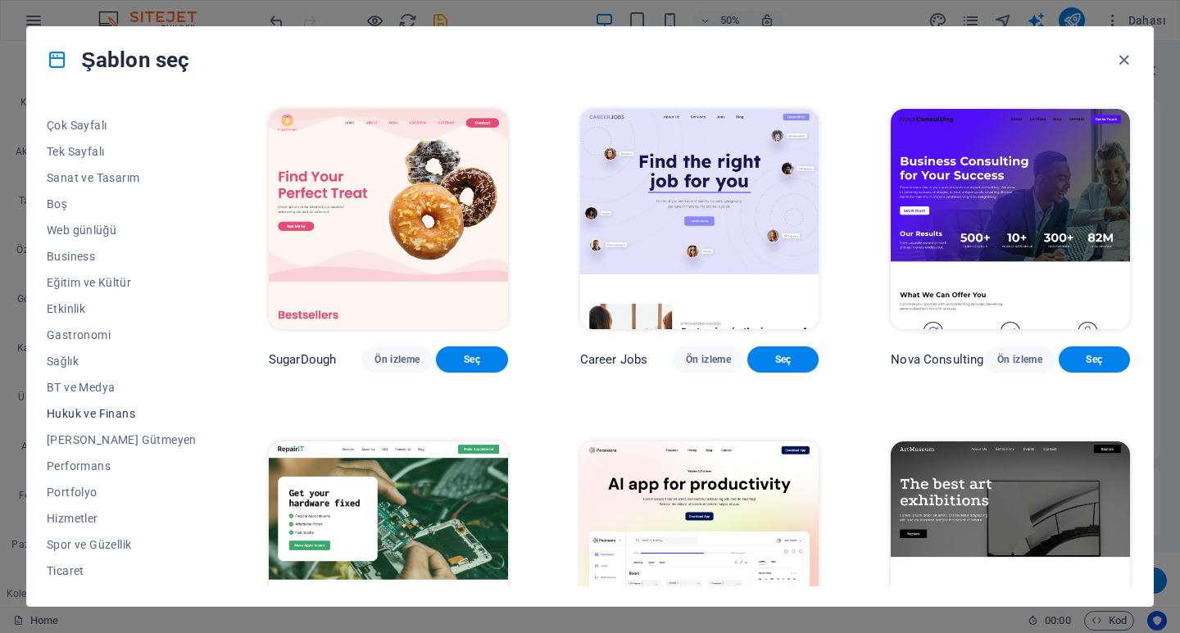
scroll to position [175, 0]
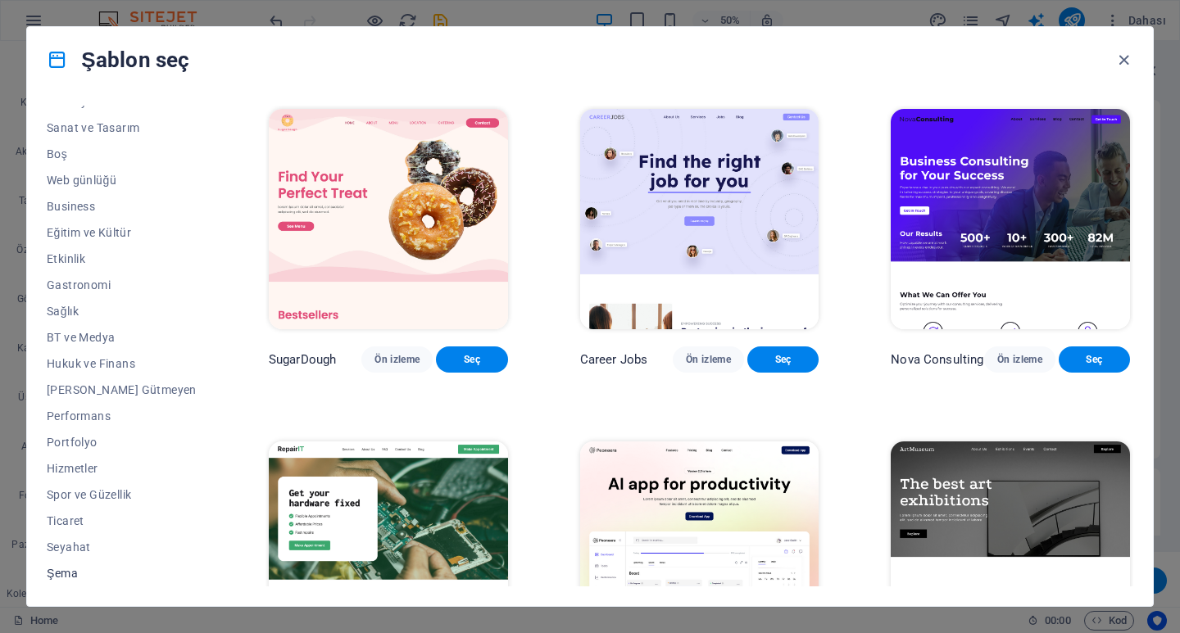
click at [58, 567] on span "Şema" at bounding box center [122, 573] width 150 height 13
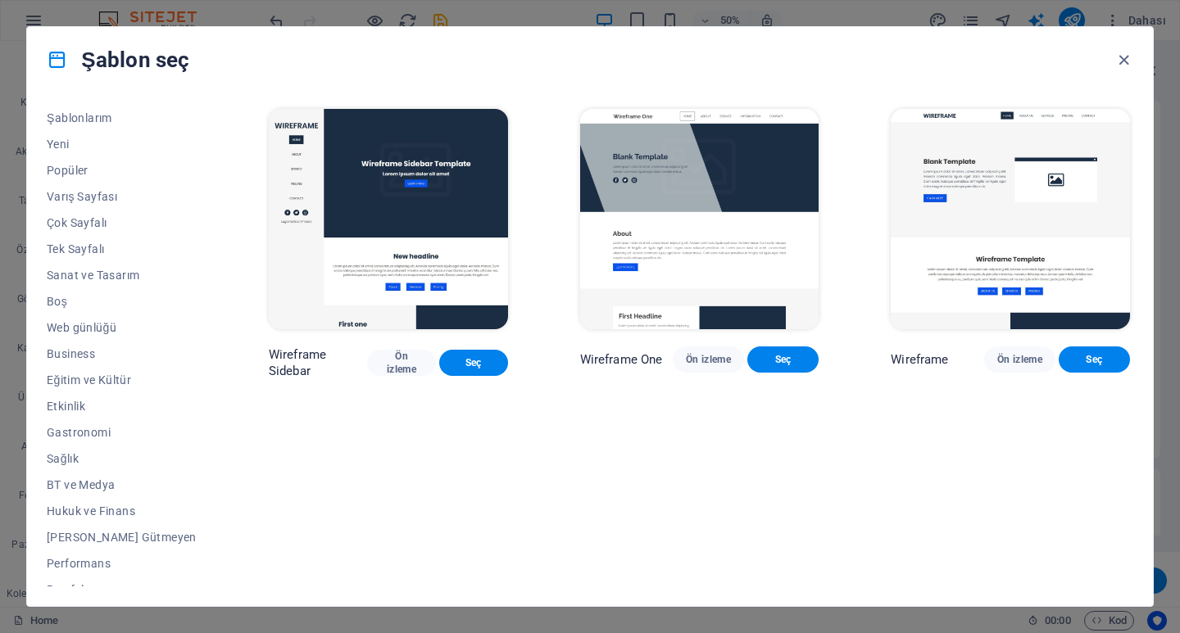
scroll to position [11, 0]
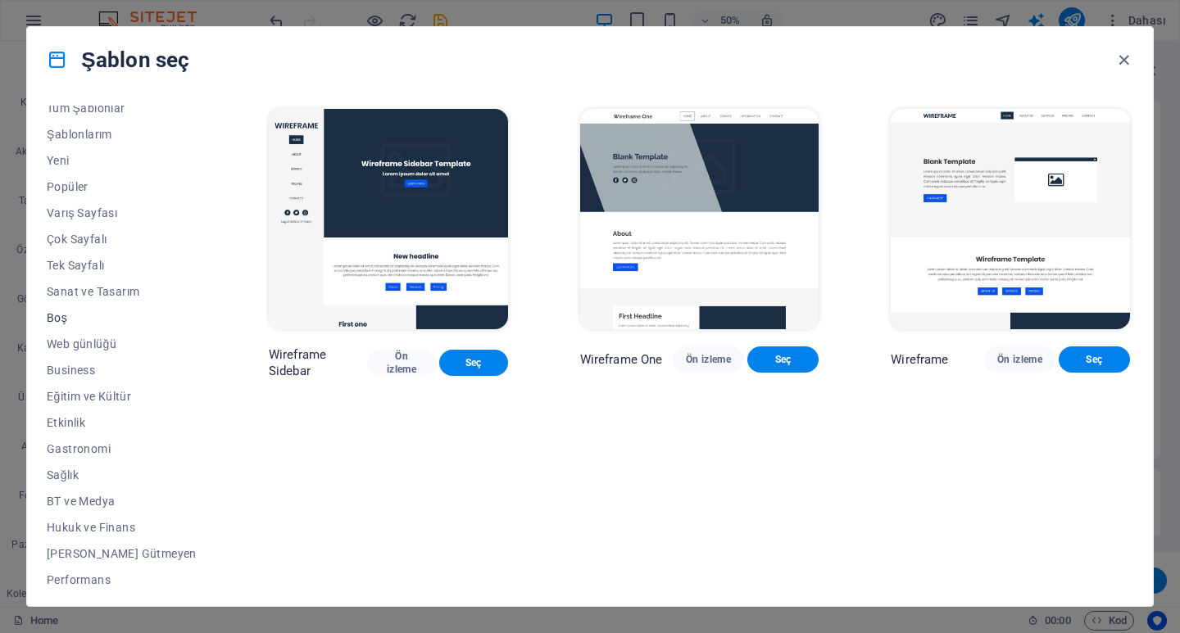
click at [56, 316] on span "Boş" at bounding box center [122, 317] width 150 height 13
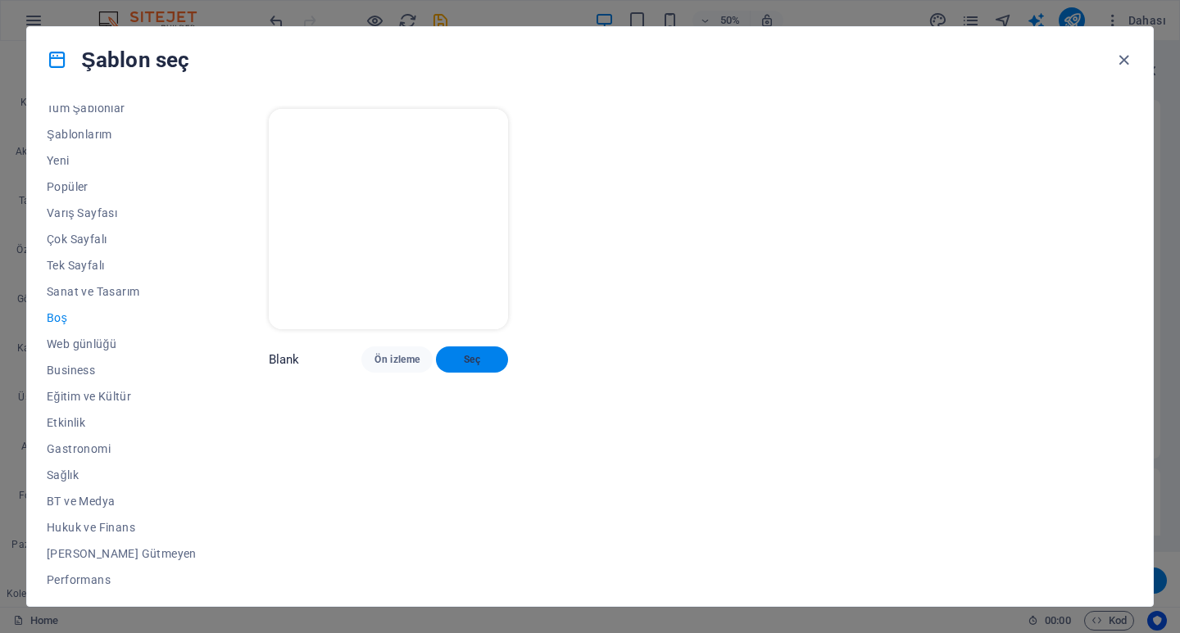
click at [450, 366] on span "Seç" at bounding box center [471, 359] width 45 height 13
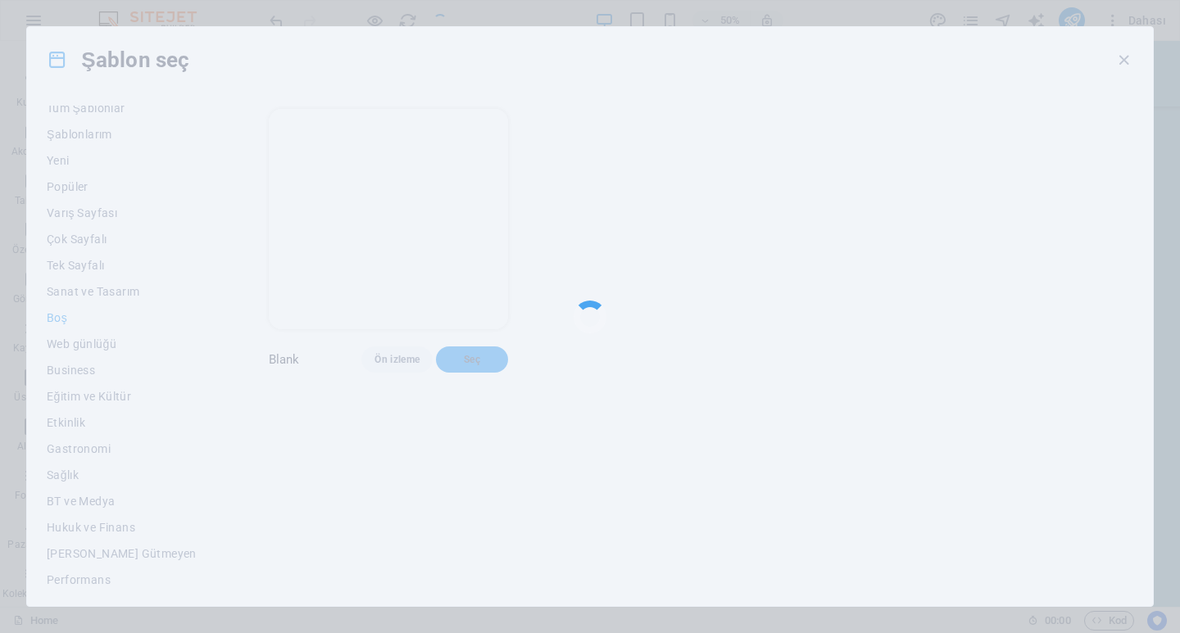
scroll to position [825, 0]
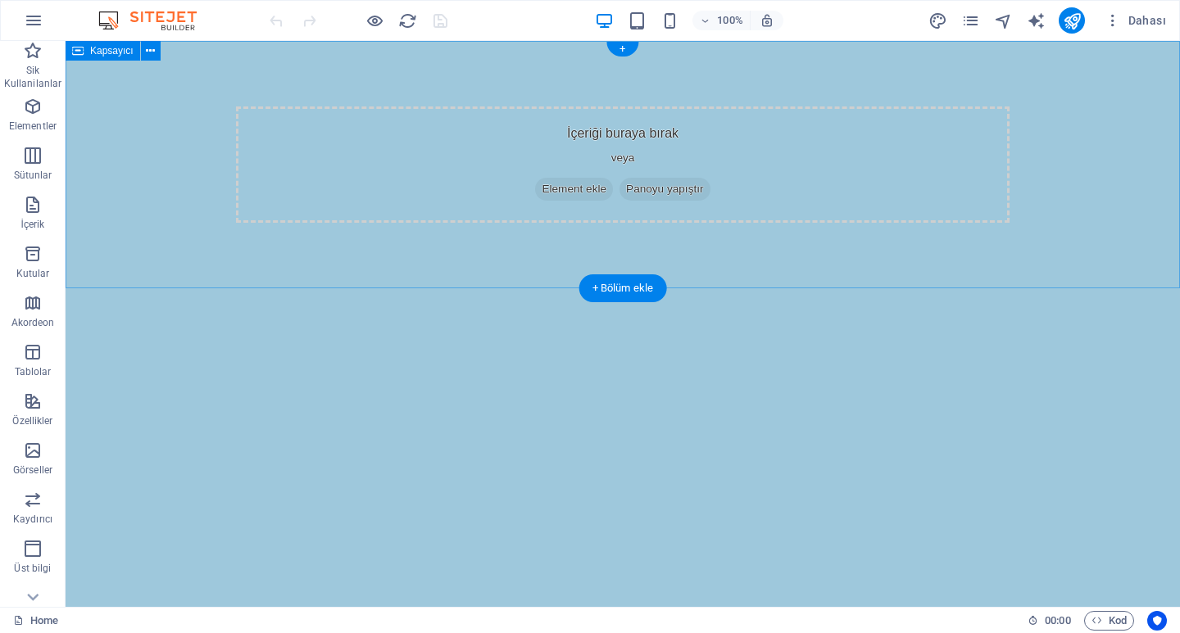
click at [633, 132] on div "İçeriği buraya bırak veya Element ekle Panoyu yapıştır" at bounding box center [623, 165] width 774 height 116
click at [345, 132] on div "İçeriği buraya bırak veya Element ekle Panoyu yapıştır" at bounding box center [623, 165] width 774 height 116
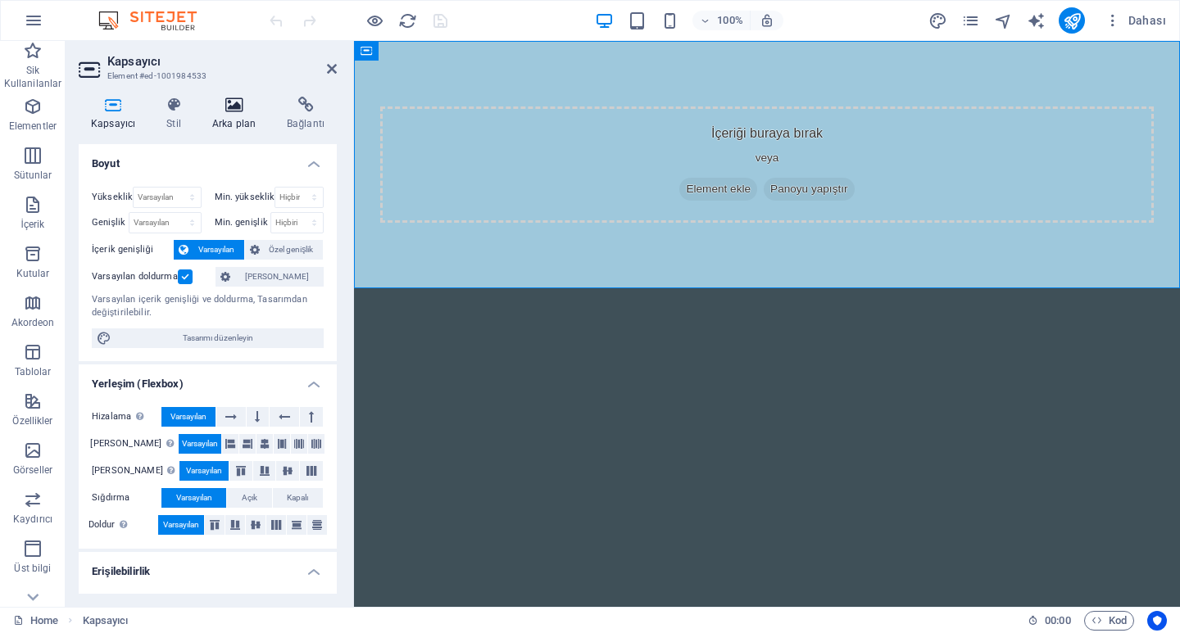
click at [227, 109] on icon at bounding box center [234, 105] width 68 height 16
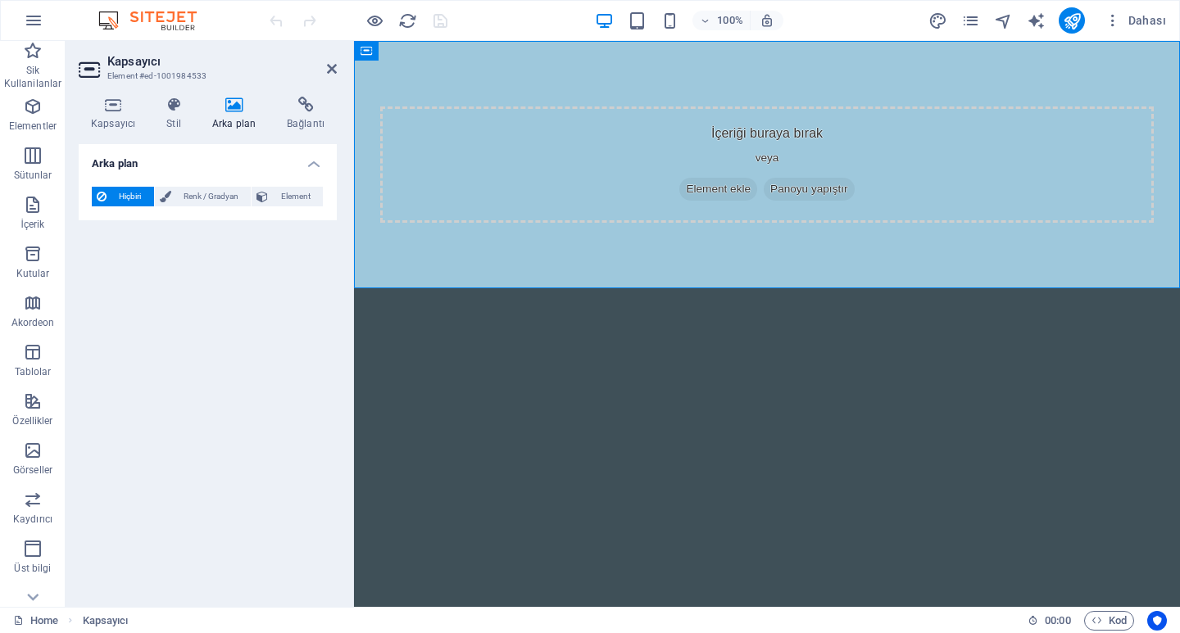
click at [229, 110] on icon at bounding box center [234, 105] width 68 height 16
click at [118, 189] on span "Hiçbiri" at bounding box center [130, 197] width 38 height 20
click at [338, 74] on aside "Kapsayıcı Element #ed-1001984533 Kapsayıcı Stil Arka plan Bağlantı Boyut Yüksek…" at bounding box center [210, 324] width 288 height 566
click at [331, 70] on icon at bounding box center [332, 68] width 10 height 13
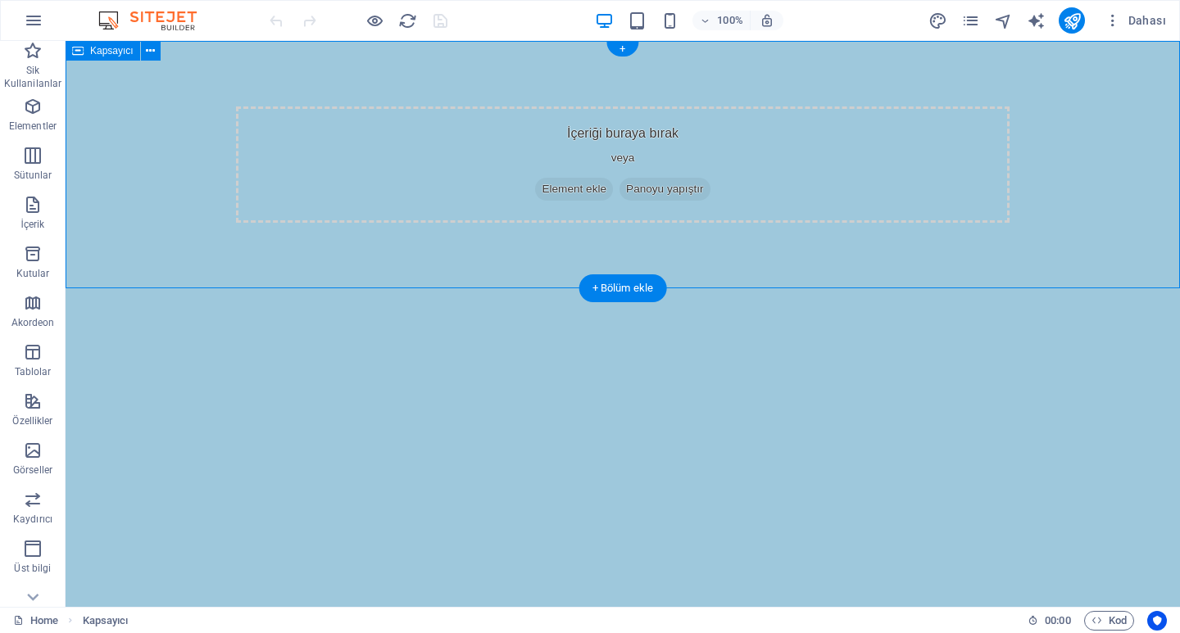
click at [574, 186] on span "Element ekle" at bounding box center [574, 189] width 78 height 23
click at [579, 189] on span "Element ekle" at bounding box center [574, 189] width 78 height 23
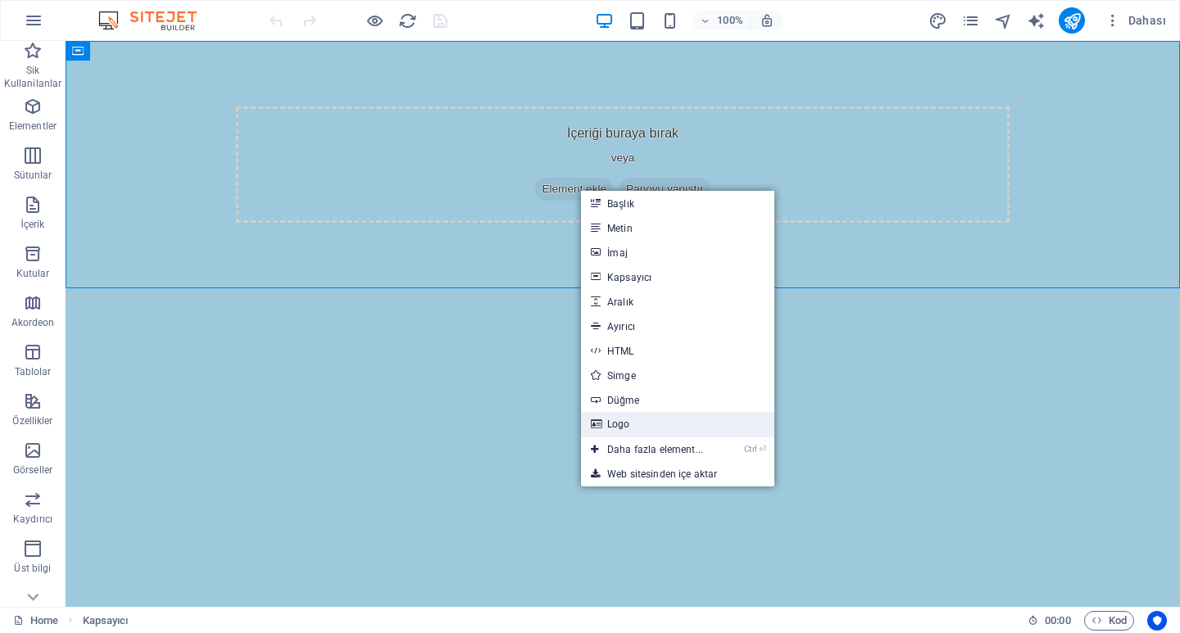
click at [614, 420] on link "Logo" at bounding box center [677, 424] width 193 height 25
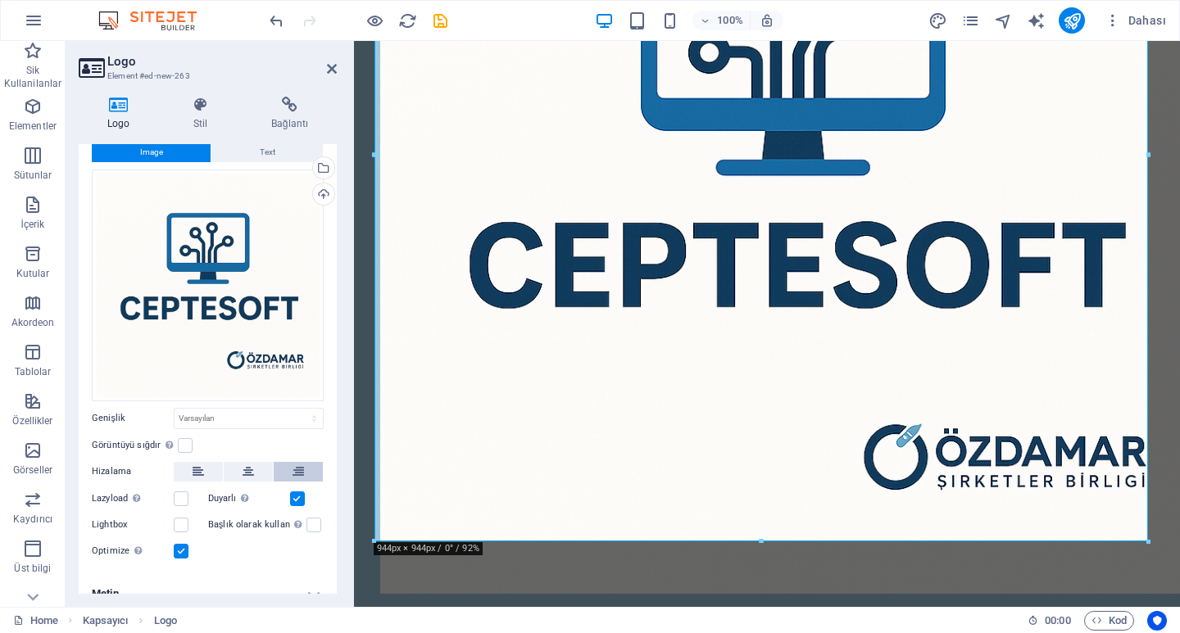
scroll to position [61, 0]
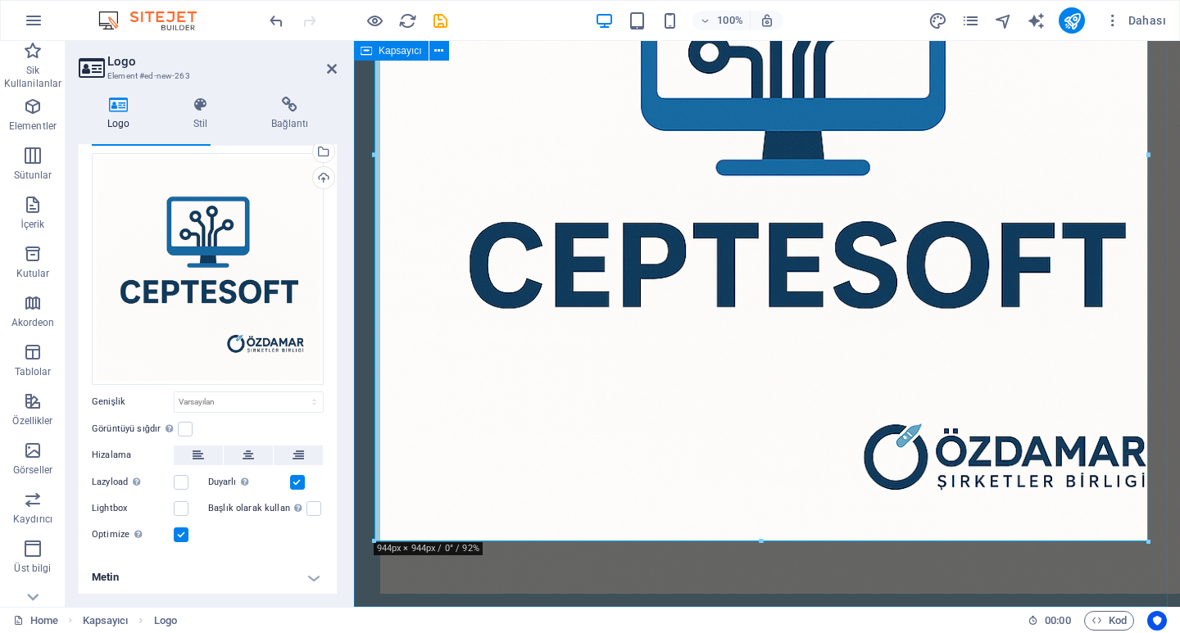
click at [448, 563] on div at bounding box center [767, 181] width 826 height 957
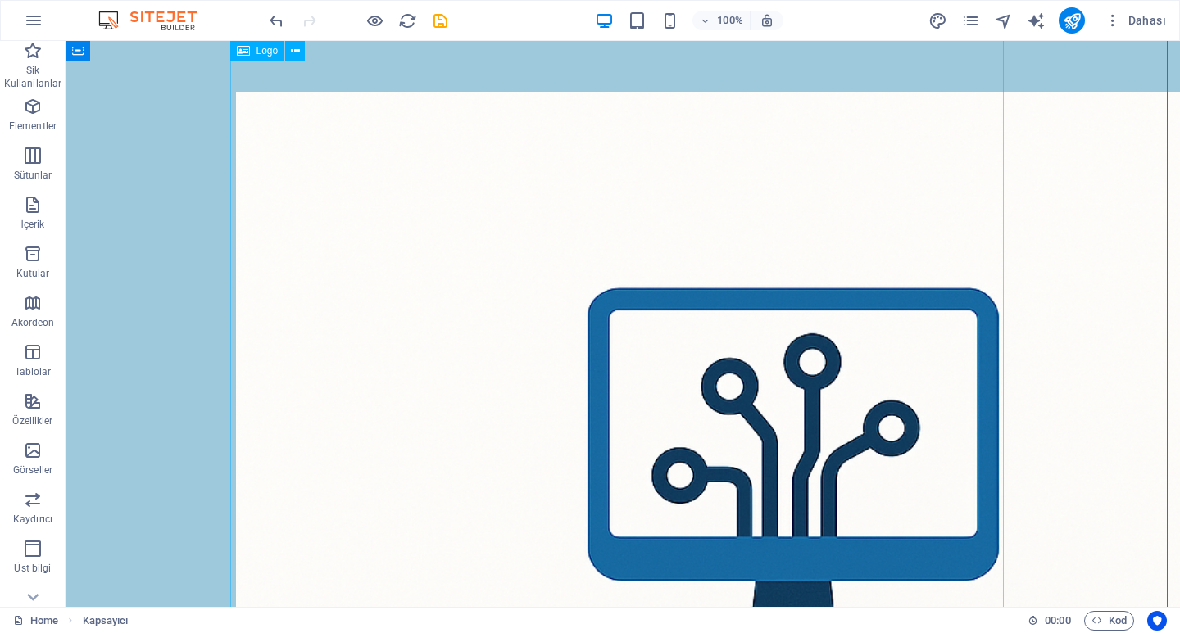
scroll to position [0, 0]
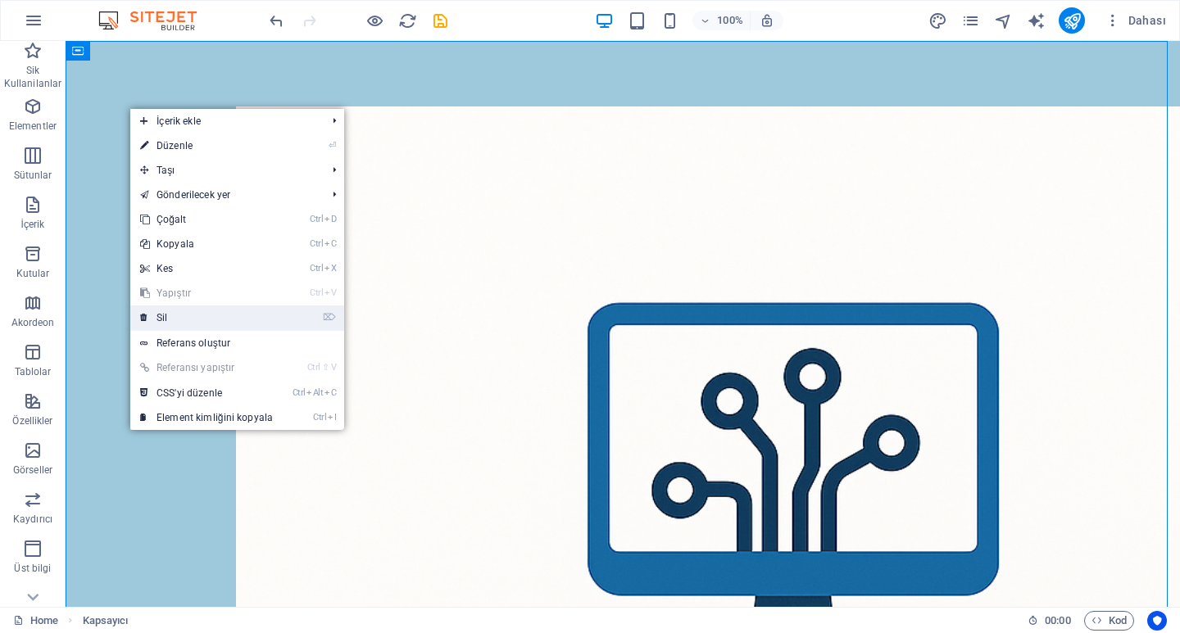
click at [158, 322] on link "⌦ Sil" at bounding box center [206, 318] width 152 height 25
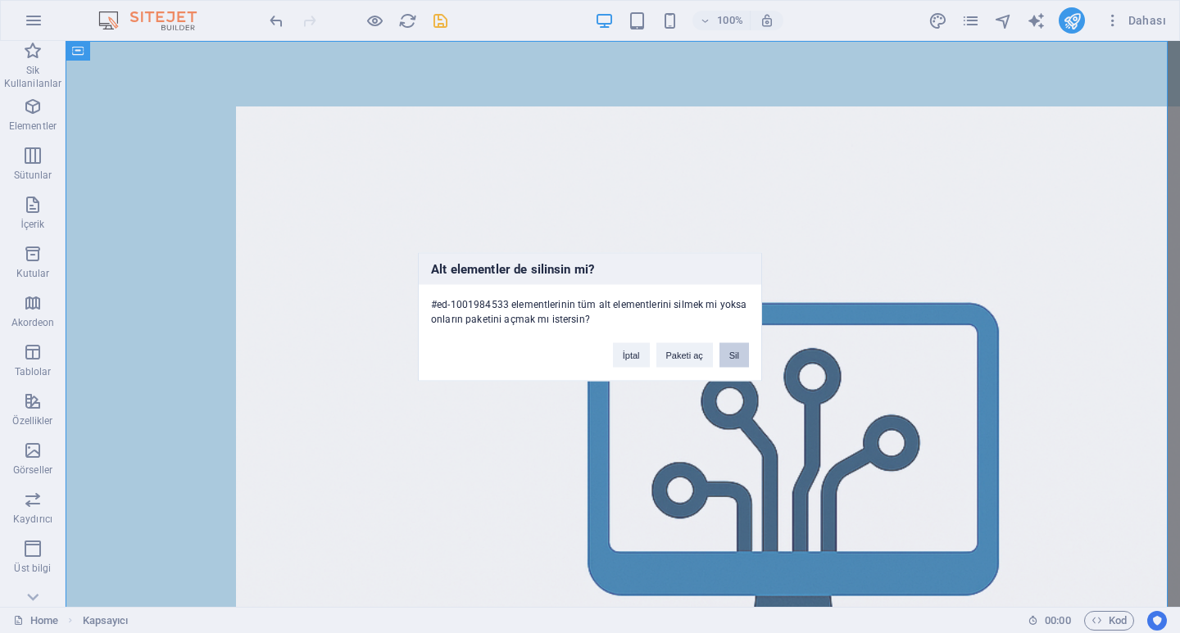
click at [732, 361] on button "Sil" at bounding box center [735, 355] width 30 height 25
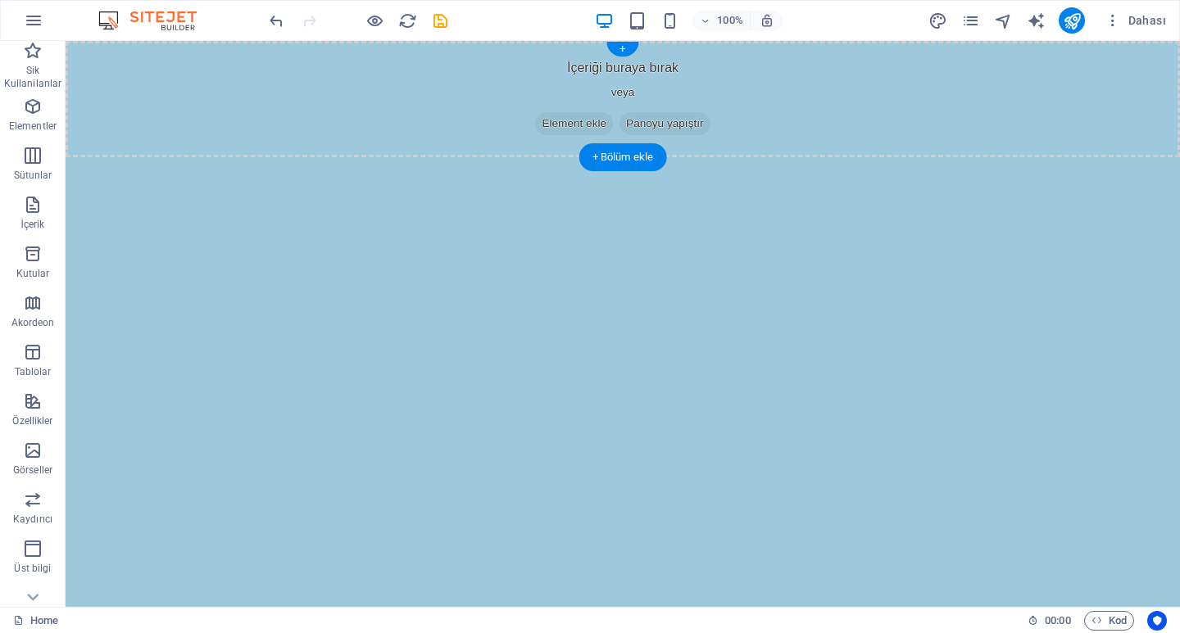
click at [418, 108] on div "İçeriği buraya bırak veya Element ekle Panoyu yapıştır" at bounding box center [623, 99] width 1115 height 116
click at [542, 116] on span "Element ekle" at bounding box center [574, 123] width 78 height 23
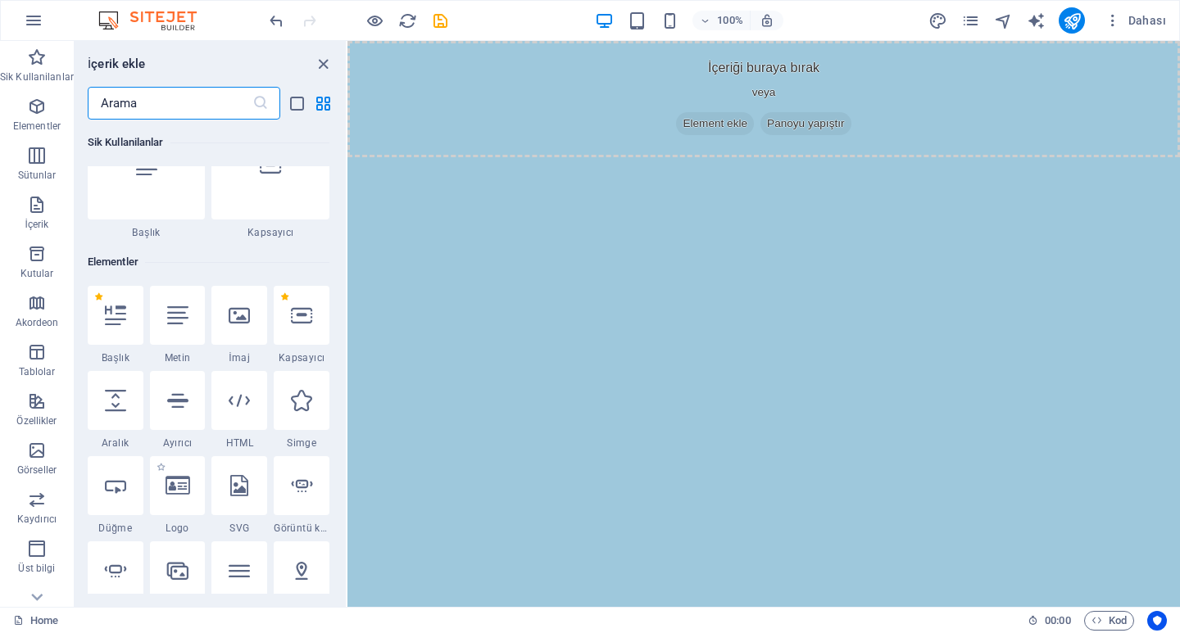
scroll to position [82, 0]
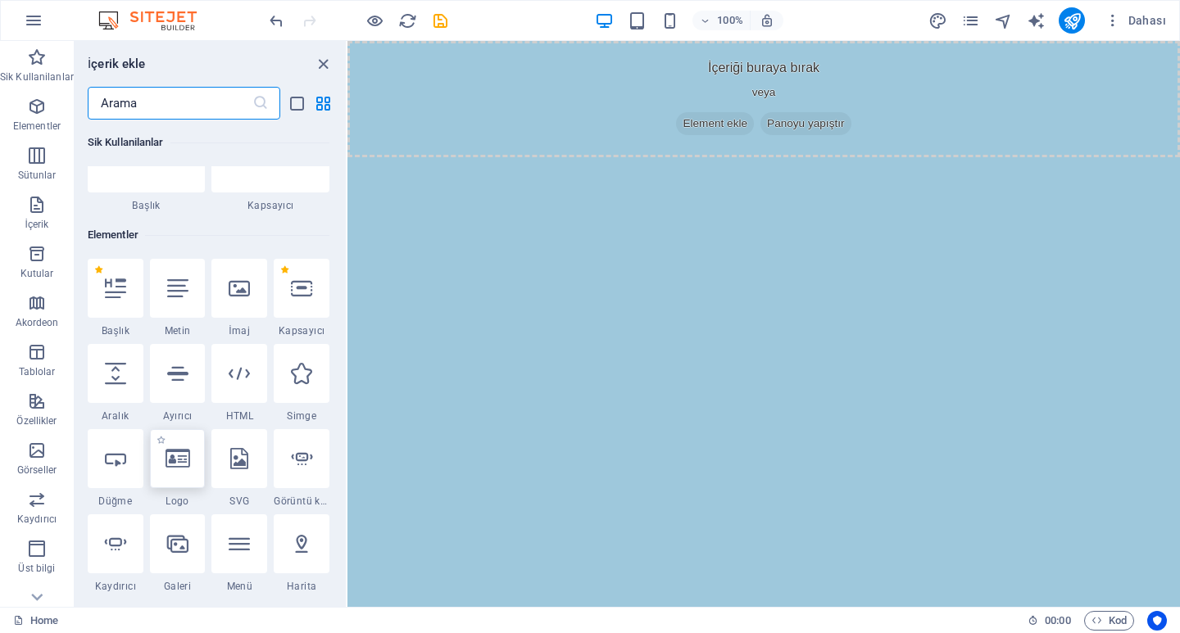
click at [189, 462] on div at bounding box center [178, 458] width 56 height 59
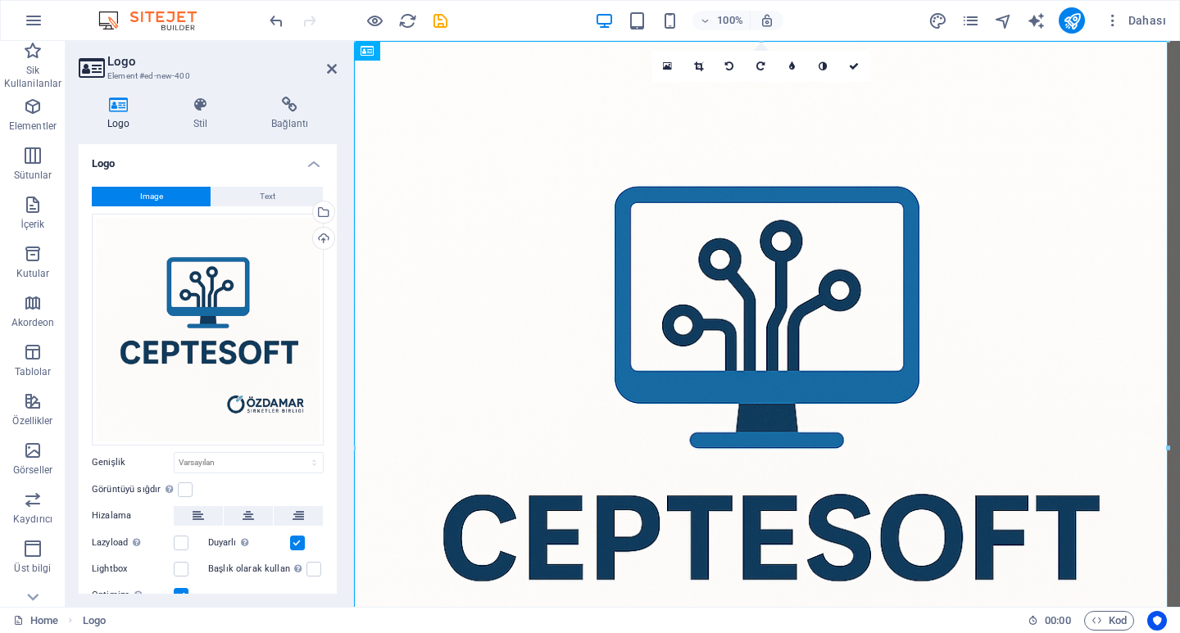
click at [140, 458] on label "Genişlik" at bounding box center [133, 462] width 82 height 9
click at [186, 488] on label at bounding box center [185, 490] width 15 height 15
click at [0, 0] on input "Görüntüyü sığdır Görüntüyü otomatik olarak sabit bir genişliğe ve yüksekliğe sı…" at bounding box center [0, 0] width 0 height 0
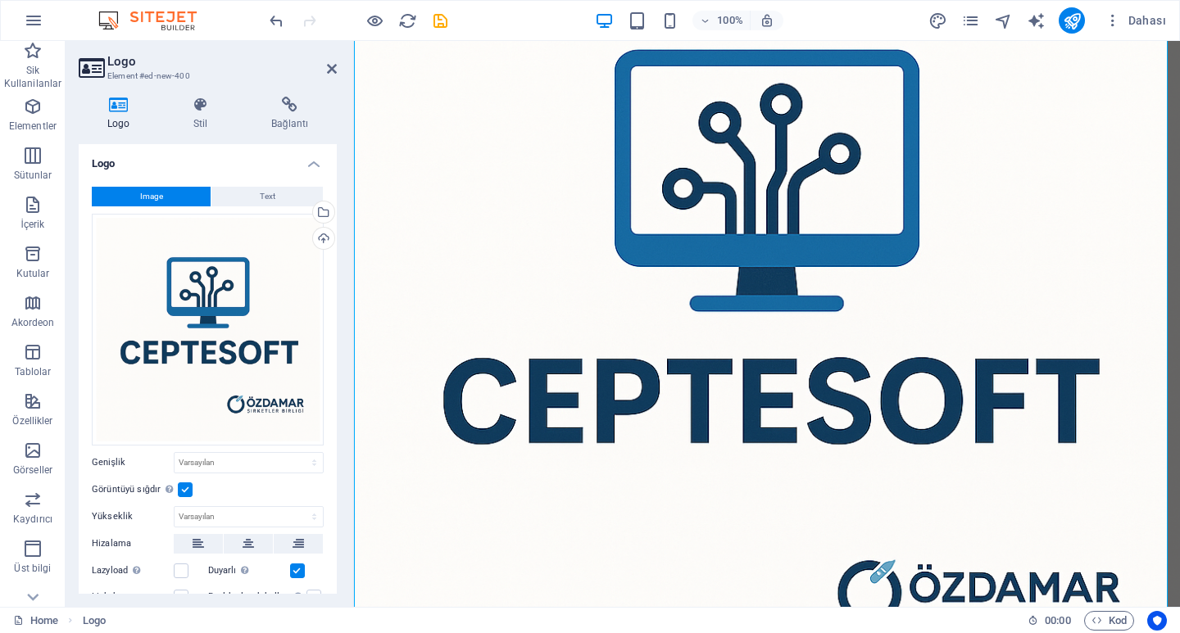
scroll to position [247, 0]
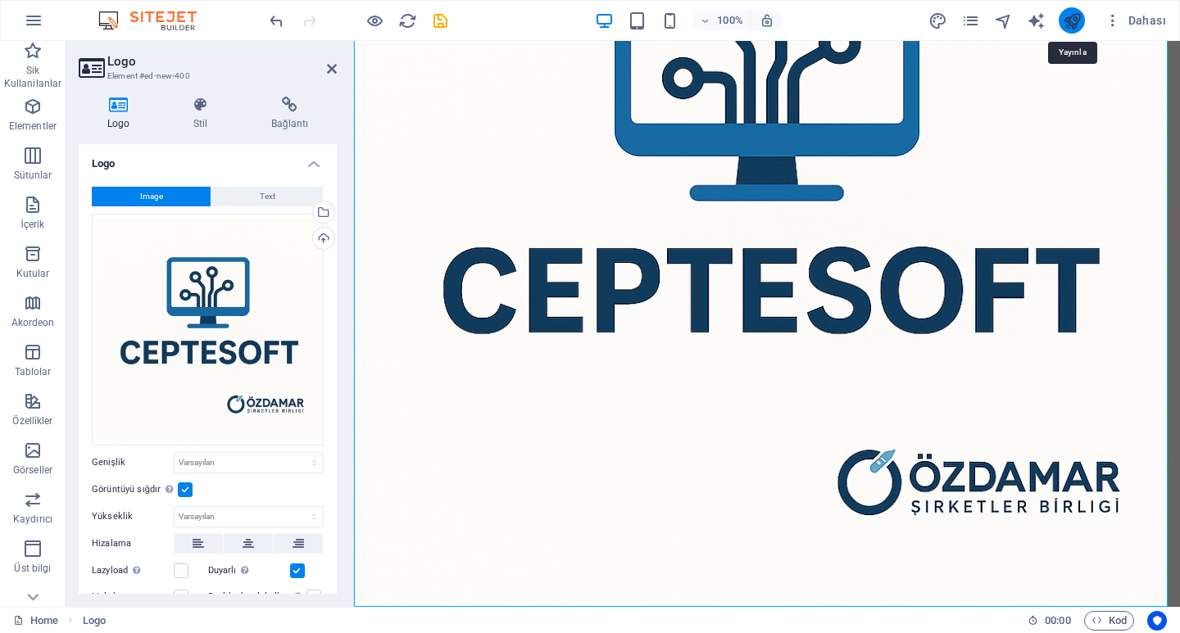
click at [1077, 25] on icon "publish" at bounding box center [1072, 20] width 19 height 19
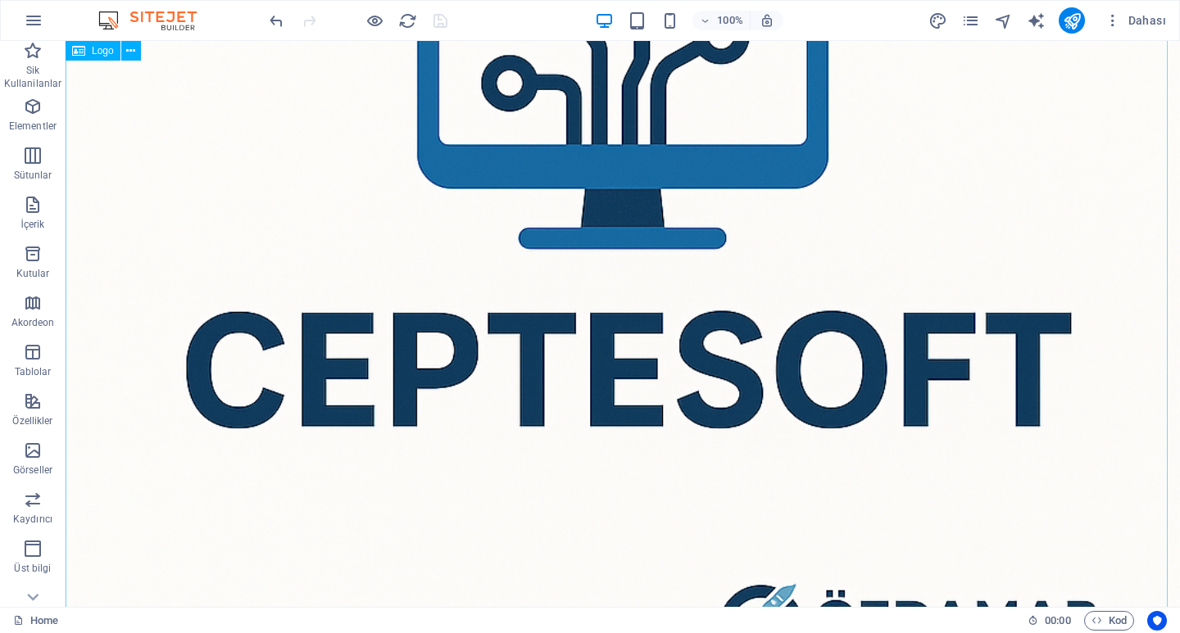
scroll to position [536, 0]
